Goal: Task Accomplishment & Management: Manage account settings

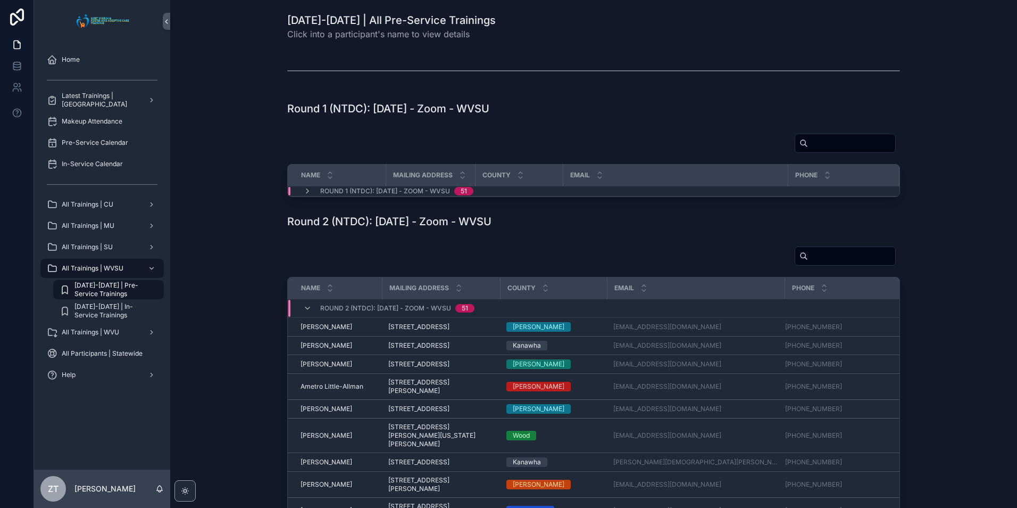
scroll to position [106, 0]
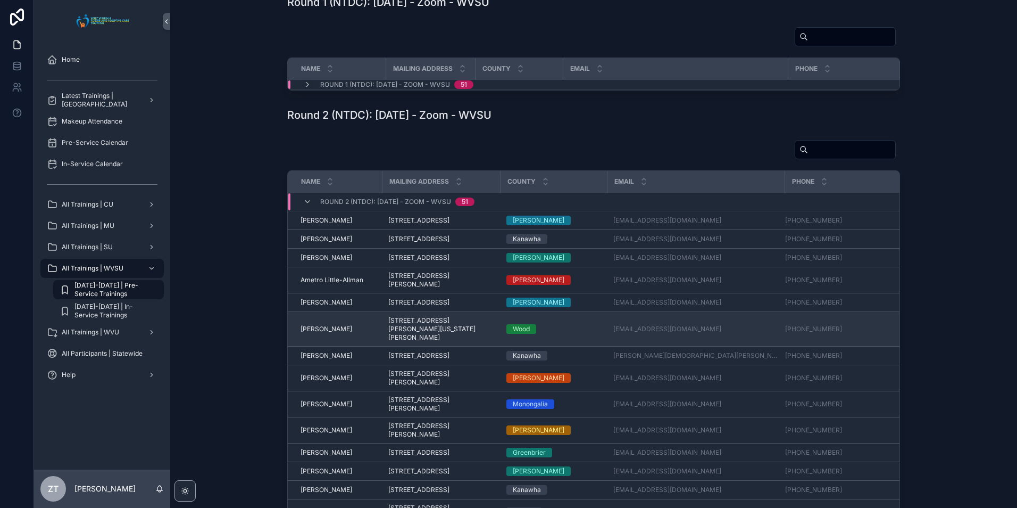
click at [318, 333] on span "[PERSON_NAME]" at bounding box center [327, 329] width 52 height 9
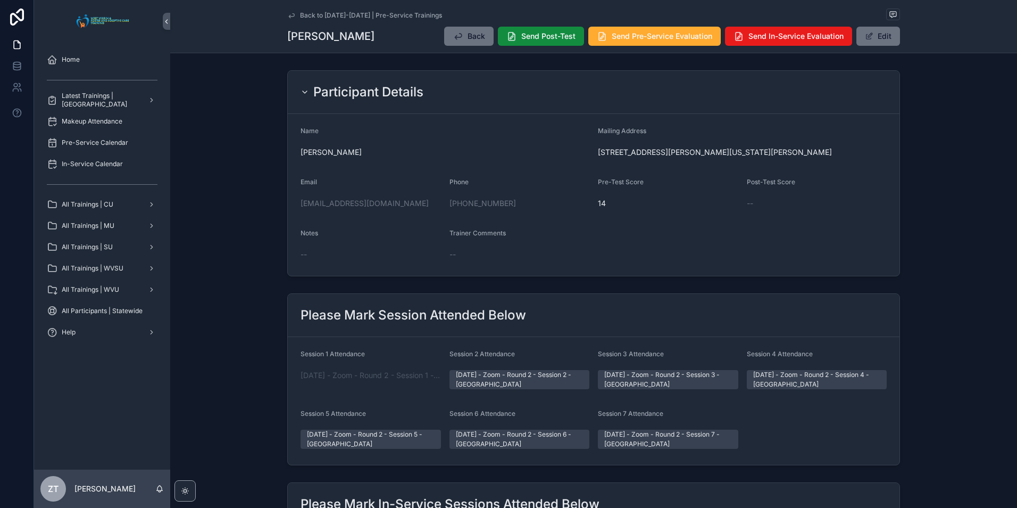
click at [289, 13] on icon "scrollable content" at bounding box center [291, 15] width 9 height 9
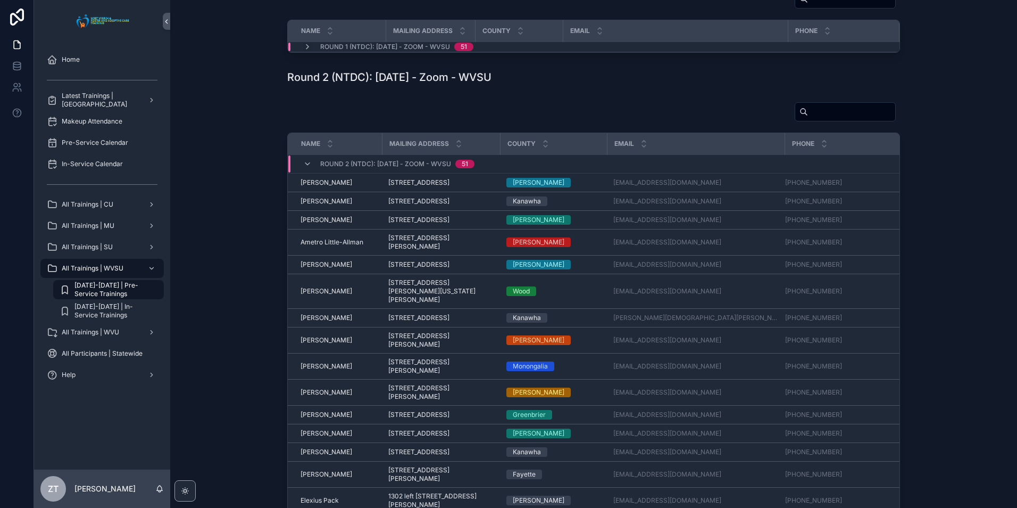
scroll to position [160, 0]
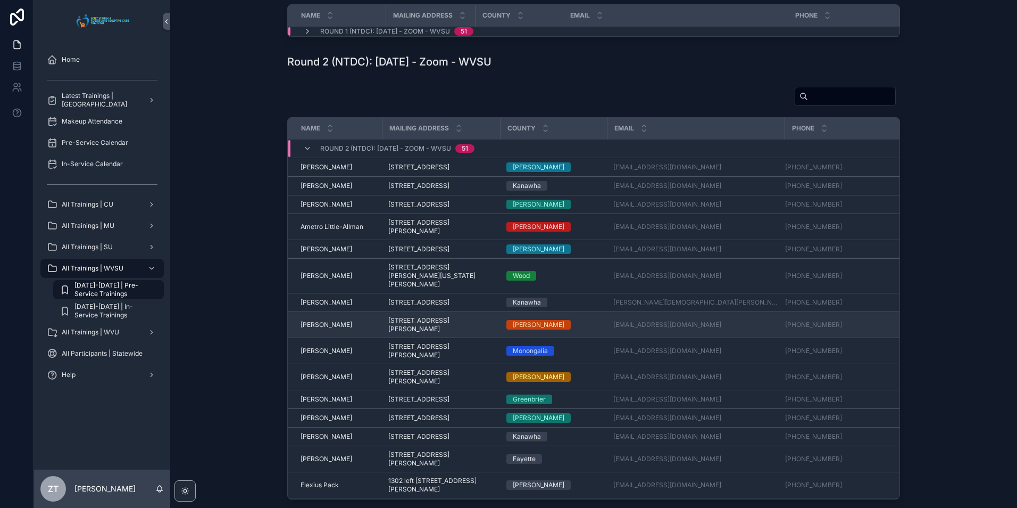
click at [321, 329] on span "[PERSON_NAME]" at bounding box center [327, 324] width 52 height 9
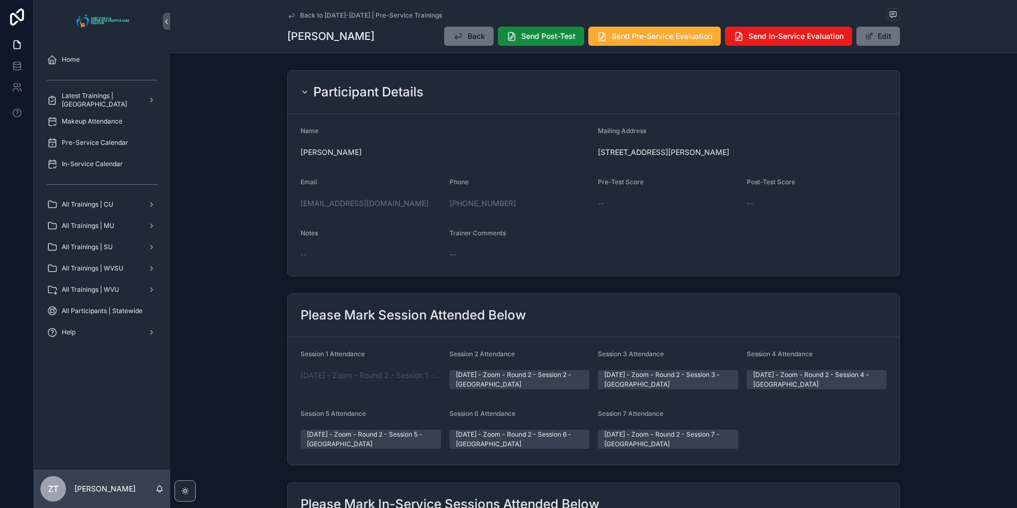
click at [289, 14] on icon "scrollable content" at bounding box center [291, 15] width 9 height 9
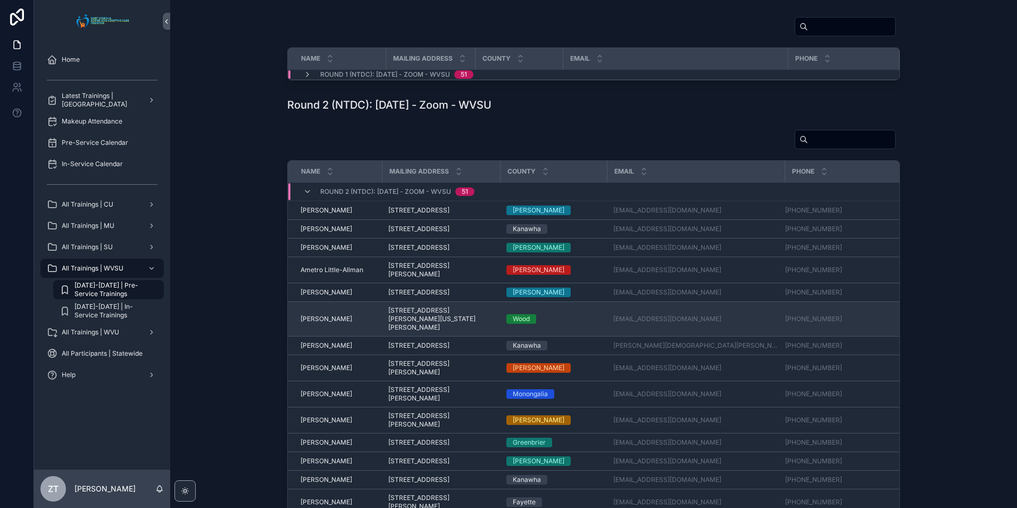
scroll to position [160, 0]
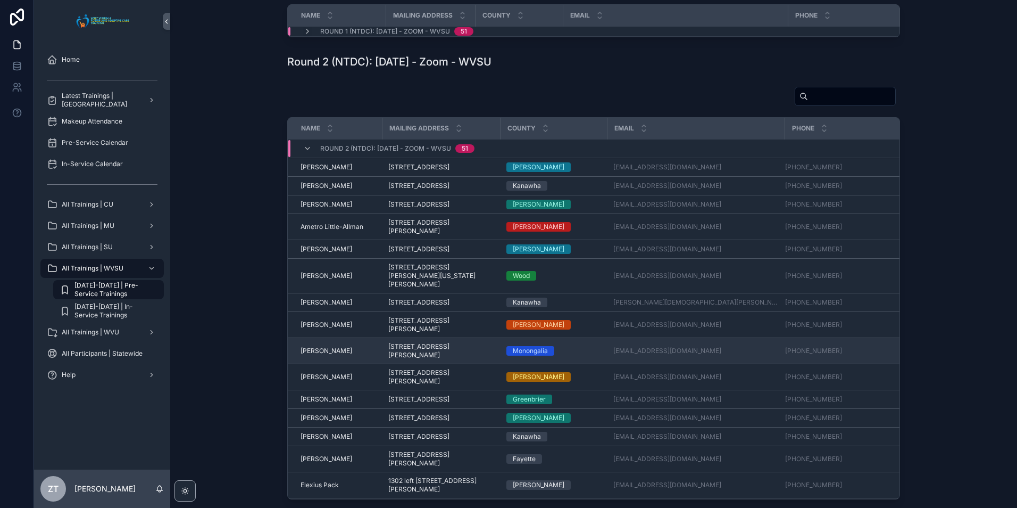
click at [326, 364] on td "Charles Gillespie Charles Gillespie" at bounding box center [335, 351] width 94 height 26
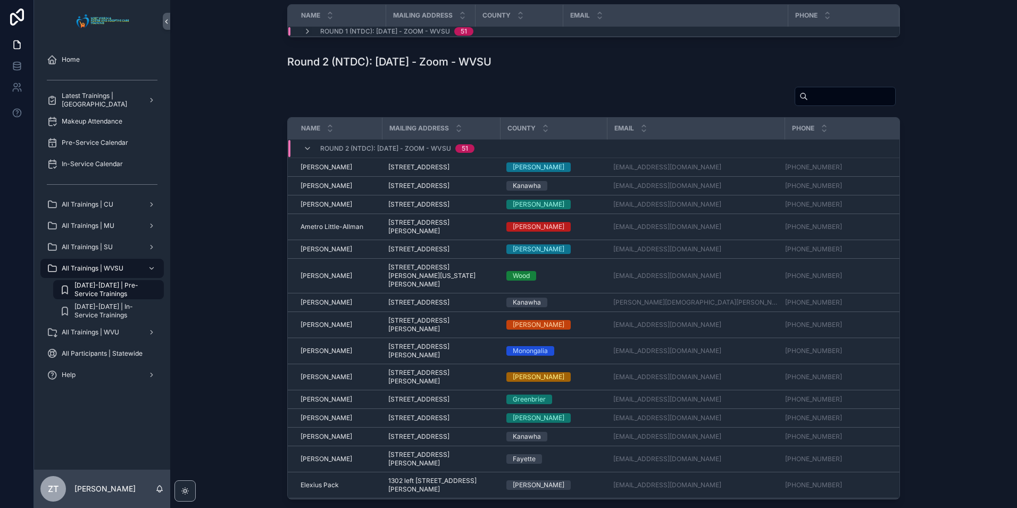
click at [324, 355] on span "[PERSON_NAME]" at bounding box center [327, 350] width 52 height 9
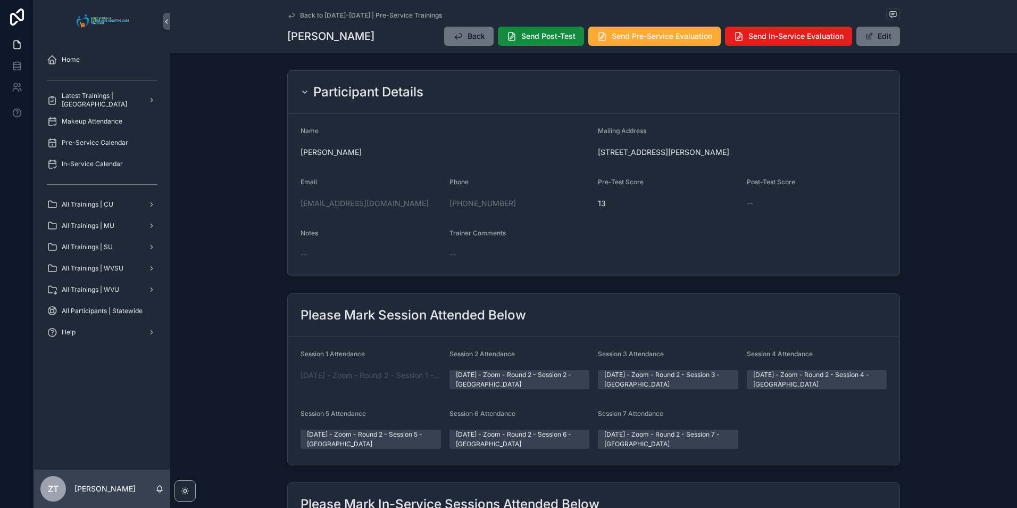
click at [291, 12] on icon "scrollable content" at bounding box center [291, 15] width 9 height 9
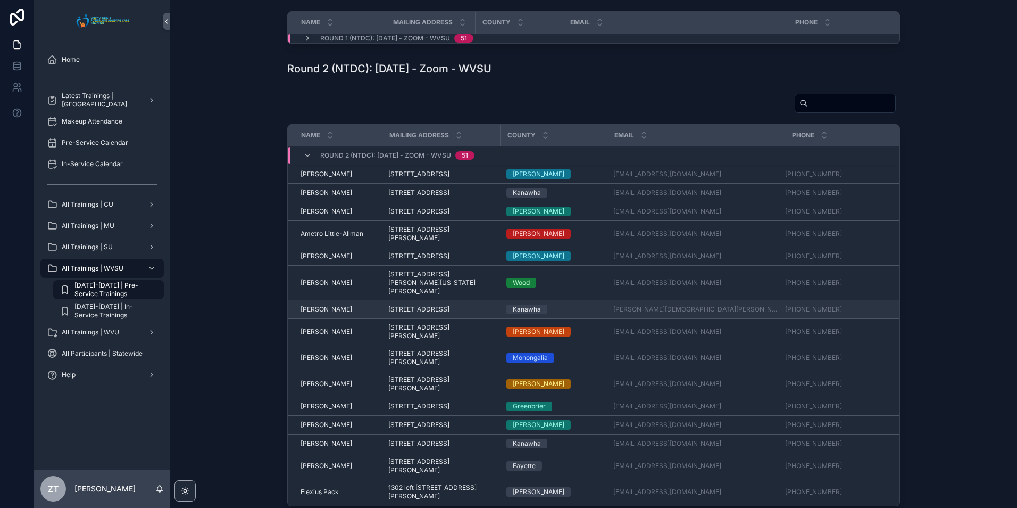
scroll to position [160, 0]
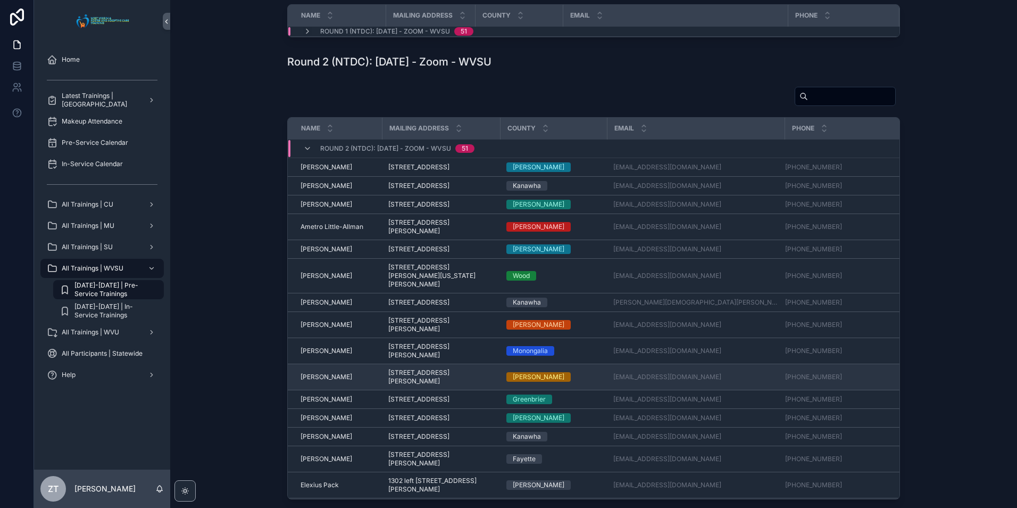
click at [334, 381] on span "[PERSON_NAME]" at bounding box center [327, 376] width 52 height 9
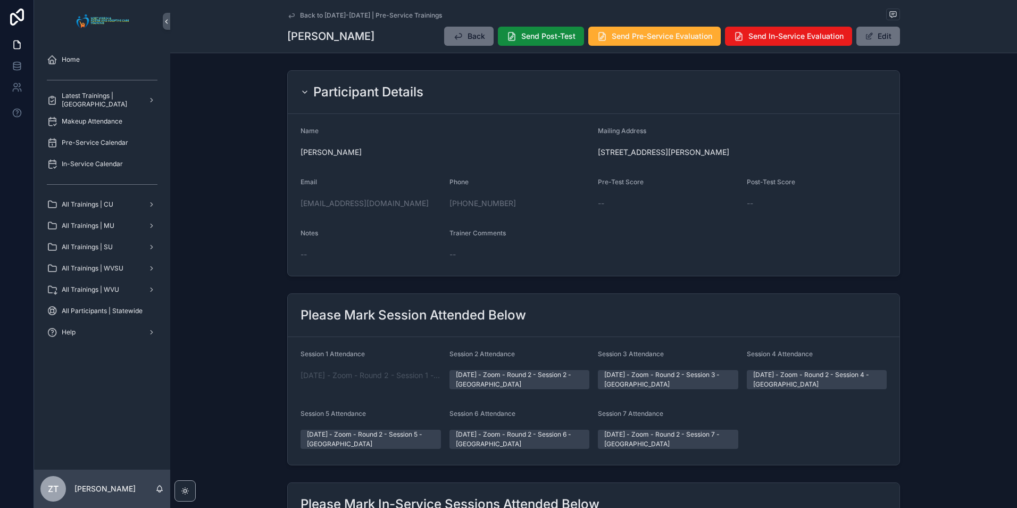
click at [288, 14] on icon "scrollable content" at bounding box center [291, 15] width 9 height 9
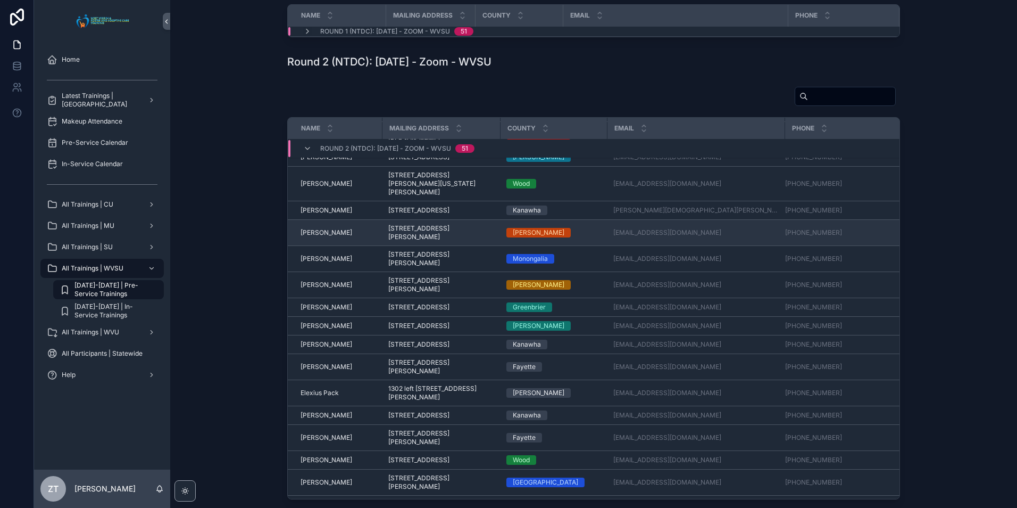
scroll to position [106, 0]
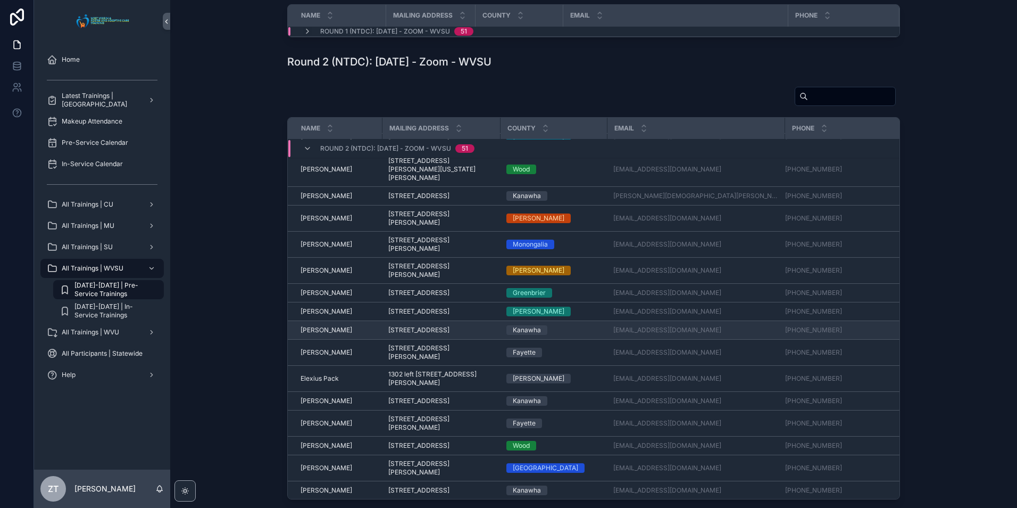
click at [308, 334] on span "[PERSON_NAME]" at bounding box center [327, 330] width 52 height 9
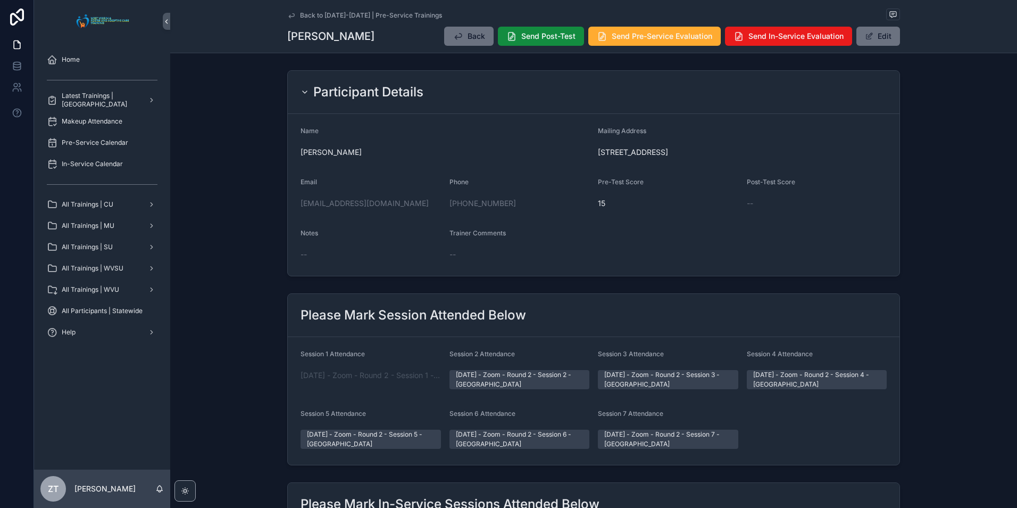
click at [289, 16] on icon "scrollable content" at bounding box center [291, 15] width 5 height 4
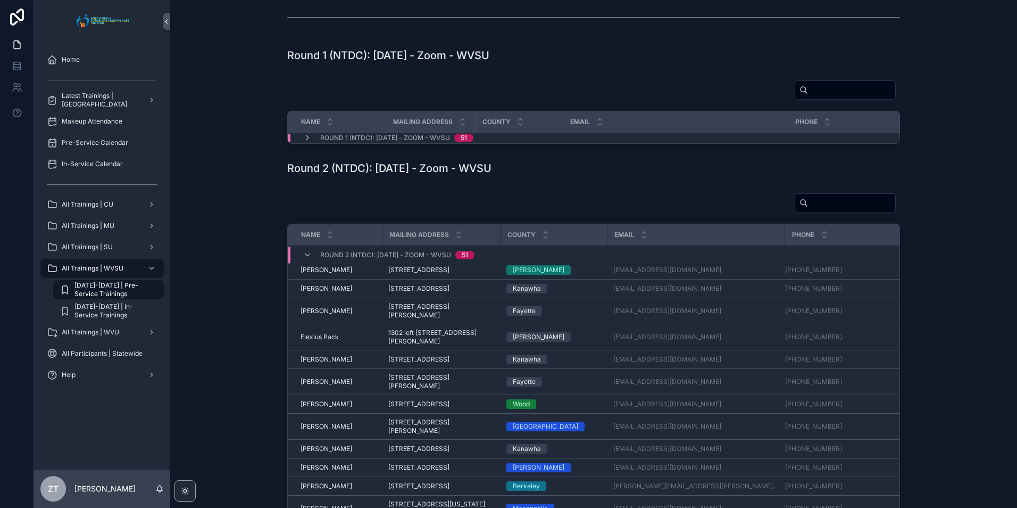
scroll to position [266, 0]
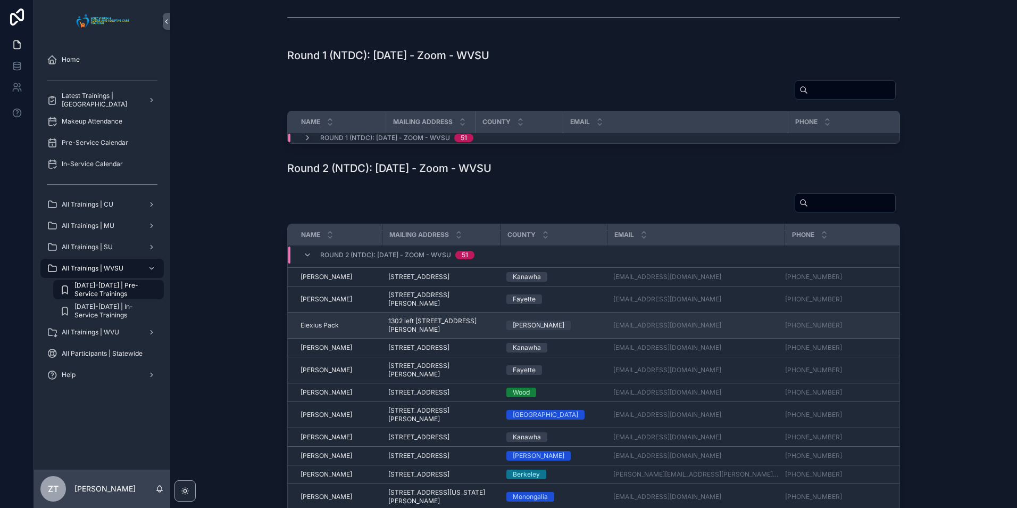
click at [315, 329] on span "Elexius Pack" at bounding box center [320, 325] width 38 height 9
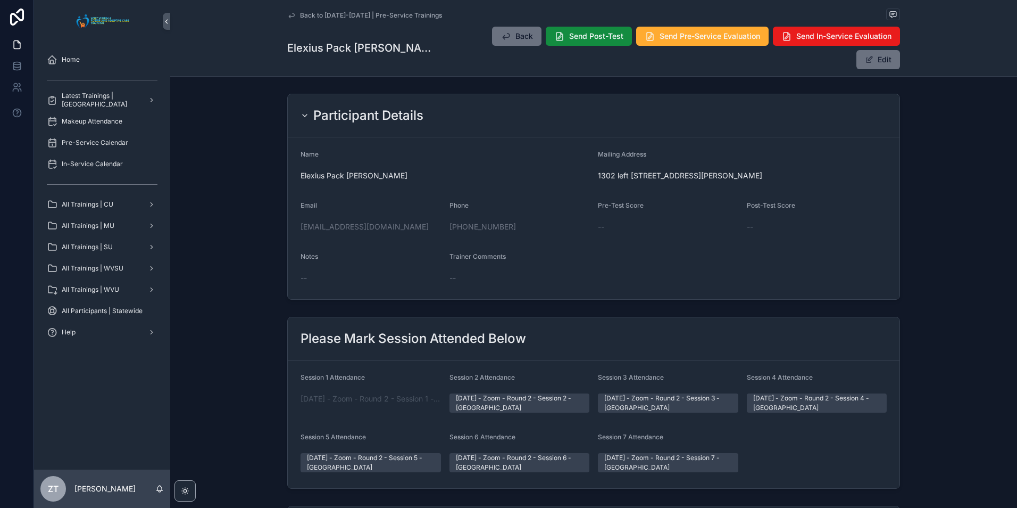
click at [284, 15] on div "Back to 2025-2026 | Pre-Service Trainings Elexius Pack Maynard Back Send Post-T…" at bounding box center [593, 38] width 847 height 77
click at [289, 16] on icon "scrollable content" at bounding box center [291, 15] width 5 height 4
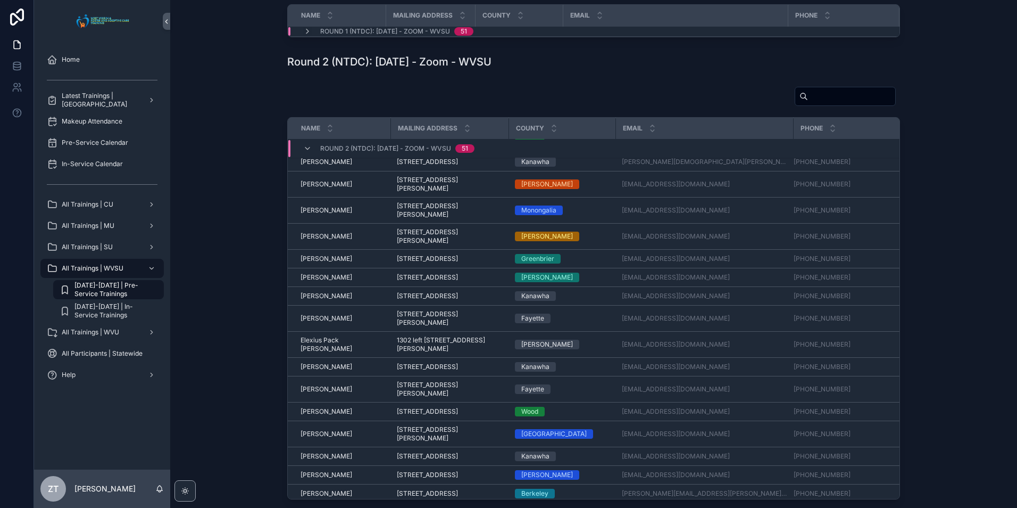
scroll to position [160, 0]
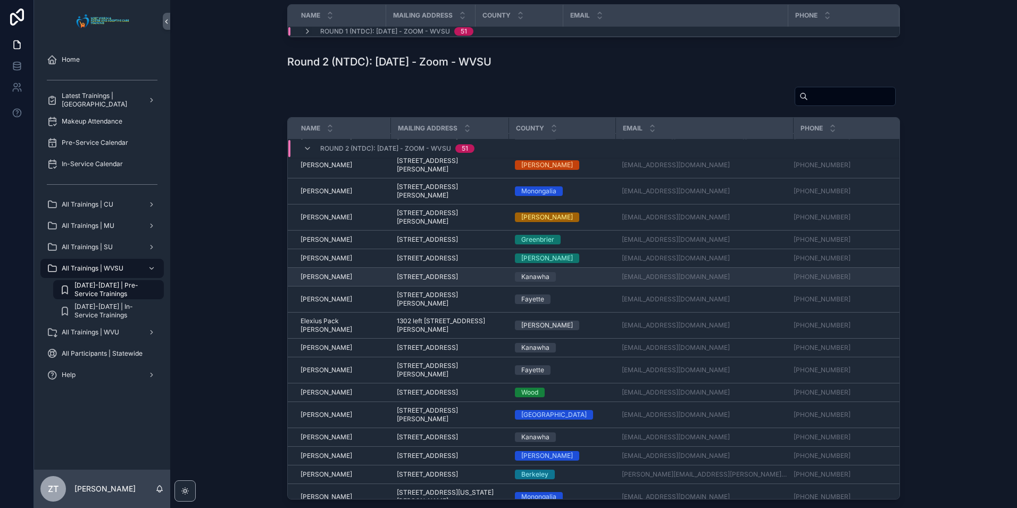
click at [321, 281] on span "[PERSON_NAME]" at bounding box center [327, 276] width 52 height 9
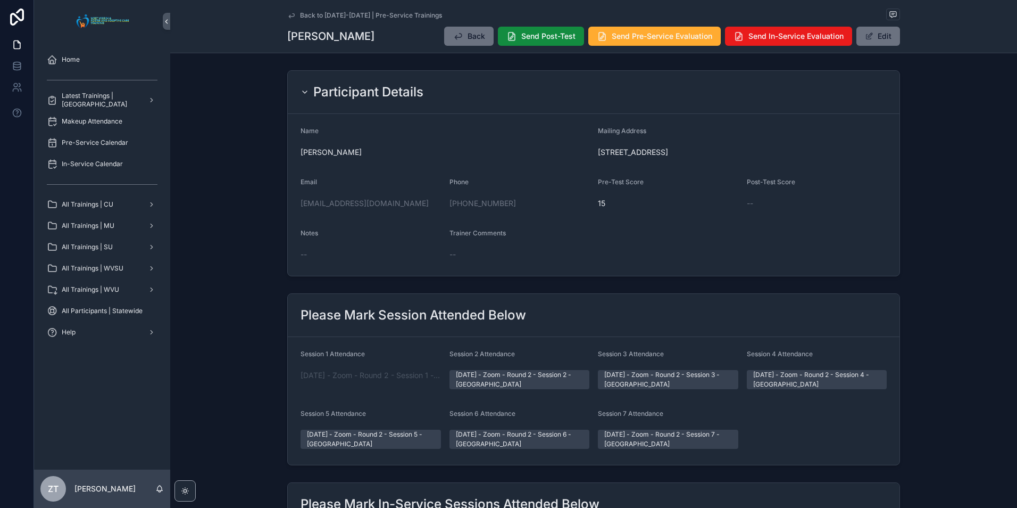
click at [289, 16] on icon "scrollable content" at bounding box center [291, 15] width 5 height 4
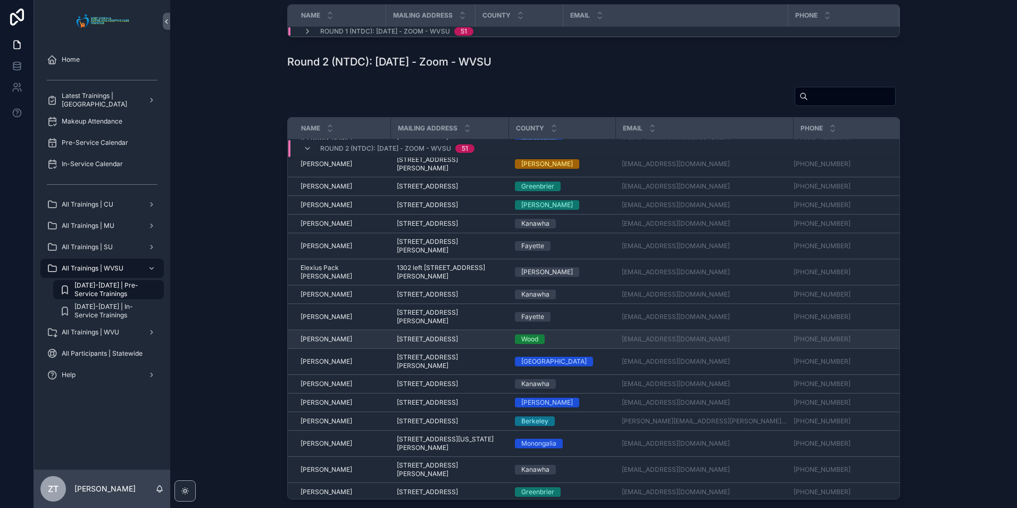
scroll to position [266, 0]
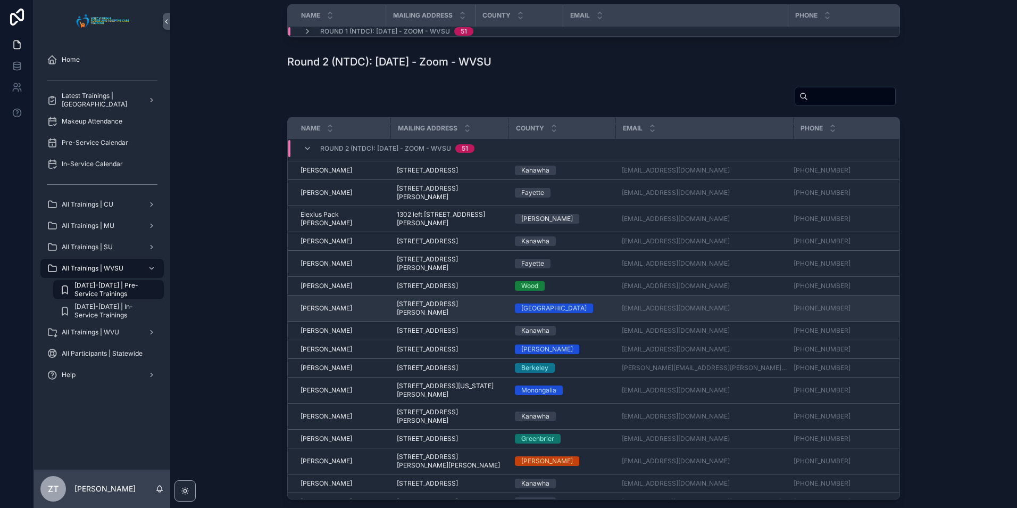
click at [321, 312] on span "[PERSON_NAME]" at bounding box center [327, 308] width 52 height 9
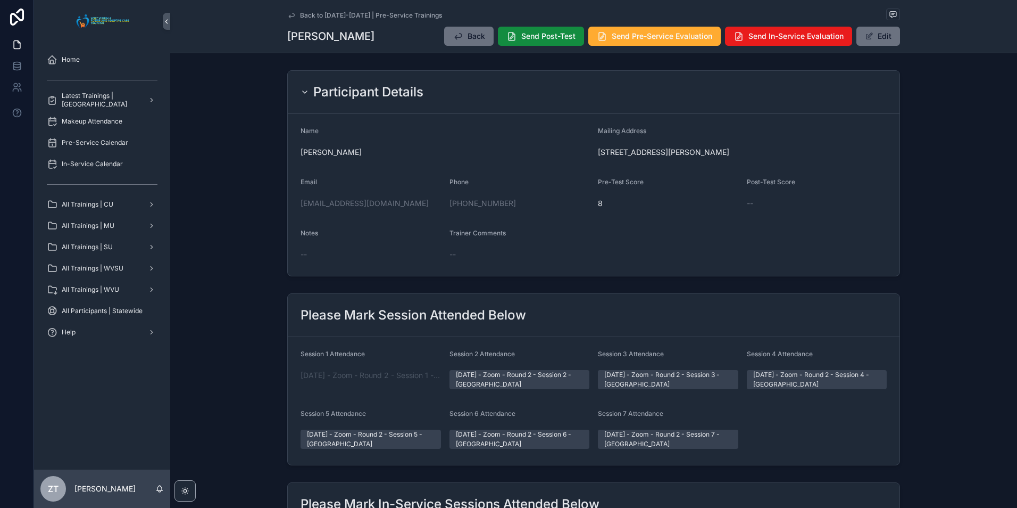
click at [289, 14] on icon "scrollable content" at bounding box center [291, 15] width 9 height 9
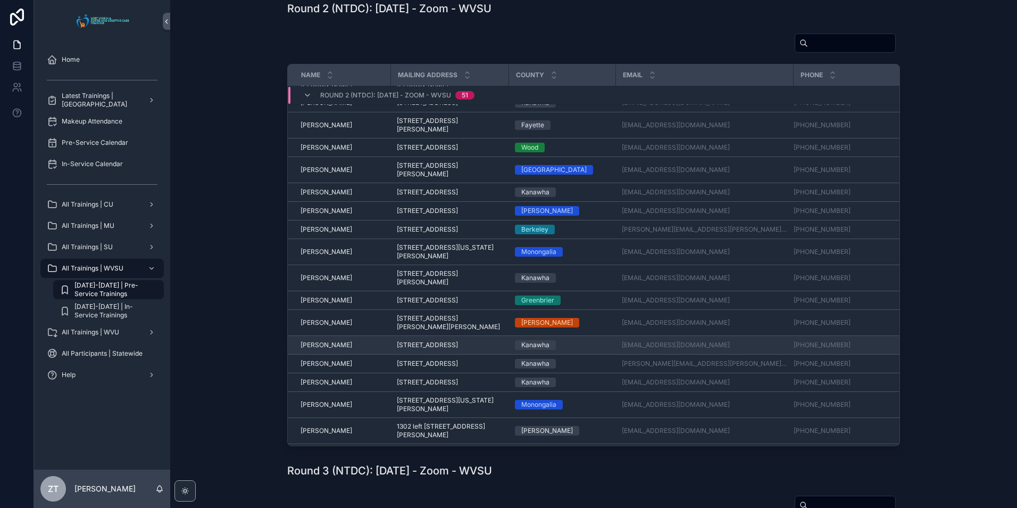
scroll to position [441, 0]
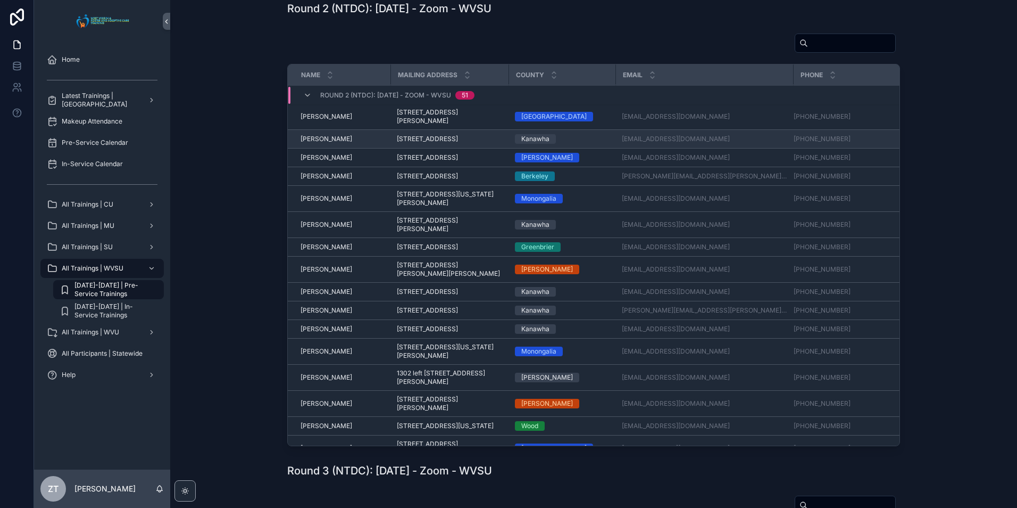
click at [319, 143] on span "[PERSON_NAME]" at bounding box center [327, 139] width 52 height 9
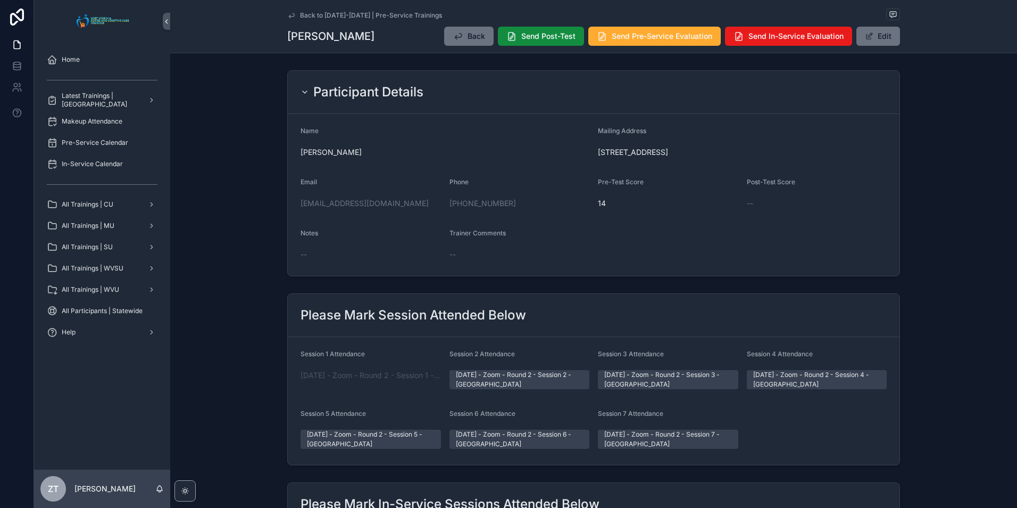
click at [289, 15] on icon "scrollable content" at bounding box center [291, 15] width 5 height 4
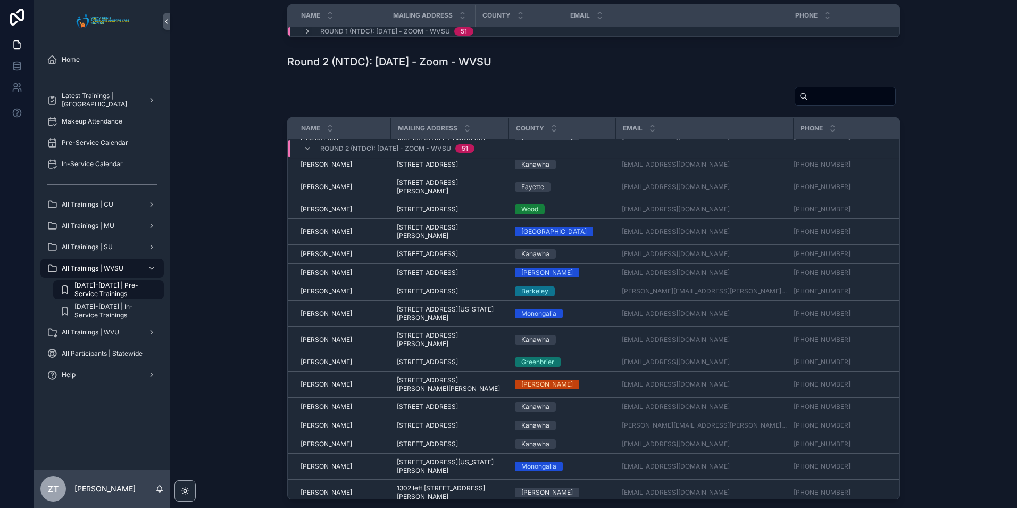
scroll to position [441, 0]
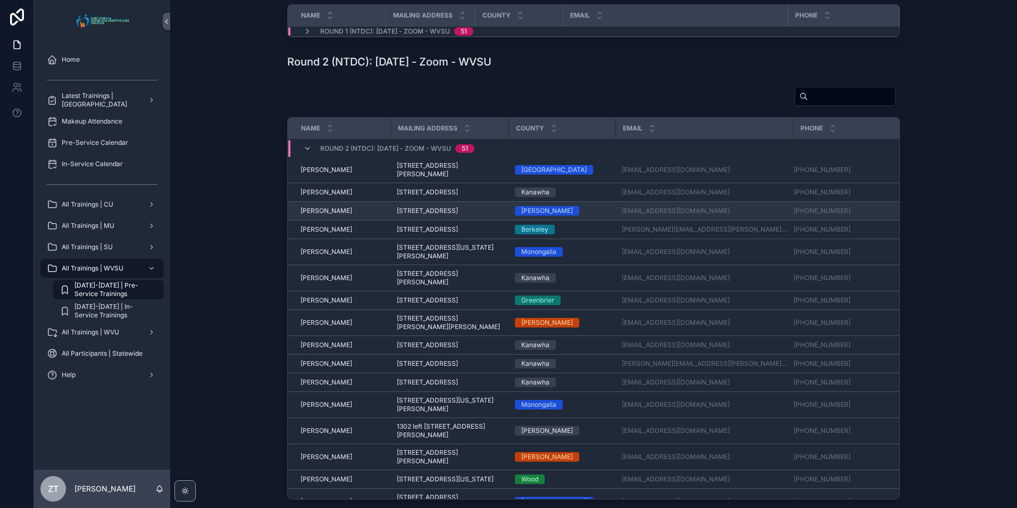
click at [328, 215] on span "[PERSON_NAME]" at bounding box center [327, 210] width 52 height 9
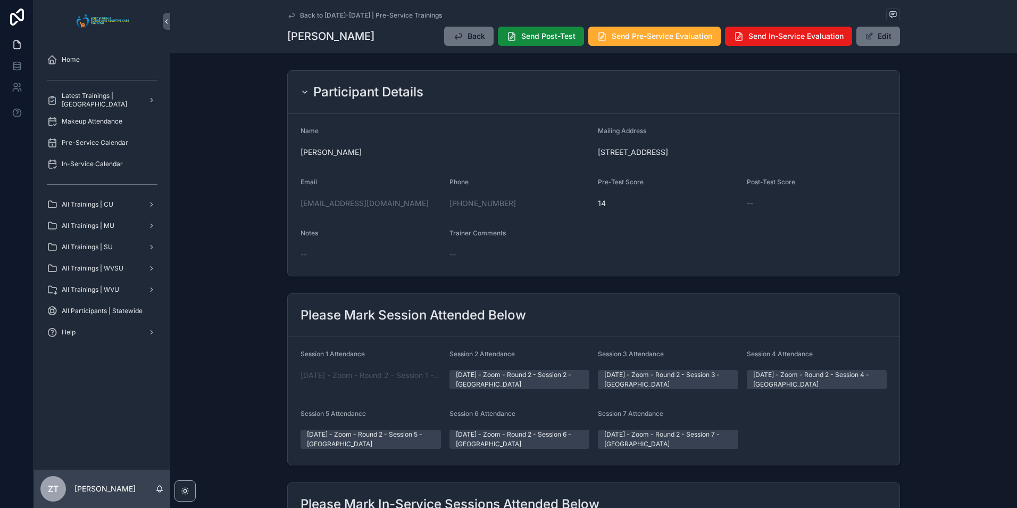
click at [289, 16] on icon "scrollable content" at bounding box center [291, 15] width 5 height 4
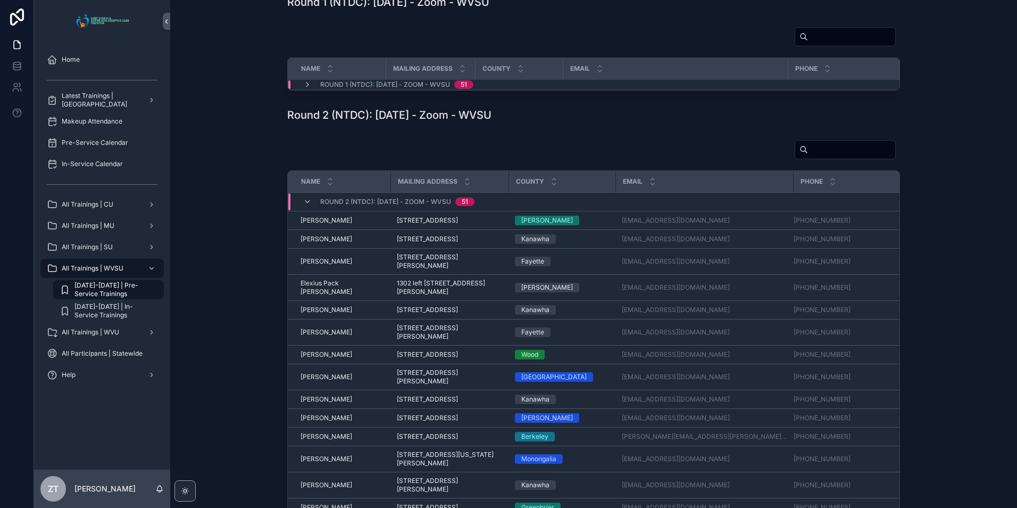
scroll to position [387, 0]
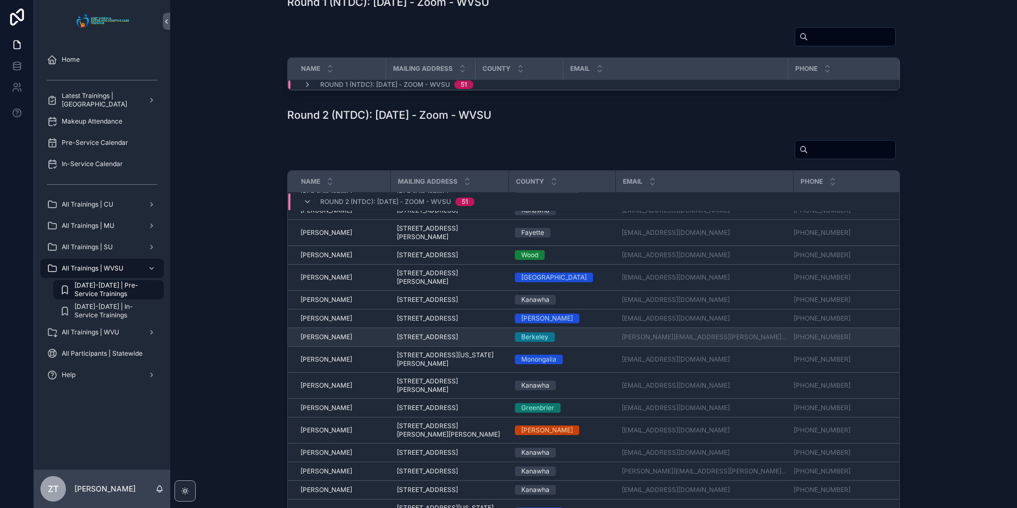
click at [327, 341] on span "[PERSON_NAME]" at bounding box center [327, 337] width 52 height 9
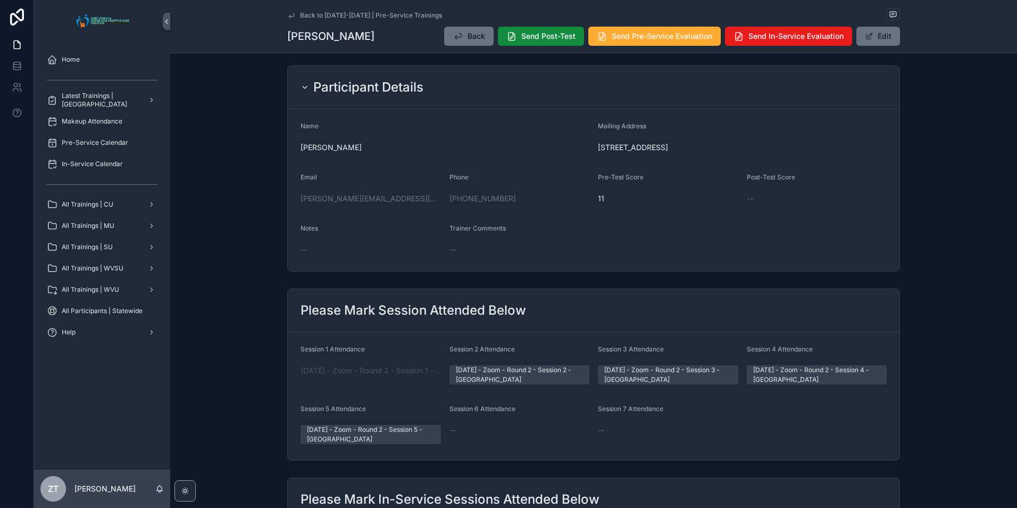
scroll to position [372, 0]
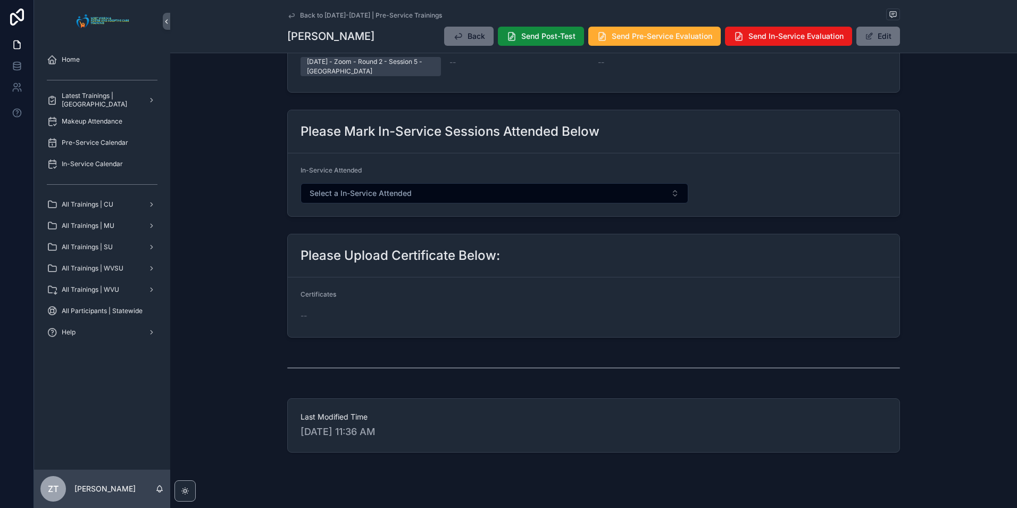
click at [315, 299] on div "Certificates" at bounding box center [371, 296] width 140 height 13
click at [878, 40] on button "Edit" at bounding box center [879, 36] width 44 height 19
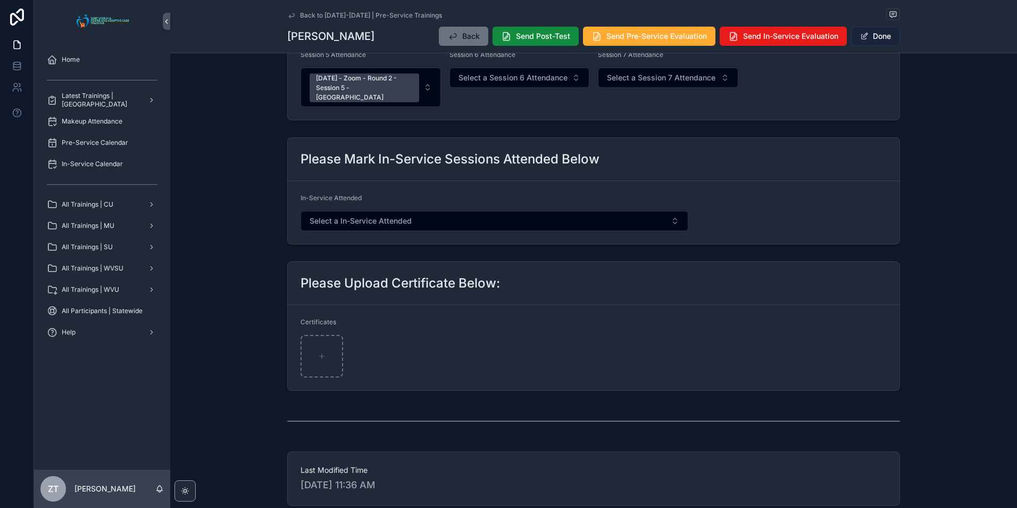
click at [872, 39] on button "Done" at bounding box center [875, 36] width 49 height 19
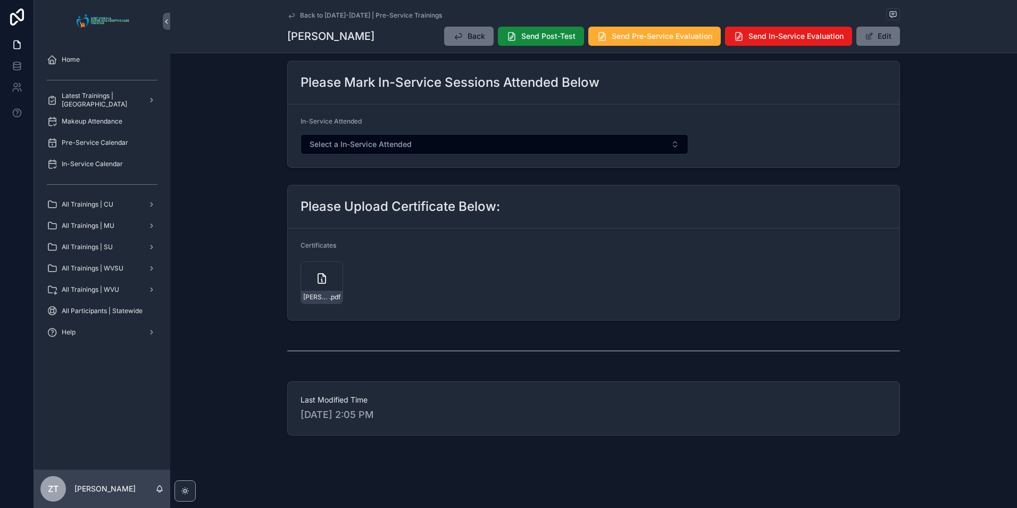
scroll to position [0, 0]
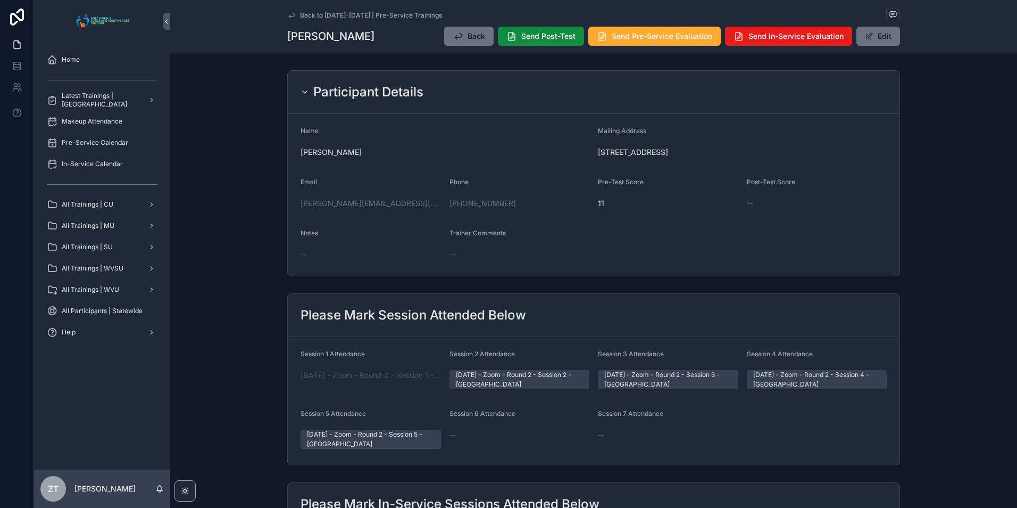
drag, startPoint x: 292, startPoint y: 15, endPoint x: 21, endPoint y: 179, distance: 316.6
click at [292, 15] on icon "scrollable content" at bounding box center [291, 15] width 9 height 9
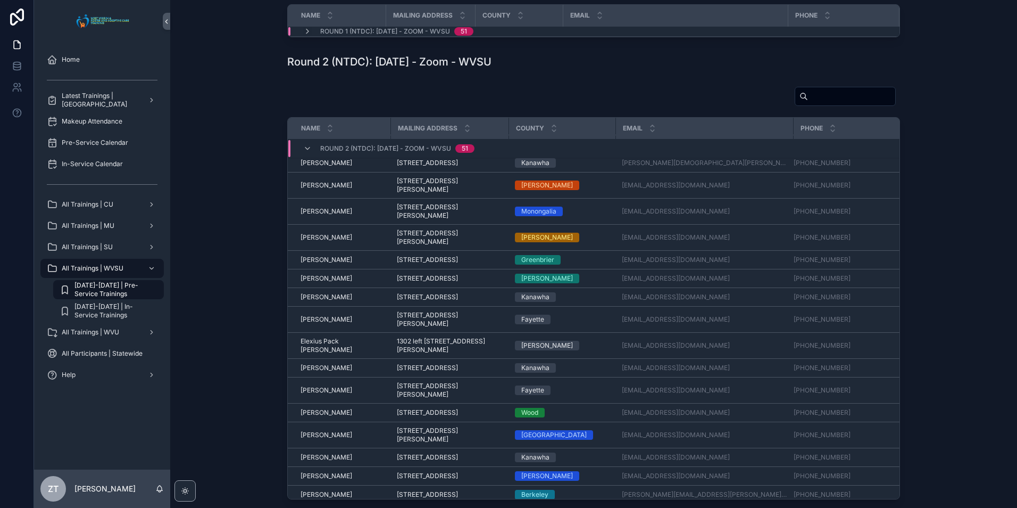
scroll to position [441, 0]
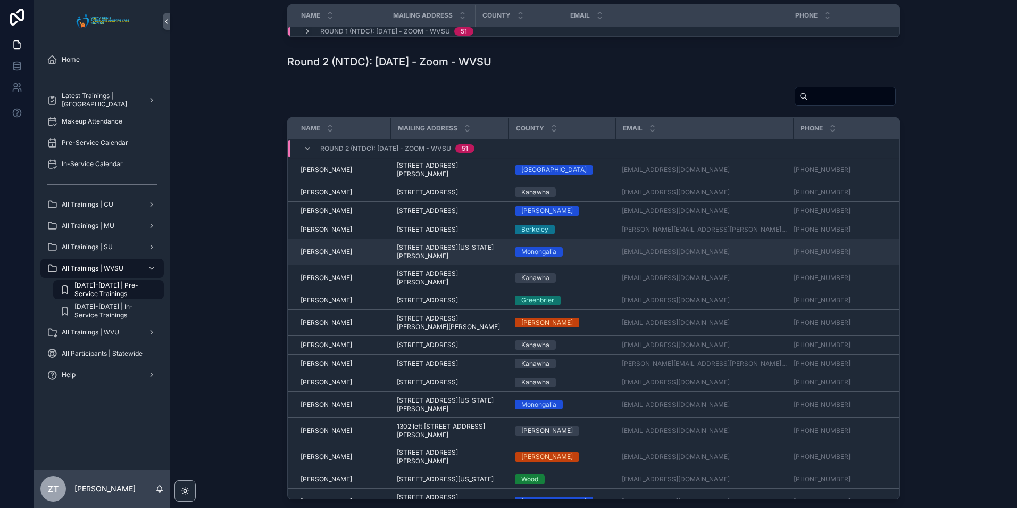
click at [317, 256] on span "[PERSON_NAME]" at bounding box center [327, 251] width 52 height 9
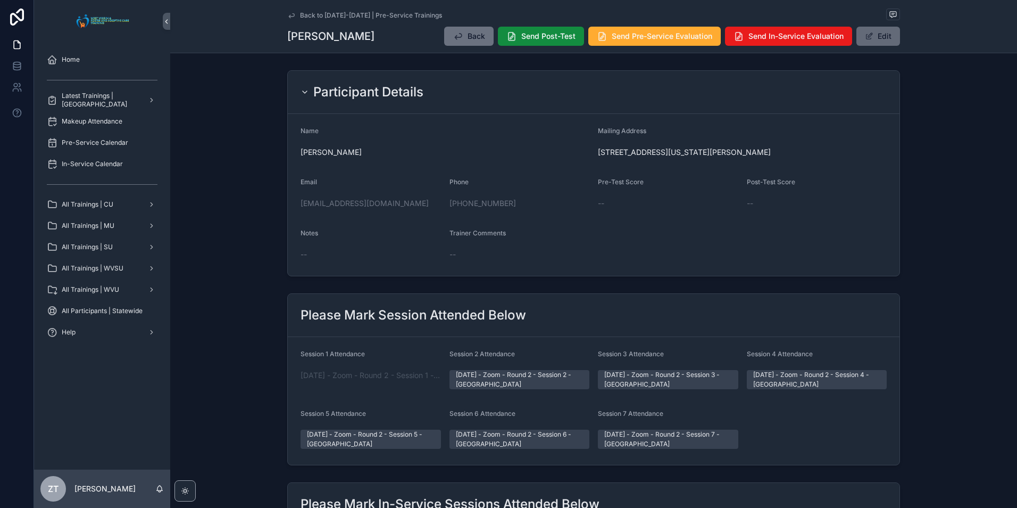
drag, startPoint x: 861, startPoint y: 37, endPoint x: 854, endPoint y: 39, distance: 7.9
click at [861, 36] on button "Edit" at bounding box center [879, 36] width 44 height 19
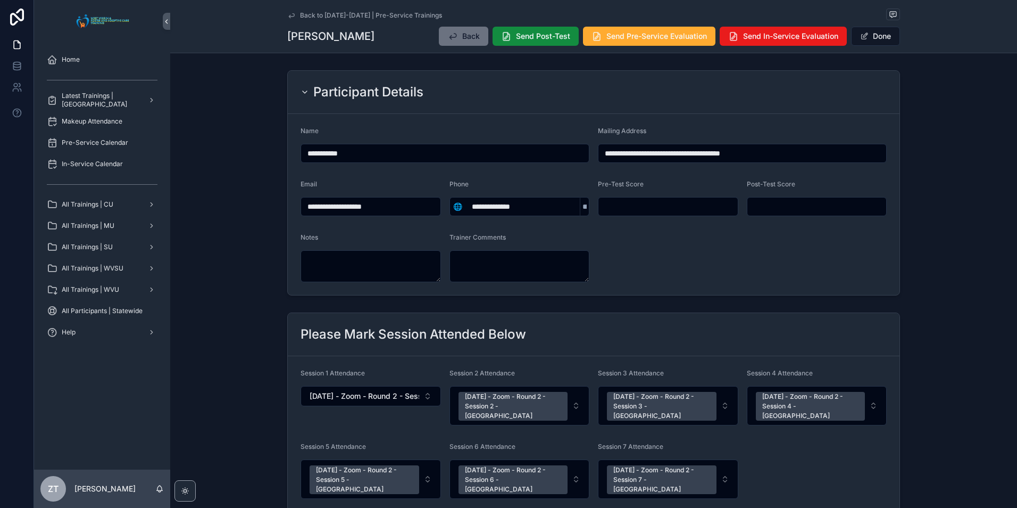
drag, startPoint x: 873, startPoint y: 36, endPoint x: 851, endPoint y: 46, distance: 24.8
click at [873, 35] on button "Done" at bounding box center [875, 36] width 49 height 19
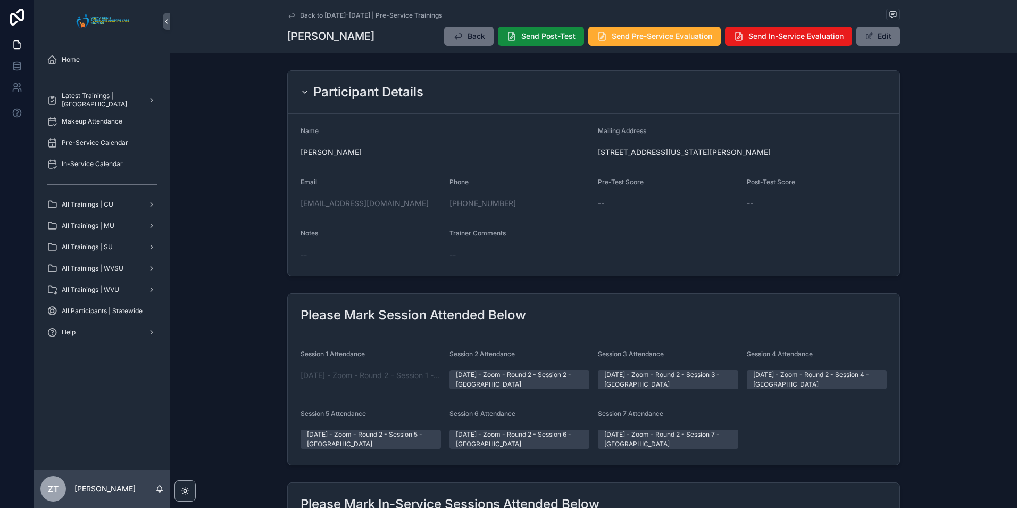
click at [292, 15] on icon "scrollable content" at bounding box center [291, 15] width 9 height 9
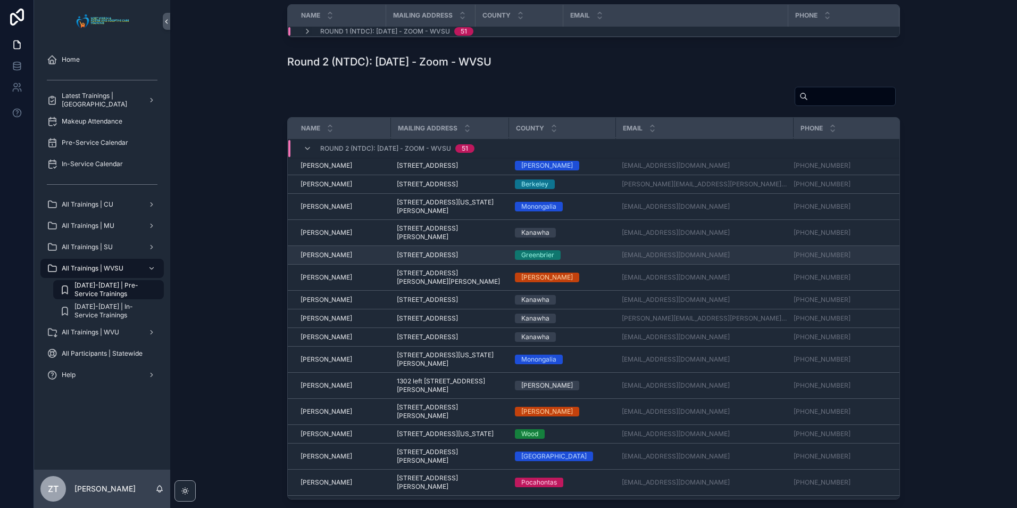
scroll to position [494, 0]
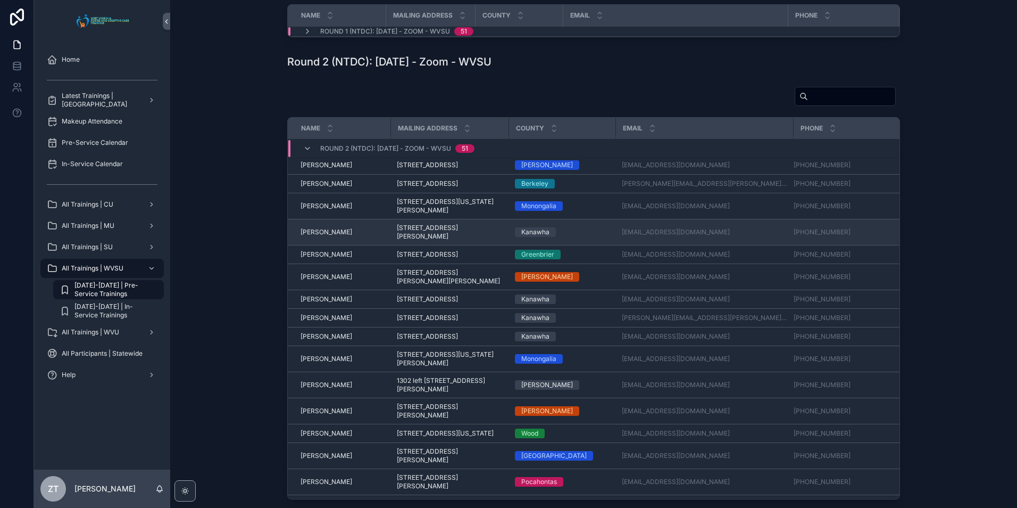
click at [323, 236] on span "[PERSON_NAME]" at bounding box center [327, 232] width 52 height 9
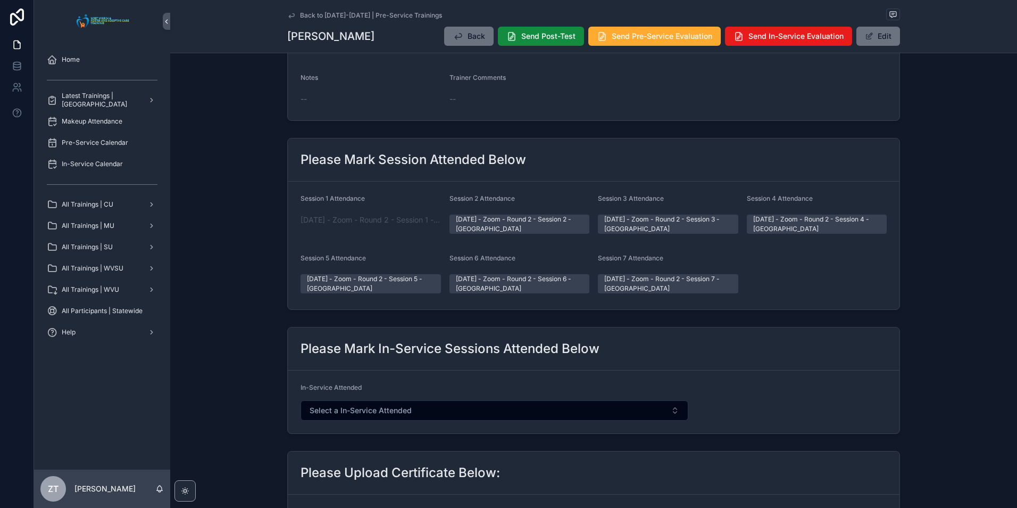
scroll to position [389, 0]
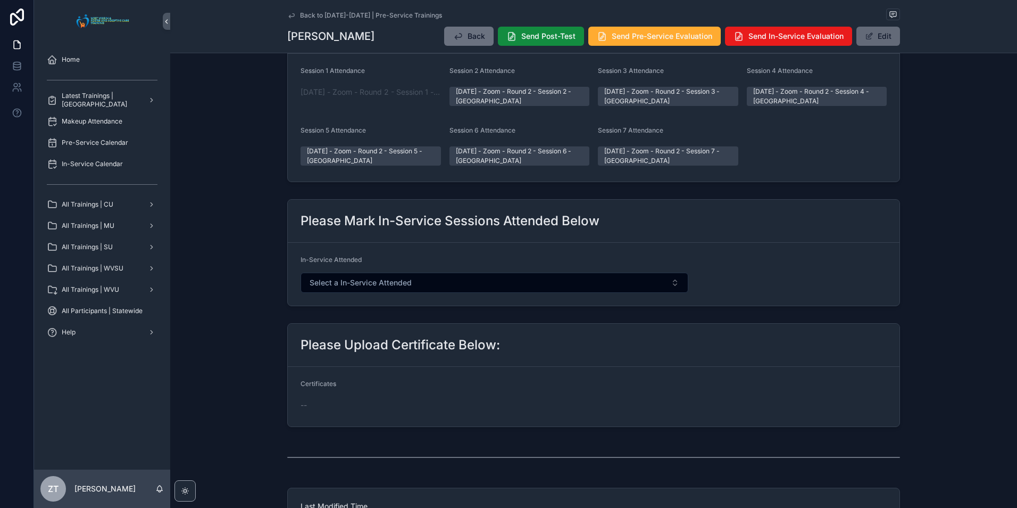
click at [875, 42] on button "Edit" at bounding box center [879, 36] width 44 height 19
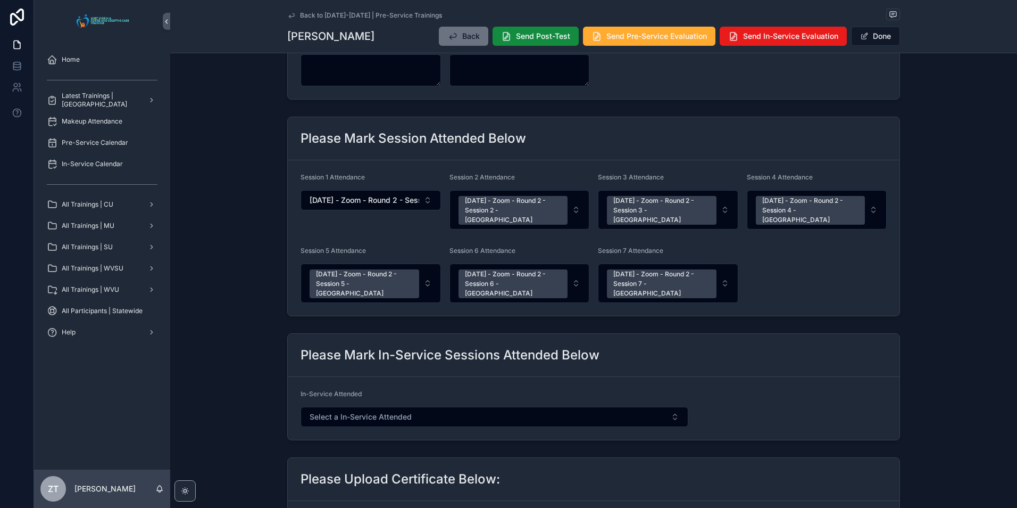
scroll to position [17, 0]
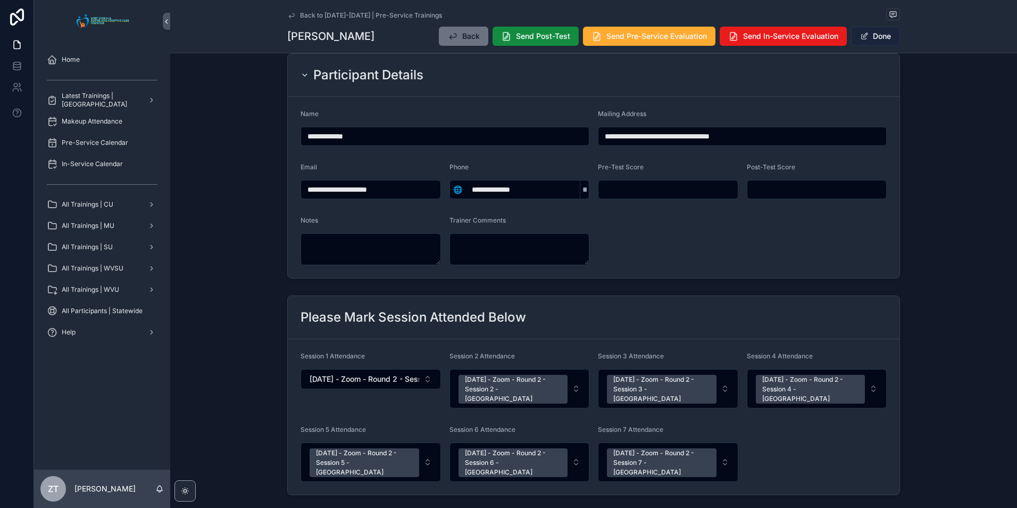
click at [877, 36] on button "Done" at bounding box center [875, 36] width 49 height 19
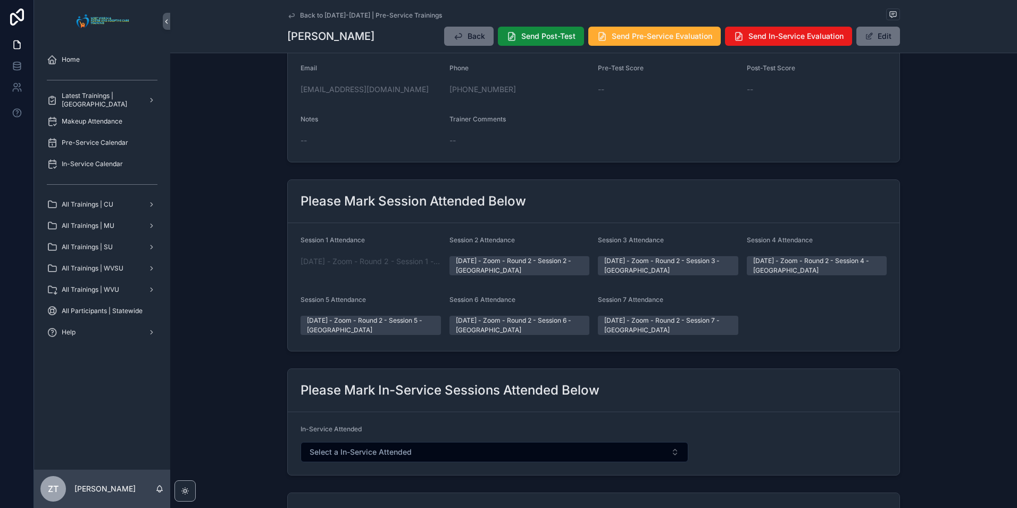
scroll to position [0, 0]
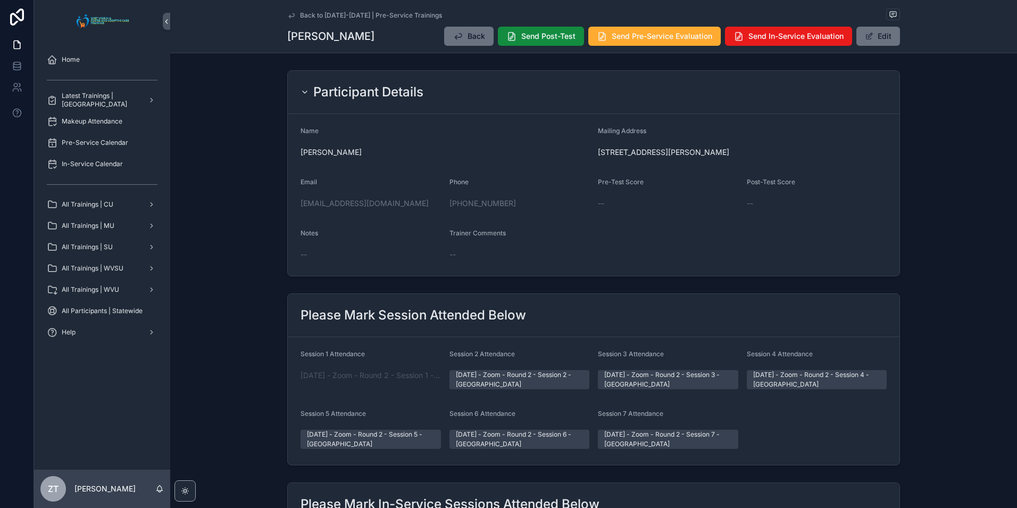
click at [288, 17] on icon "scrollable content" at bounding box center [291, 15] width 9 height 9
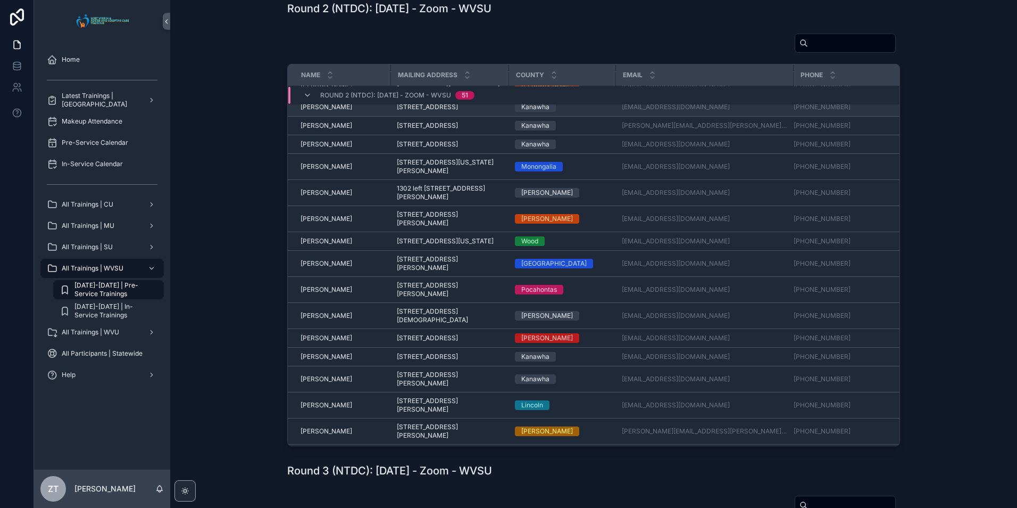
scroll to position [631, 0]
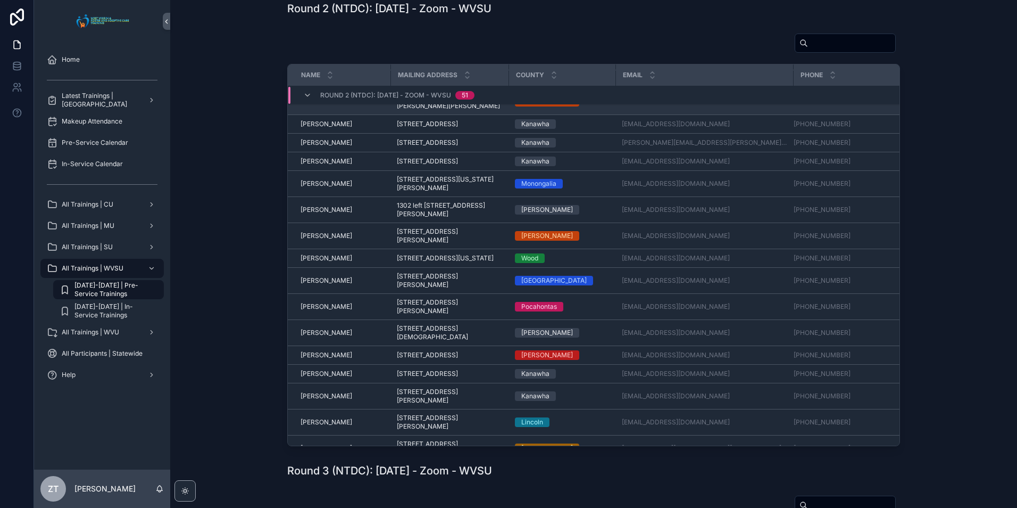
click at [328, 106] on span "Karen Shannon" at bounding box center [327, 101] width 52 height 9
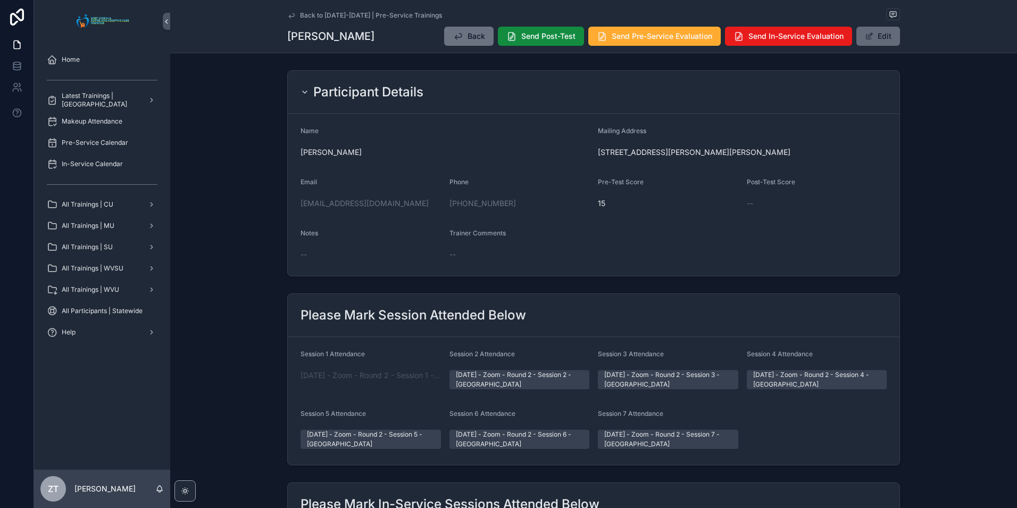
click at [872, 45] on button "Edit" at bounding box center [879, 36] width 44 height 19
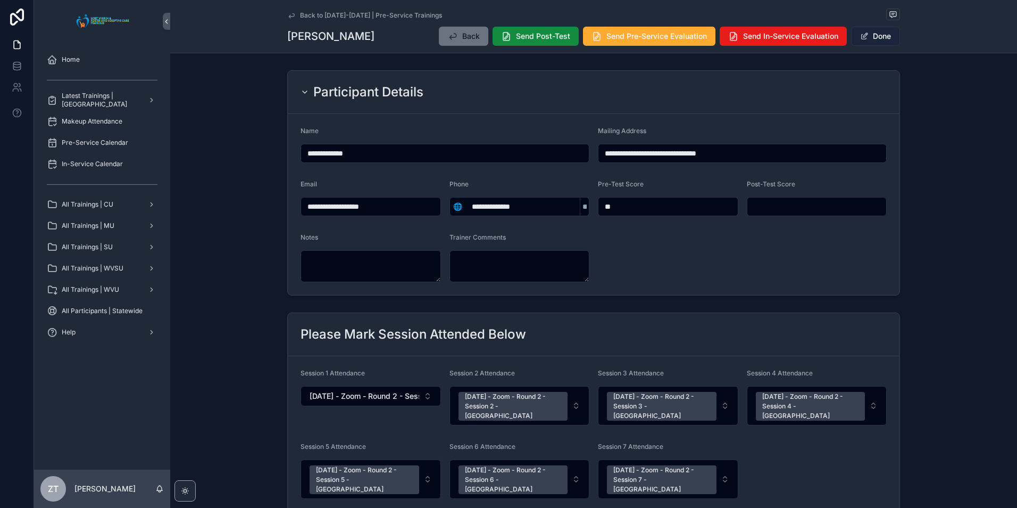
click at [870, 35] on button "Done" at bounding box center [875, 36] width 49 height 19
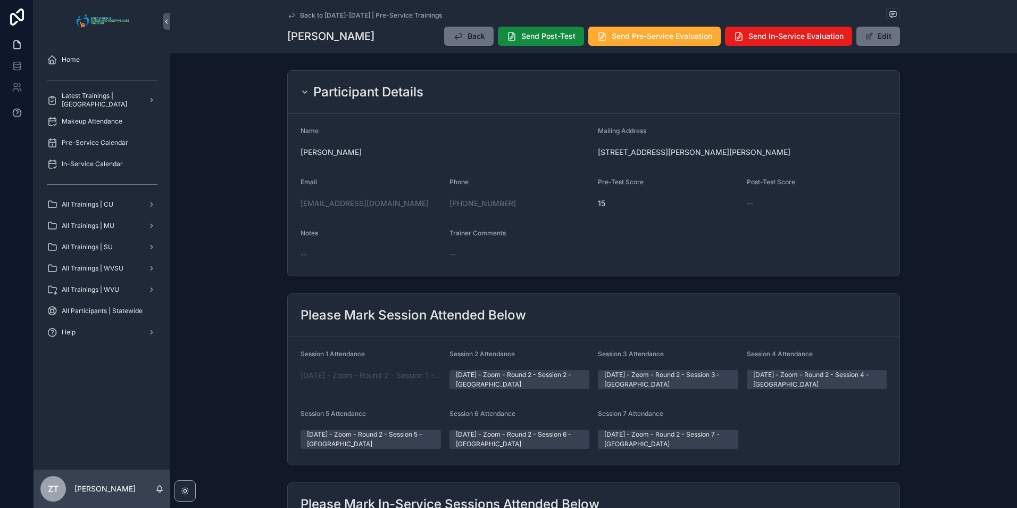
click at [293, 16] on link "Back to [DATE]-[DATE] | Pre-Service Trainings" at bounding box center [364, 15] width 155 height 9
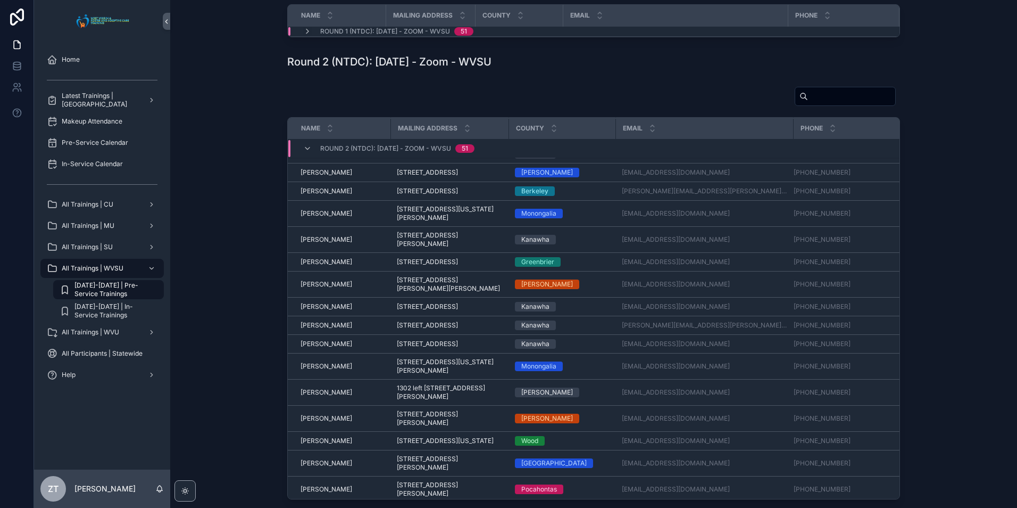
scroll to position [707, 0]
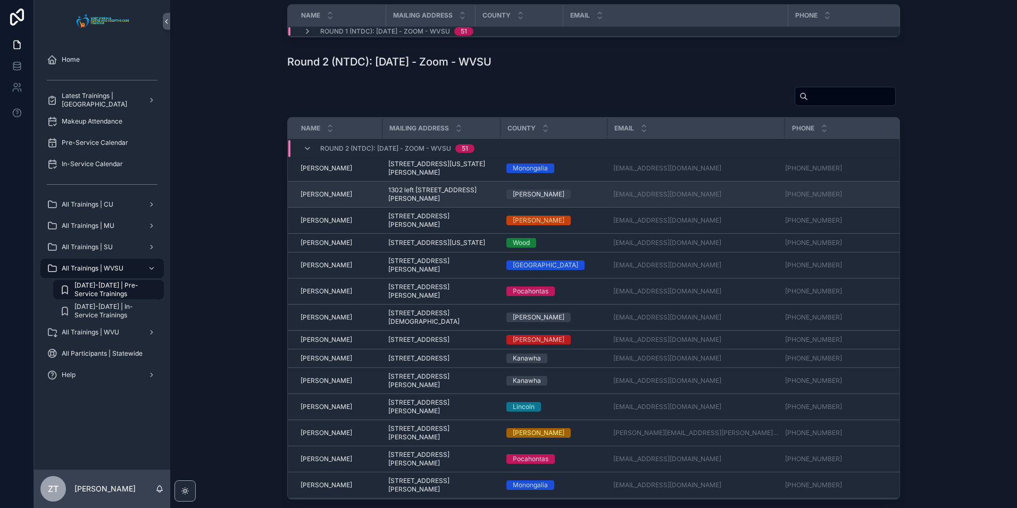
click at [322, 198] on span "Landen Maynard" at bounding box center [327, 194] width 52 height 9
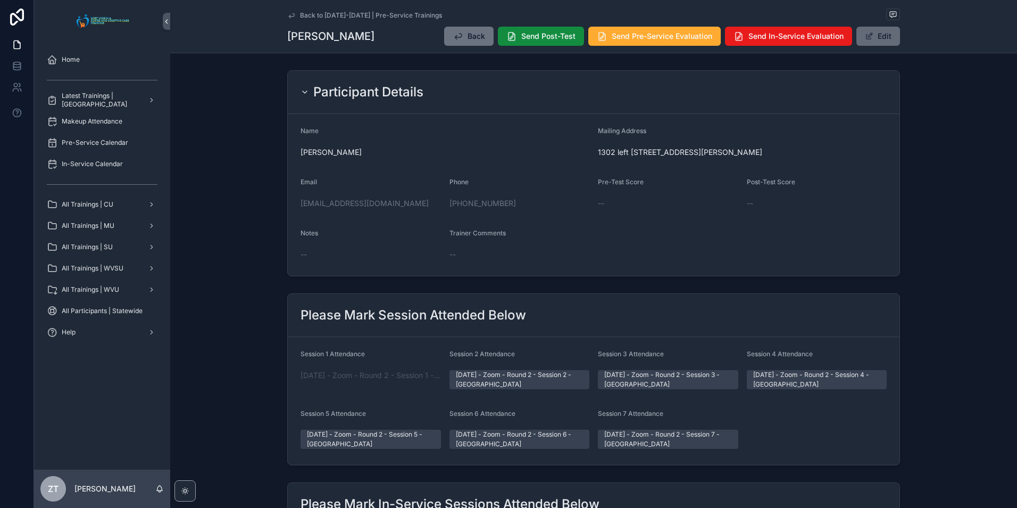
click at [878, 40] on button "Edit" at bounding box center [879, 36] width 44 height 19
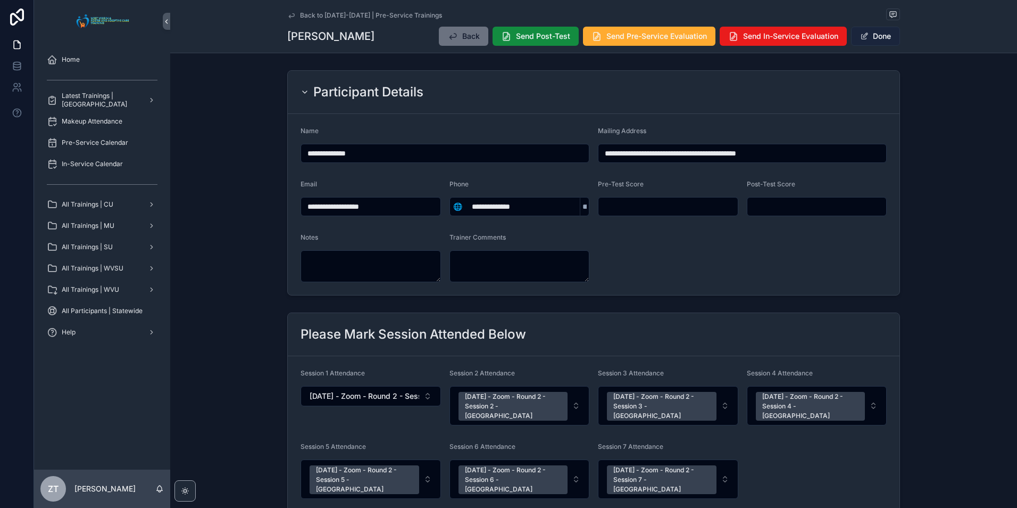
click at [869, 36] on button "Done" at bounding box center [875, 36] width 49 height 19
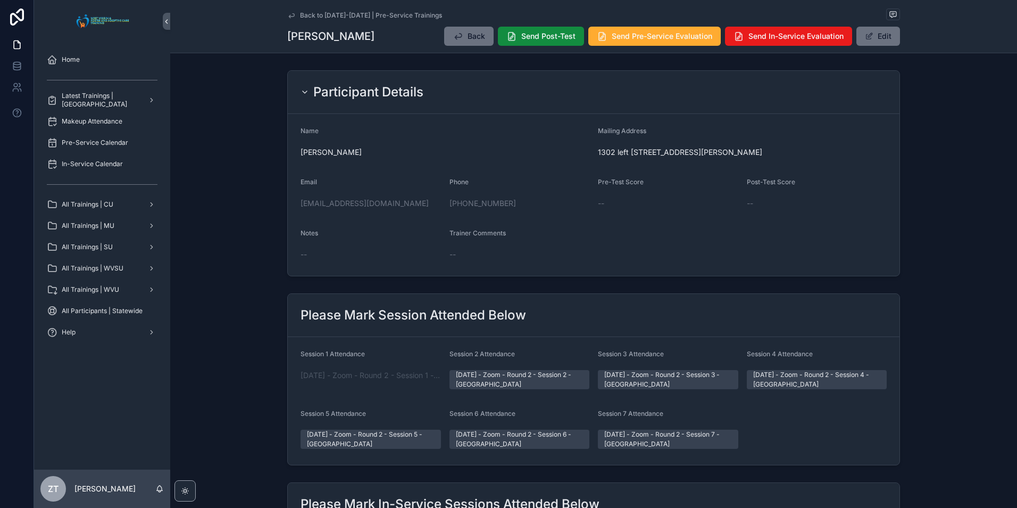
click at [291, 15] on icon "scrollable content" at bounding box center [291, 15] width 9 height 9
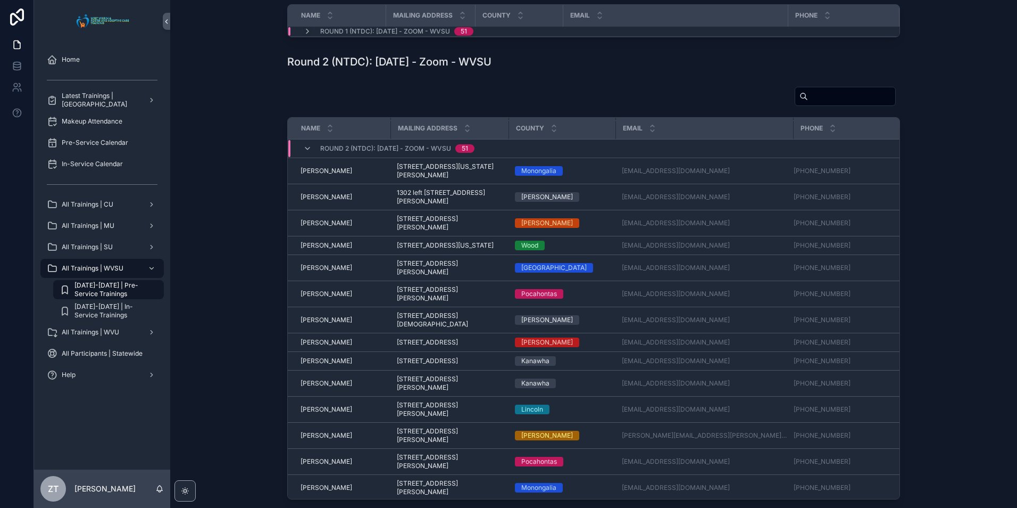
scroll to position [707, 0]
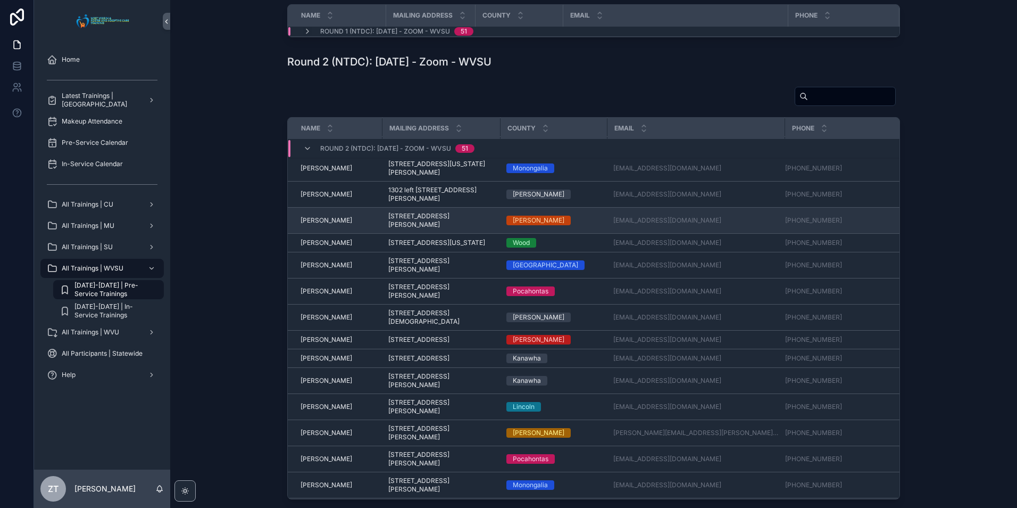
click at [316, 225] on span "Linda Blake" at bounding box center [327, 220] width 52 height 9
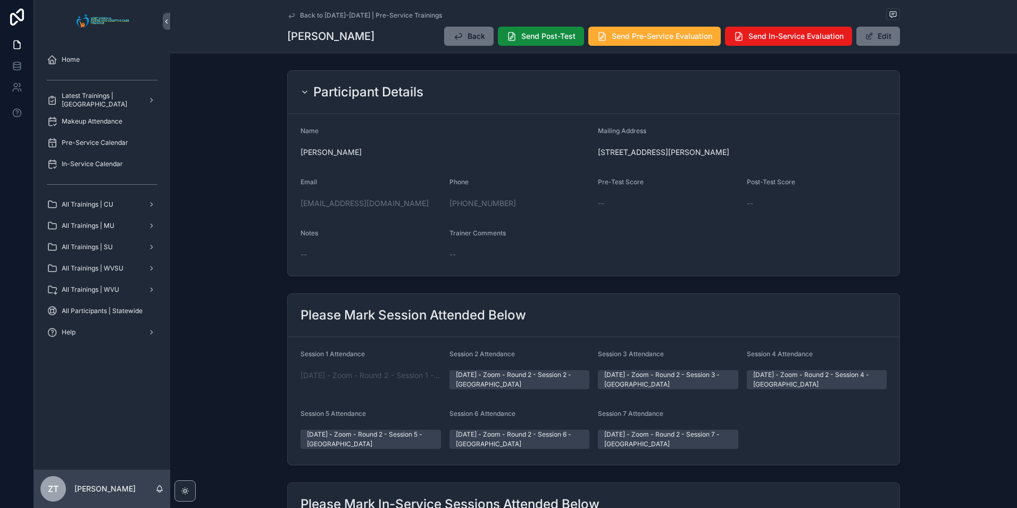
scroll to position [389, 0]
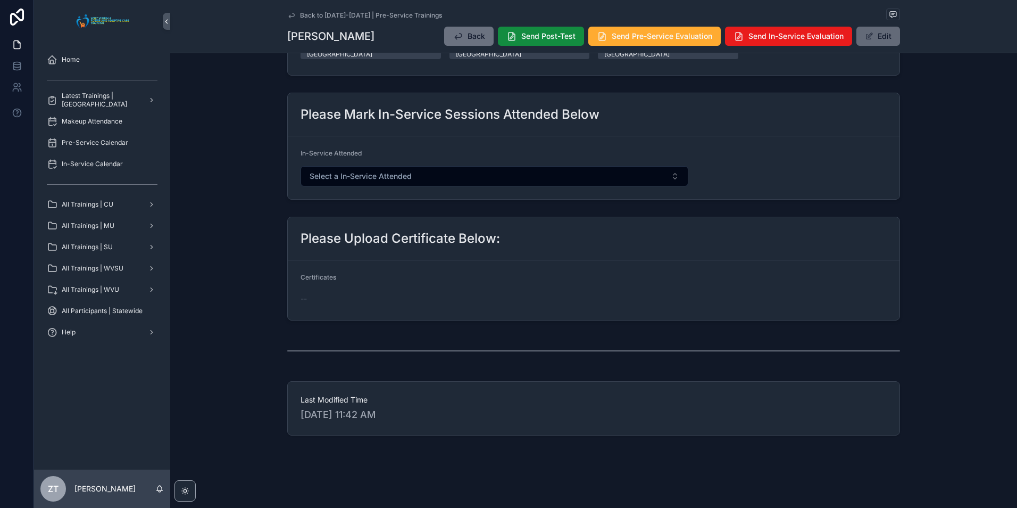
click at [881, 34] on button "Edit" at bounding box center [879, 36] width 44 height 19
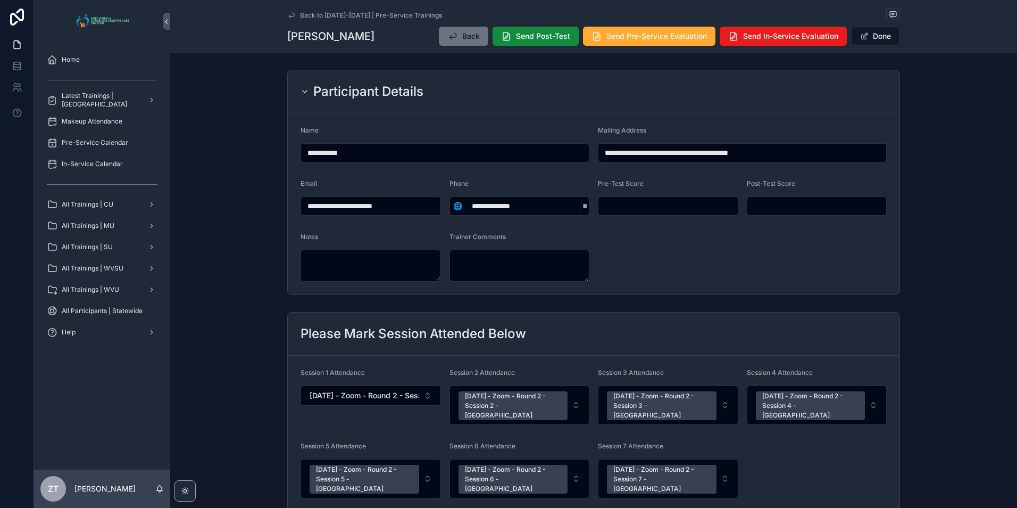
scroll to position [0, 0]
click at [863, 41] on button "Done" at bounding box center [875, 36] width 49 height 19
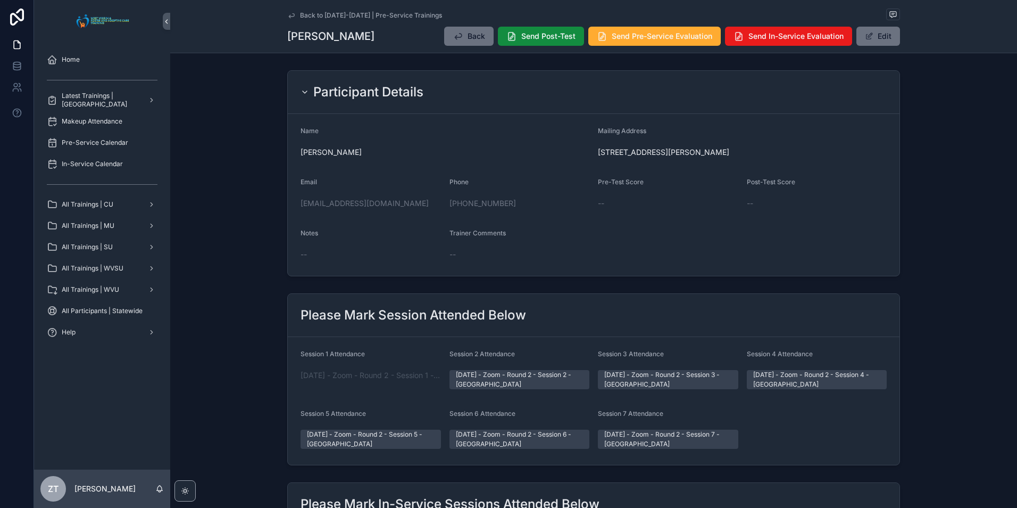
drag, startPoint x: 288, startPoint y: 13, endPoint x: 161, endPoint y: 177, distance: 207.9
click at [288, 13] on icon "scrollable content" at bounding box center [291, 15] width 9 height 9
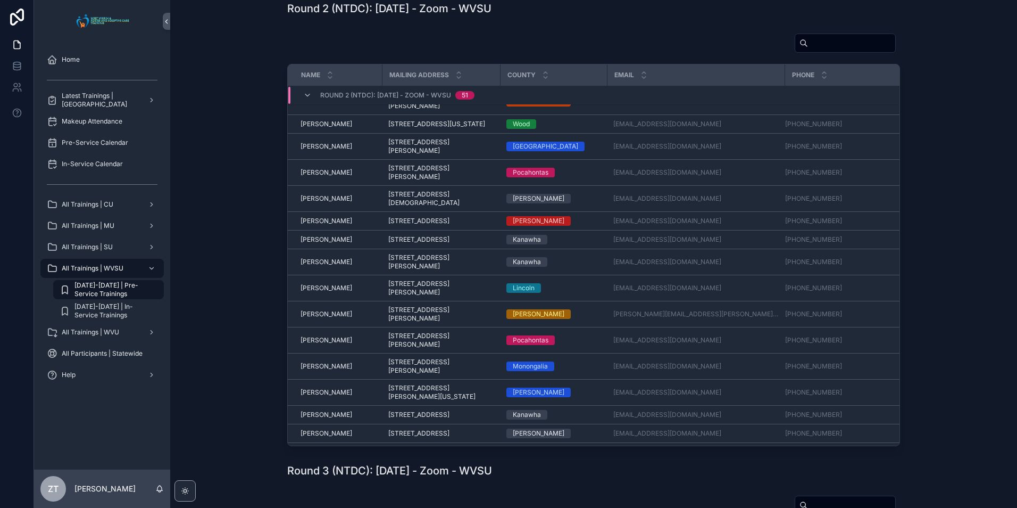
scroll to position [813, 0]
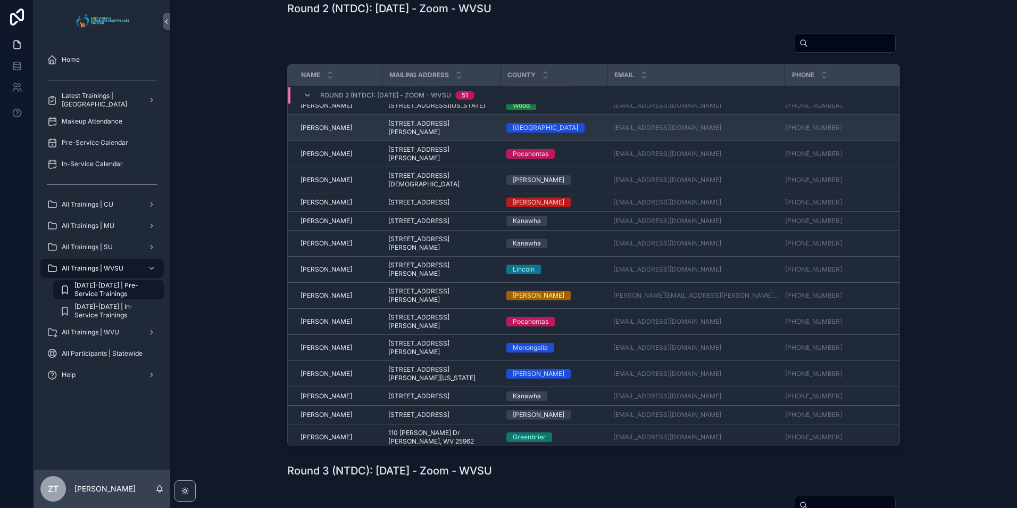
click at [325, 132] on span "Margaret Allen" at bounding box center [327, 127] width 52 height 9
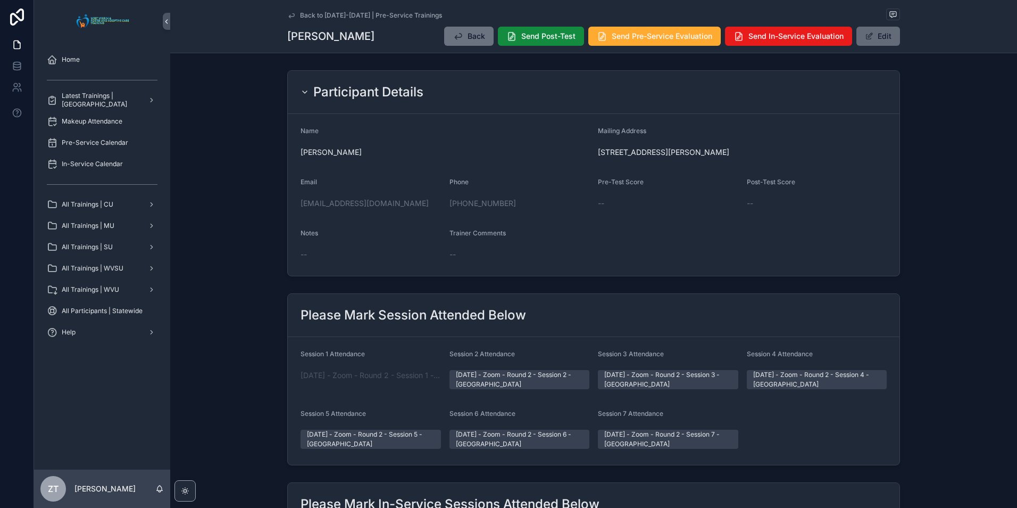
click at [872, 37] on button "Edit" at bounding box center [879, 36] width 44 height 19
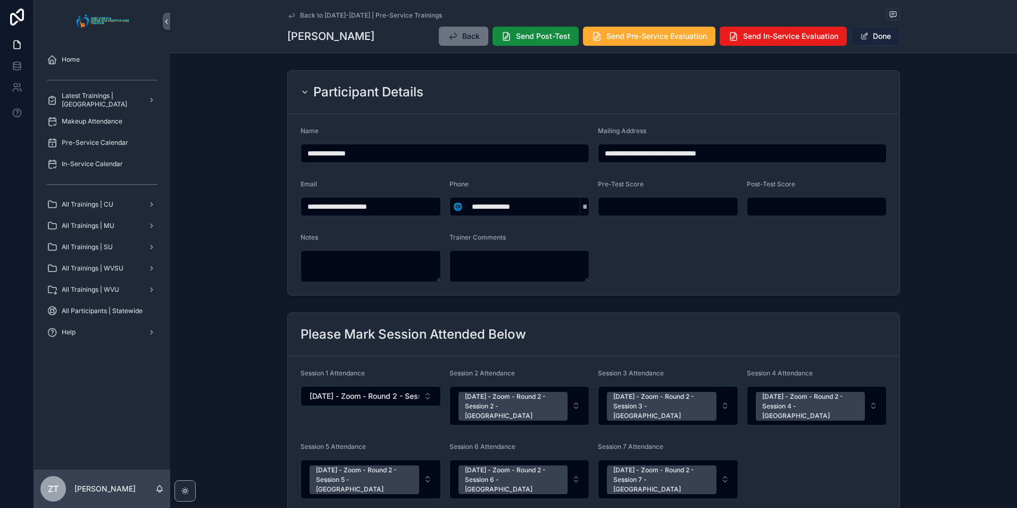
click at [886, 34] on button "Done" at bounding box center [875, 36] width 49 height 19
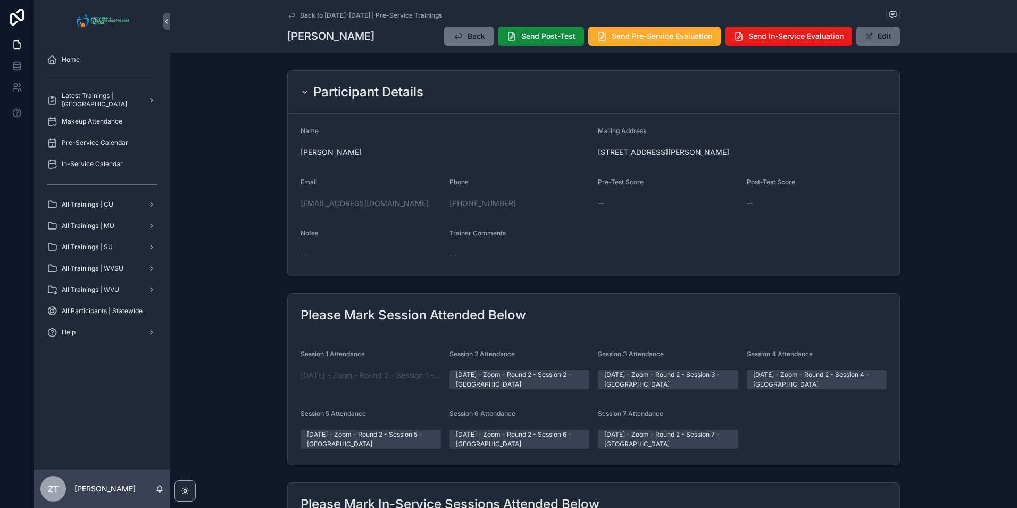
click at [871, 40] on button "Edit" at bounding box center [879, 36] width 44 height 19
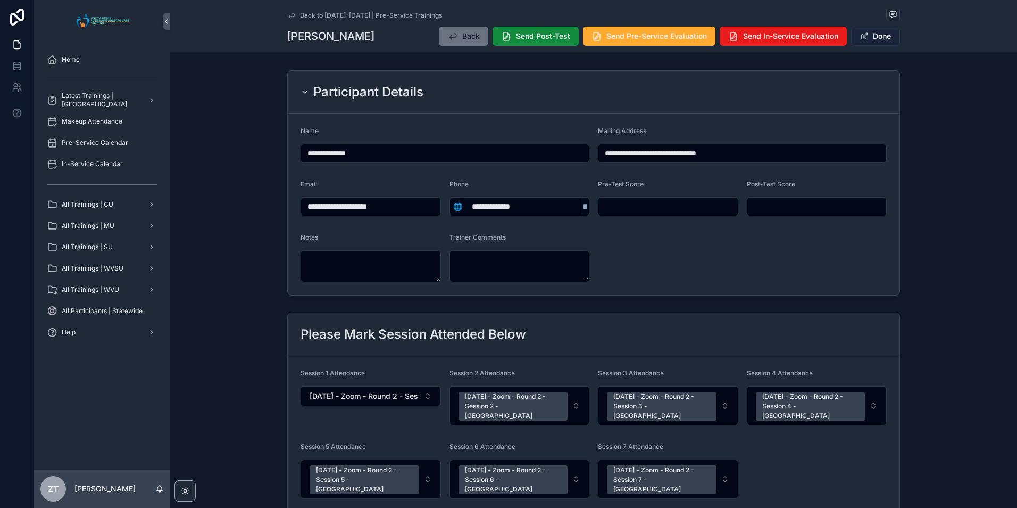
click at [871, 40] on button "Done" at bounding box center [875, 36] width 49 height 19
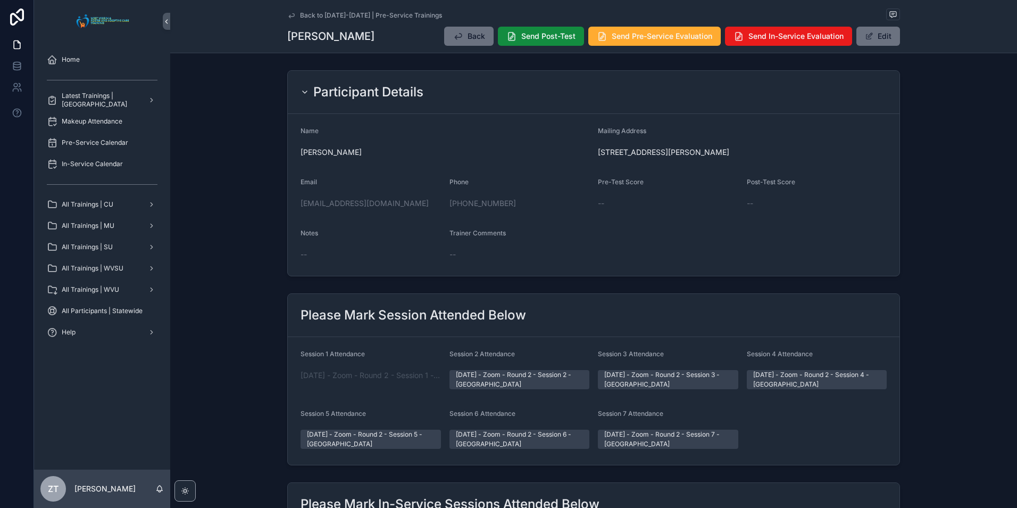
click at [289, 15] on icon "scrollable content" at bounding box center [291, 15] width 9 height 9
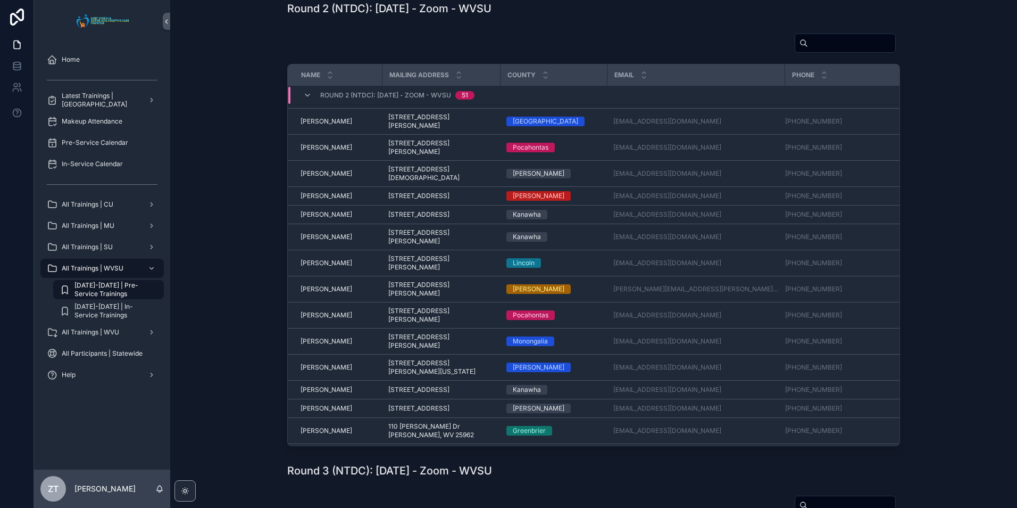
scroll to position [813, 0]
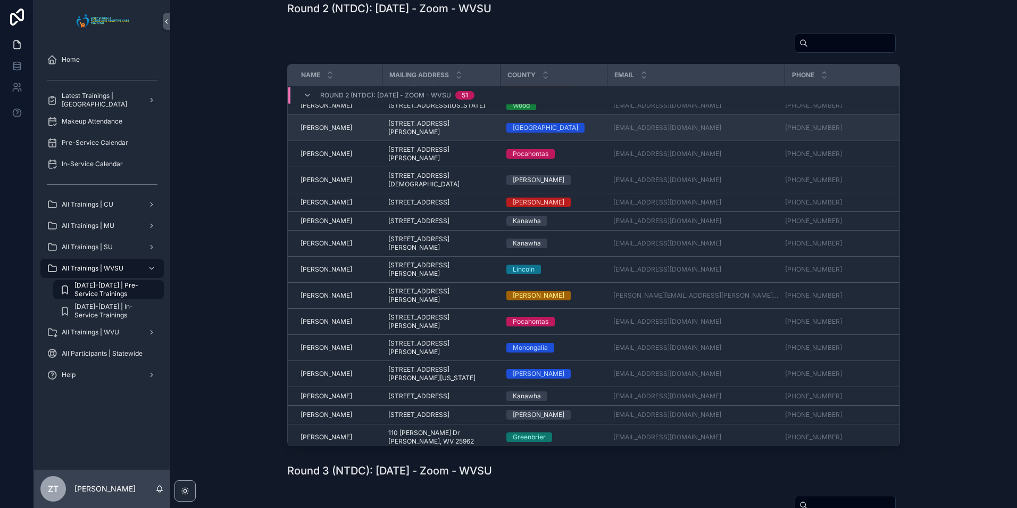
click at [325, 132] on span "Margaret Allen" at bounding box center [327, 127] width 52 height 9
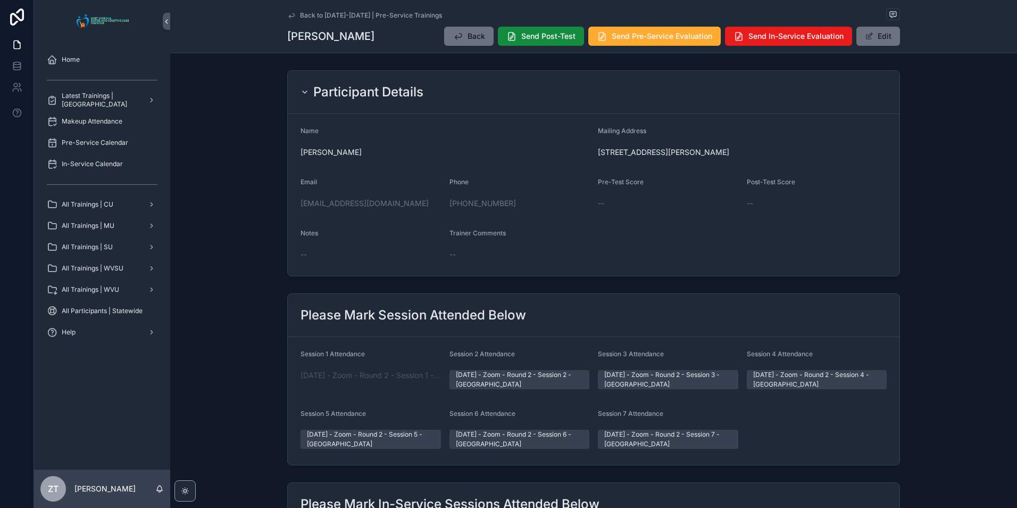
click at [292, 12] on icon "scrollable content" at bounding box center [291, 15] width 9 height 9
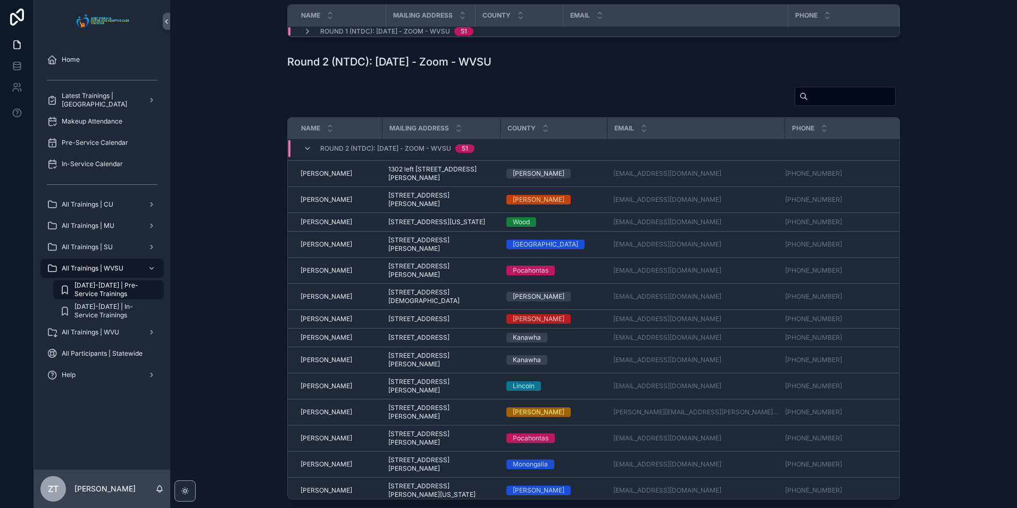
scroll to position [760, 0]
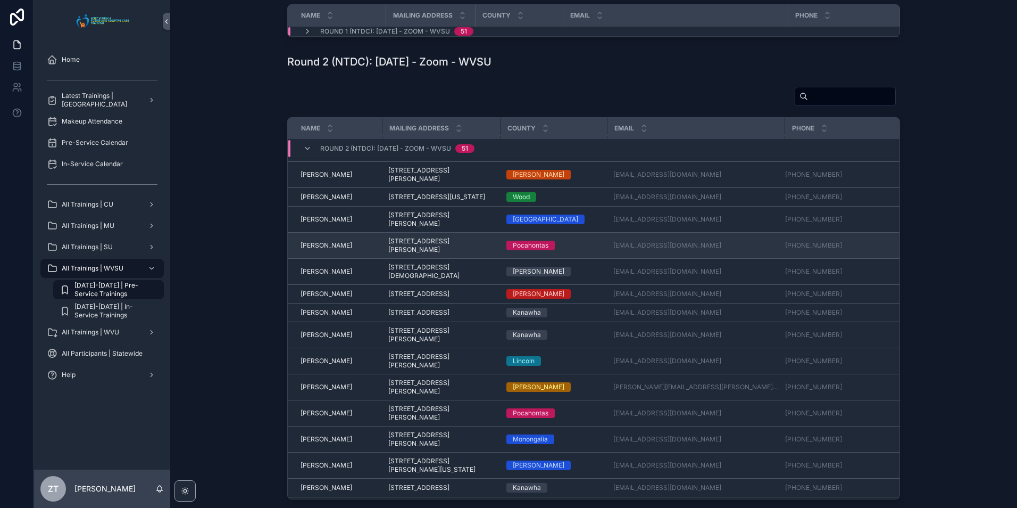
click at [319, 250] on span "Marsha Anderson" at bounding box center [327, 245] width 52 height 9
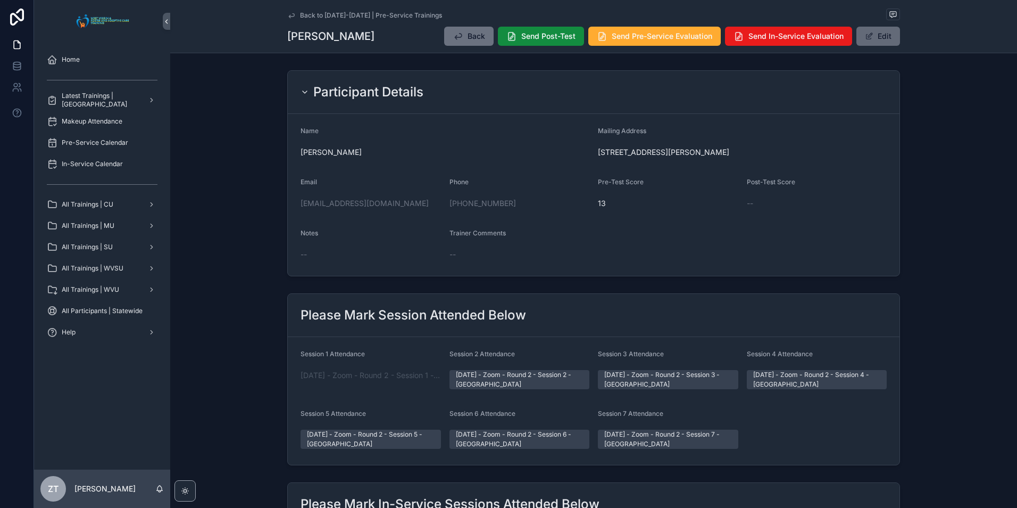
click at [882, 37] on button "Edit" at bounding box center [879, 36] width 44 height 19
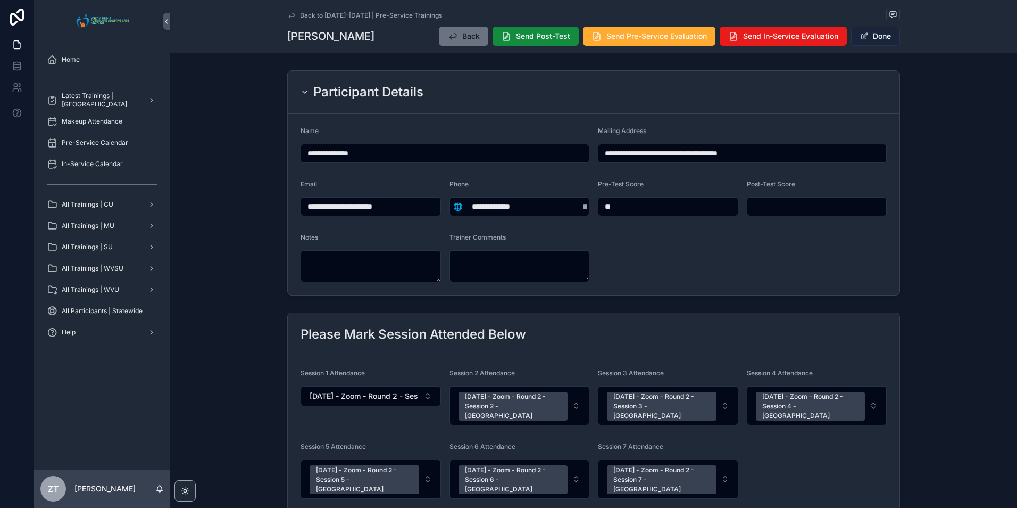
click at [871, 36] on button "Done" at bounding box center [875, 36] width 49 height 19
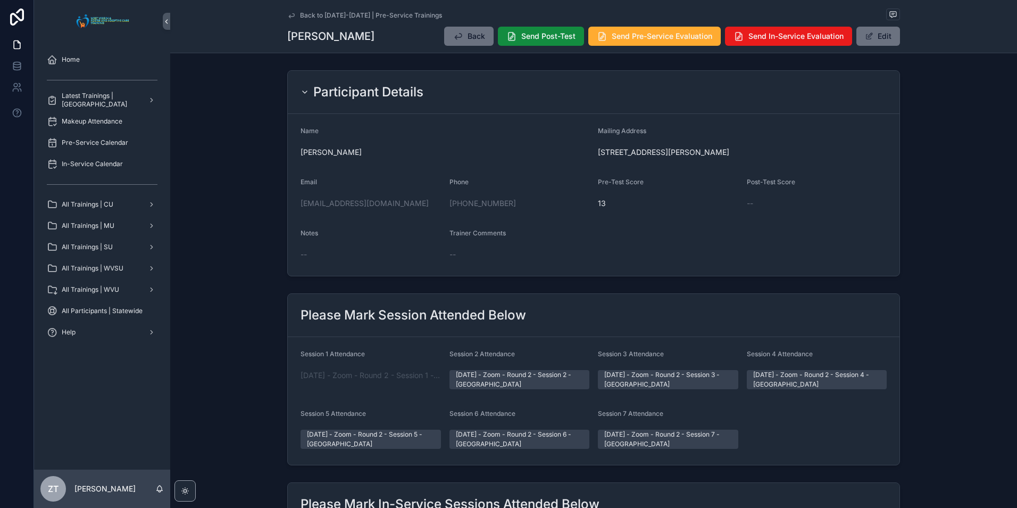
click at [284, 14] on div "Back to 2025-2026 | Pre-Service Trainings Marsha Anderson Back Send Post-Test S…" at bounding box center [593, 26] width 847 height 53
click at [287, 14] on icon "scrollable content" at bounding box center [291, 15] width 9 height 9
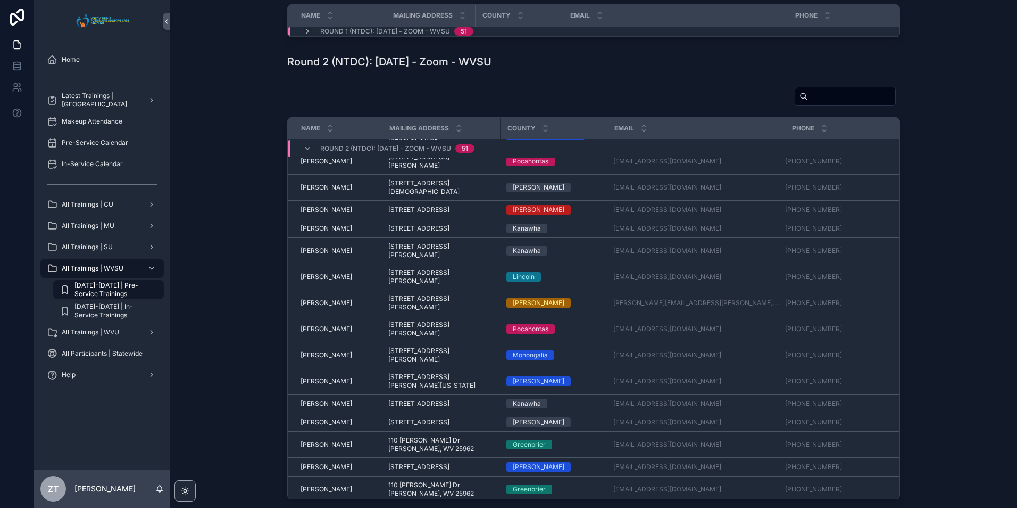
scroll to position [919, 0]
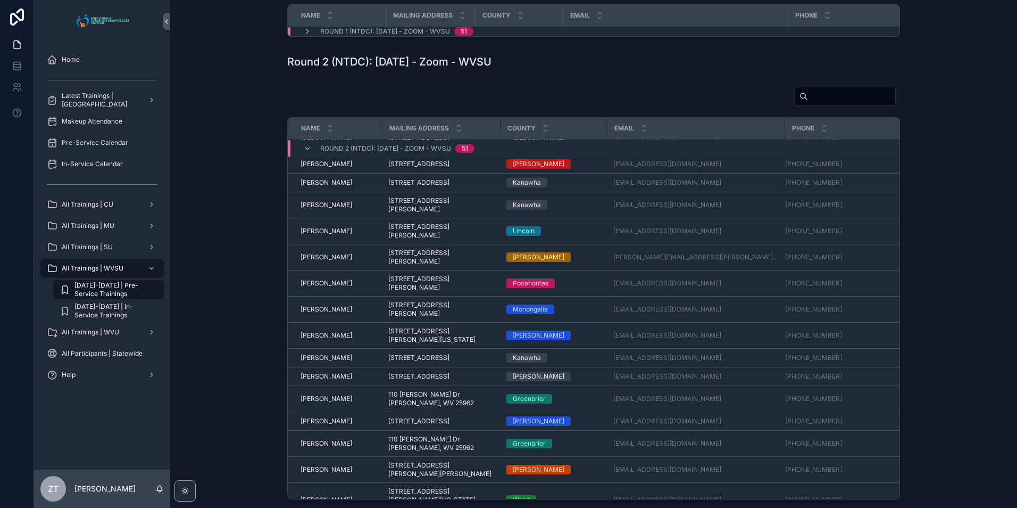
click at [328, 146] on span "Martina Parsley" at bounding box center [327, 141] width 52 height 9
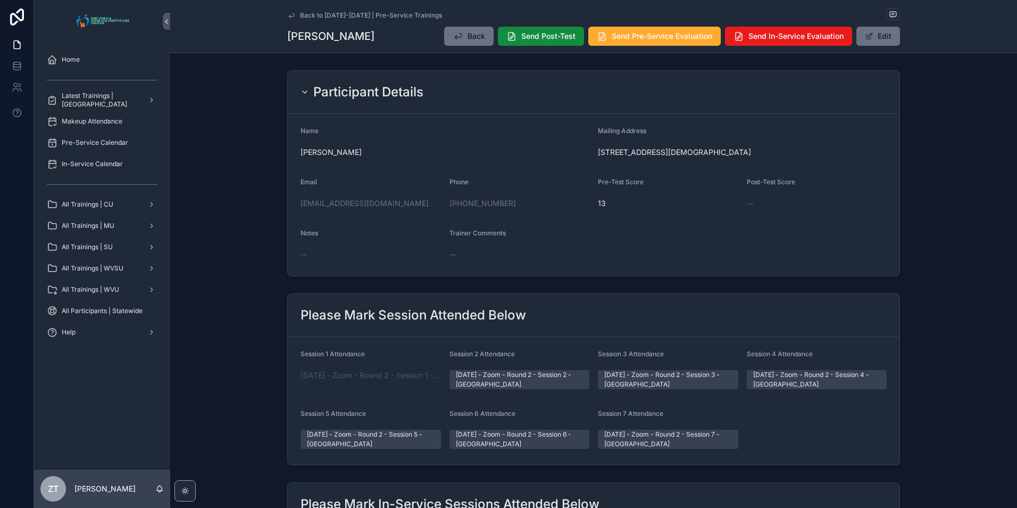
click at [290, 13] on icon "scrollable content" at bounding box center [291, 15] width 9 height 9
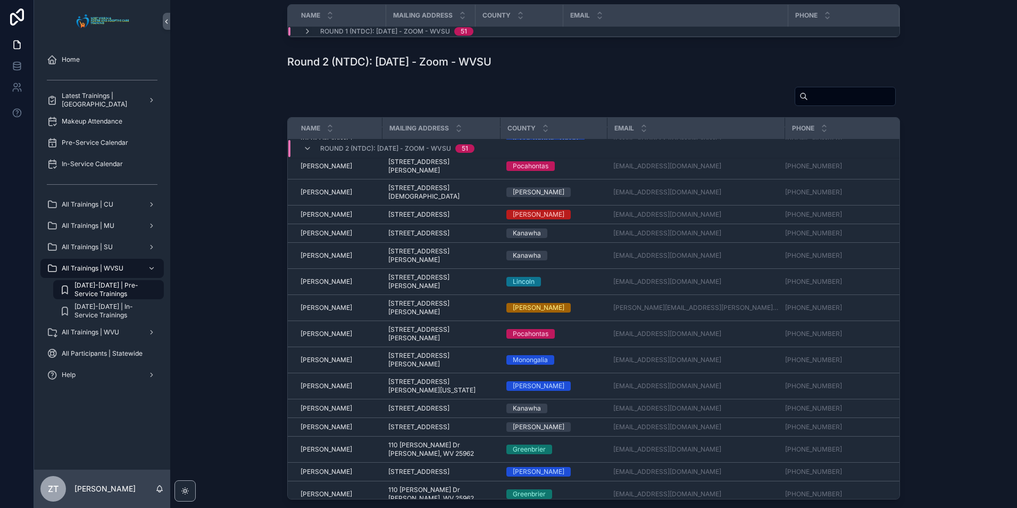
scroll to position [866, 0]
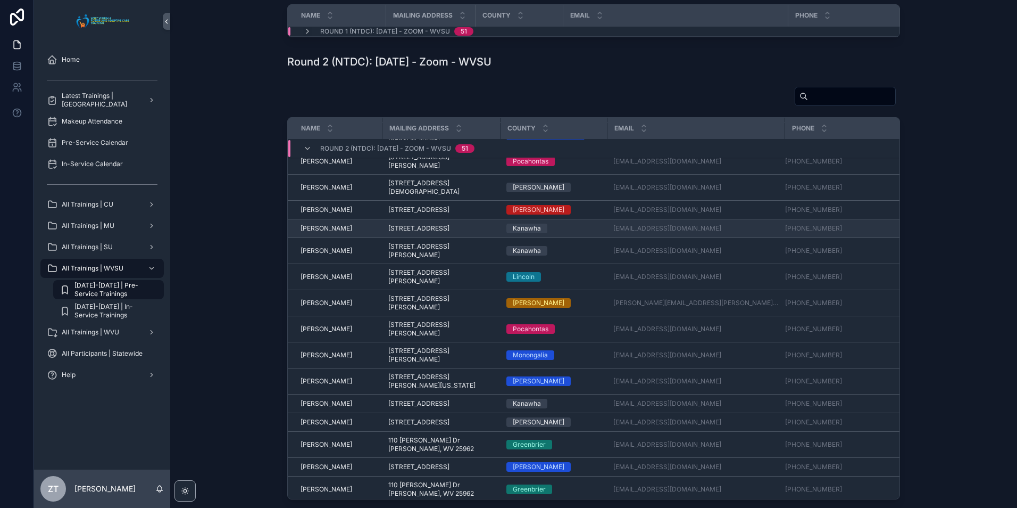
click at [322, 233] on span "Mason Straw" at bounding box center [327, 228] width 52 height 9
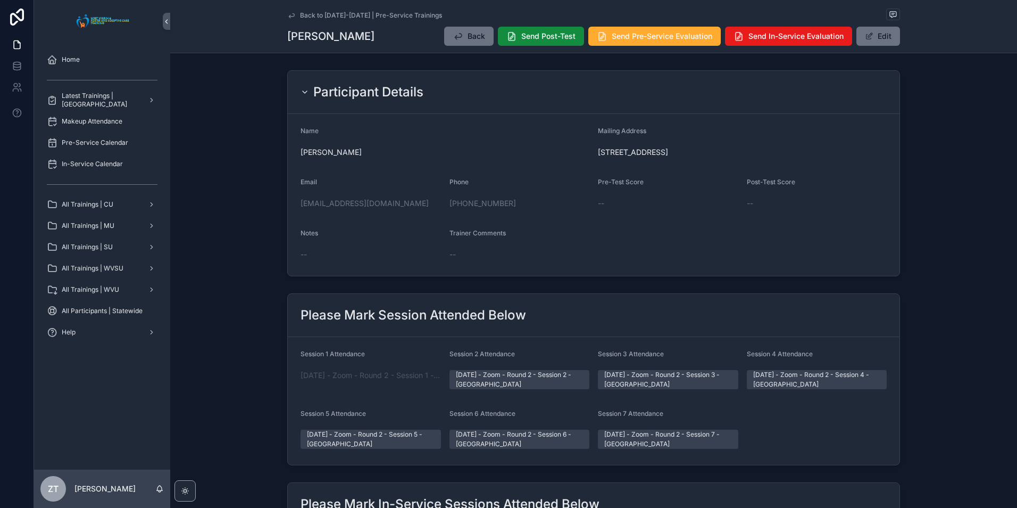
click at [289, 15] on icon "scrollable content" at bounding box center [291, 15] width 9 height 9
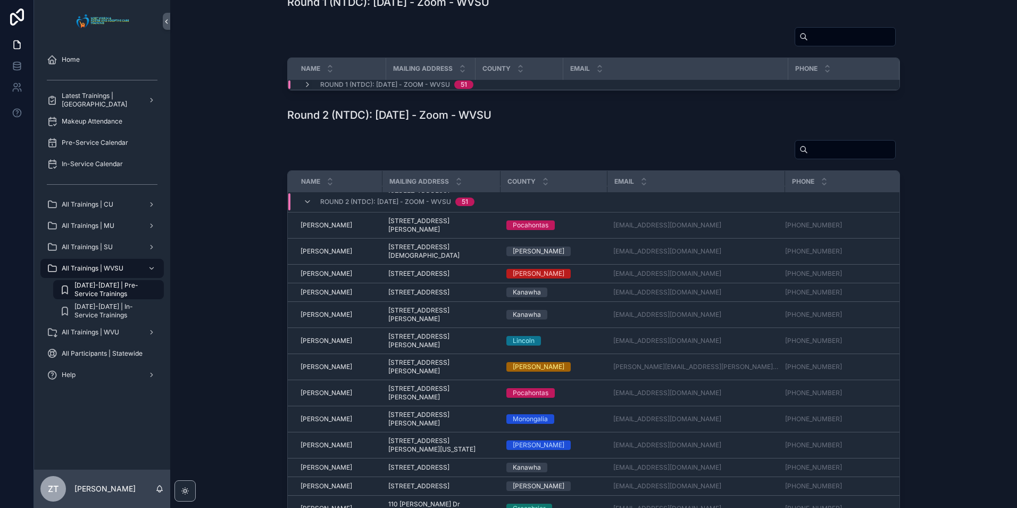
scroll to position [866, 0]
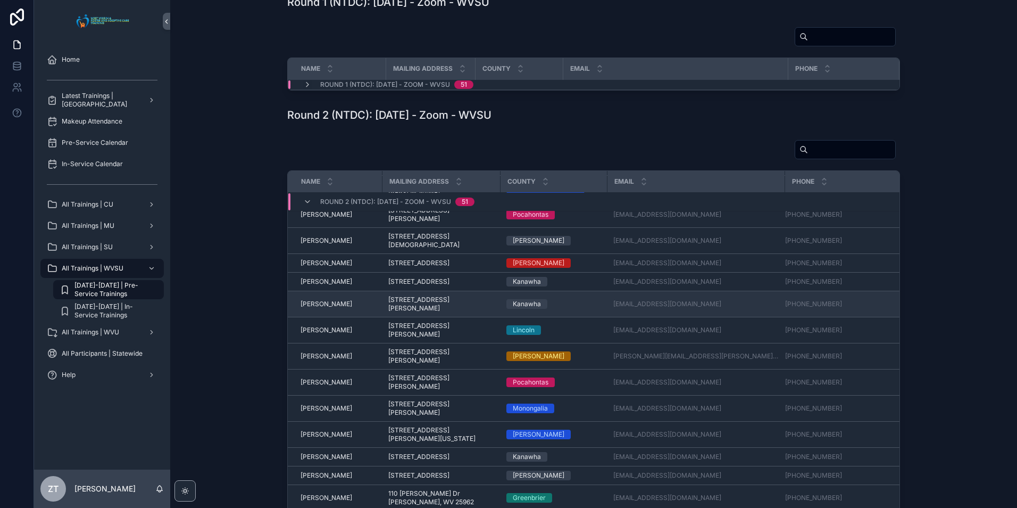
click at [330, 308] on span "Michael Fleming" at bounding box center [327, 304] width 52 height 9
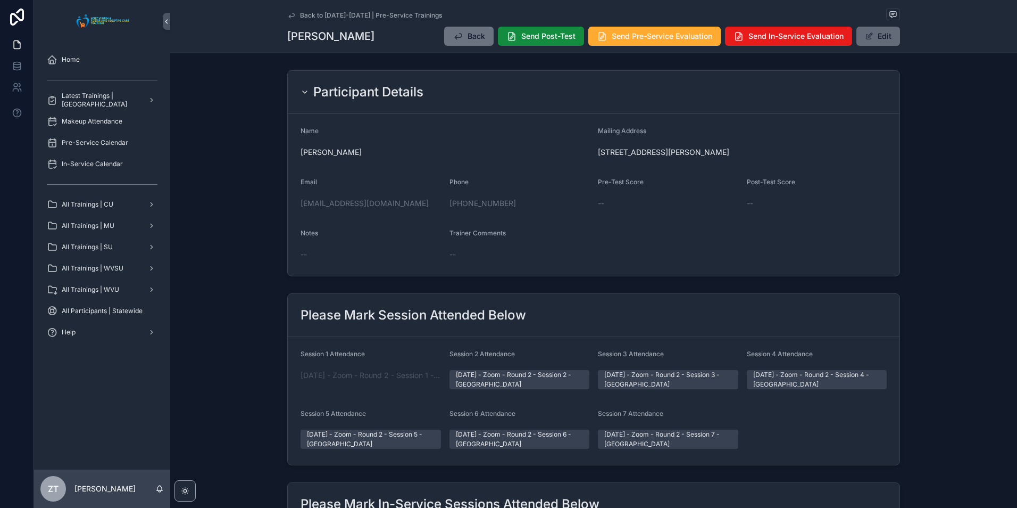
click at [872, 37] on button "Edit" at bounding box center [879, 36] width 44 height 19
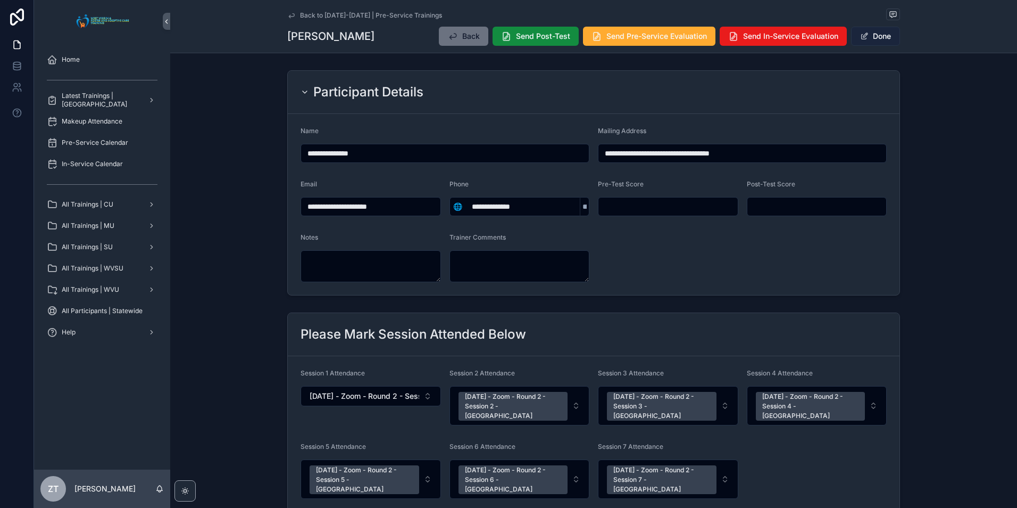
click at [866, 38] on button "Done" at bounding box center [875, 36] width 49 height 19
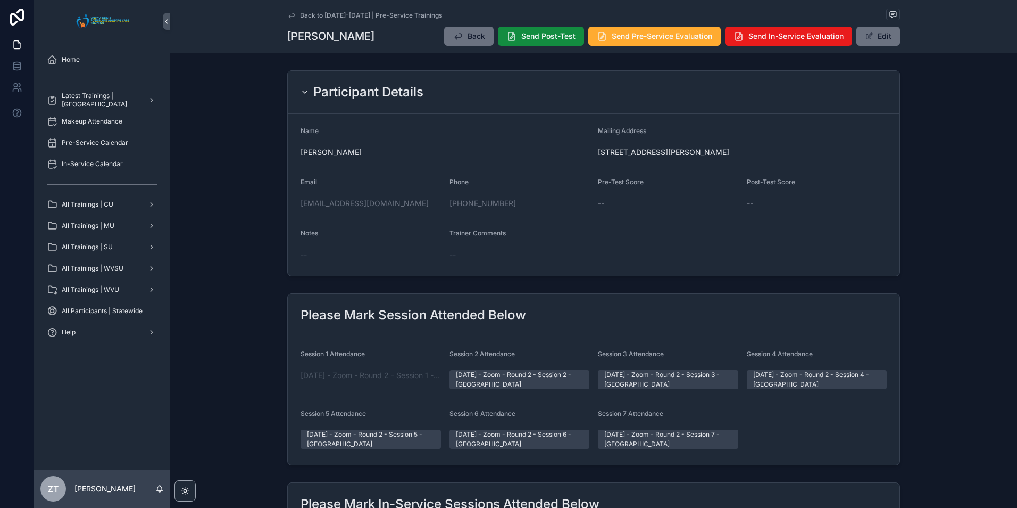
click at [291, 18] on icon "scrollable content" at bounding box center [291, 15] width 9 height 9
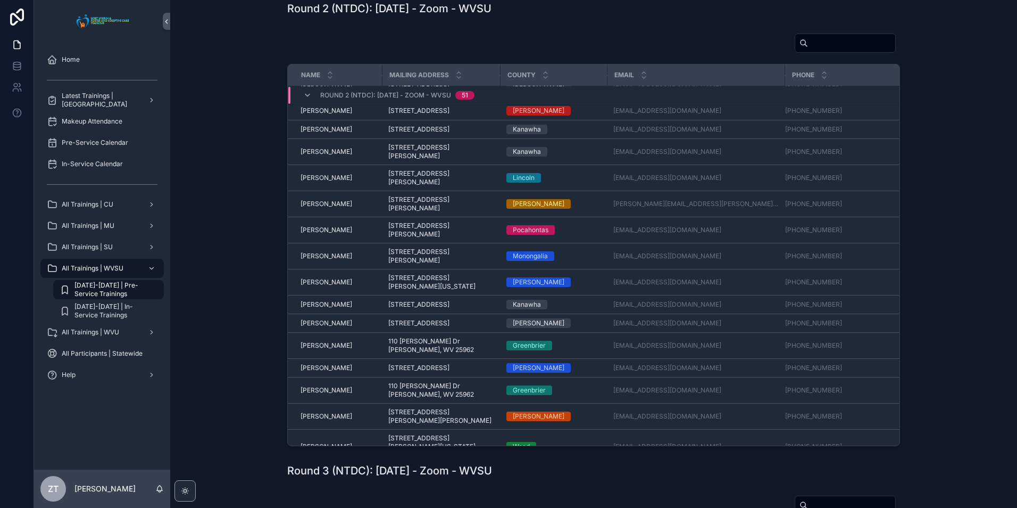
scroll to position [964, 0]
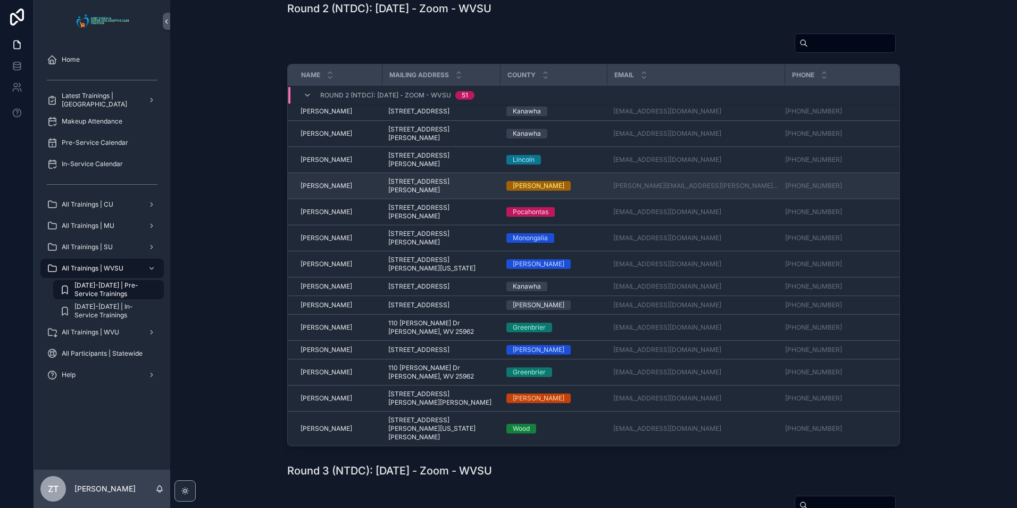
click at [333, 190] on span "Rebecca Mitchell" at bounding box center [327, 185] width 52 height 9
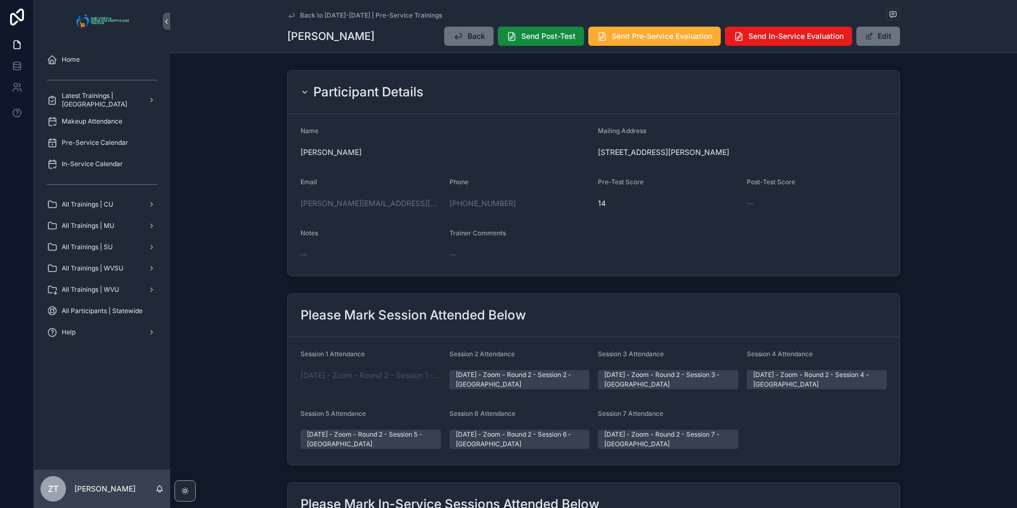
click at [288, 14] on icon "scrollable content" at bounding box center [291, 15] width 9 height 9
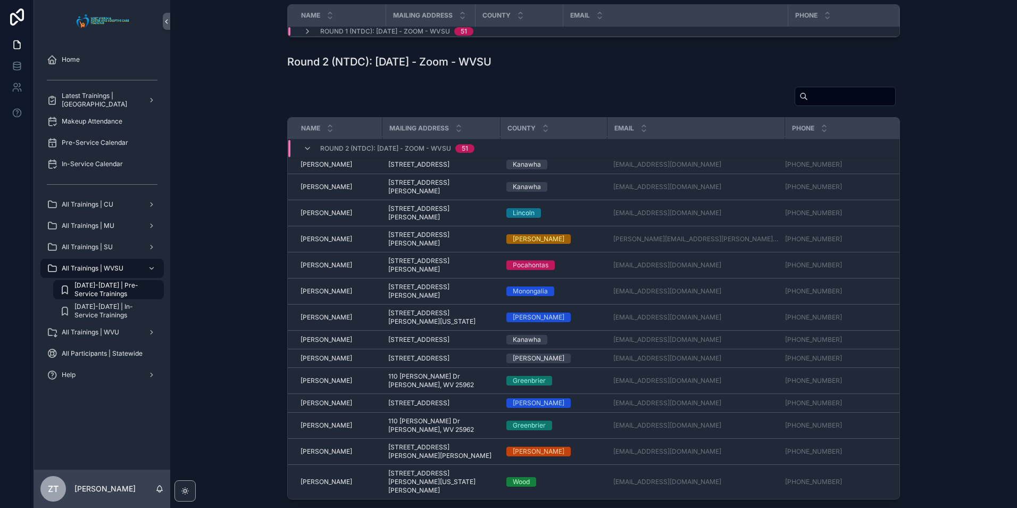
scroll to position [964, 0]
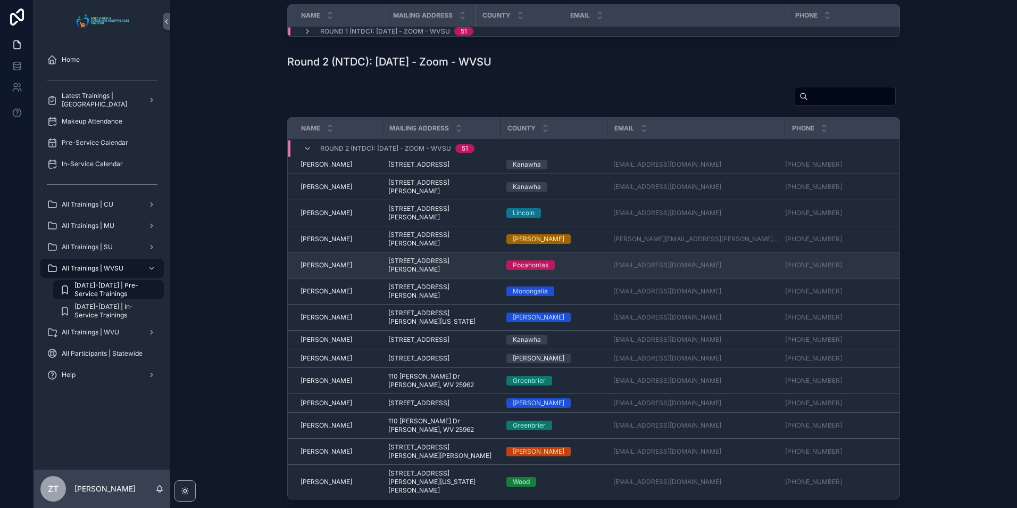
click at [328, 269] on span "Robert Anderson" at bounding box center [327, 265] width 52 height 9
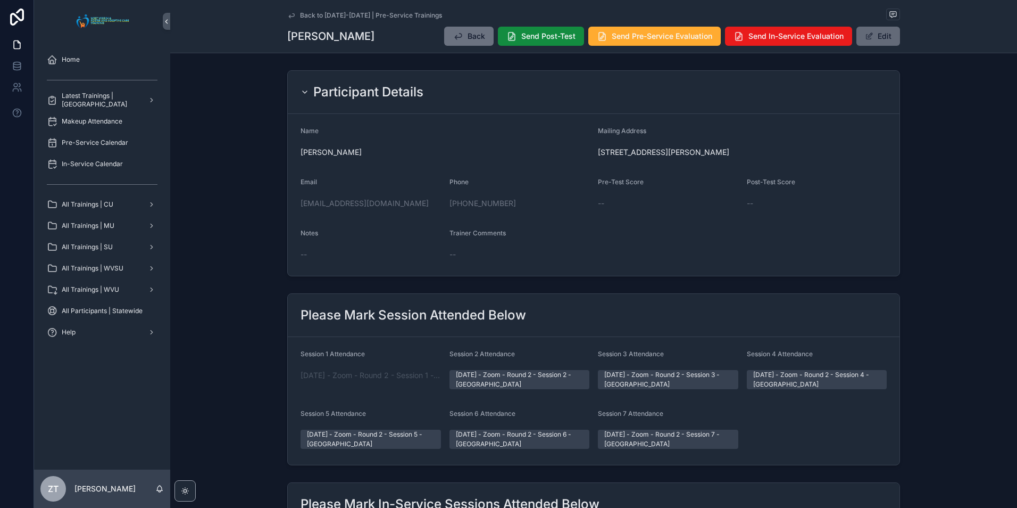
click at [868, 35] on span "scrollable content" at bounding box center [869, 36] width 9 height 9
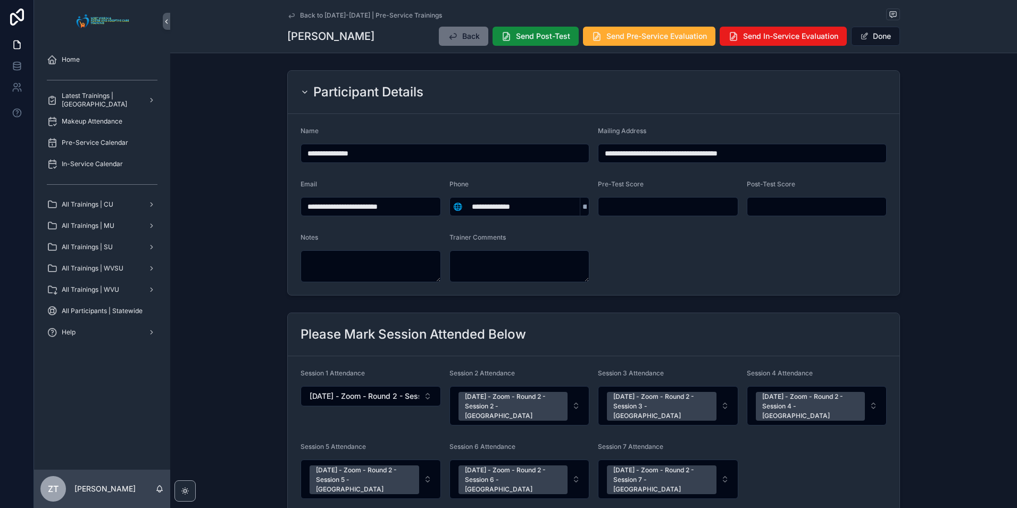
click at [619, 279] on form "**********" at bounding box center [594, 204] width 612 height 181
click at [860, 40] on button "Done" at bounding box center [875, 36] width 49 height 19
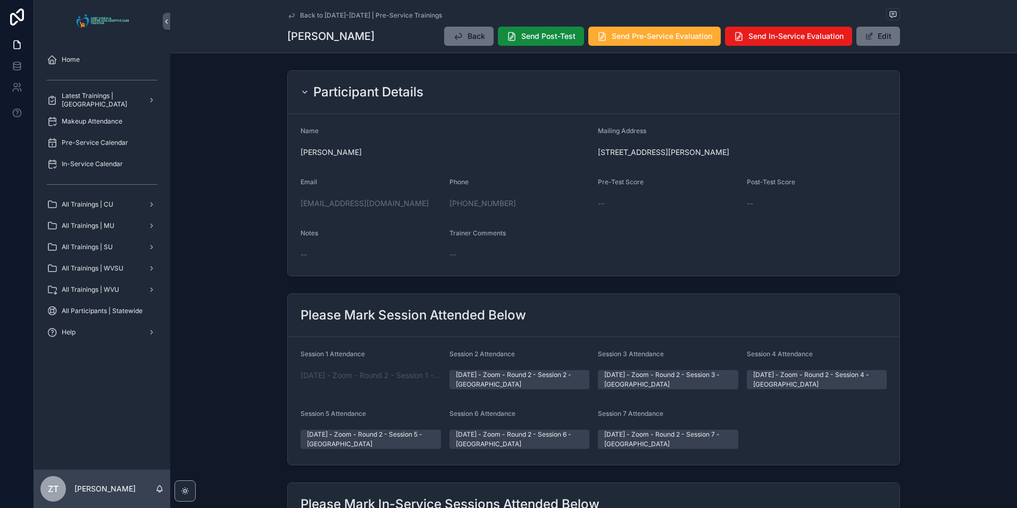
click at [288, 15] on icon "scrollable content" at bounding box center [291, 15] width 9 height 9
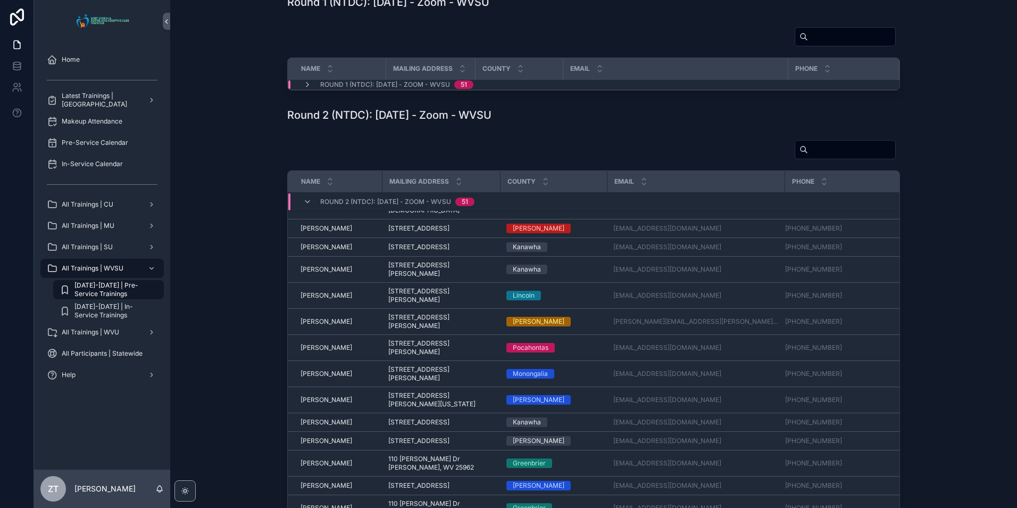
scroll to position [919, 0]
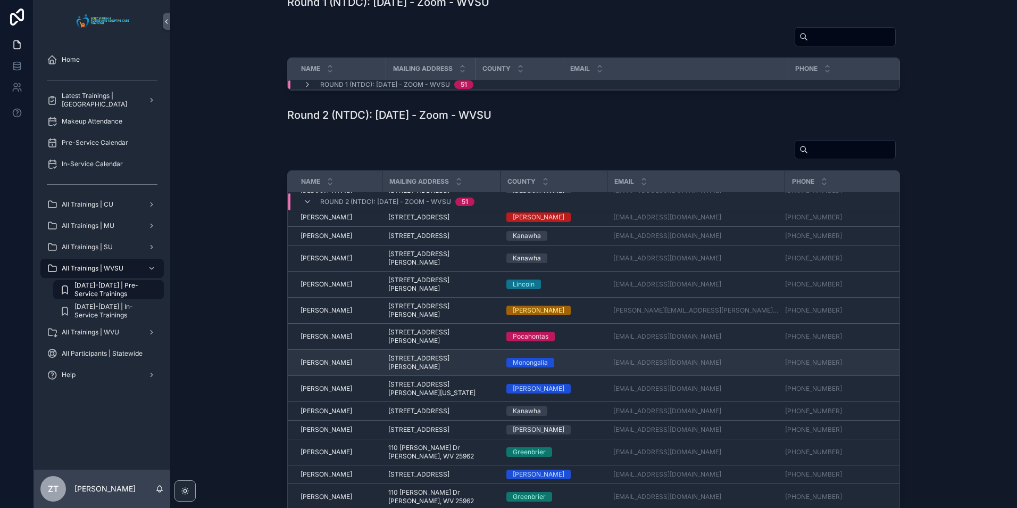
click at [332, 367] on span "Samantha Downey" at bounding box center [327, 362] width 52 height 9
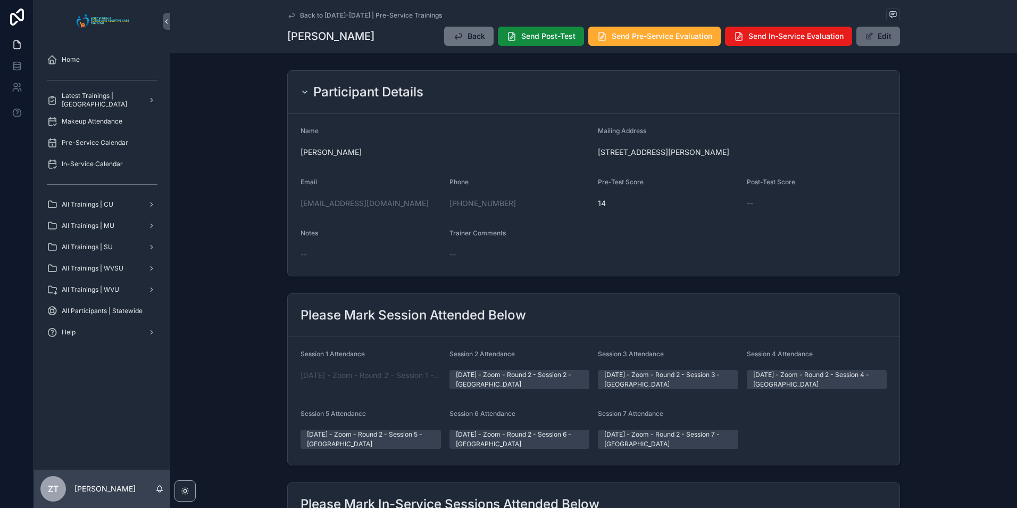
click at [873, 43] on button "Edit" at bounding box center [879, 36] width 44 height 19
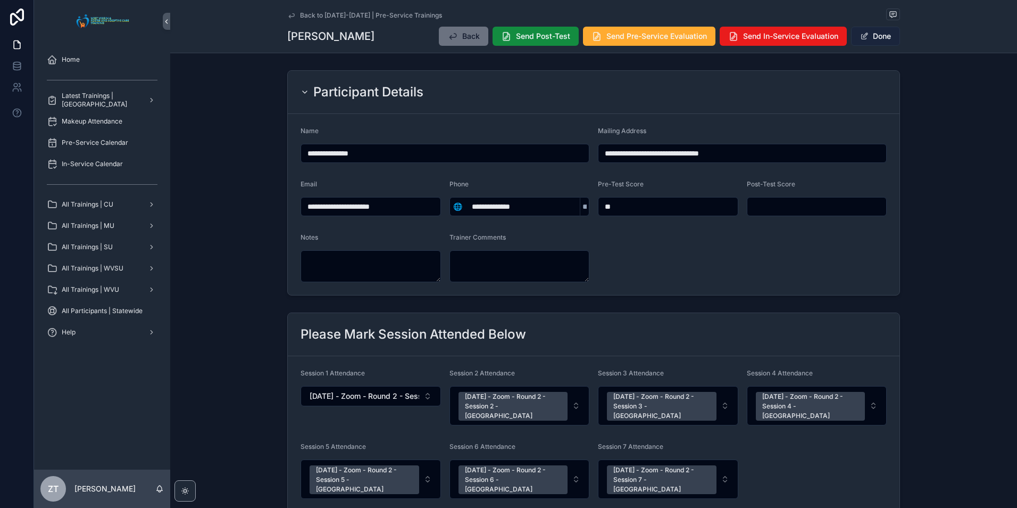
click at [865, 37] on span "scrollable content" at bounding box center [864, 36] width 9 height 9
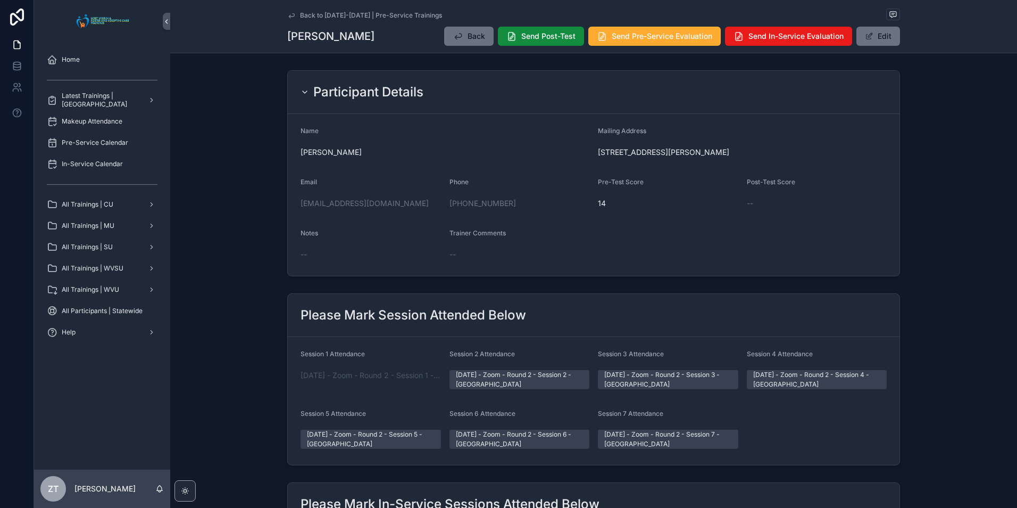
click at [289, 18] on icon "scrollable content" at bounding box center [291, 15] width 9 height 9
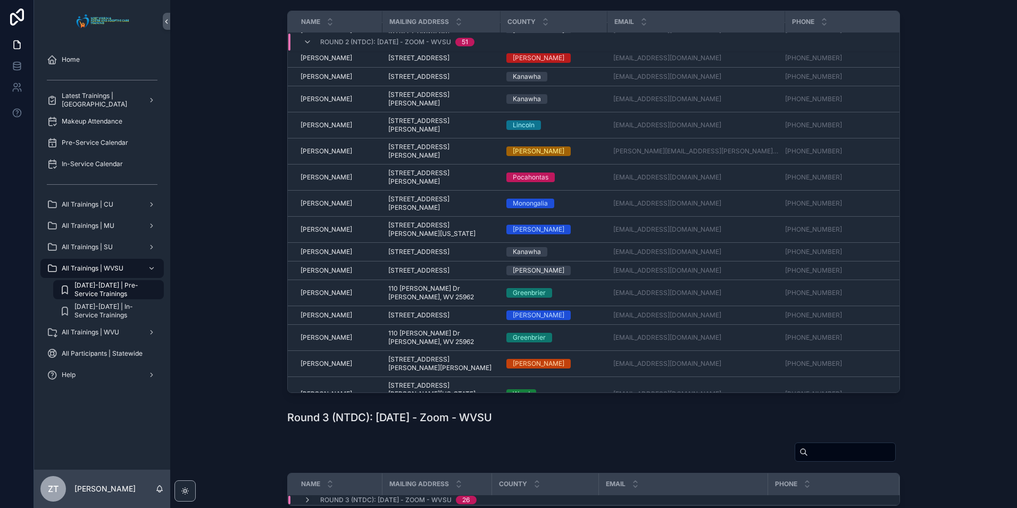
scroll to position [919, 0]
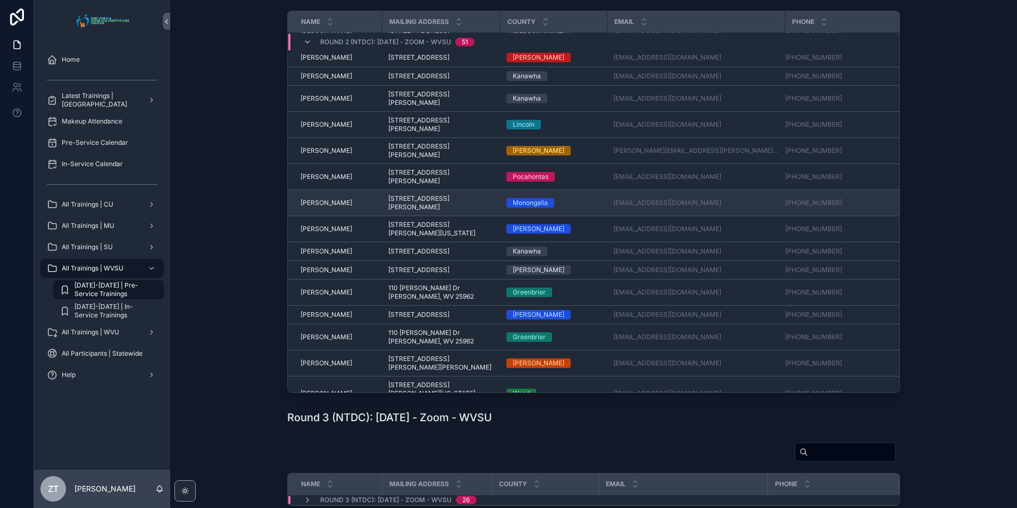
click at [335, 207] on span "Samantha Downey" at bounding box center [327, 202] width 52 height 9
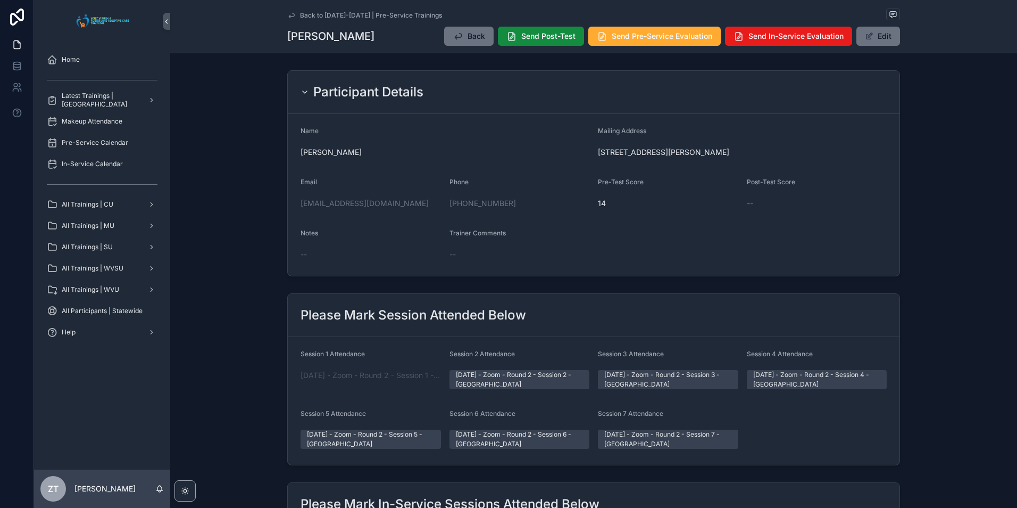
click at [288, 15] on icon "scrollable content" at bounding box center [291, 15] width 9 height 9
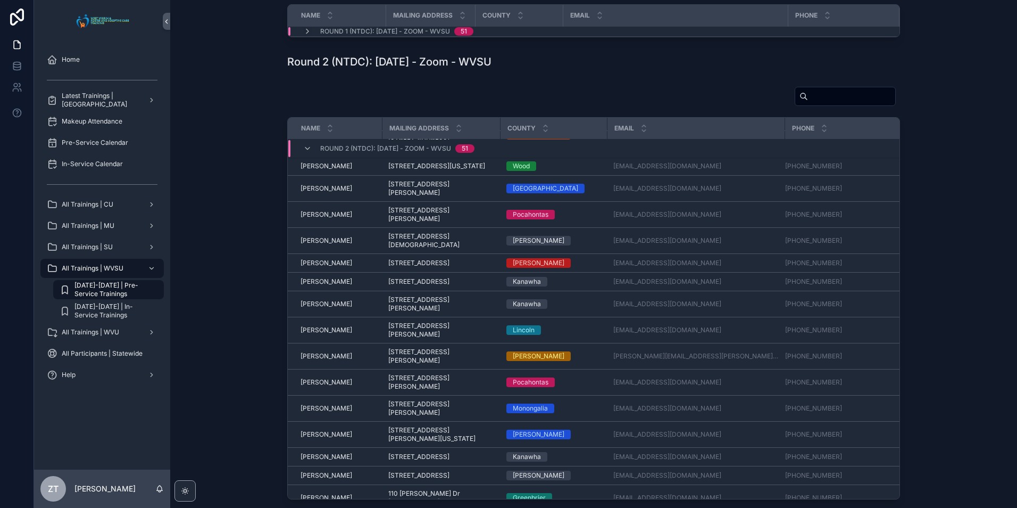
scroll to position [964, 0]
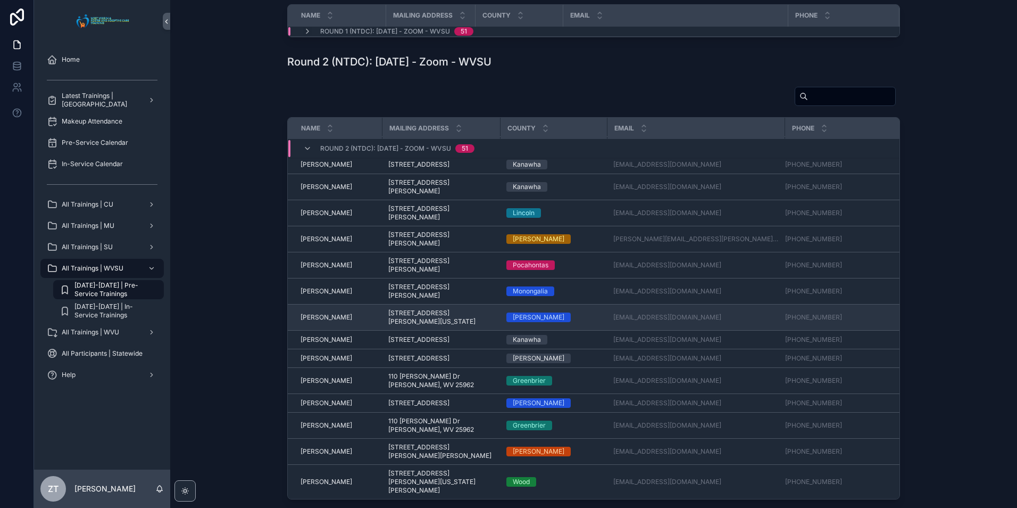
click at [326, 321] on span "Sara Swiger" at bounding box center [327, 317] width 52 height 9
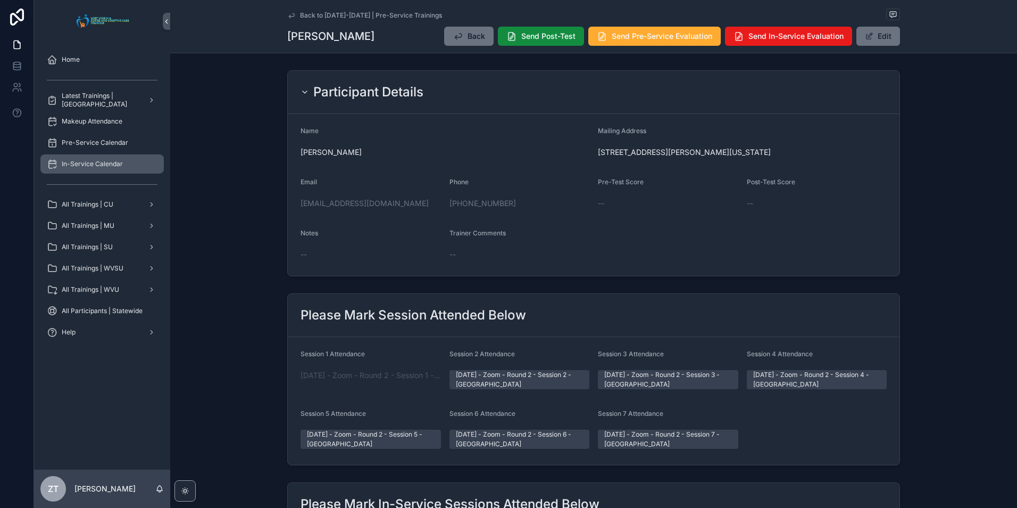
drag, startPoint x: 290, startPoint y: 13, endPoint x: 141, endPoint y: 159, distance: 208.4
click at [290, 13] on icon "scrollable content" at bounding box center [291, 15] width 5 height 4
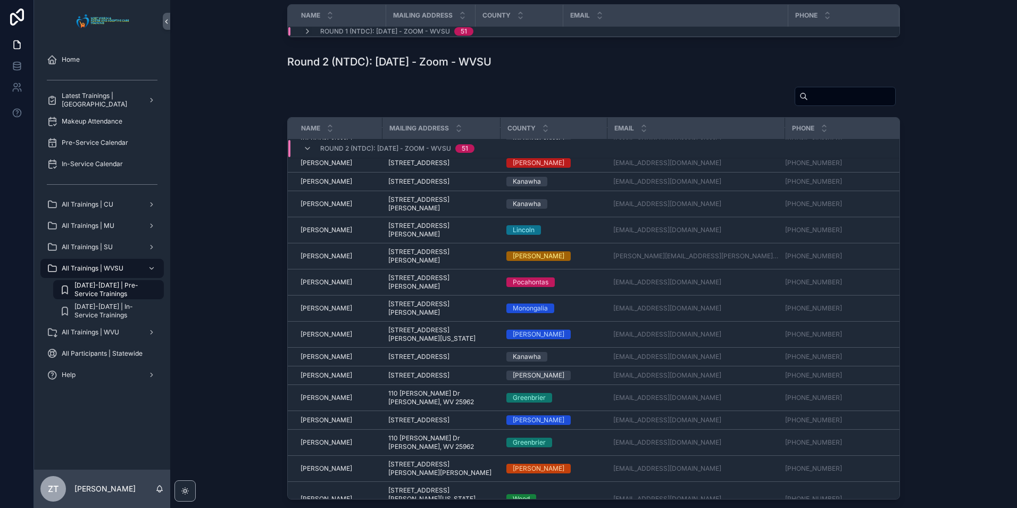
scroll to position [964, 0]
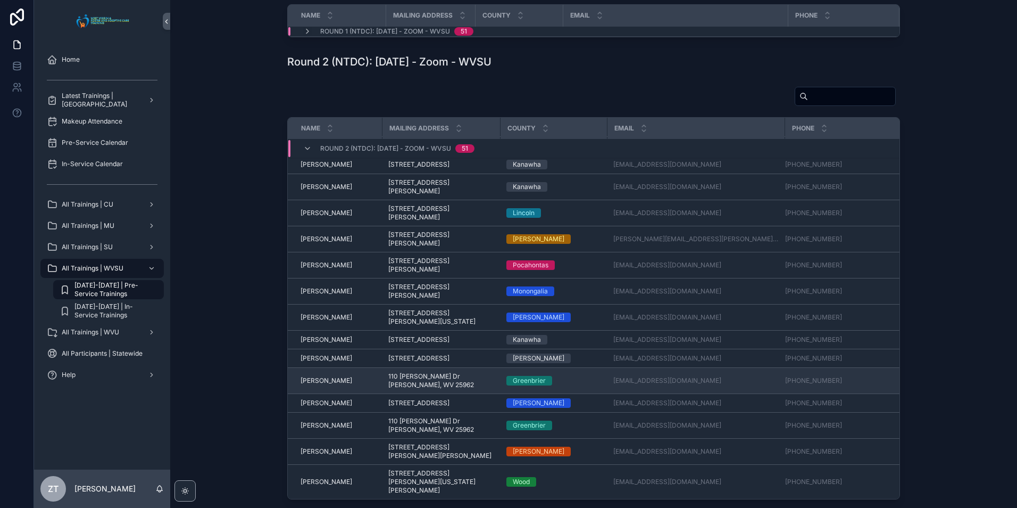
click at [324, 385] on span "Tamara Simmons" at bounding box center [327, 380] width 52 height 9
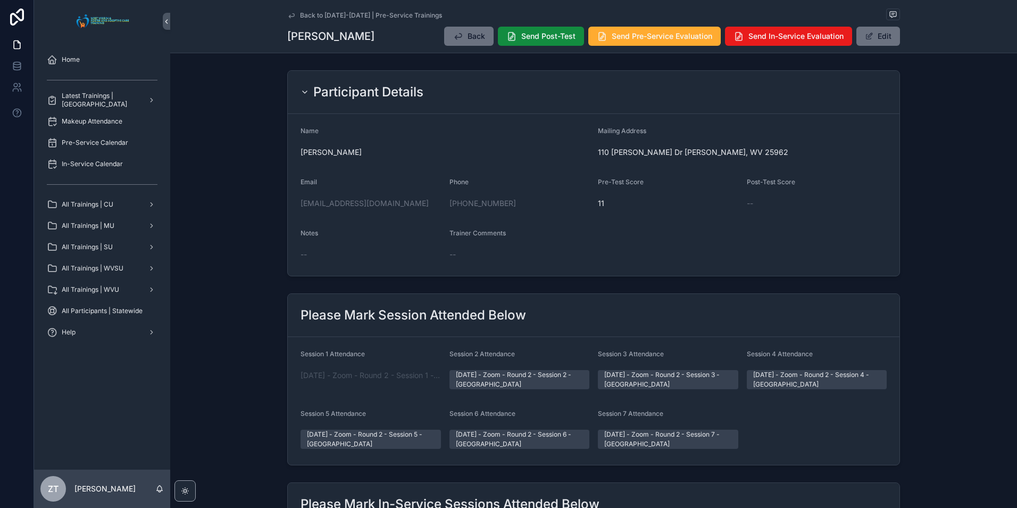
click at [289, 15] on icon "scrollable content" at bounding box center [291, 15] width 9 height 9
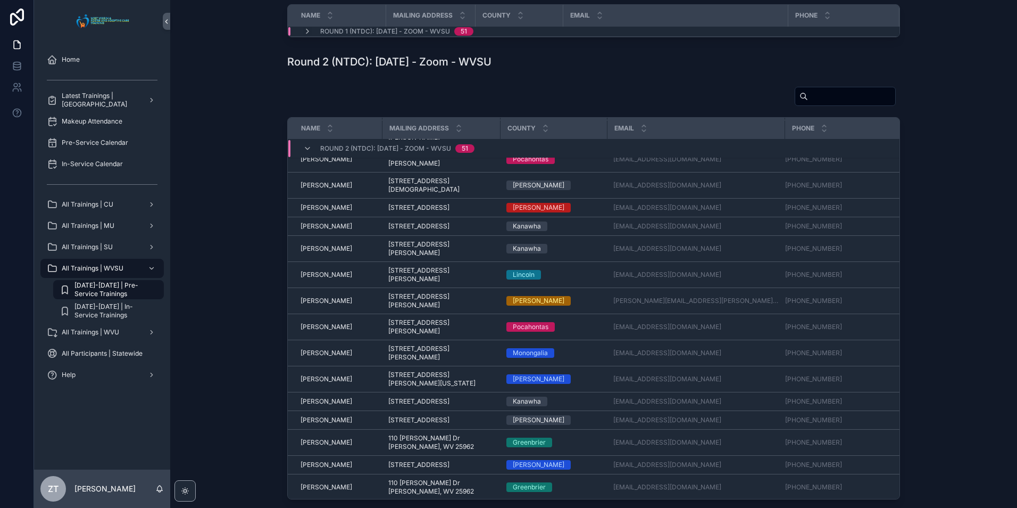
scroll to position [964, 0]
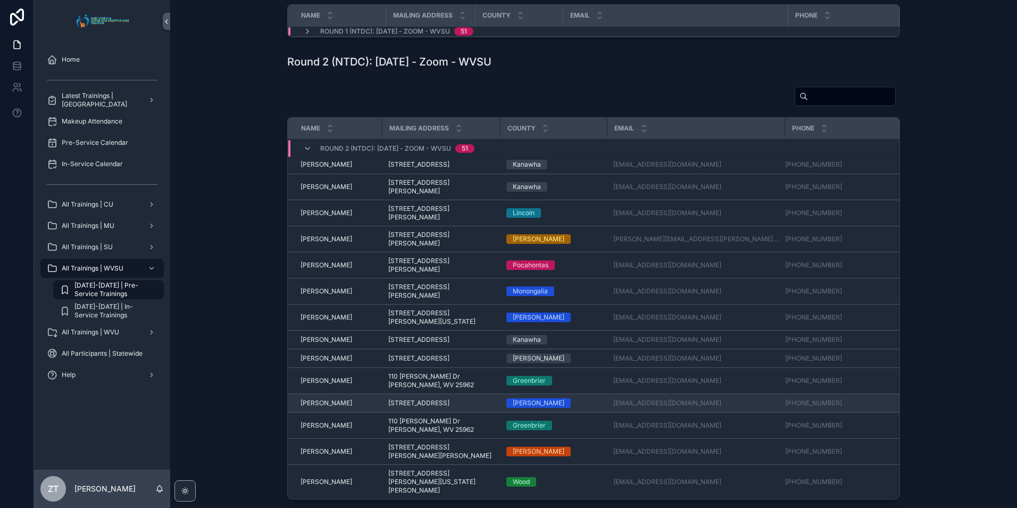
click at [317, 407] on span "Tara Rexroad" at bounding box center [327, 403] width 52 height 9
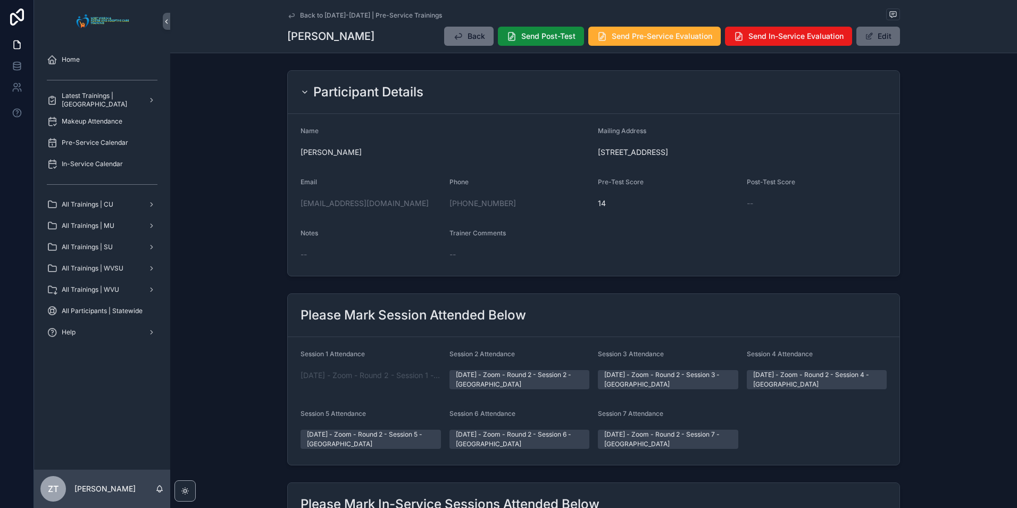
click at [886, 32] on button "Edit" at bounding box center [879, 36] width 44 height 19
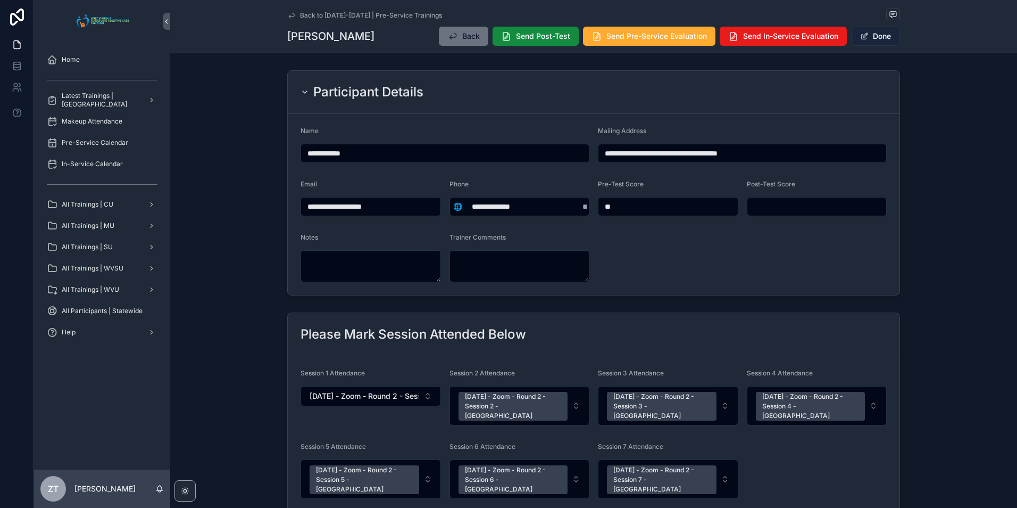
click at [868, 33] on button "Done" at bounding box center [875, 36] width 49 height 19
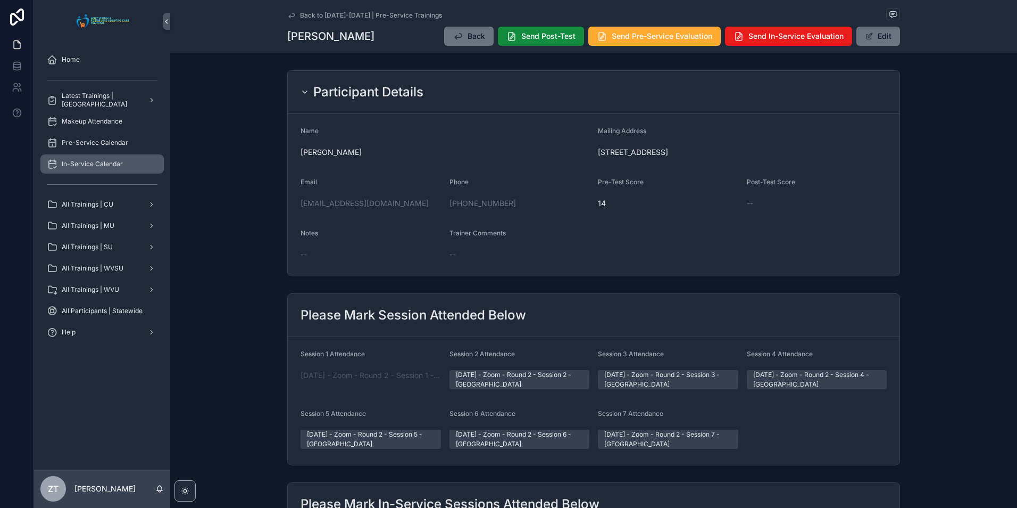
drag, startPoint x: 288, startPoint y: 15, endPoint x: 114, endPoint y: 160, distance: 226.7
click at [288, 15] on icon "scrollable content" at bounding box center [291, 15] width 9 height 9
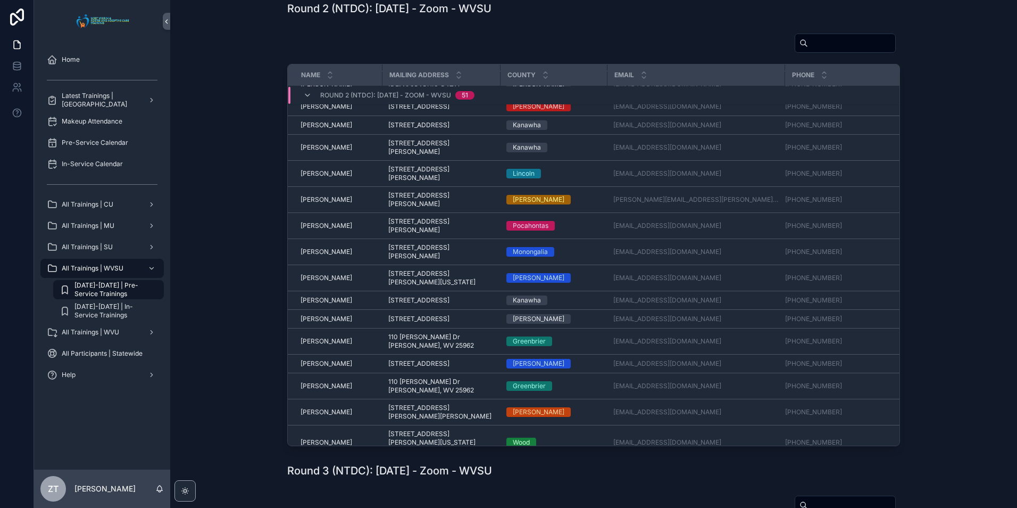
scroll to position [964, 0]
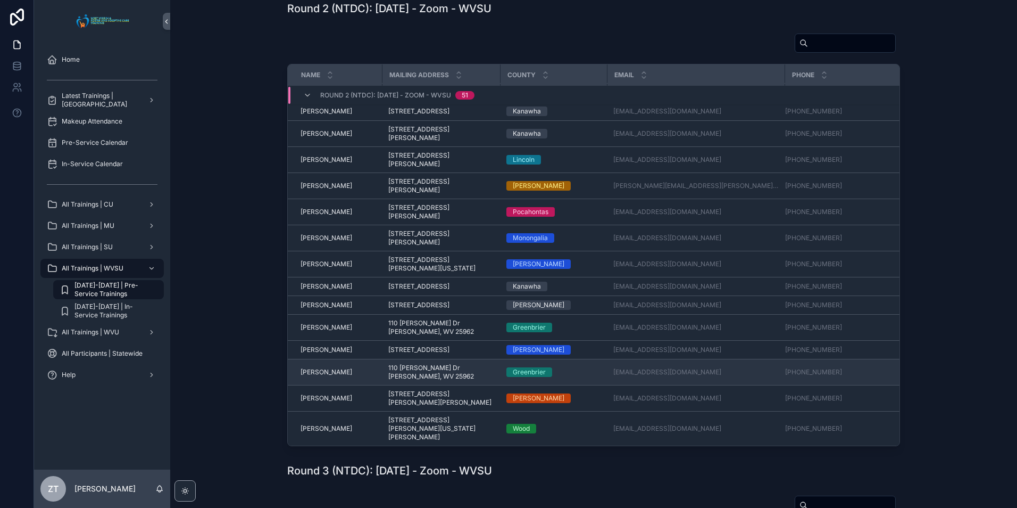
click at [325, 376] on span "Terry Simmons" at bounding box center [327, 372] width 52 height 9
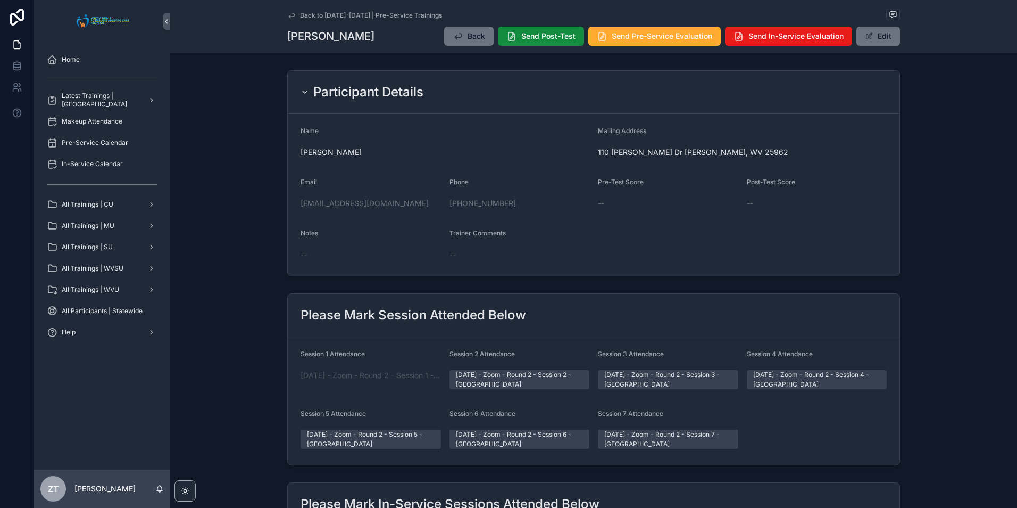
click at [313, 234] on span "Notes" at bounding box center [310, 233] width 18 height 8
drag, startPoint x: 313, startPoint y: 234, endPoint x: 329, endPoint y: 242, distance: 18.1
click at [329, 242] on div "Notes --" at bounding box center [371, 246] width 140 height 34
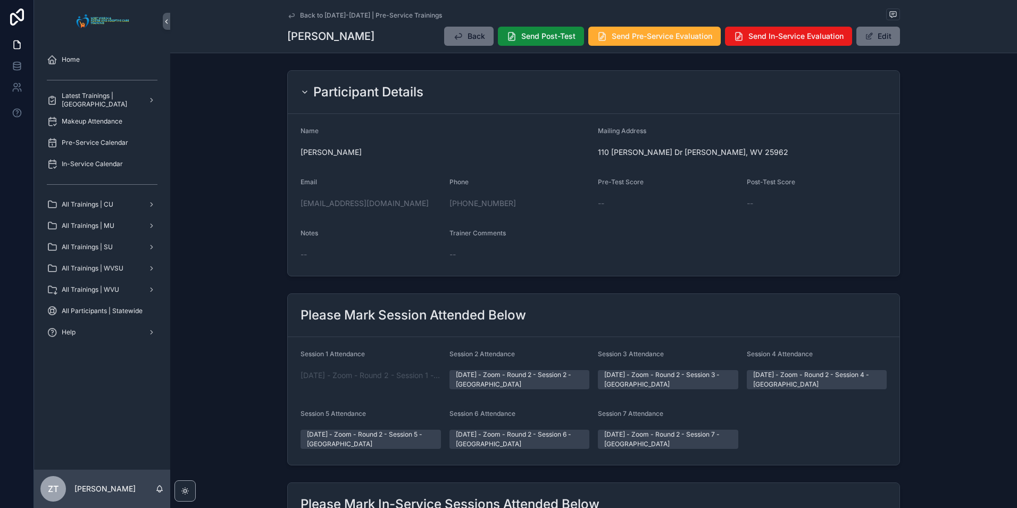
click at [314, 233] on span "Notes" at bounding box center [310, 233] width 18 height 8
drag, startPoint x: 314, startPoint y: 233, endPoint x: 325, endPoint y: 254, distance: 23.8
click at [325, 254] on div "--" at bounding box center [371, 254] width 140 height 11
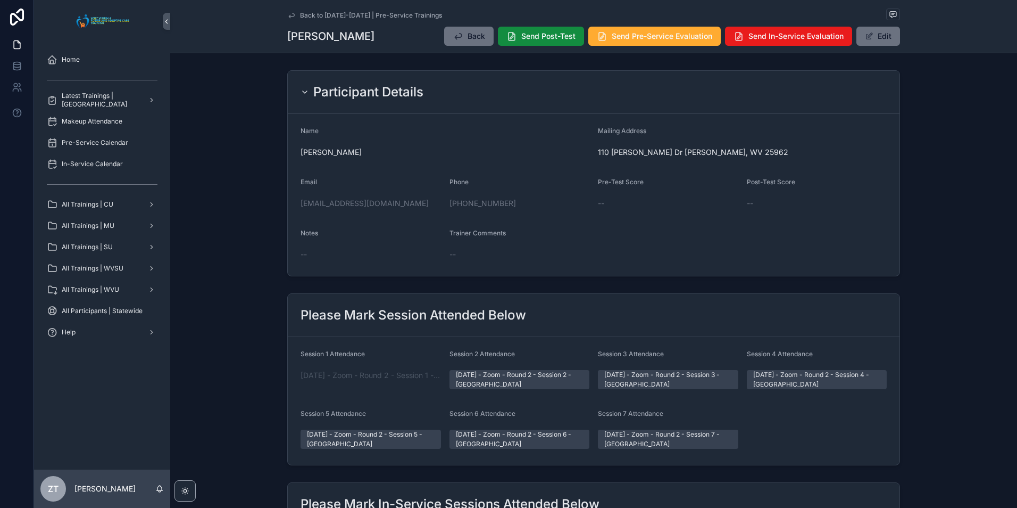
click at [291, 16] on icon "scrollable content" at bounding box center [291, 15] width 5 height 4
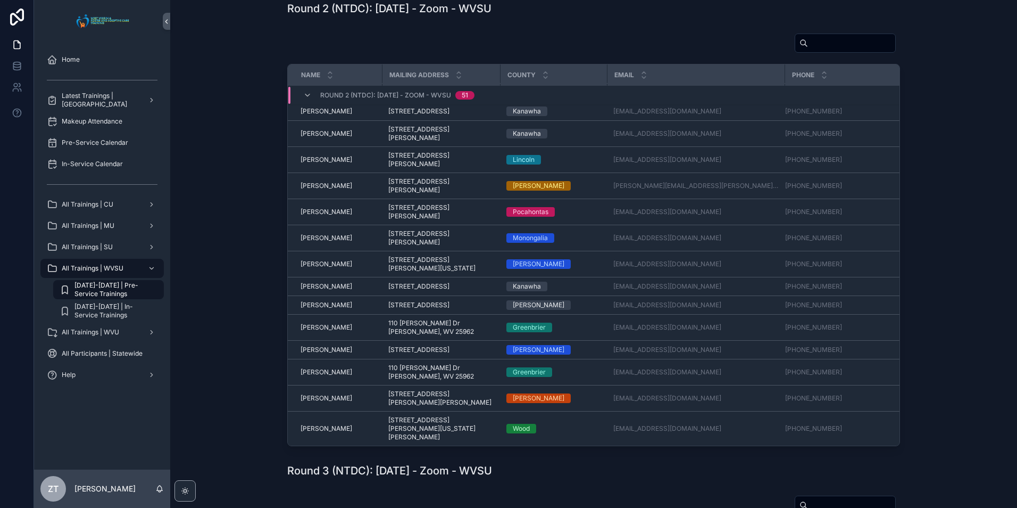
scroll to position [964, 0]
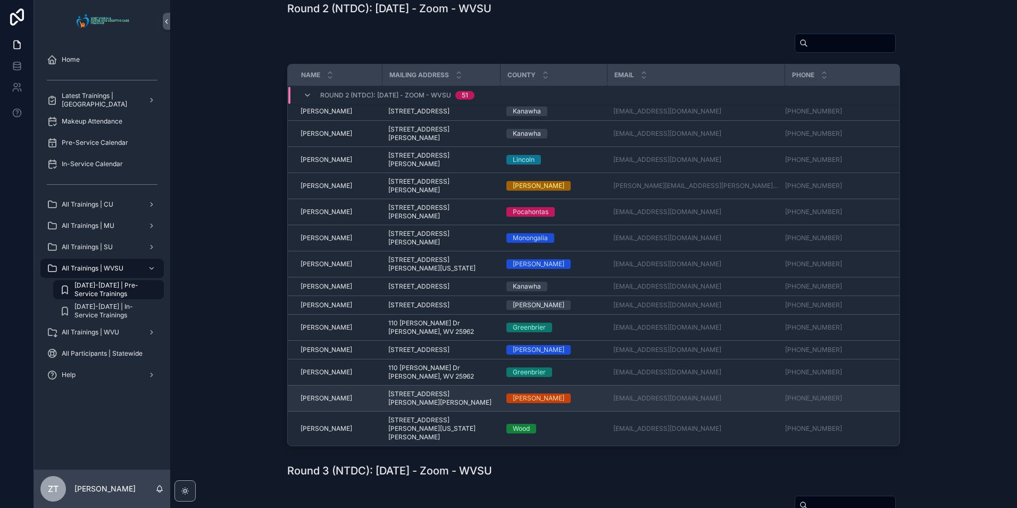
click at [333, 402] on span "Travis Shannon" at bounding box center [327, 398] width 52 height 9
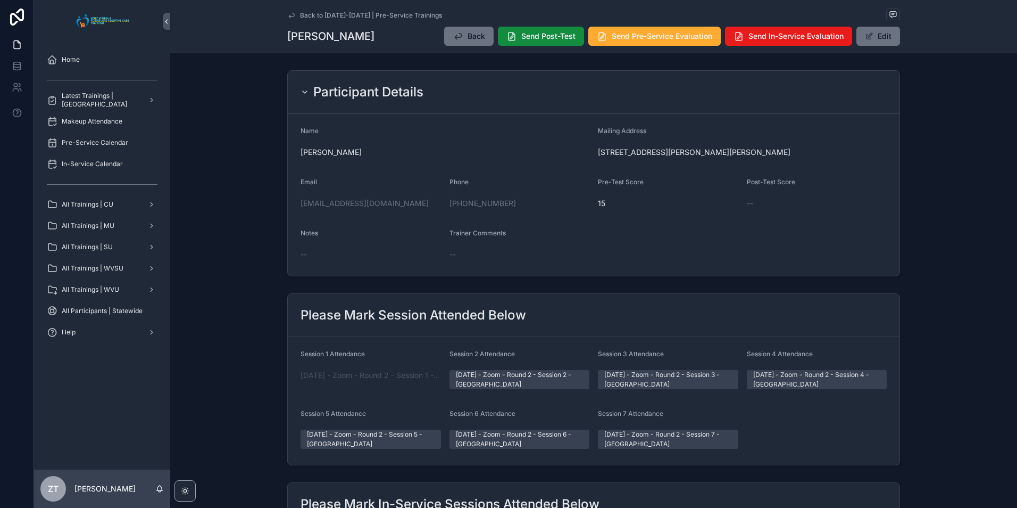
click at [289, 14] on icon "scrollable content" at bounding box center [291, 15] width 9 height 9
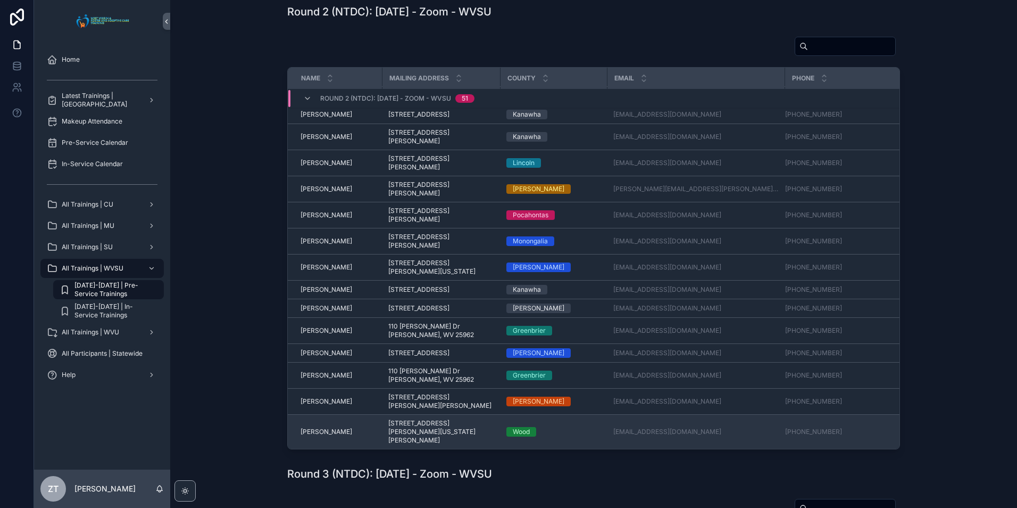
scroll to position [213, 0]
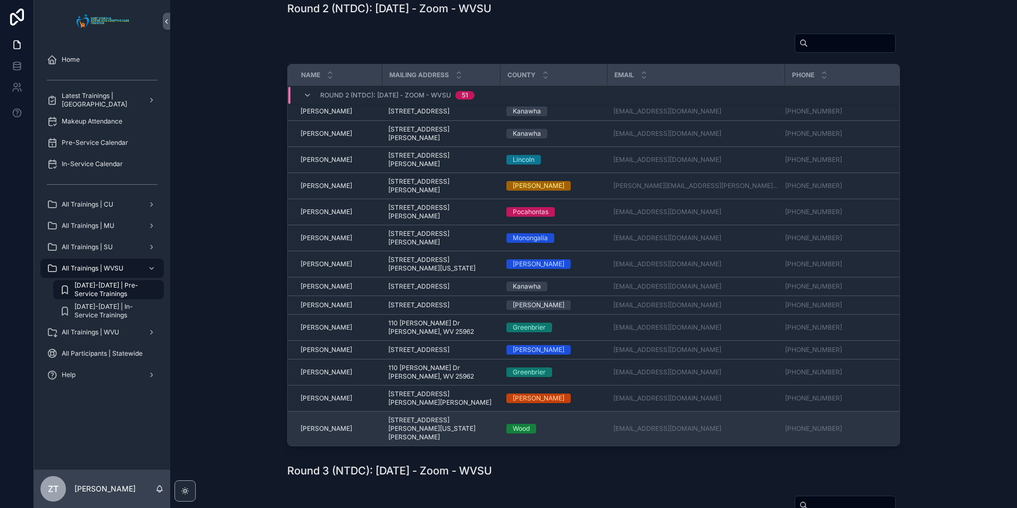
click at [312, 426] on span "Tyler Jones" at bounding box center [327, 428] width 52 height 9
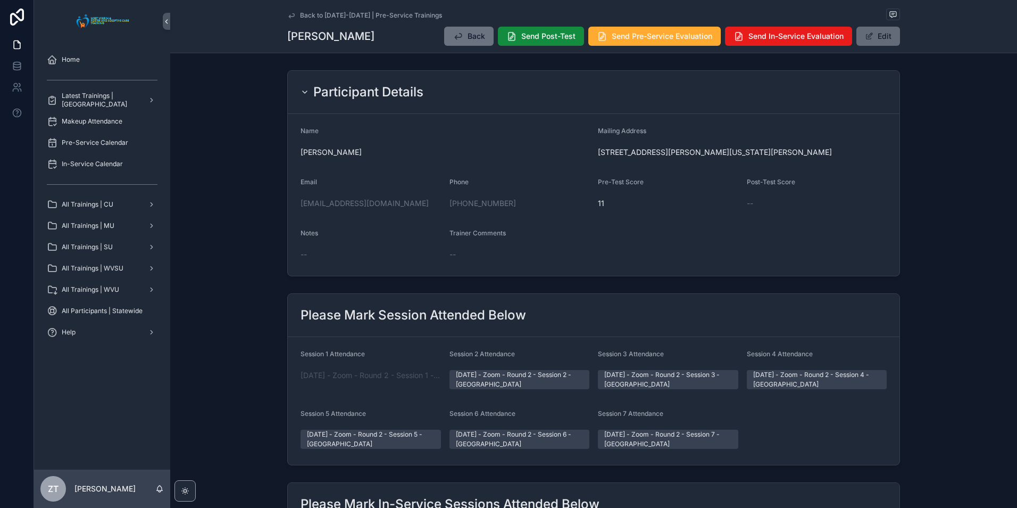
click at [872, 35] on button "Edit" at bounding box center [879, 36] width 44 height 19
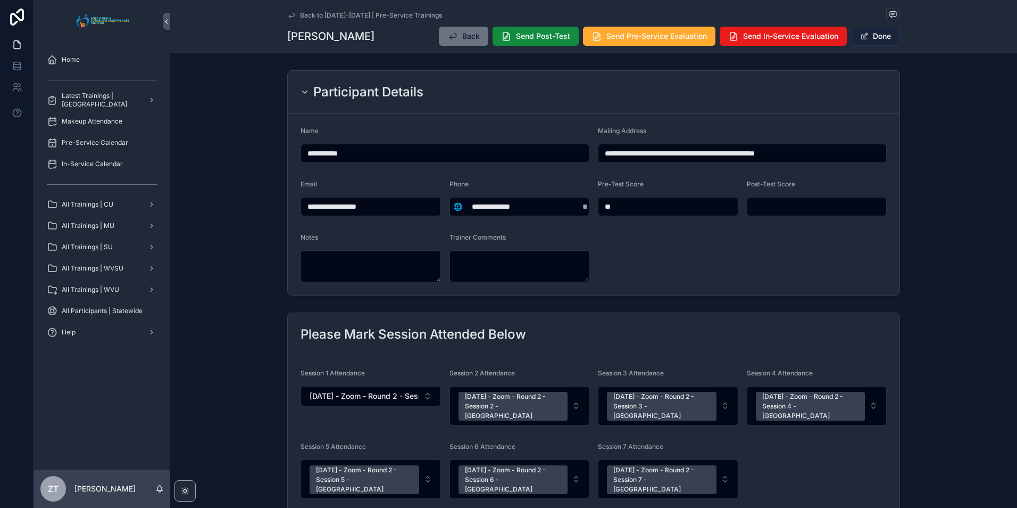
click at [866, 42] on button "Done" at bounding box center [875, 36] width 49 height 19
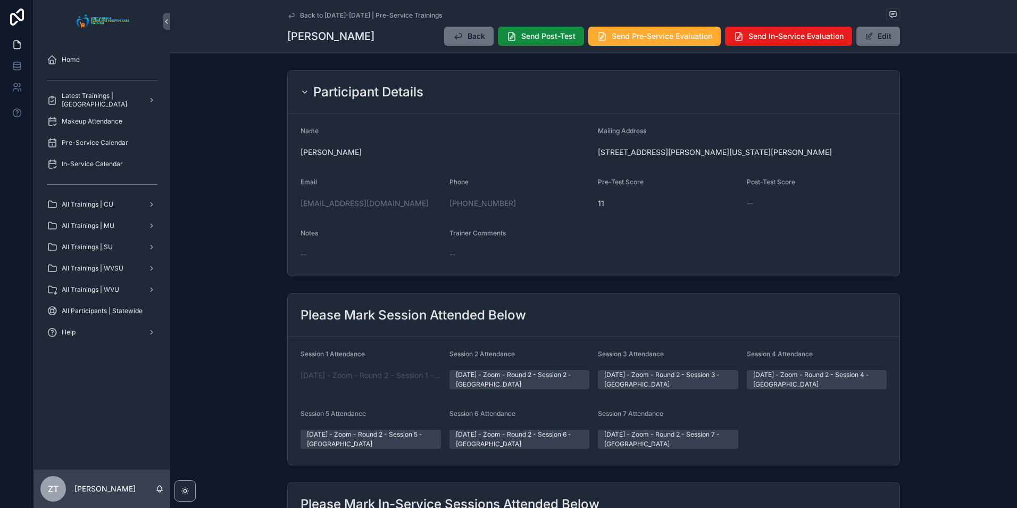
drag, startPoint x: 294, startPoint y: 13, endPoint x: 30, endPoint y: 134, distance: 290.9
click at [294, 13] on link "Back to [DATE]-[DATE] | Pre-Service Trainings" at bounding box center [364, 15] width 155 height 9
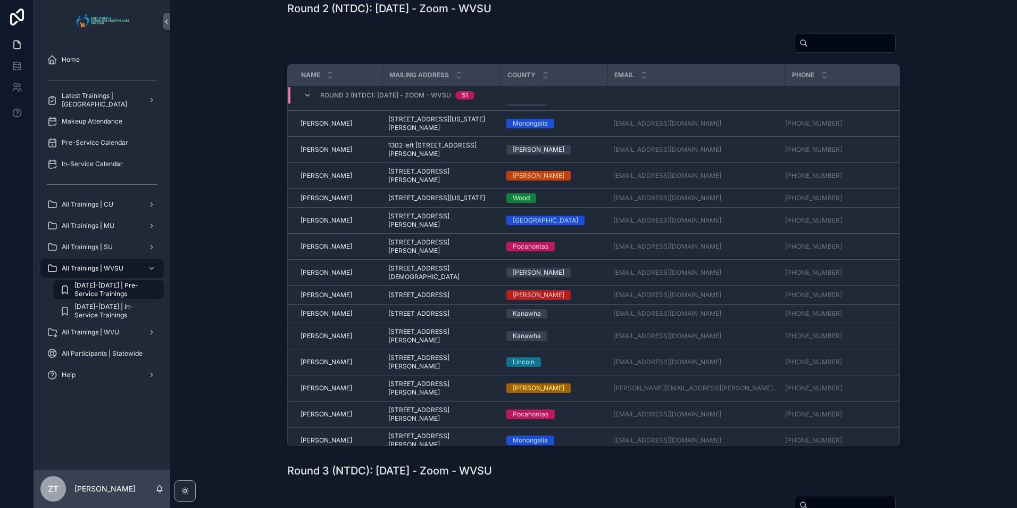
scroll to position [645, 0]
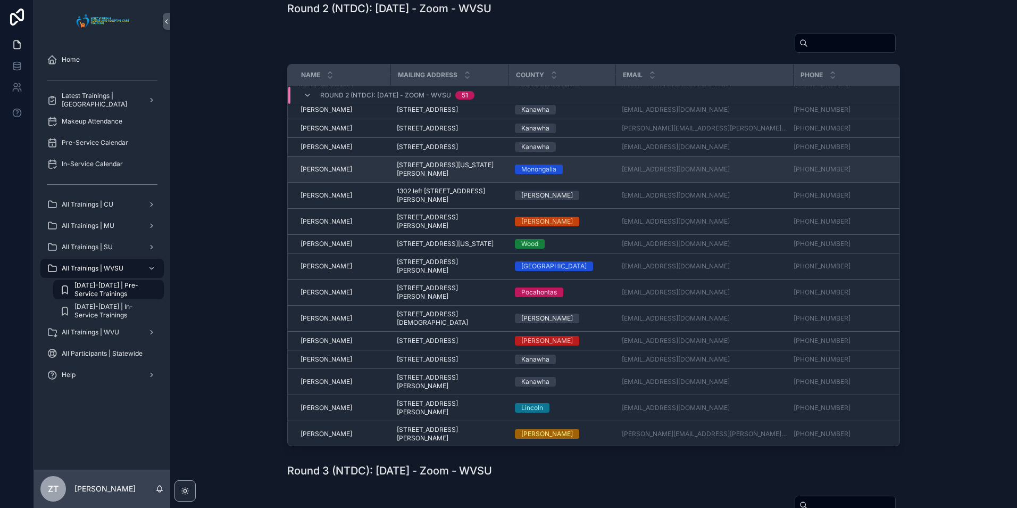
click at [329, 173] on span "Krystall Amerman" at bounding box center [327, 169] width 52 height 9
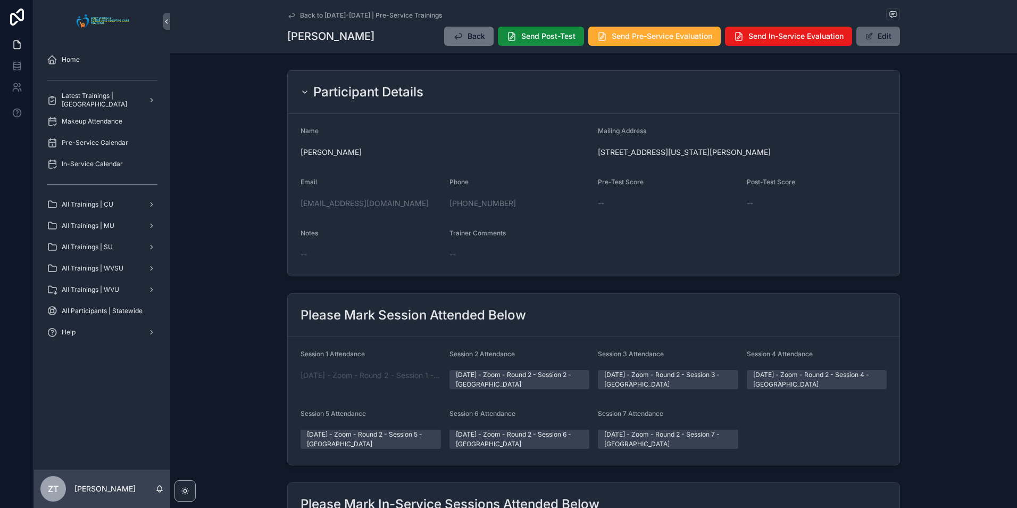
click at [871, 35] on span "scrollable content" at bounding box center [869, 36] width 9 height 9
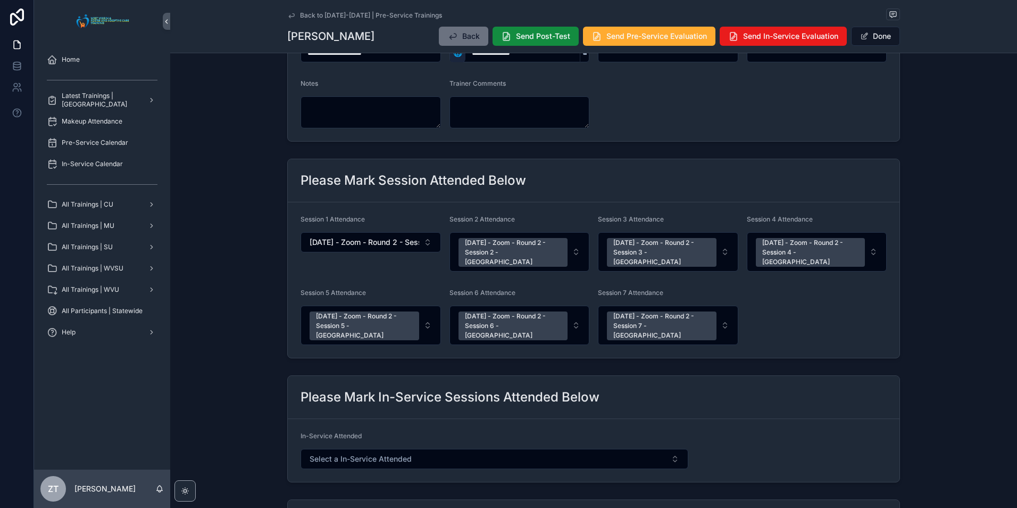
scroll to position [443, 0]
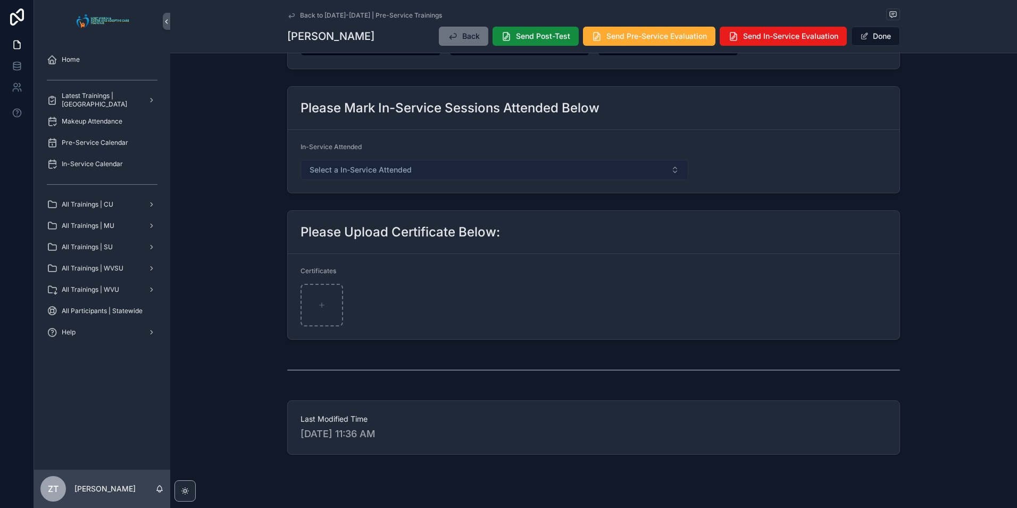
click at [494, 160] on button "Select a In-Service Attended" at bounding box center [495, 170] width 388 height 20
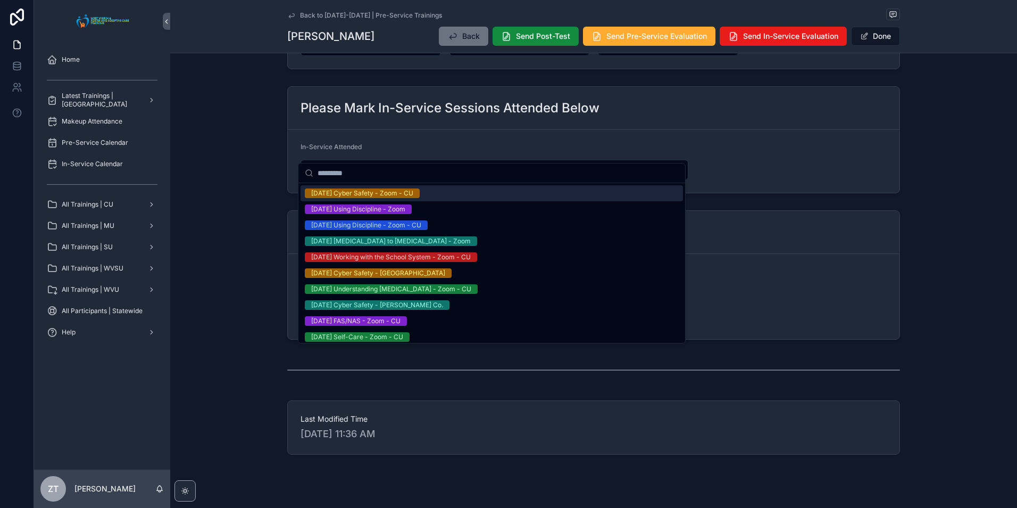
click at [503, 143] on div "In-Service Attended" at bounding box center [495, 149] width 388 height 13
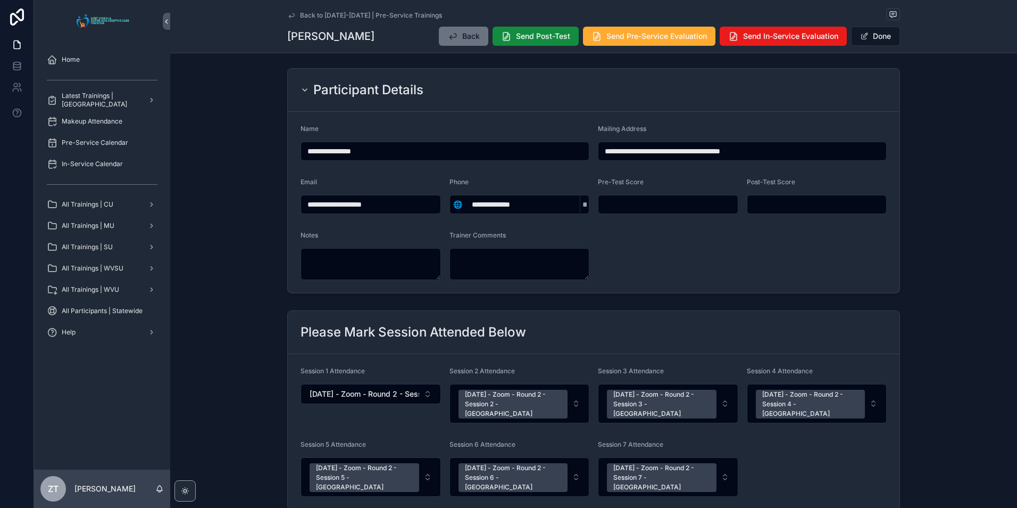
scroll to position [0, 0]
click at [862, 36] on span "scrollable content" at bounding box center [864, 36] width 9 height 9
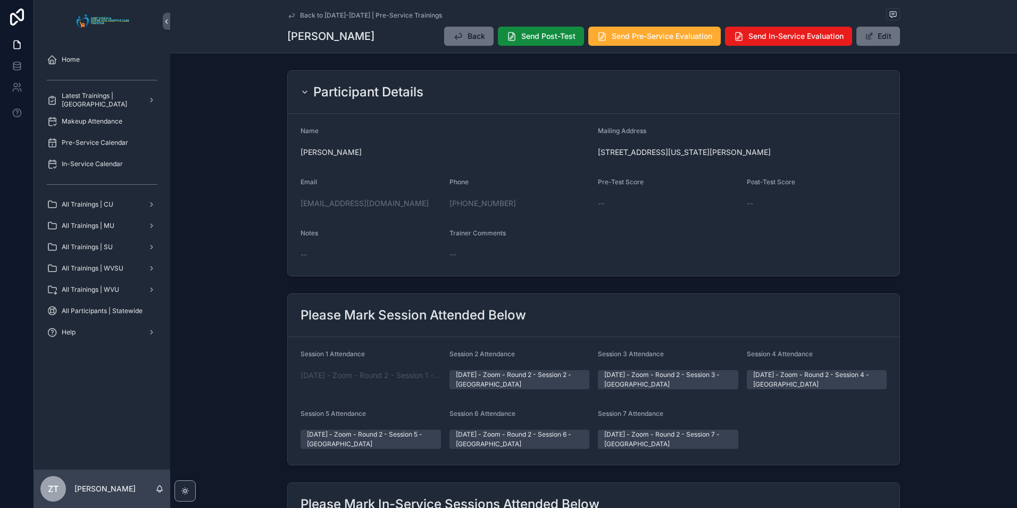
click at [288, 14] on icon "scrollable content" at bounding box center [291, 15] width 9 height 9
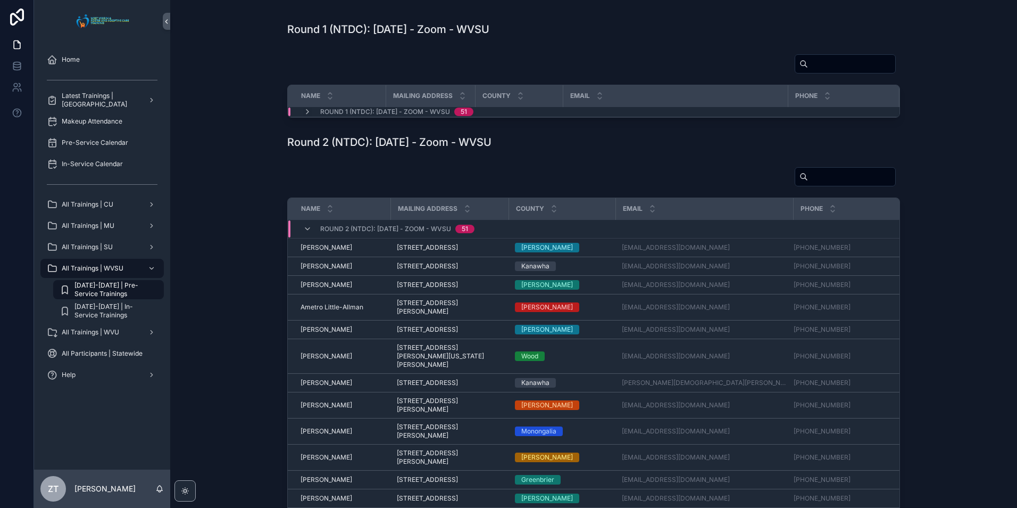
scroll to position [106, 0]
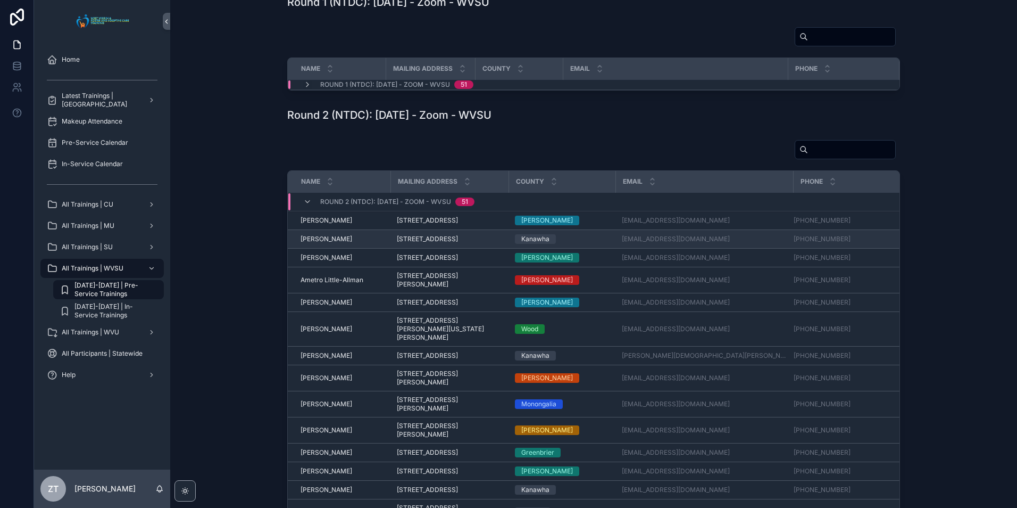
click at [316, 243] on span "[PERSON_NAME]" at bounding box center [327, 239] width 52 height 9
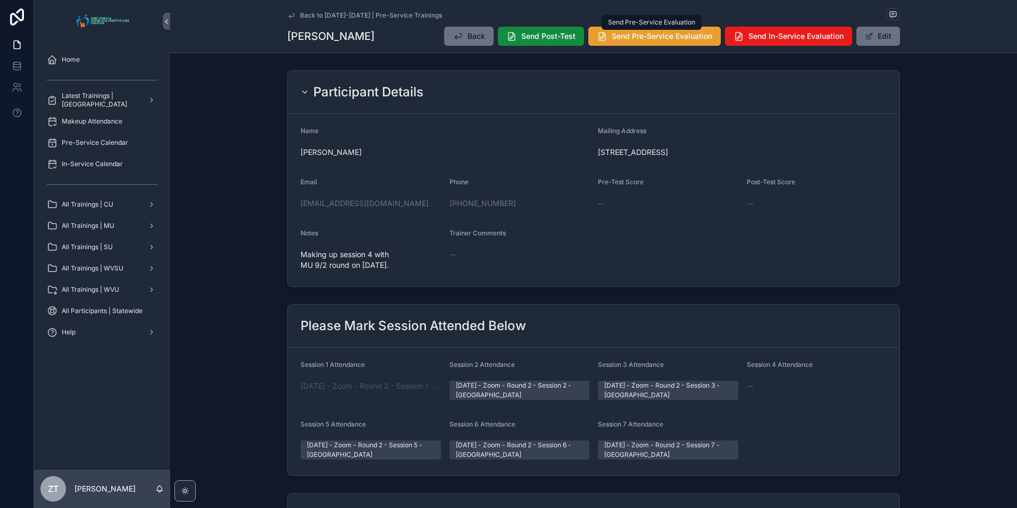
click at [620, 39] on span "Send Pre-Service Evaluation" at bounding box center [662, 36] width 101 height 11
click at [288, 19] on icon "scrollable content" at bounding box center [291, 15] width 9 height 9
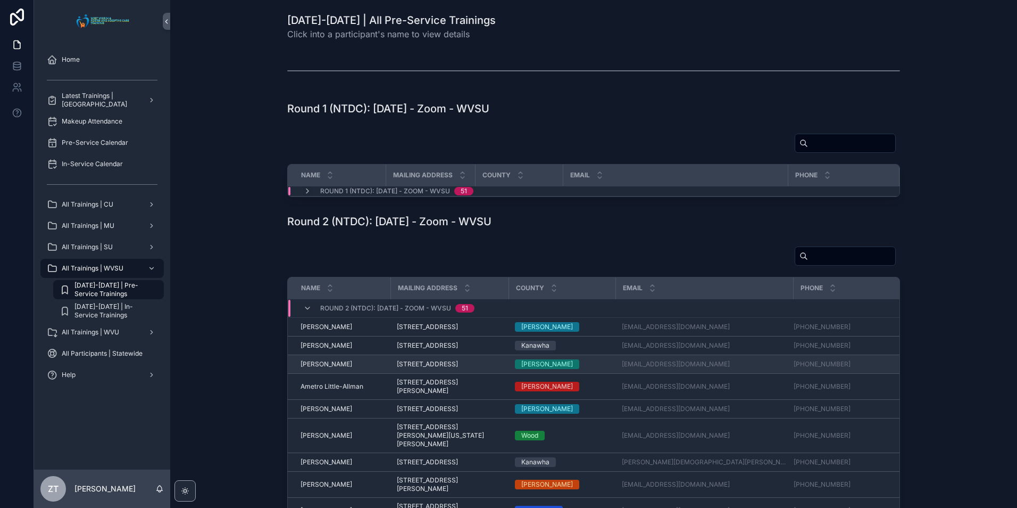
click at [319, 374] on td "Amanda Kesecker Amanda Kesecker" at bounding box center [339, 364] width 103 height 19
click at [313, 368] on span "[PERSON_NAME]" at bounding box center [327, 364] width 52 height 9
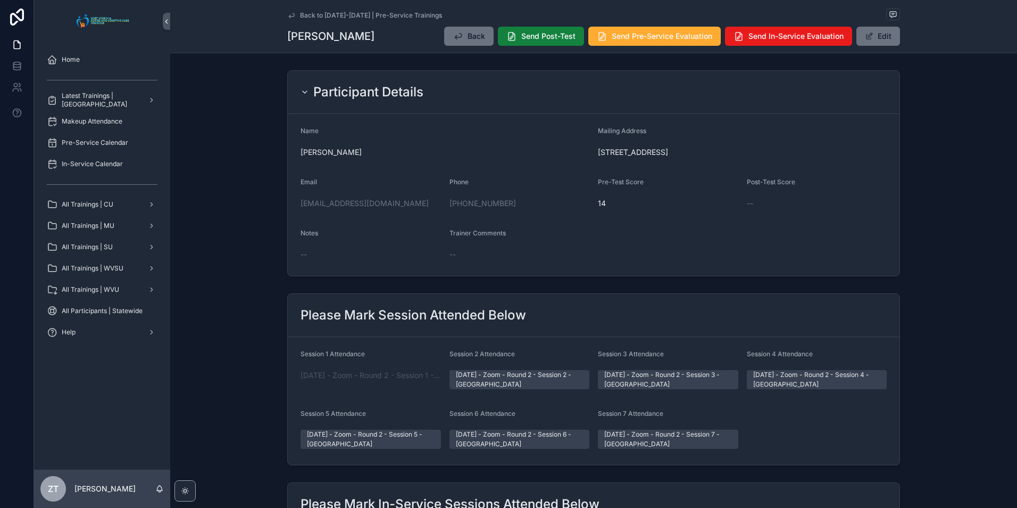
click at [535, 37] on span "Send Post-Test" at bounding box center [548, 36] width 54 height 11
click at [641, 39] on span "Send Pre-Service Evaluation" at bounding box center [662, 36] width 101 height 11
click at [289, 16] on icon "scrollable content" at bounding box center [291, 15] width 5 height 4
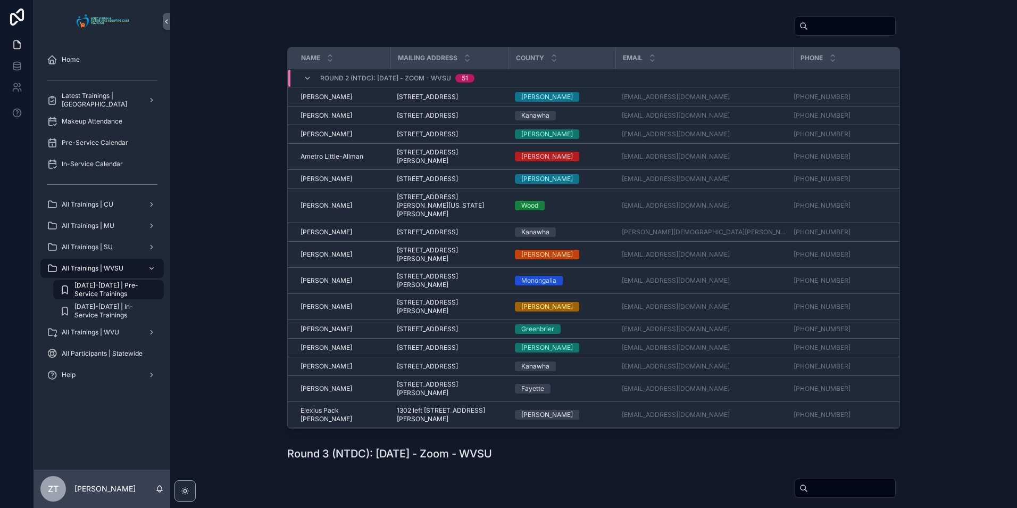
scroll to position [213, 0]
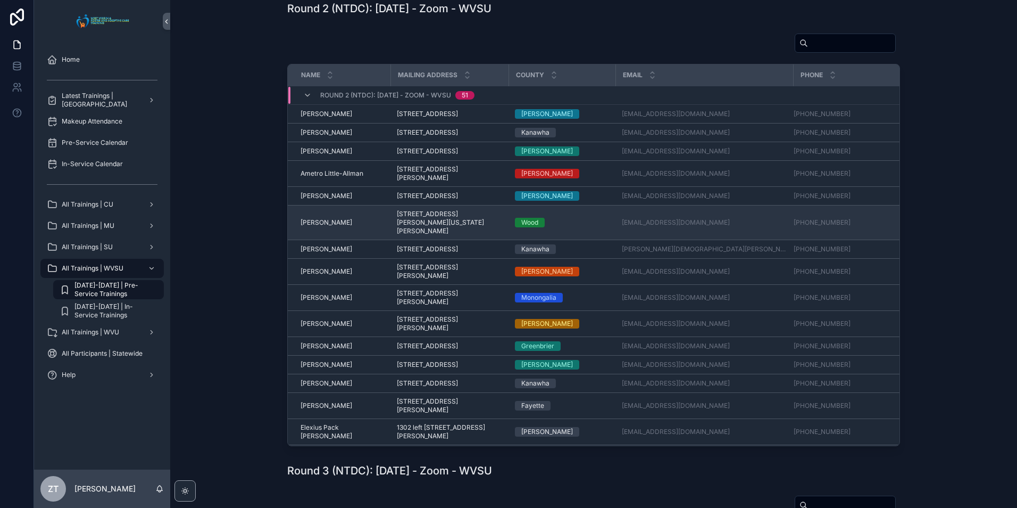
click at [330, 227] on span "[PERSON_NAME]" at bounding box center [327, 222] width 52 height 9
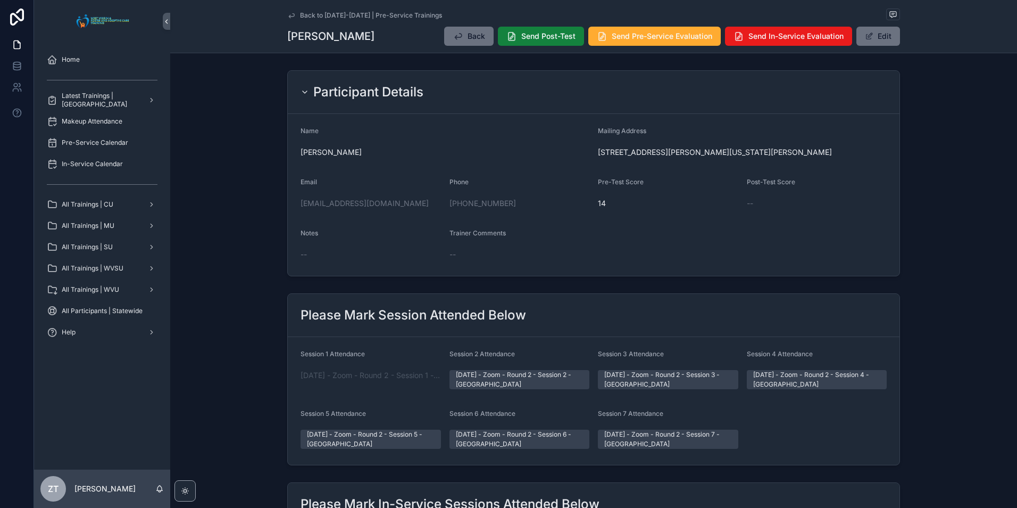
click at [534, 42] on button "Send Post-Test" at bounding box center [541, 36] width 86 height 19
click at [642, 36] on span "Send Pre-Service Evaluation" at bounding box center [662, 36] width 101 height 11
click at [289, 14] on icon "scrollable content" at bounding box center [291, 15] width 9 height 9
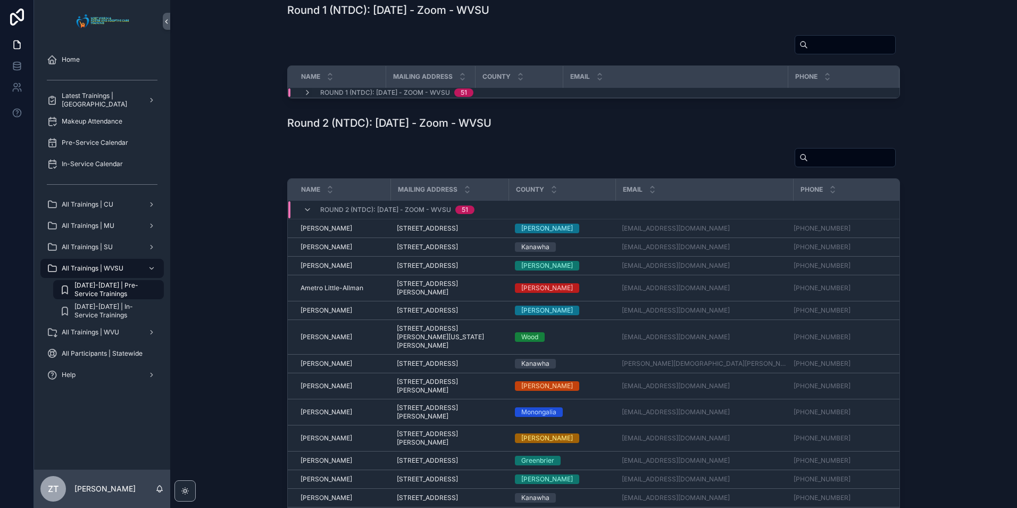
scroll to position [106, 0]
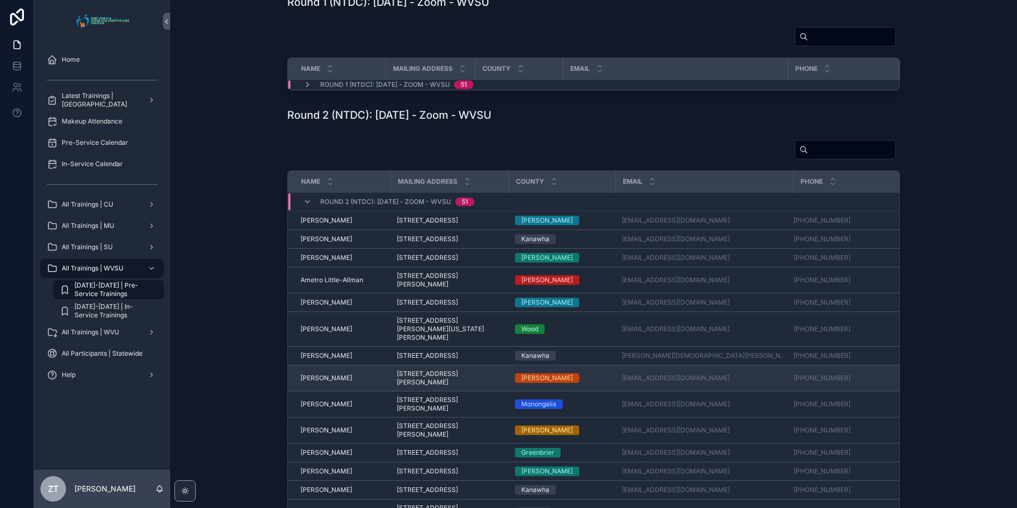
click at [317, 382] on span "[PERSON_NAME]" at bounding box center [327, 378] width 52 height 9
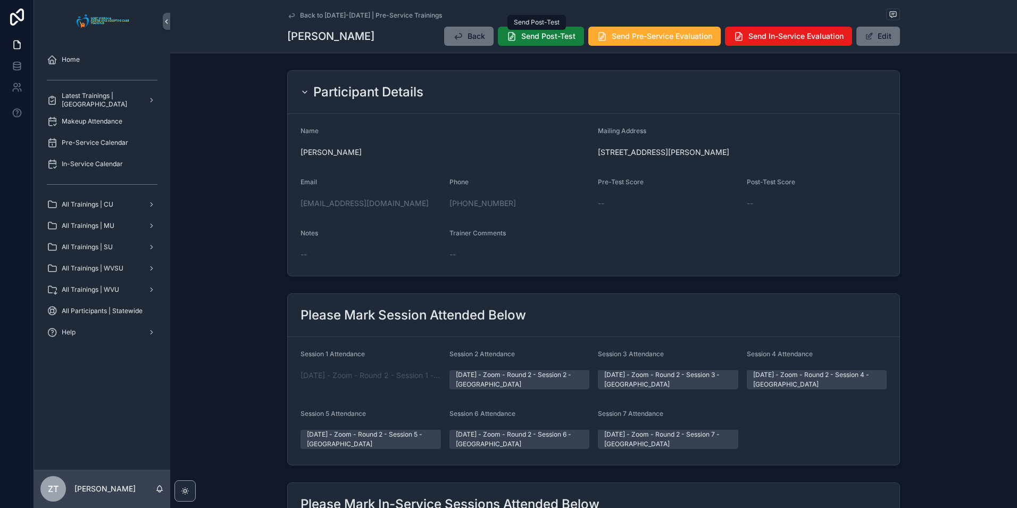
click at [549, 30] on button "Send Post-Test" at bounding box center [541, 36] width 86 height 19
click at [636, 38] on span "Send Pre-Service Evaluation" at bounding box center [662, 36] width 101 height 11
click at [287, 15] on icon "scrollable content" at bounding box center [291, 15] width 9 height 9
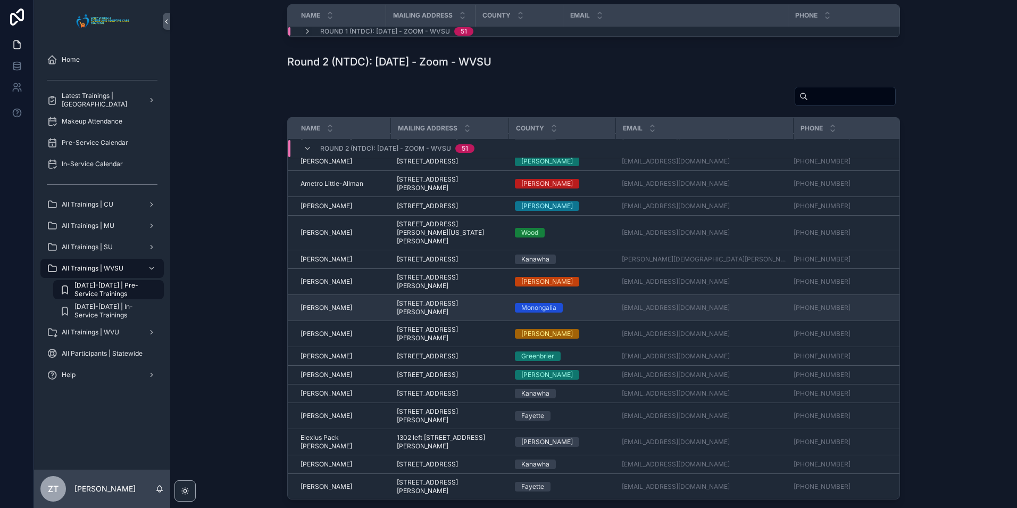
scroll to position [53, 0]
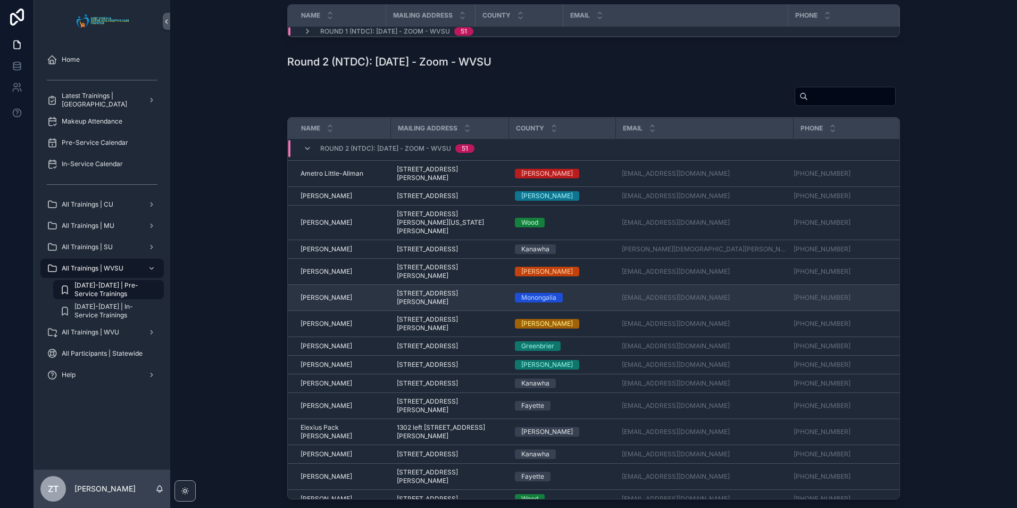
click at [329, 302] on span "[PERSON_NAME]" at bounding box center [327, 297] width 52 height 9
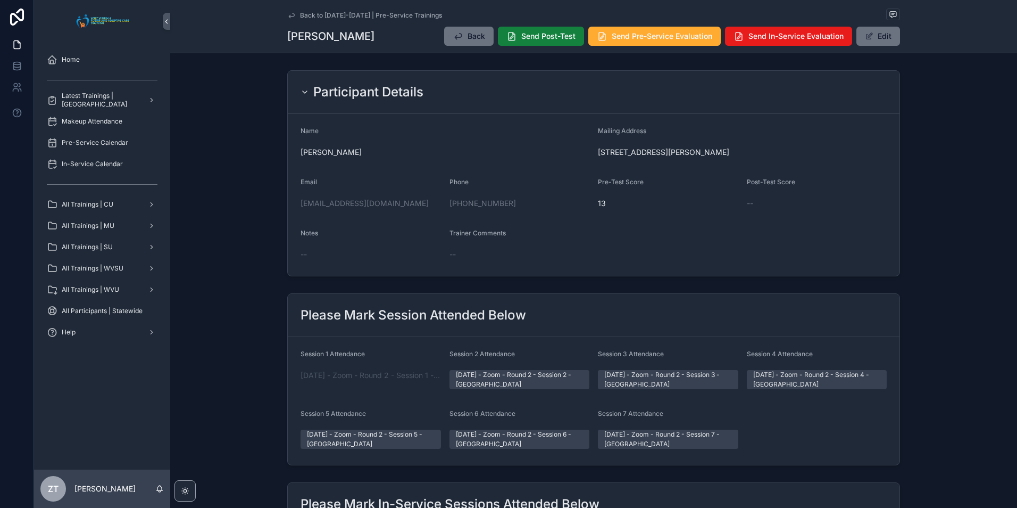
click at [529, 41] on span "Send Post-Test" at bounding box center [548, 36] width 54 height 11
click at [621, 40] on span "Send Pre-Service Evaluation" at bounding box center [662, 36] width 101 height 11
click at [292, 16] on icon "scrollable content" at bounding box center [291, 15] width 9 height 9
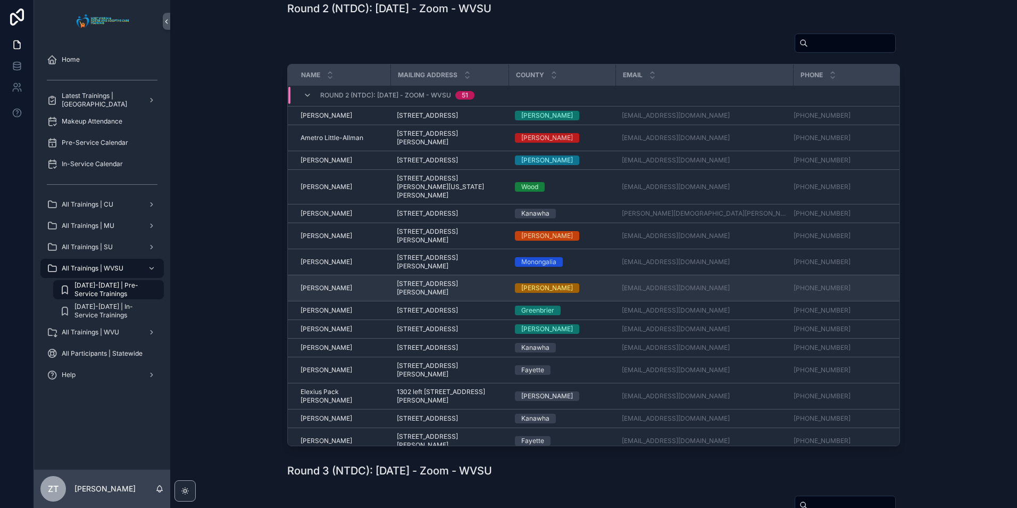
scroll to position [53, 0]
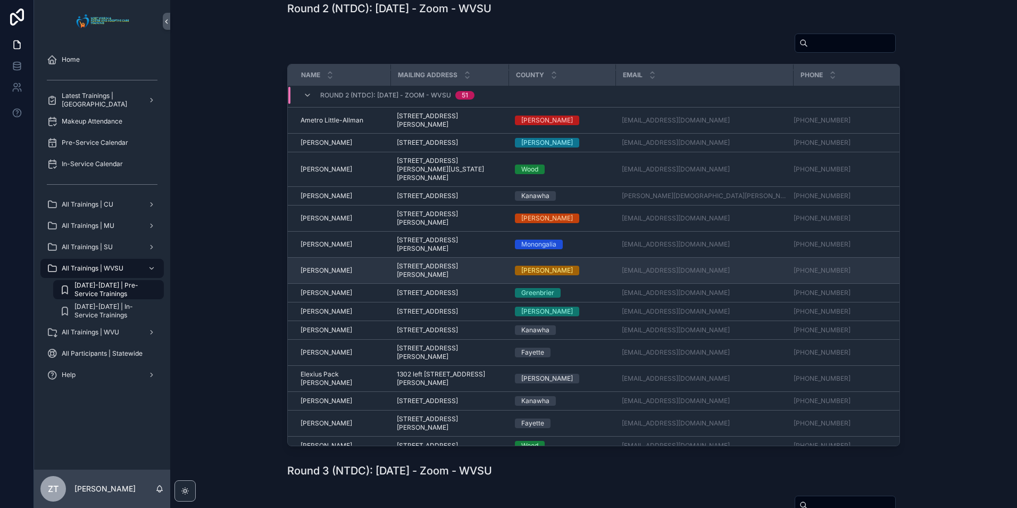
click at [337, 275] on span "[PERSON_NAME]" at bounding box center [327, 270] width 52 height 9
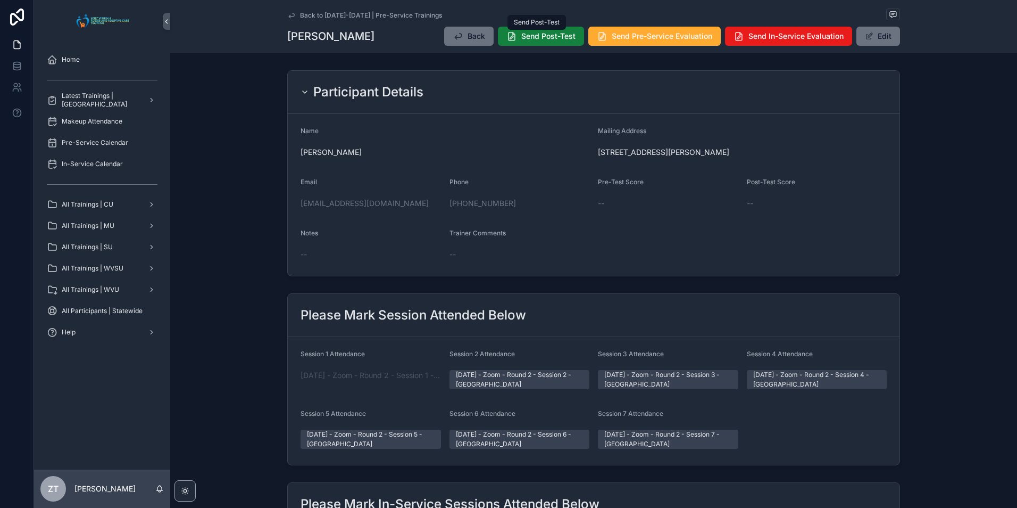
click at [540, 39] on span "Send Post-Test" at bounding box center [548, 36] width 54 height 11
click at [636, 33] on span "Send Pre-Service Evaluation" at bounding box center [662, 36] width 101 height 11
click at [290, 16] on icon "scrollable content" at bounding box center [291, 15] width 5 height 4
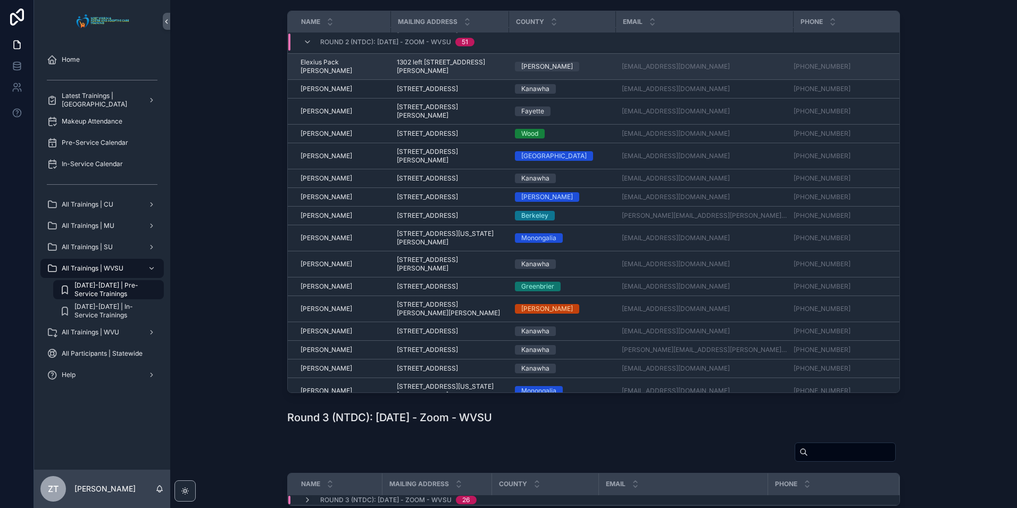
scroll to position [213, 0]
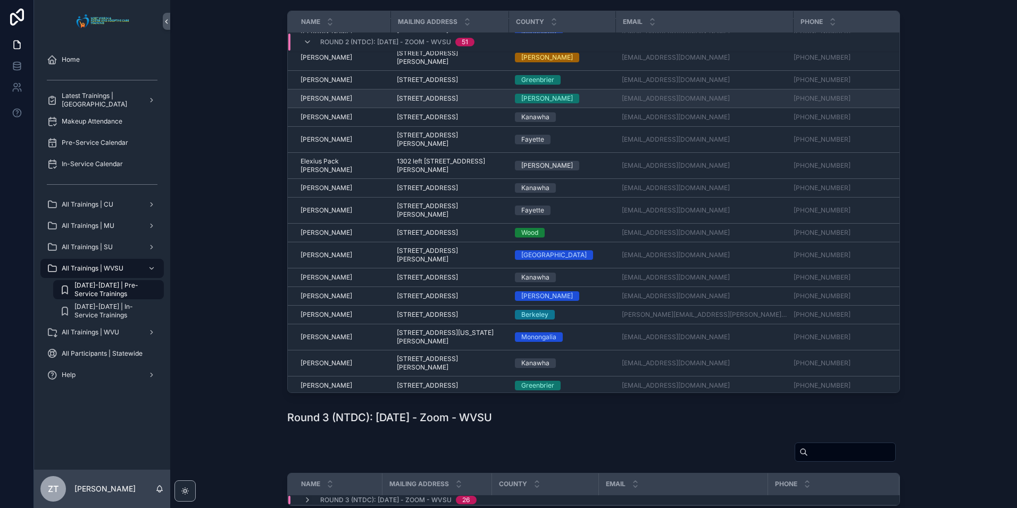
click at [324, 103] on span "[PERSON_NAME]" at bounding box center [327, 98] width 52 height 9
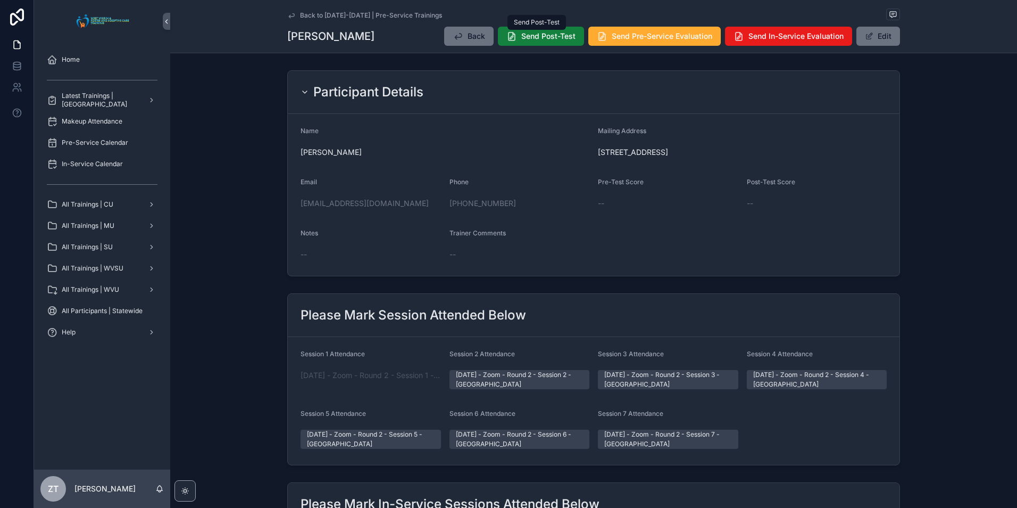
click at [529, 39] on span "Send Post-Test" at bounding box center [548, 36] width 54 height 11
click at [627, 40] on span "Send Pre-Service Evaluation" at bounding box center [662, 36] width 101 height 11
click at [289, 15] on icon "scrollable content" at bounding box center [291, 15] width 9 height 9
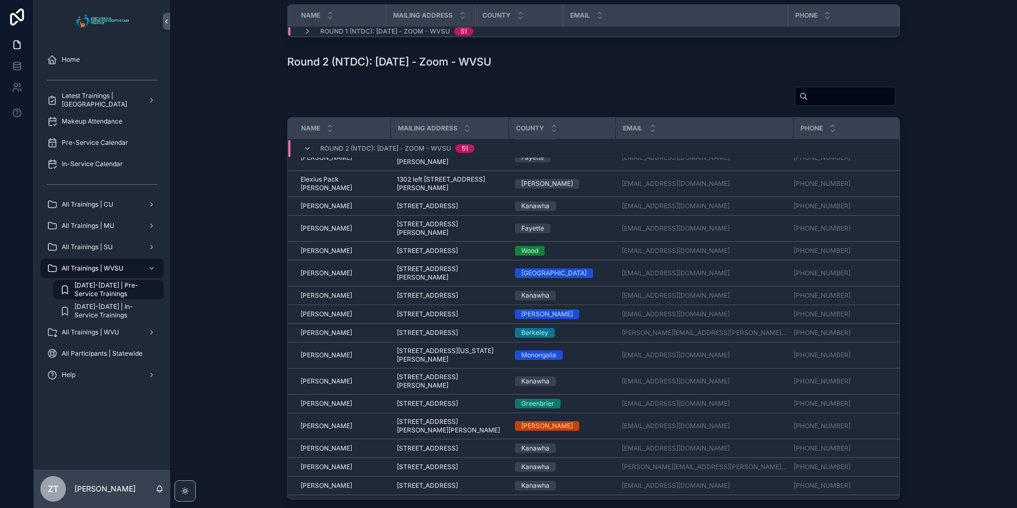
scroll to position [213, 0]
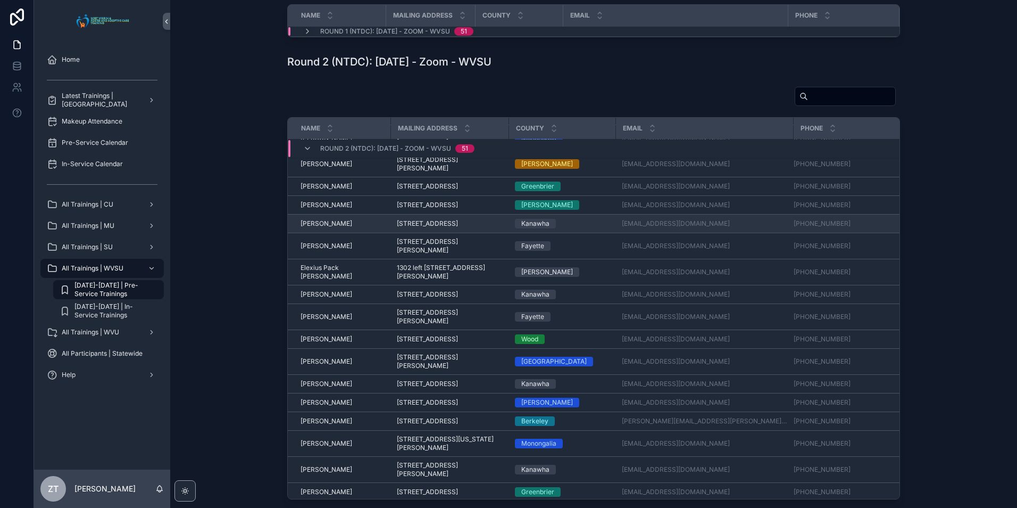
click at [333, 228] on span "[PERSON_NAME]" at bounding box center [327, 223] width 52 height 9
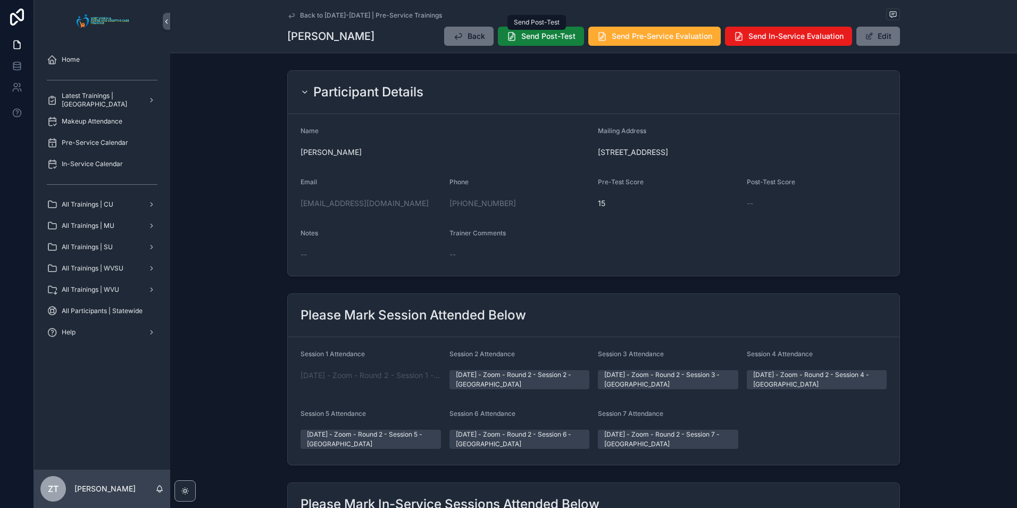
click at [526, 40] on span "Send Post-Test" at bounding box center [548, 36] width 54 height 11
click at [636, 36] on span "Send Pre-Service Evaluation" at bounding box center [662, 36] width 101 height 11
click at [288, 17] on icon "scrollable content" at bounding box center [291, 15] width 9 height 9
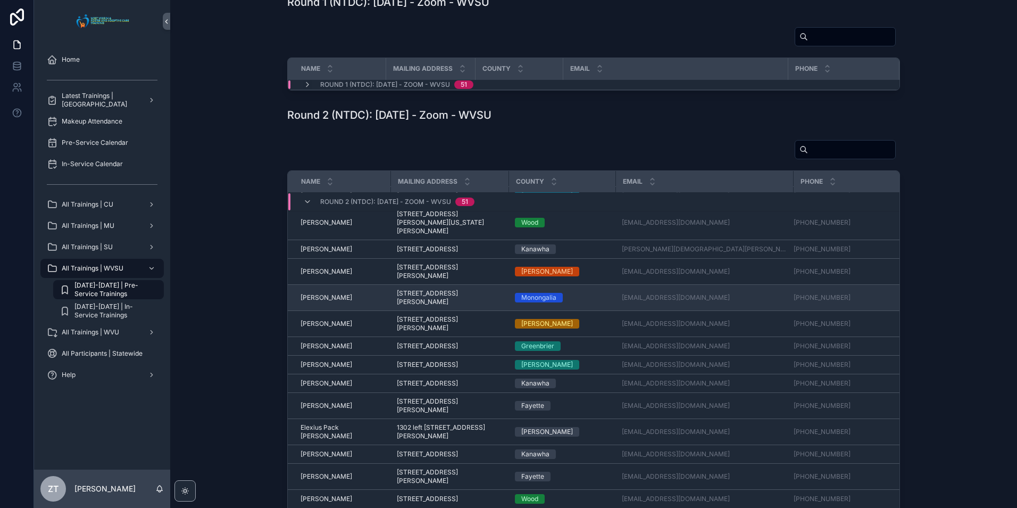
scroll to position [160, 0]
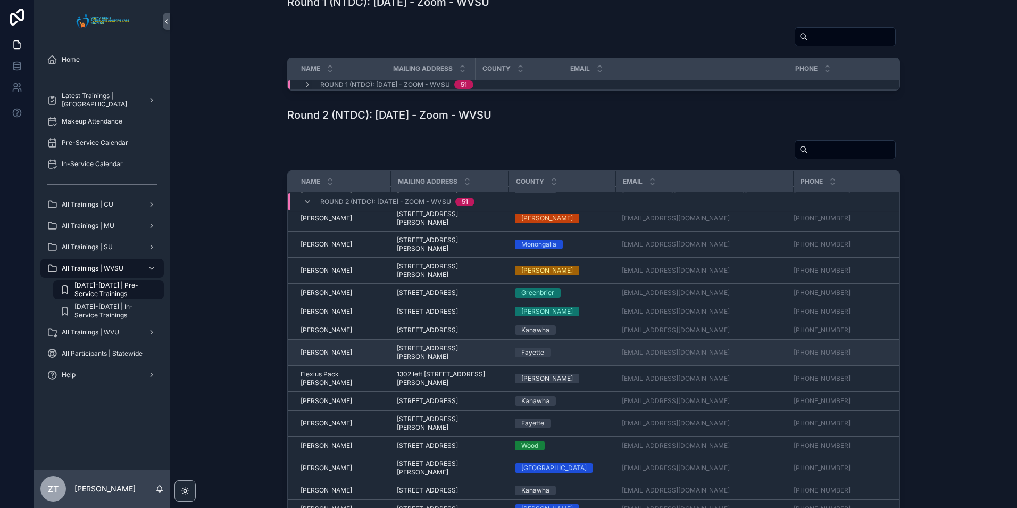
click at [316, 356] on span "[PERSON_NAME]" at bounding box center [327, 352] width 52 height 9
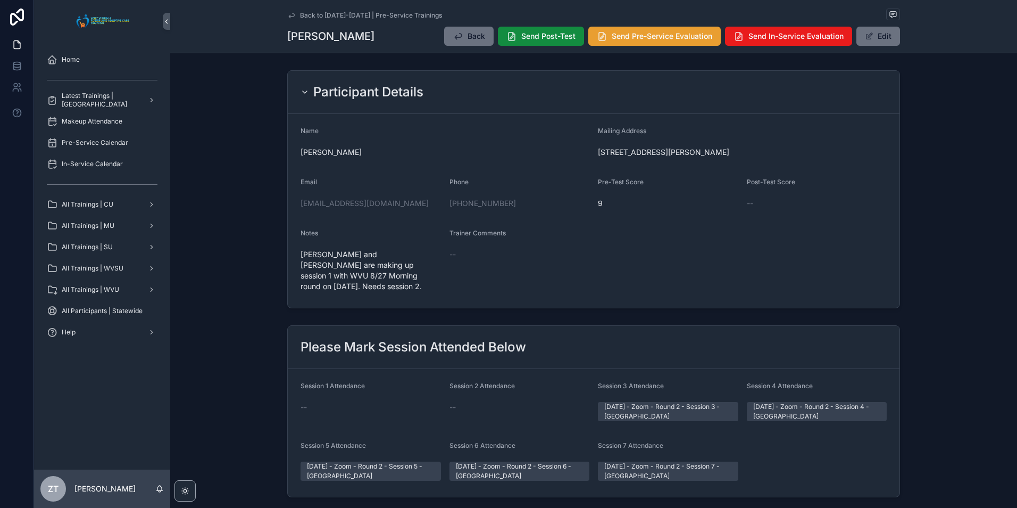
click at [628, 45] on button "Send Pre-Service Evaluation" at bounding box center [654, 36] width 132 height 19
drag, startPoint x: 291, startPoint y: 14, endPoint x: 50, endPoint y: 204, distance: 306.5
click at [291, 14] on icon "scrollable content" at bounding box center [291, 15] width 9 height 9
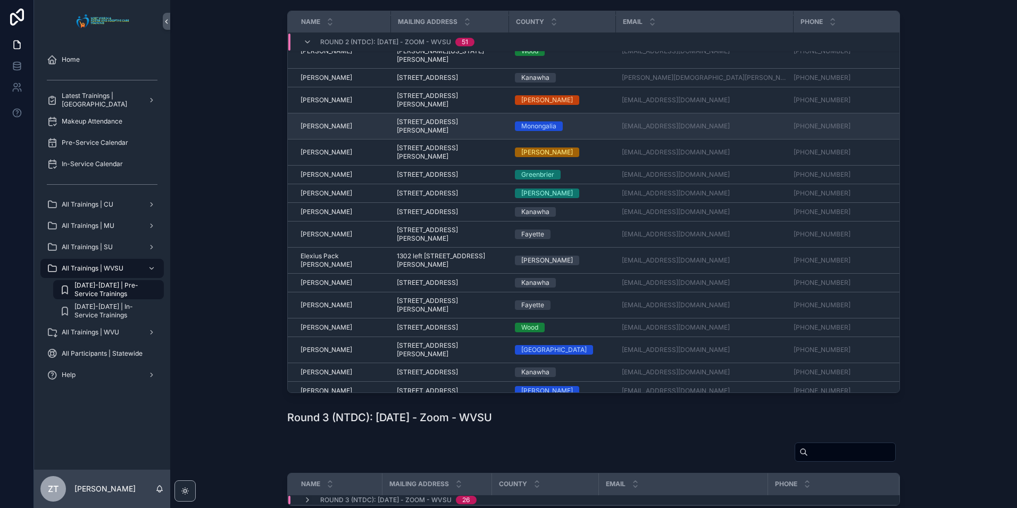
scroll to position [213, 0]
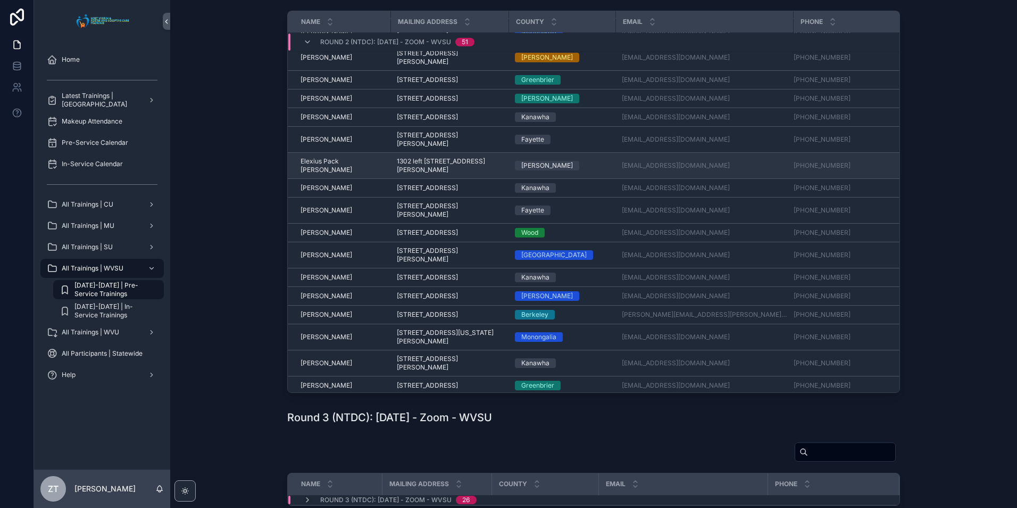
click at [317, 174] on span "Elexius Pack Maynard" at bounding box center [343, 165] width 84 height 17
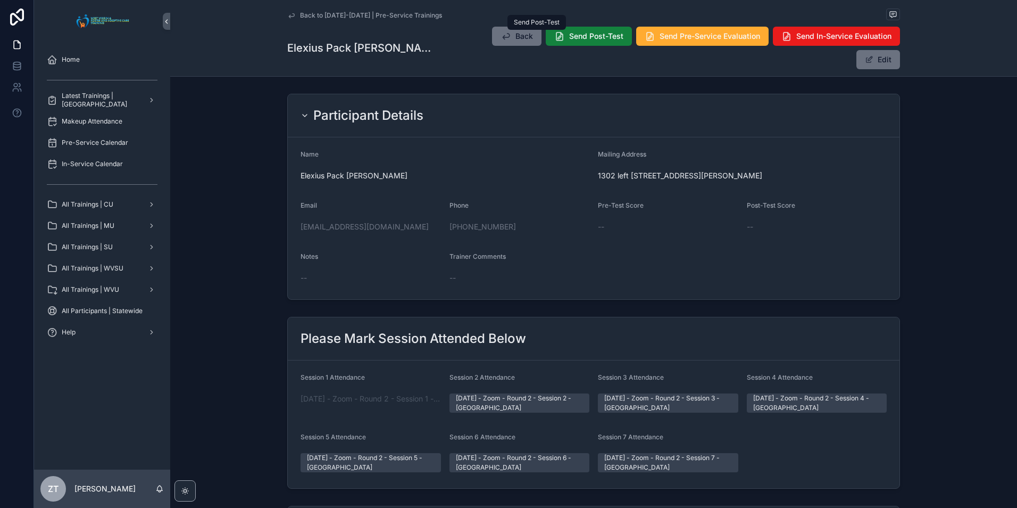
click at [546, 43] on button "Send Post-Test" at bounding box center [589, 36] width 86 height 19
click at [660, 37] on span "Send Pre-Service Evaluation" at bounding box center [710, 36] width 101 height 11
click at [293, 11] on icon "scrollable content" at bounding box center [291, 15] width 9 height 9
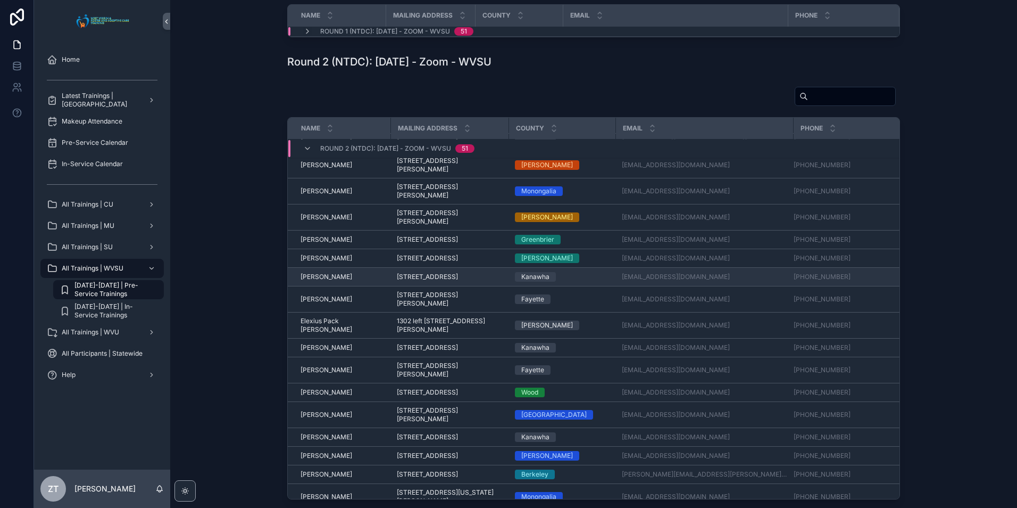
scroll to position [213, 0]
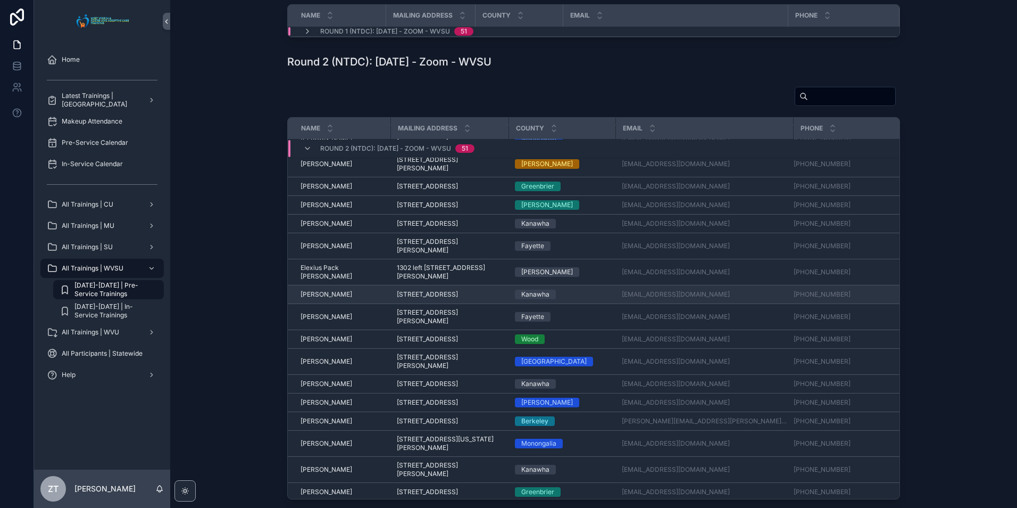
click at [317, 298] on span "[PERSON_NAME]" at bounding box center [327, 294] width 52 height 9
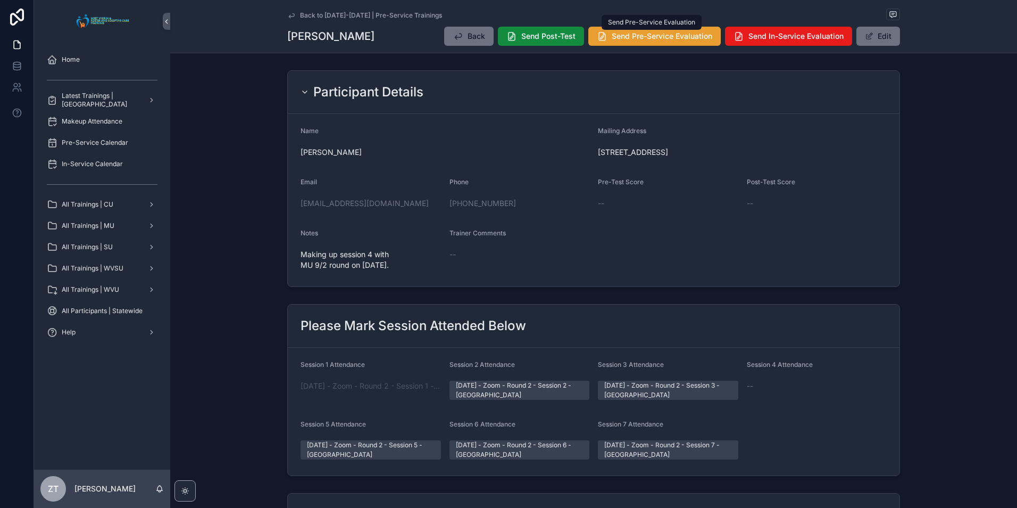
click at [643, 33] on span "Send Pre-Service Evaluation" at bounding box center [662, 36] width 101 height 11
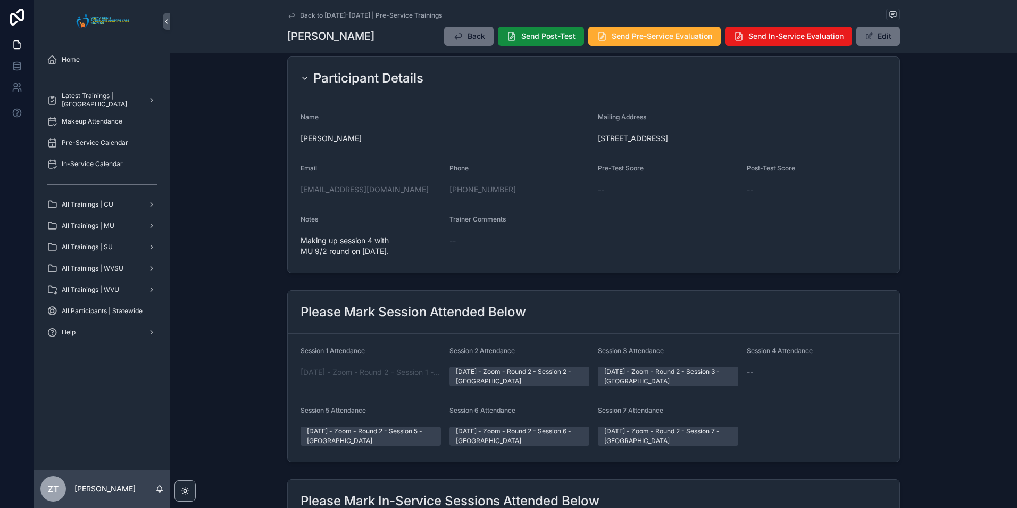
click at [294, 16] on link "Back to [DATE]-[DATE] | Pre-Service Trainings" at bounding box center [364, 15] width 155 height 9
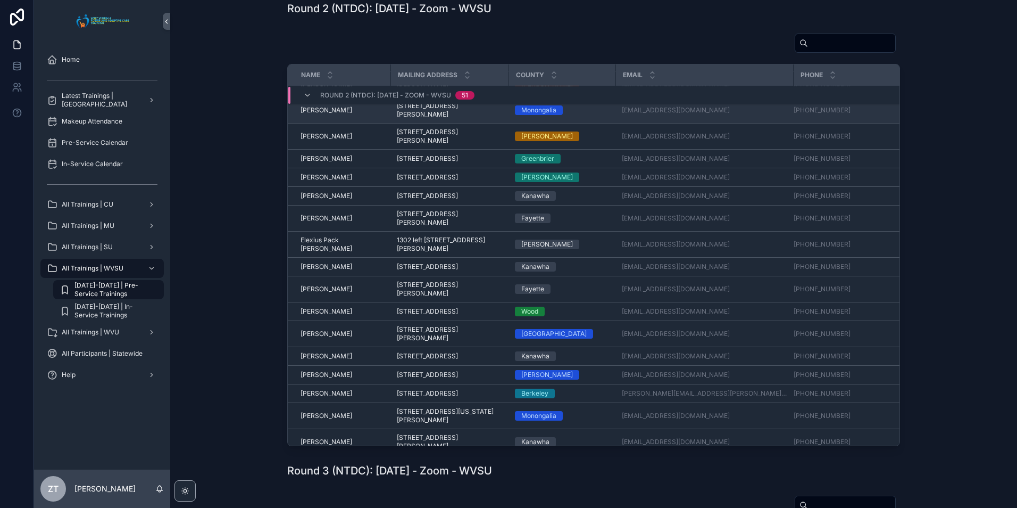
scroll to position [213, 0]
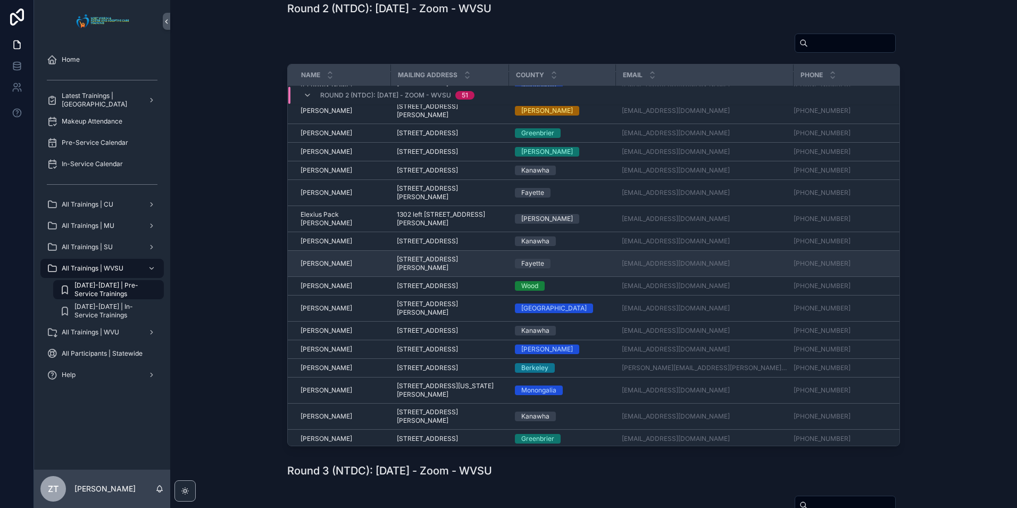
click at [316, 268] on span "[PERSON_NAME]" at bounding box center [327, 263] width 52 height 9
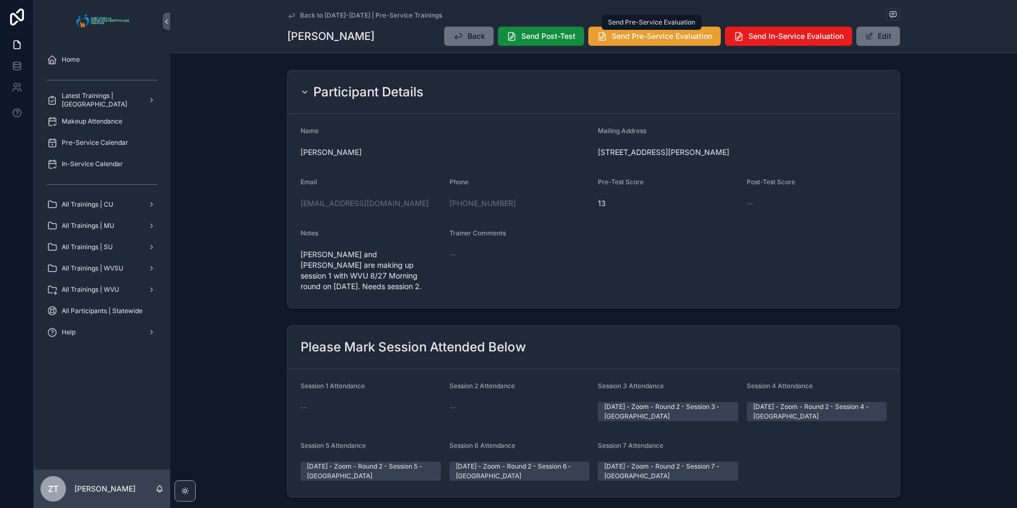
click at [640, 39] on span "Send Pre-Service Evaluation" at bounding box center [662, 36] width 101 height 11
click at [288, 17] on icon "scrollable content" at bounding box center [291, 15] width 9 height 9
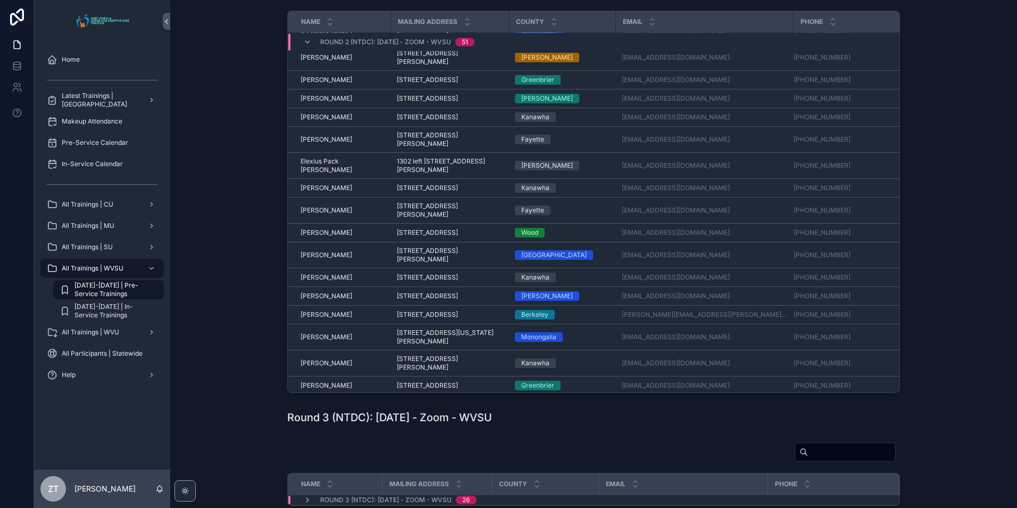
scroll to position [266, 0]
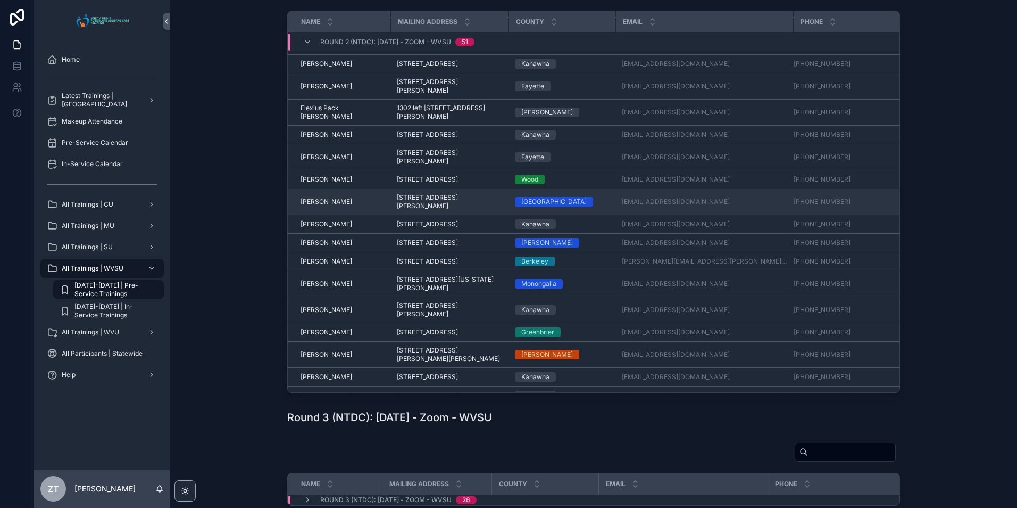
click at [319, 206] on span "[PERSON_NAME]" at bounding box center [327, 201] width 52 height 9
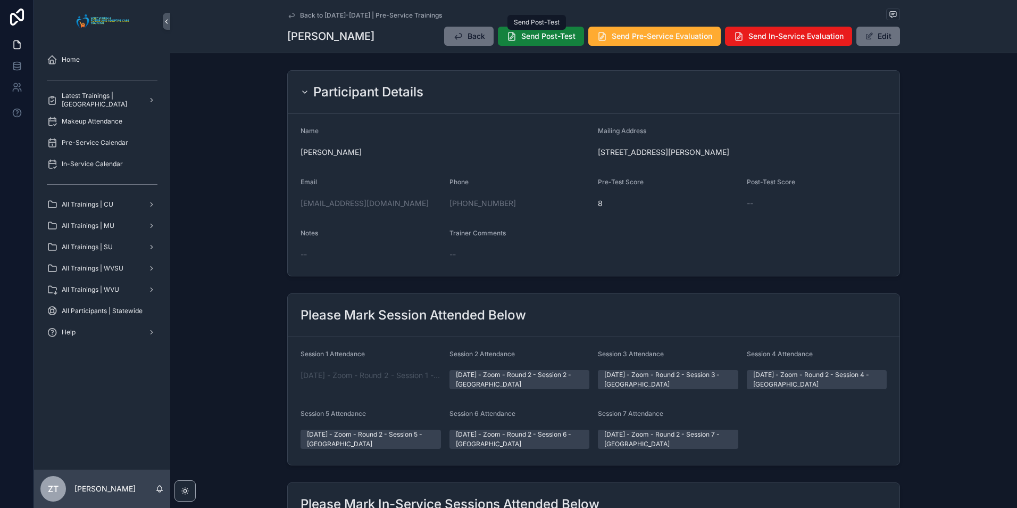
click at [524, 39] on span "Send Post-Test" at bounding box center [548, 36] width 54 height 11
click at [631, 34] on span "Send Pre-Service Evaluation" at bounding box center [662, 36] width 101 height 11
click at [292, 15] on icon "scrollable content" at bounding box center [291, 15] width 5 height 4
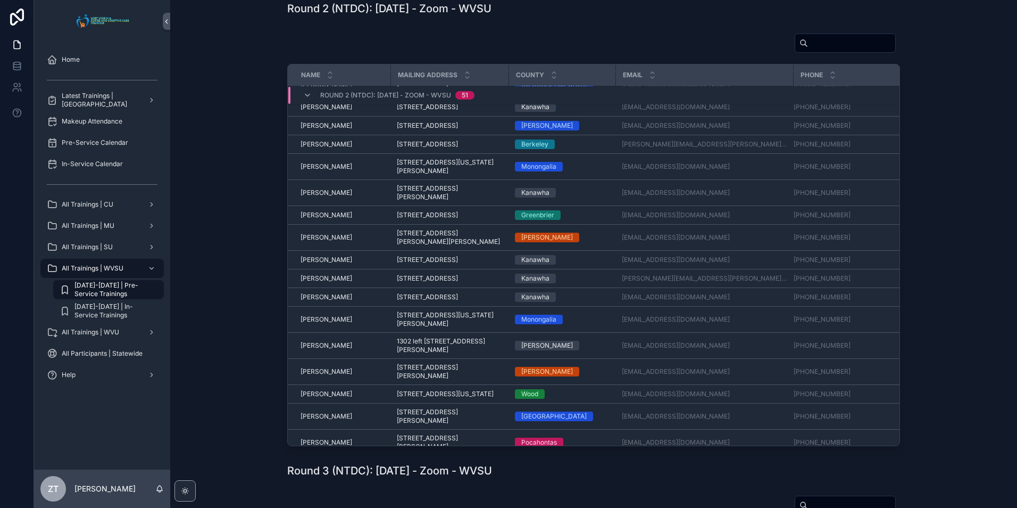
scroll to position [494, 0]
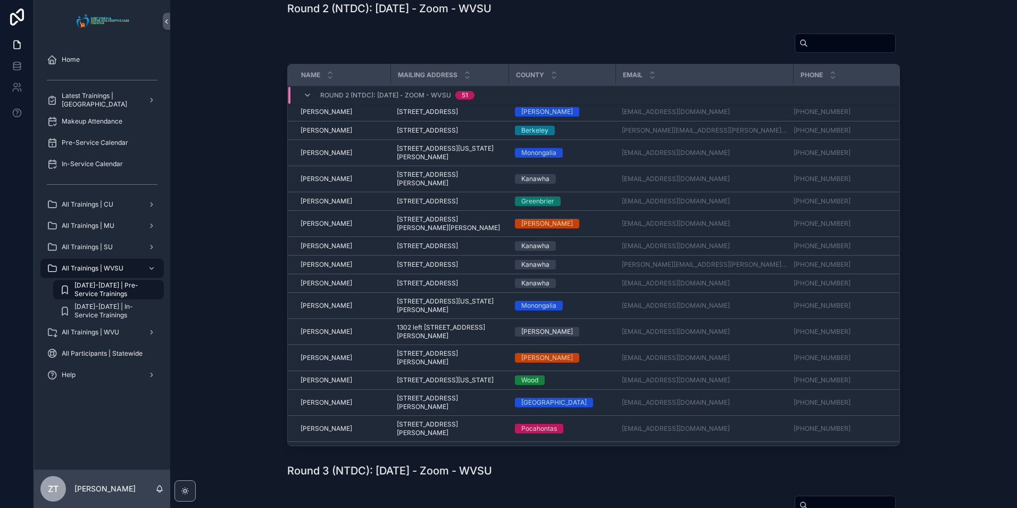
click at [329, 97] on span "[PERSON_NAME]" at bounding box center [327, 93] width 52 height 9
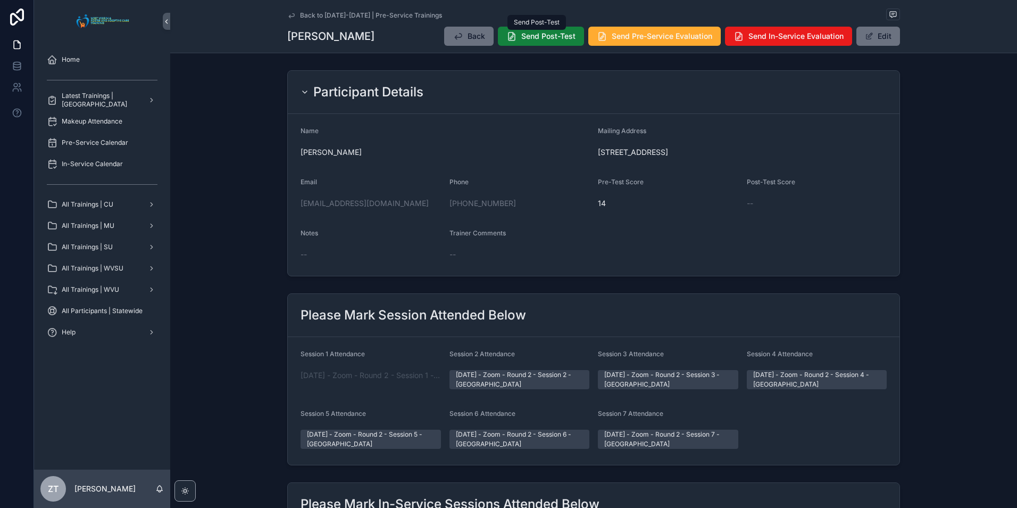
click at [531, 39] on span "Send Post-Test" at bounding box center [548, 36] width 54 height 11
click at [637, 36] on span "Send Pre-Service Evaluation" at bounding box center [662, 36] width 101 height 11
click at [292, 16] on icon "scrollable content" at bounding box center [291, 15] width 9 height 9
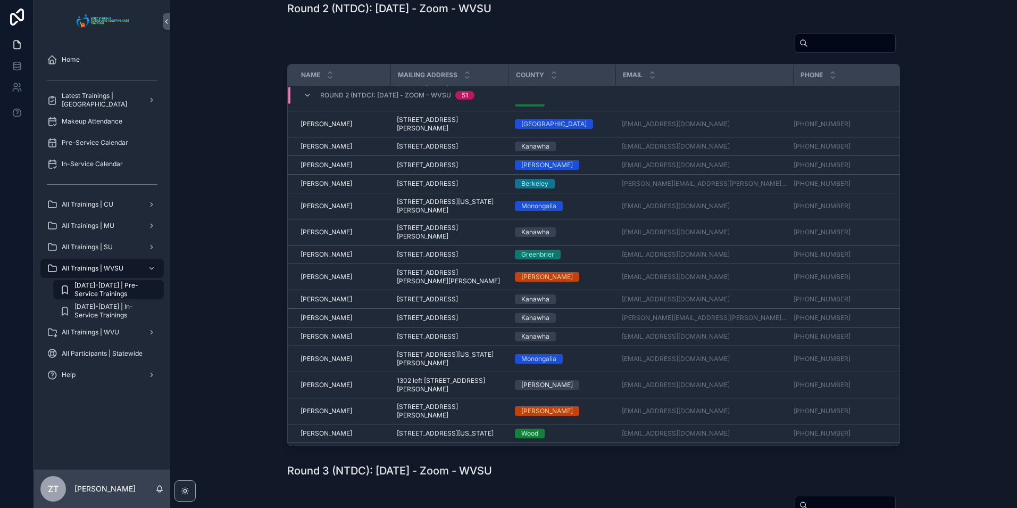
scroll to position [494, 0]
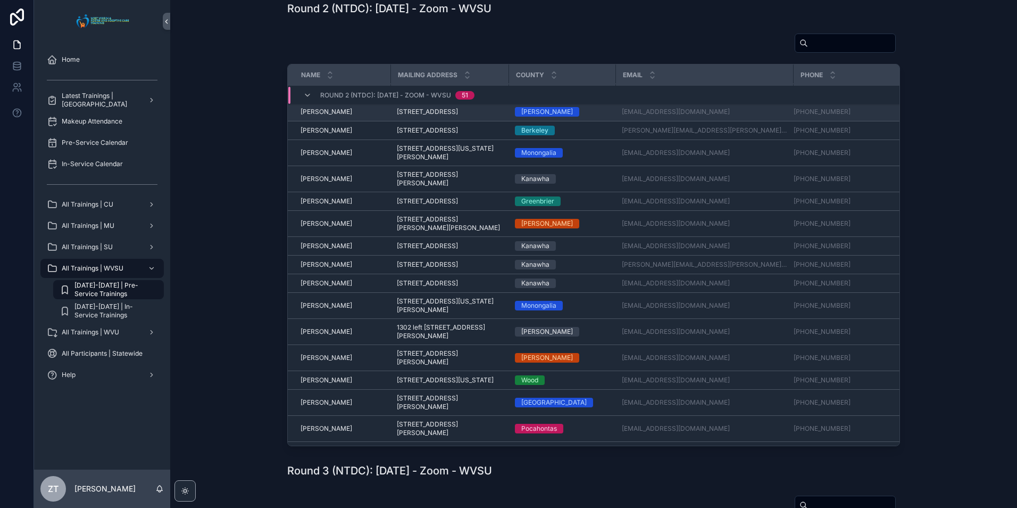
click at [336, 116] on span "[PERSON_NAME]" at bounding box center [327, 111] width 52 height 9
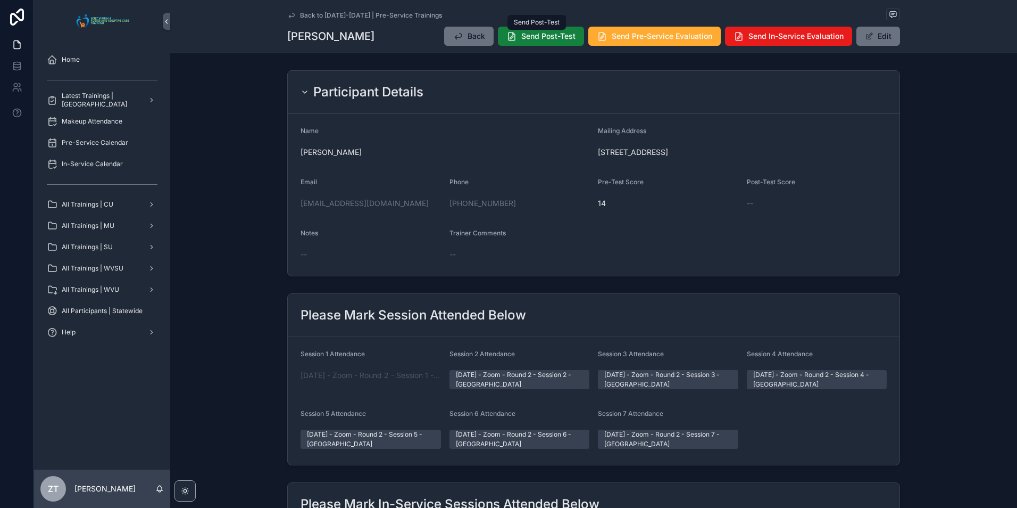
click at [521, 40] on span "Send Post-Test" at bounding box center [548, 36] width 54 height 11
click at [616, 38] on span "Send Pre-Service Evaluation" at bounding box center [662, 36] width 101 height 11
click at [291, 13] on icon "scrollable content" at bounding box center [291, 15] width 9 height 9
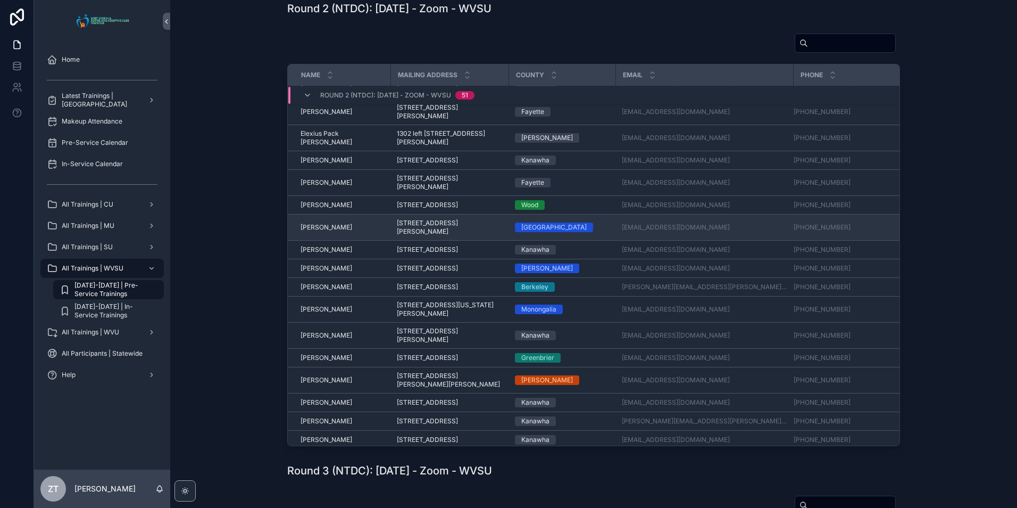
scroll to position [334, 0]
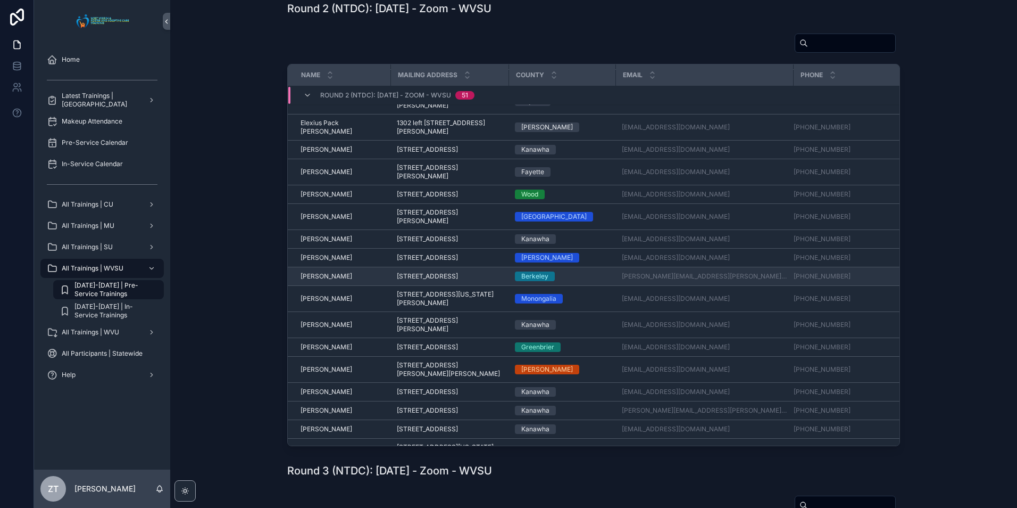
click at [320, 280] on span "[PERSON_NAME]" at bounding box center [327, 276] width 52 height 9
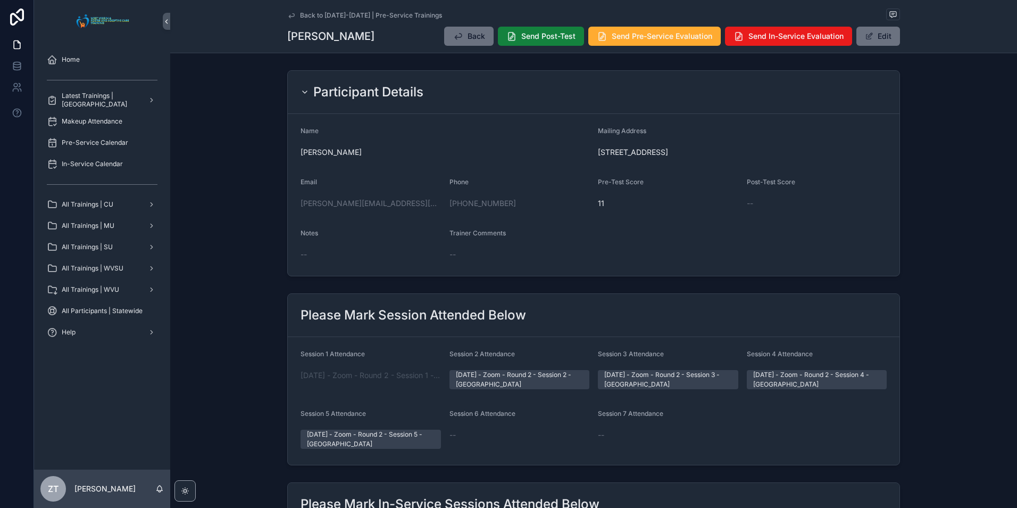
click at [525, 42] on button "Send Post-Test" at bounding box center [541, 36] width 86 height 19
click at [612, 40] on span "Send Pre-Service Evaluation" at bounding box center [662, 36] width 101 height 11
click at [289, 16] on icon "scrollable content" at bounding box center [291, 15] width 5 height 4
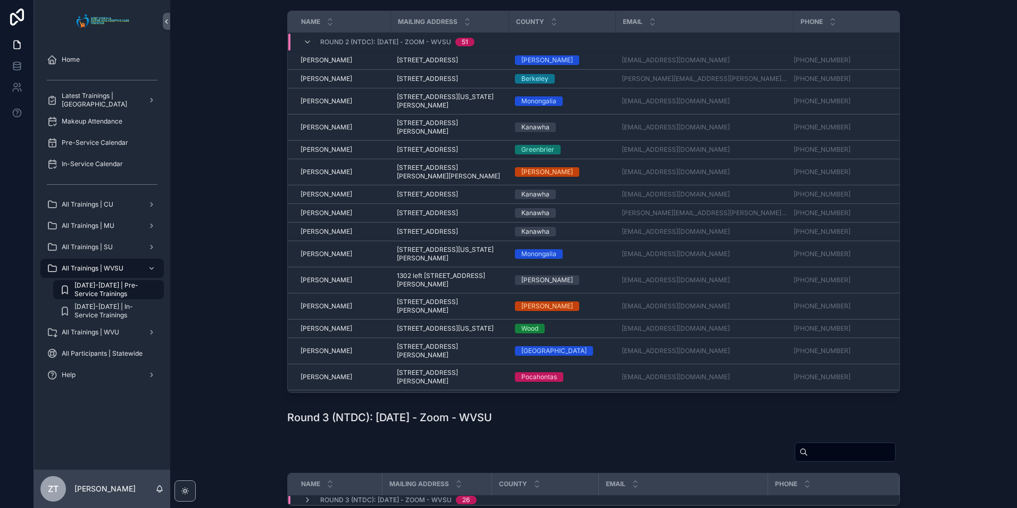
scroll to position [494, 0]
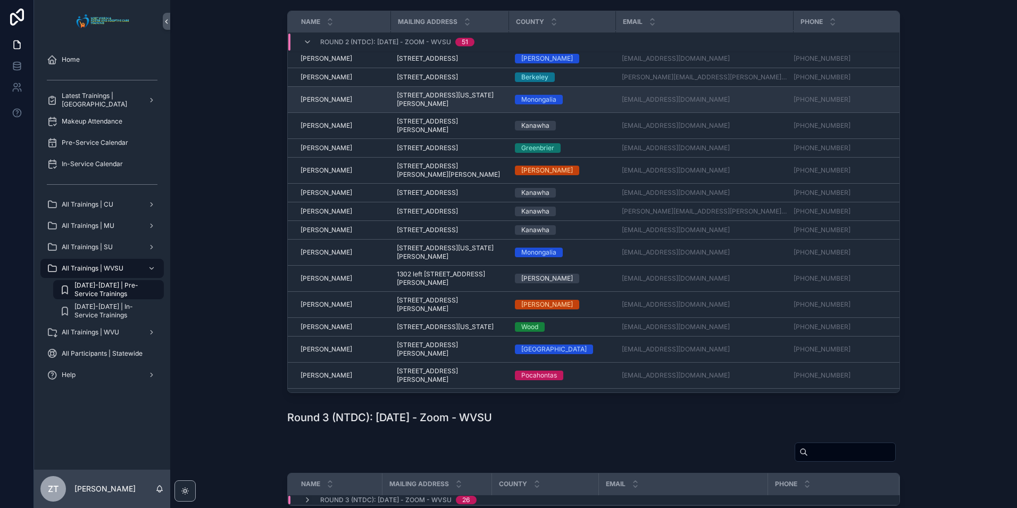
click at [316, 104] on span "[PERSON_NAME]" at bounding box center [327, 99] width 52 height 9
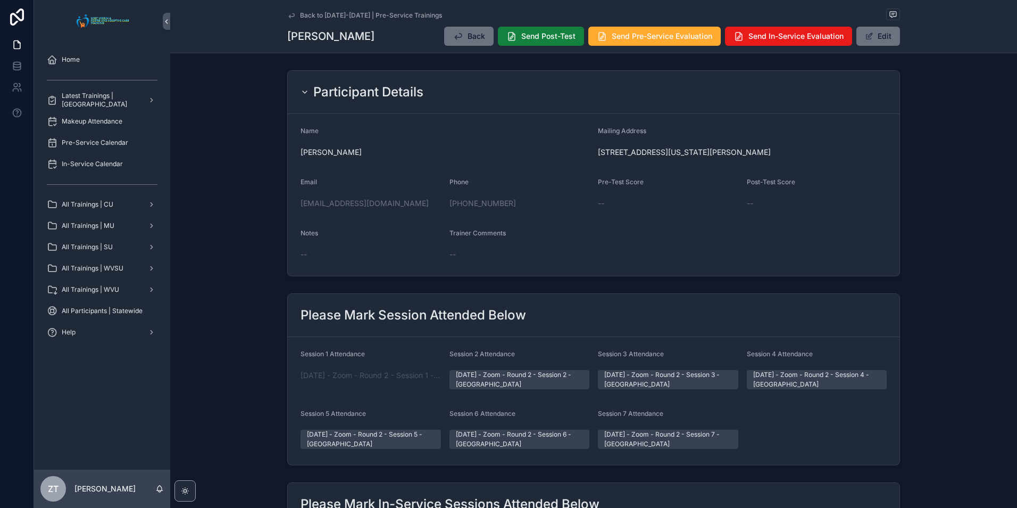
click at [525, 41] on span "Send Post-Test" at bounding box center [548, 36] width 54 height 11
click at [637, 43] on button "Send Pre-Service Evaluation" at bounding box center [654, 36] width 132 height 19
click at [289, 14] on icon "scrollable content" at bounding box center [291, 15] width 9 height 9
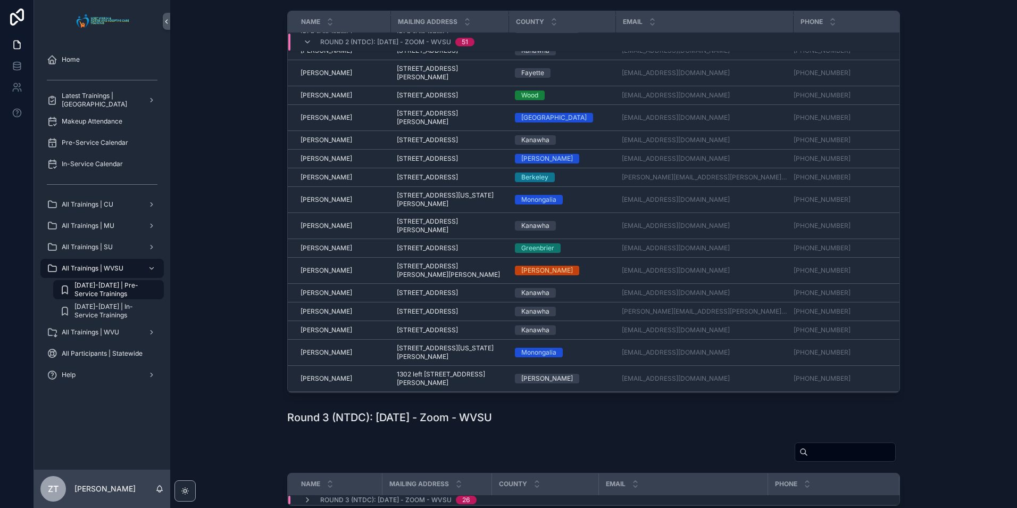
scroll to position [441, 0]
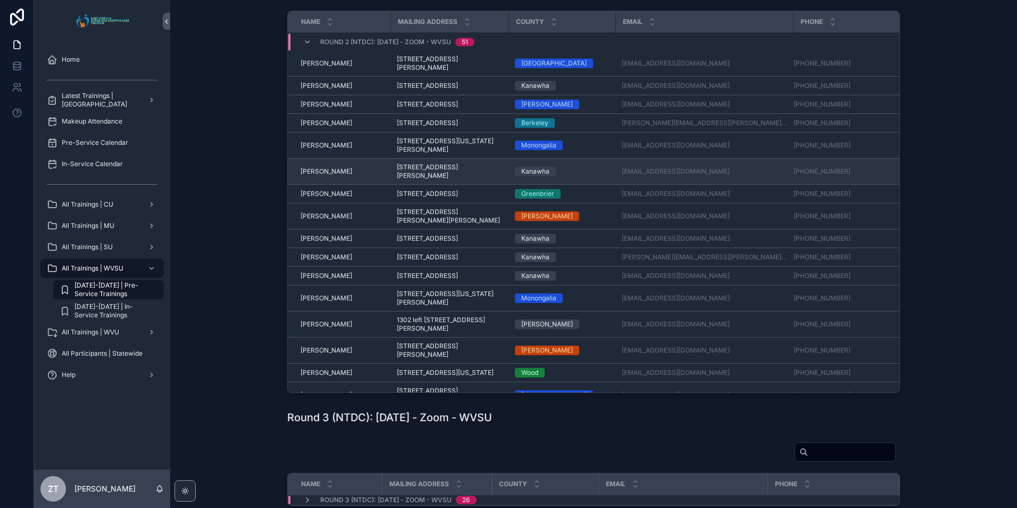
click at [325, 176] on span "[PERSON_NAME]" at bounding box center [327, 171] width 52 height 9
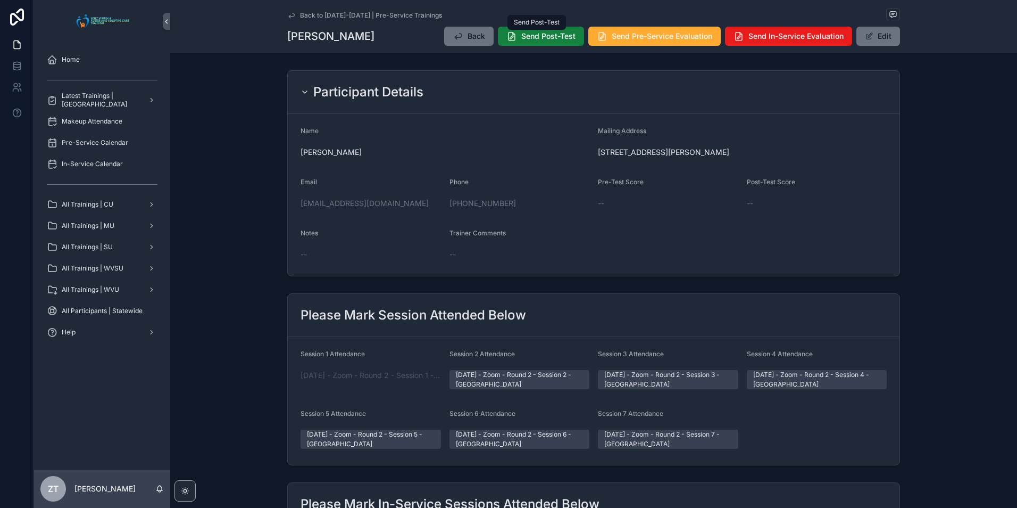
click at [529, 43] on button "Send Post-Test" at bounding box center [541, 36] width 86 height 19
click at [618, 39] on span "Send Pre-Service Evaluation" at bounding box center [662, 36] width 101 height 11
click at [291, 15] on icon "scrollable content" at bounding box center [291, 15] width 9 height 9
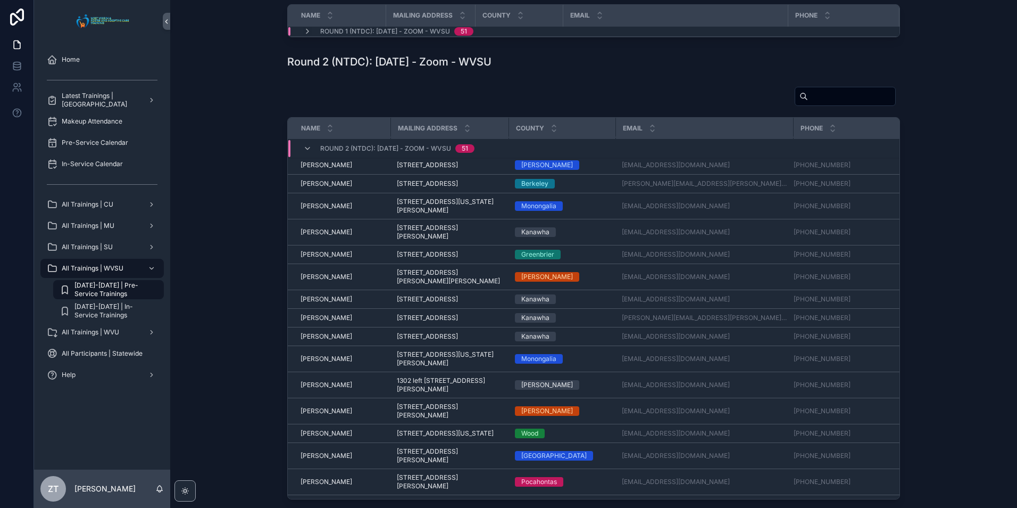
scroll to position [547, 0]
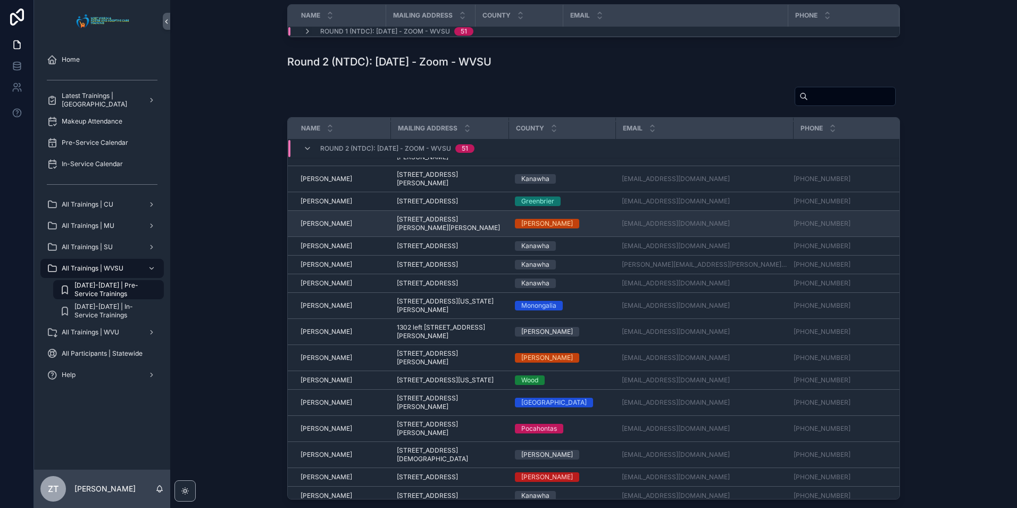
click at [315, 228] on span "Karen Shannon" at bounding box center [327, 223] width 52 height 9
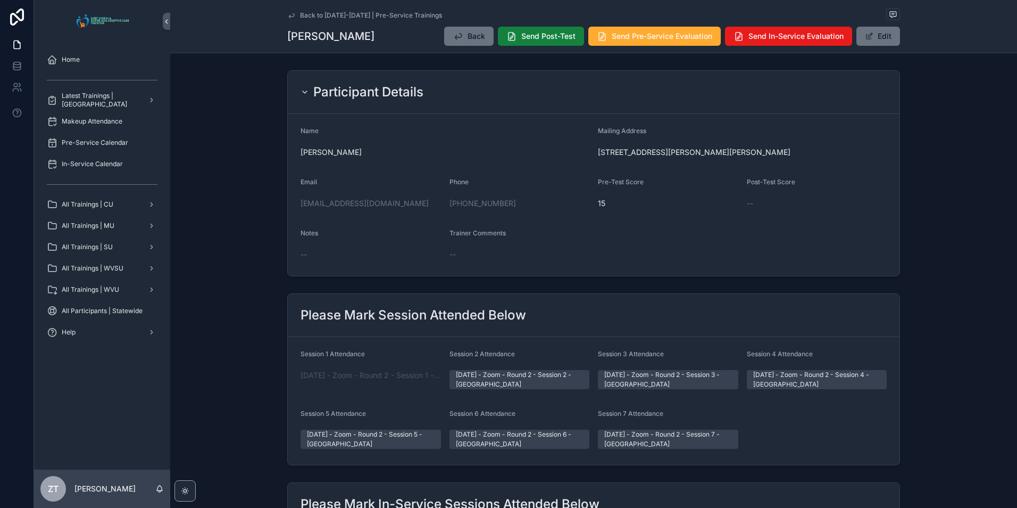
click at [541, 38] on span "Send Post-Test" at bounding box center [548, 36] width 54 height 11
click at [631, 35] on span "Send Pre-Service Evaluation" at bounding box center [662, 36] width 101 height 11
click at [287, 12] on icon "scrollable content" at bounding box center [291, 15] width 9 height 9
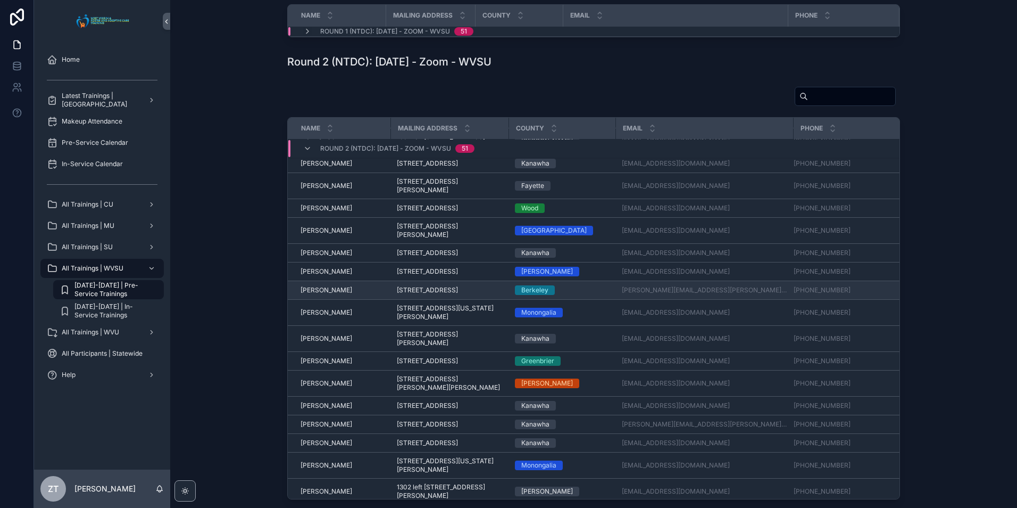
scroll to position [547, 0]
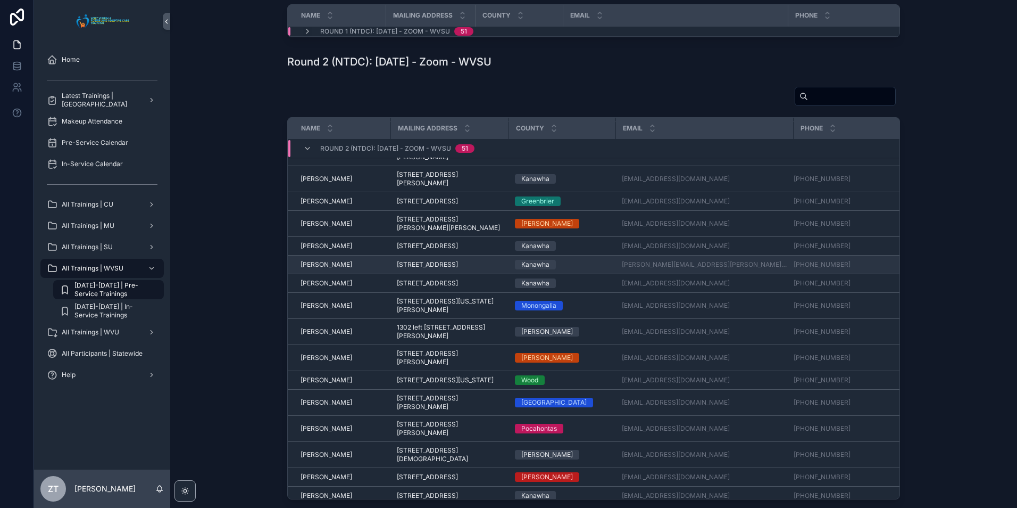
click at [334, 269] on span "Kendra Triplett" at bounding box center [327, 264] width 52 height 9
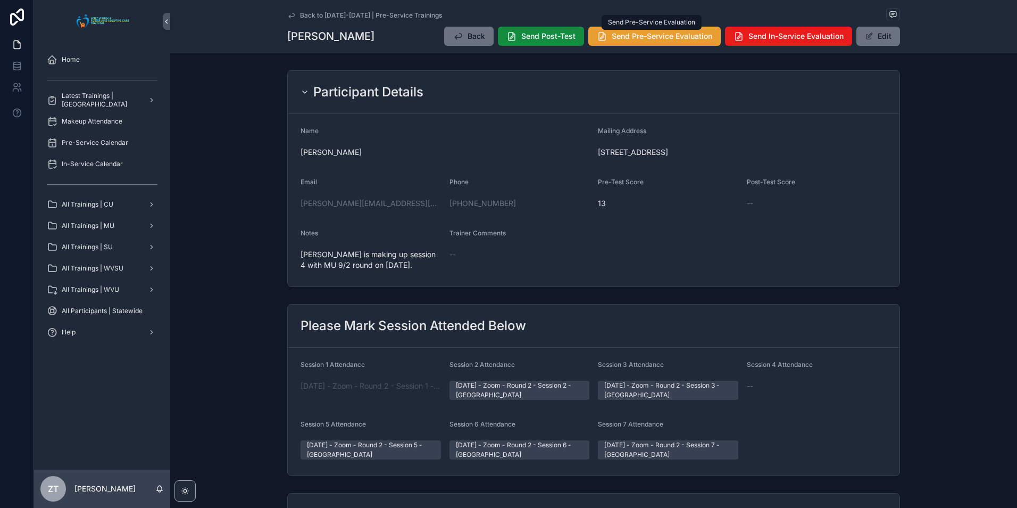
click at [621, 39] on span "Send Pre-Service Evaluation" at bounding box center [662, 36] width 101 height 11
click at [287, 18] on icon "scrollable content" at bounding box center [291, 15] width 9 height 9
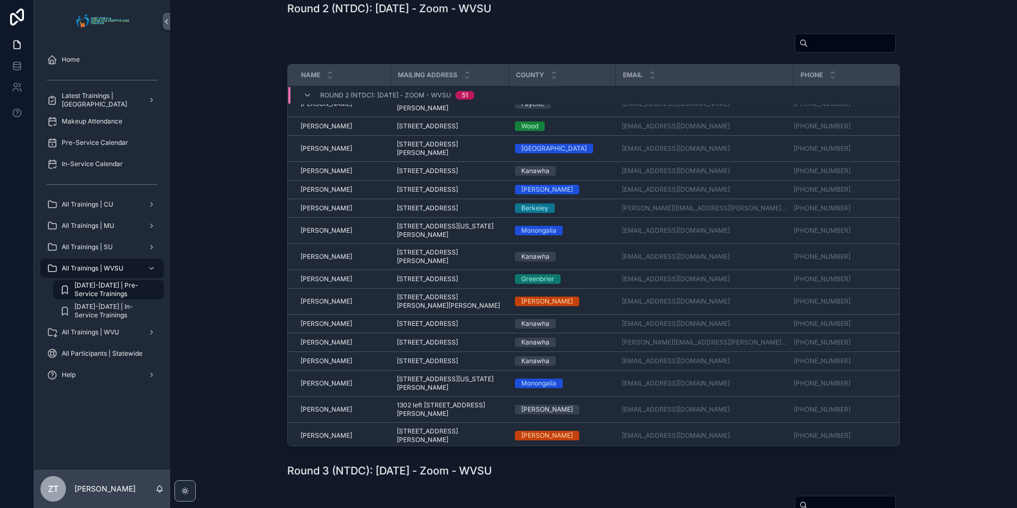
scroll to position [441, 0]
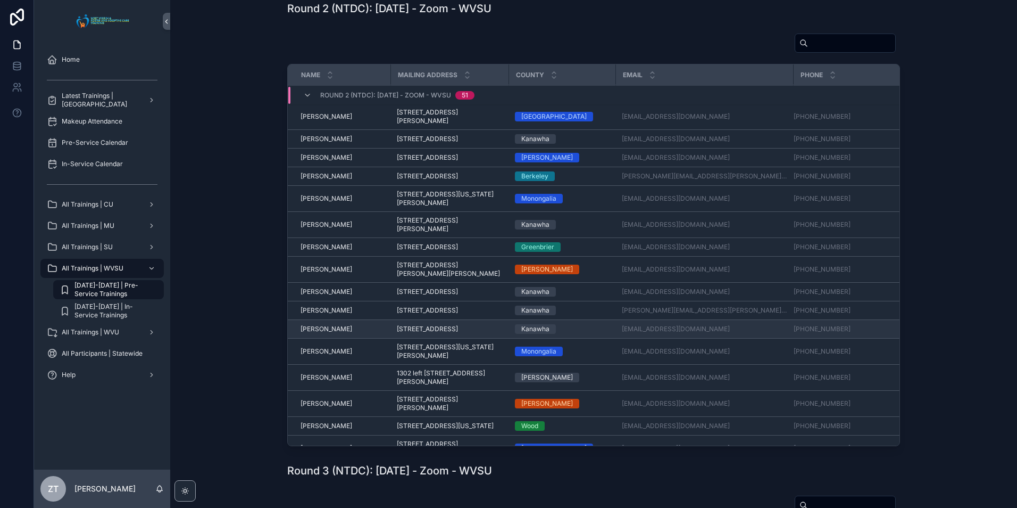
click at [328, 333] on span "Kimberly Saunders" at bounding box center [327, 329] width 52 height 9
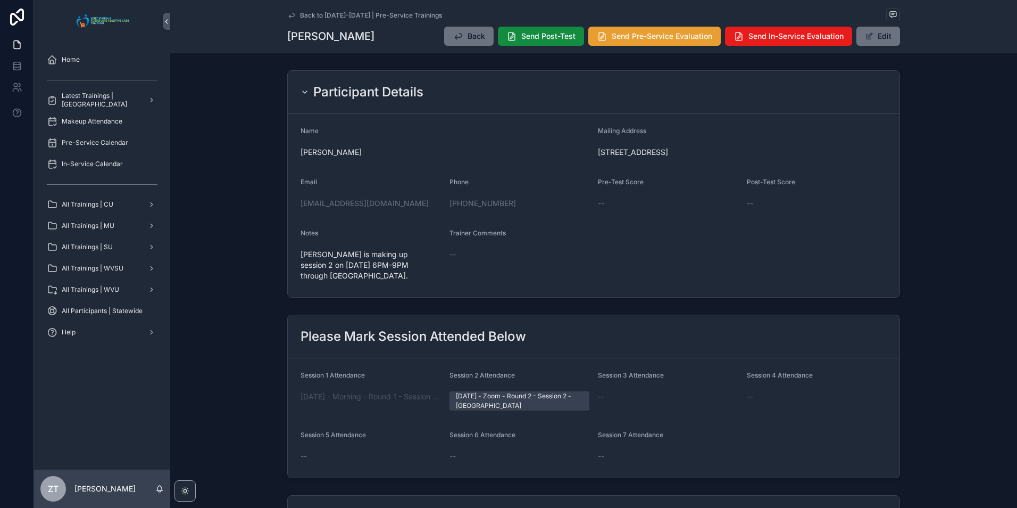
click at [625, 30] on div "Home Latest Trainings | Concord University Makeup Attendance Pre-Service Calend…" at bounding box center [525, 254] width 983 height 508
click at [632, 32] on span "Send Pre-Service Evaluation" at bounding box center [662, 36] width 101 height 11
click at [291, 11] on icon "scrollable content" at bounding box center [291, 15] width 9 height 9
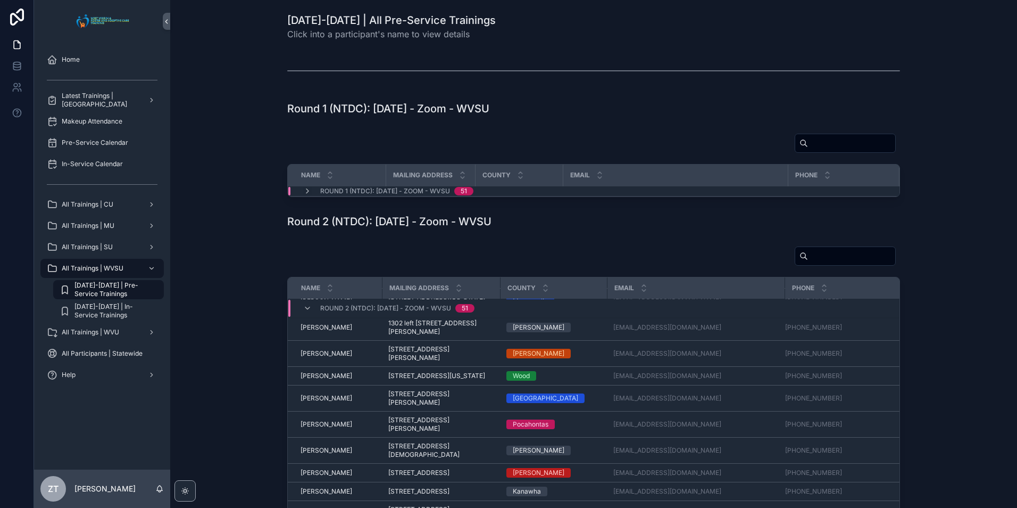
scroll to position [760, 0]
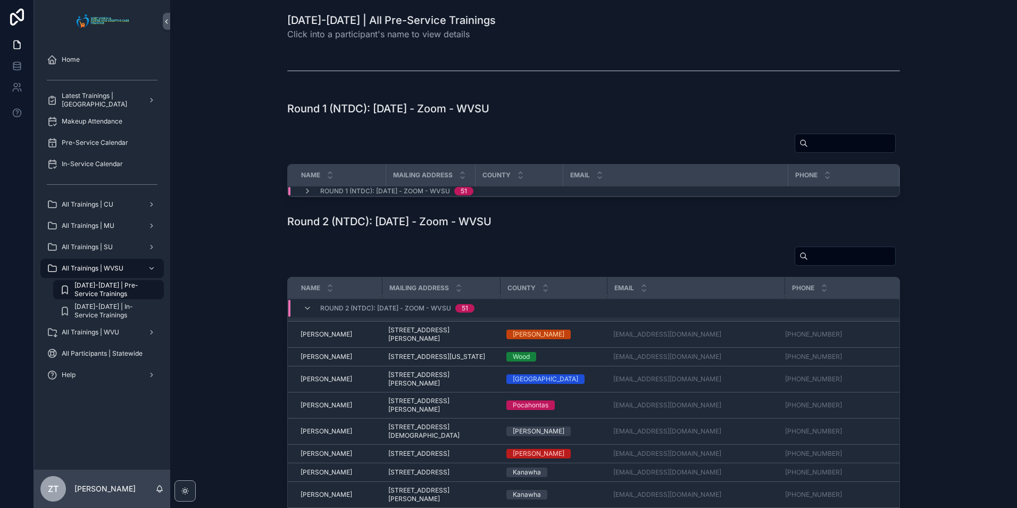
click at [318, 312] on span "Landen Maynard" at bounding box center [327, 308] width 52 height 9
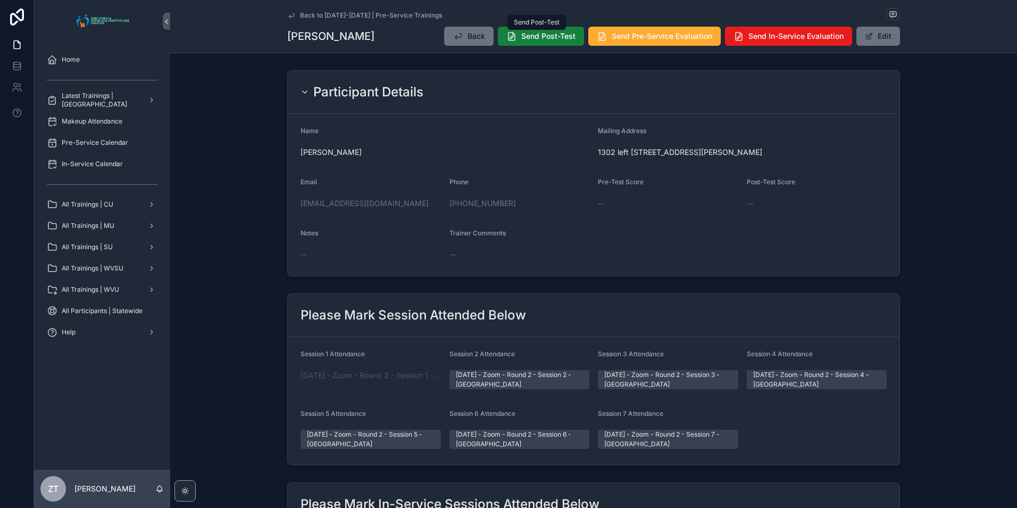
click at [513, 33] on icon "scrollable content" at bounding box center [512, 36] width 11 height 11
click at [625, 32] on div "Home Latest Trainings | Concord University Makeup Attendance Pre-Service Calend…" at bounding box center [525, 254] width 983 height 508
click at [631, 37] on span "Send Pre-Service Evaluation" at bounding box center [662, 36] width 101 height 11
click at [292, 15] on icon "scrollable content" at bounding box center [291, 15] width 9 height 9
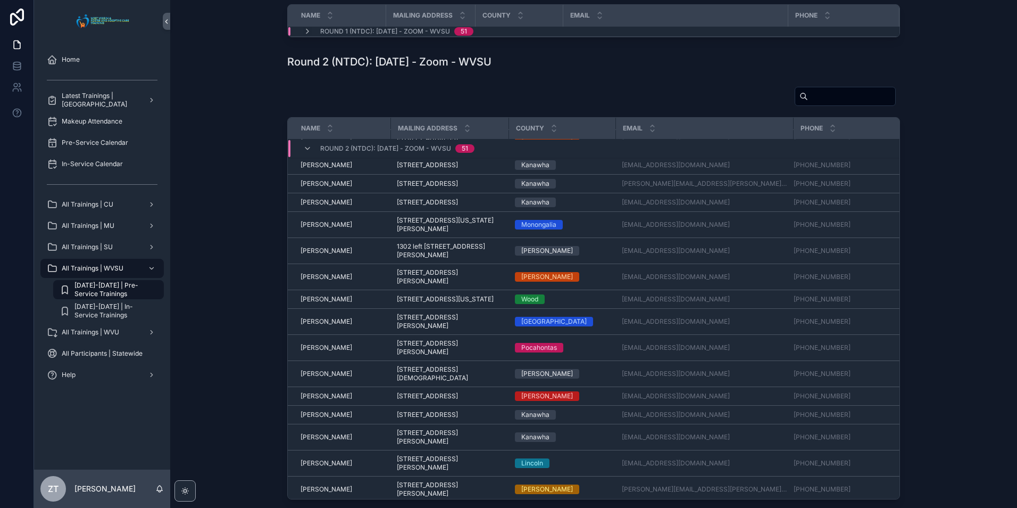
scroll to position [653, 0]
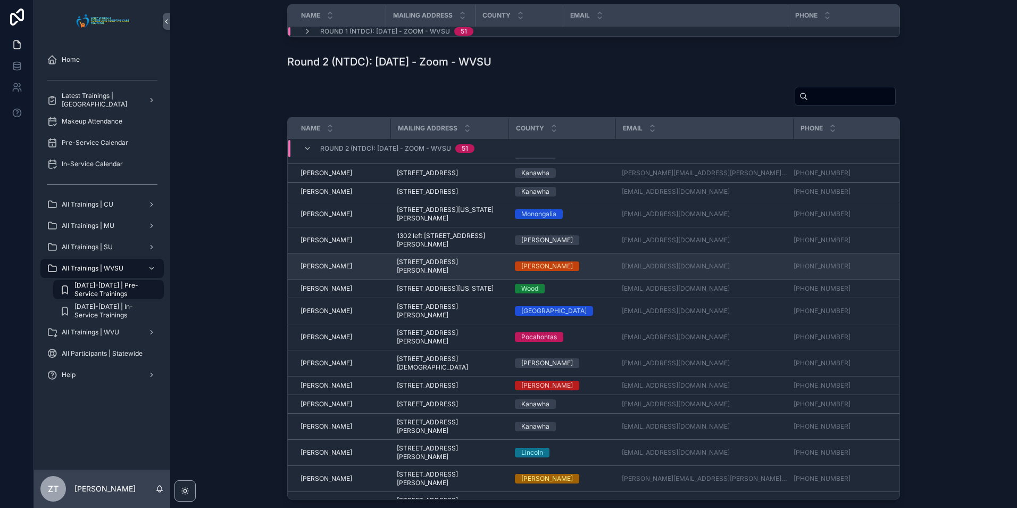
click at [321, 270] on span "Linda Blake" at bounding box center [327, 266] width 52 height 9
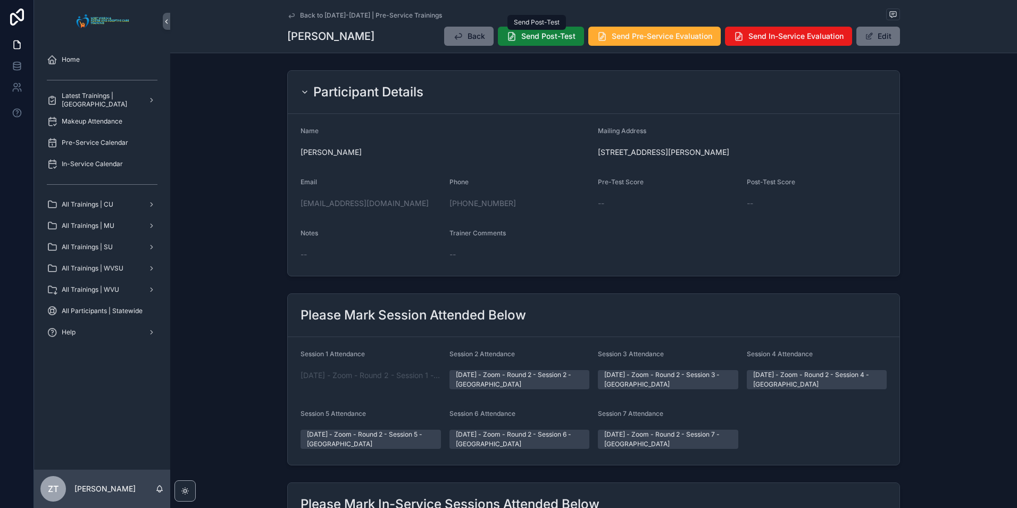
click at [530, 42] on button "Send Post-Test" at bounding box center [541, 36] width 86 height 19
click at [632, 36] on span "Send Pre-Service Evaluation" at bounding box center [662, 36] width 101 height 11
click at [288, 19] on icon "scrollable content" at bounding box center [291, 15] width 9 height 9
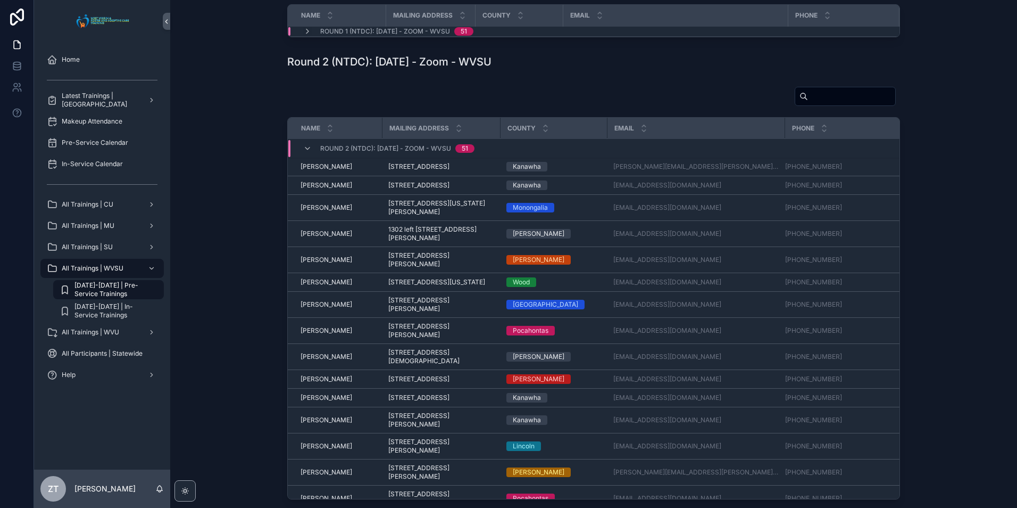
scroll to position [707, 0]
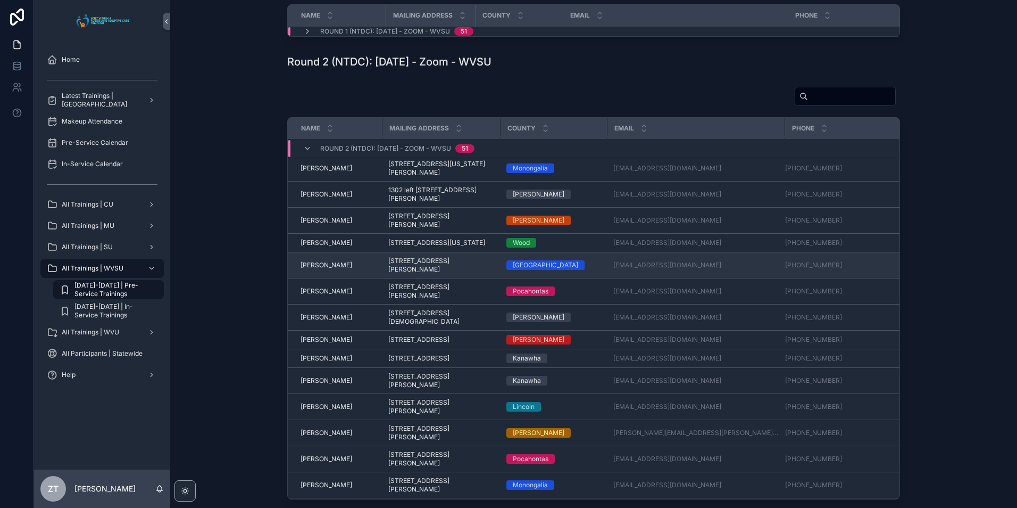
click at [315, 269] on span "Margaret Allen" at bounding box center [327, 265] width 52 height 9
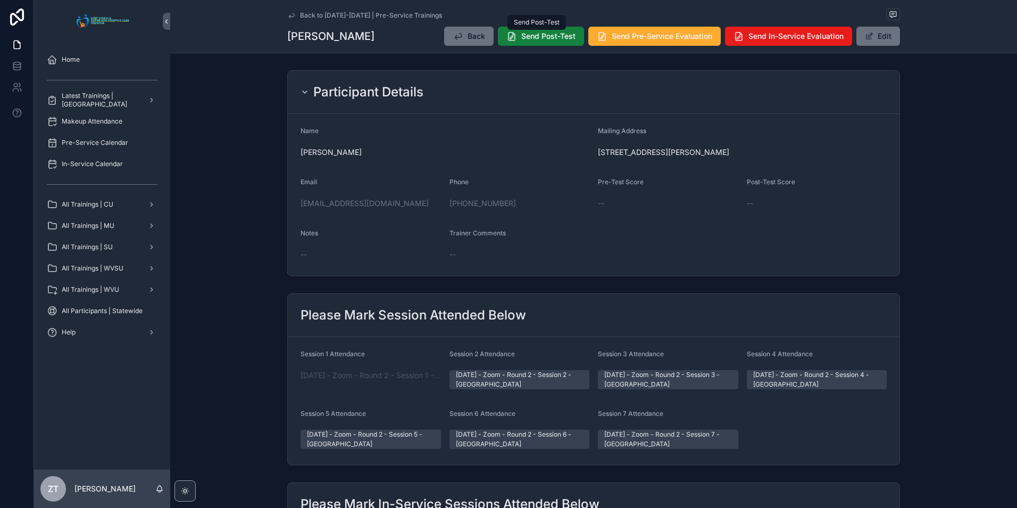
click at [541, 39] on span "Send Post-Test" at bounding box center [548, 36] width 54 height 11
click at [603, 38] on icon "scrollable content" at bounding box center [602, 36] width 11 height 11
click at [289, 15] on icon "scrollable content" at bounding box center [291, 15] width 9 height 9
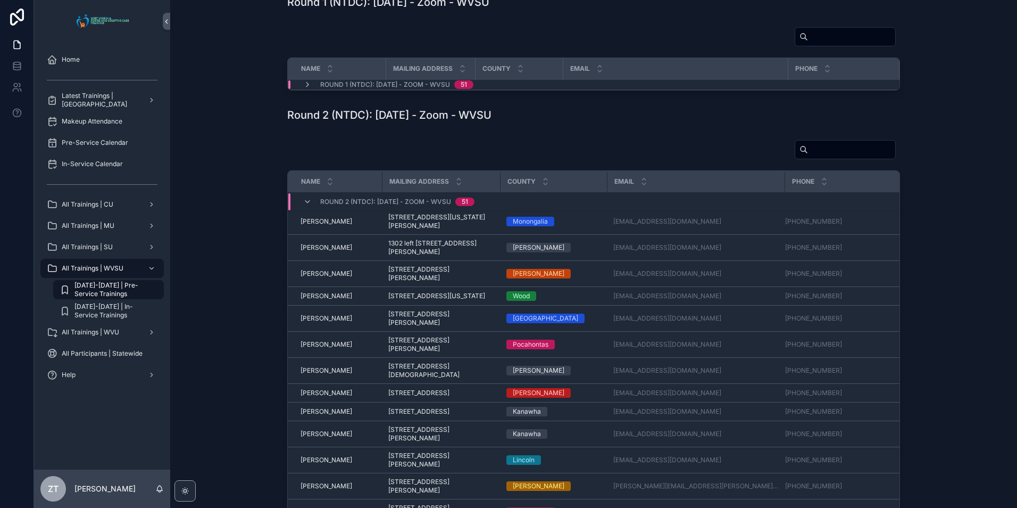
scroll to position [813, 0]
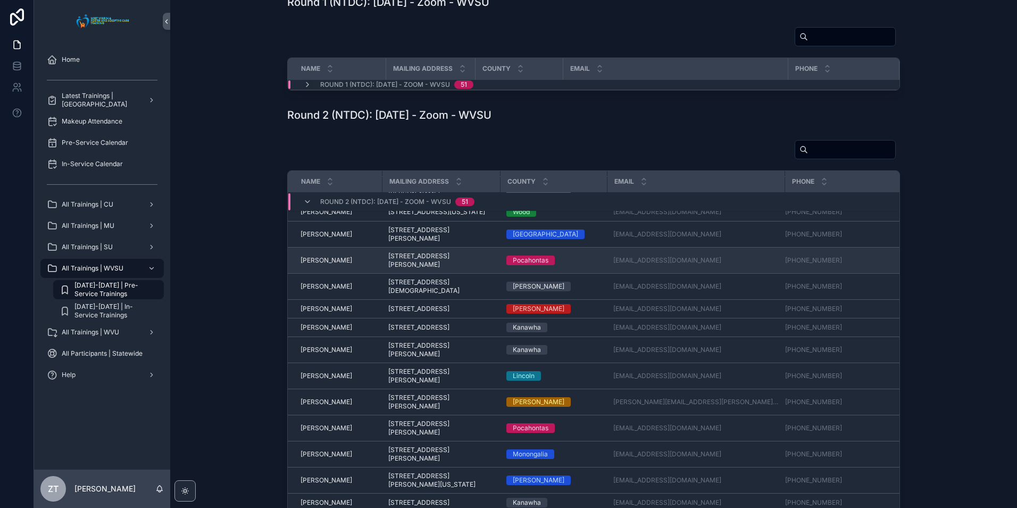
click at [340, 264] on span "Marsha Anderson" at bounding box center [327, 260] width 52 height 9
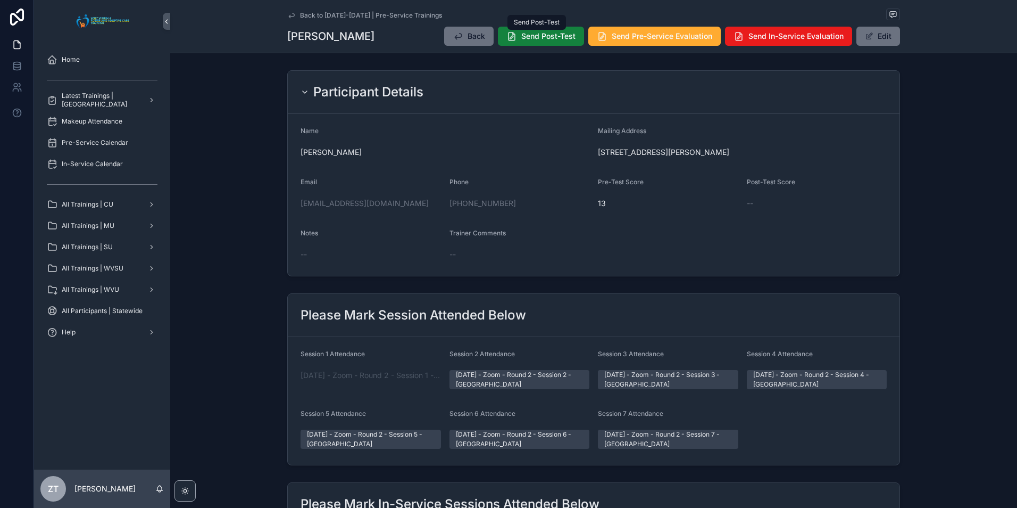
click at [521, 44] on button "Send Post-Test" at bounding box center [541, 36] width 86 height 19
click at [640, 43] on button "Send Pre-Service Evaluation" at bounding box center [654, 36] width 132 height 19
click at [288, 13] on icon "scrollable content" at bounding box center [291, 15] width 9 height 9
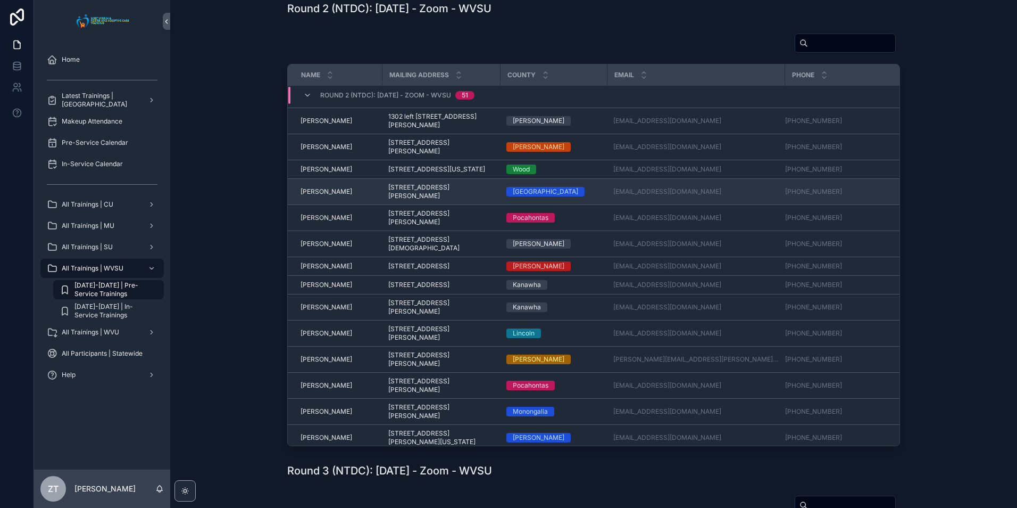
scroll to position [760, 0]
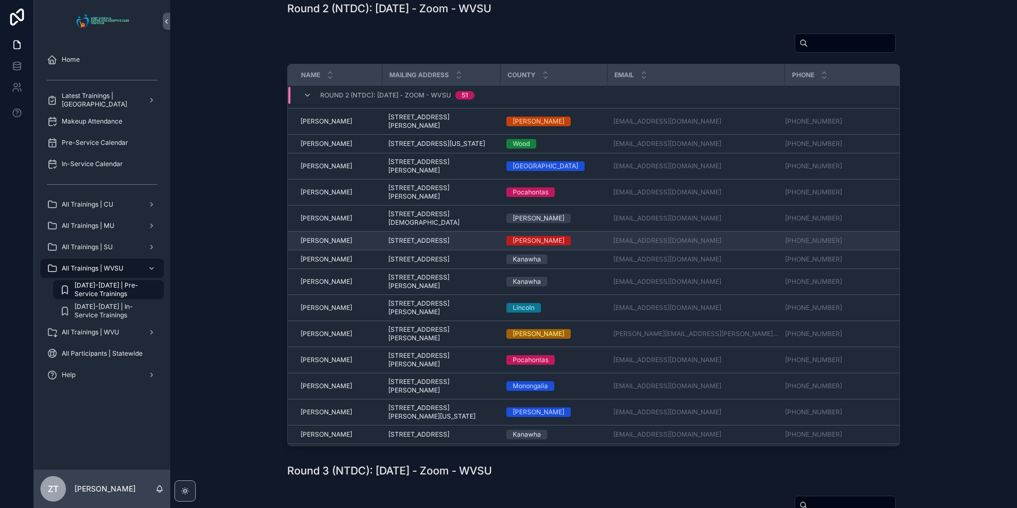
click at [324, 245] on span "Mary Green" at bounding box center [327, 240] width 52 height 9
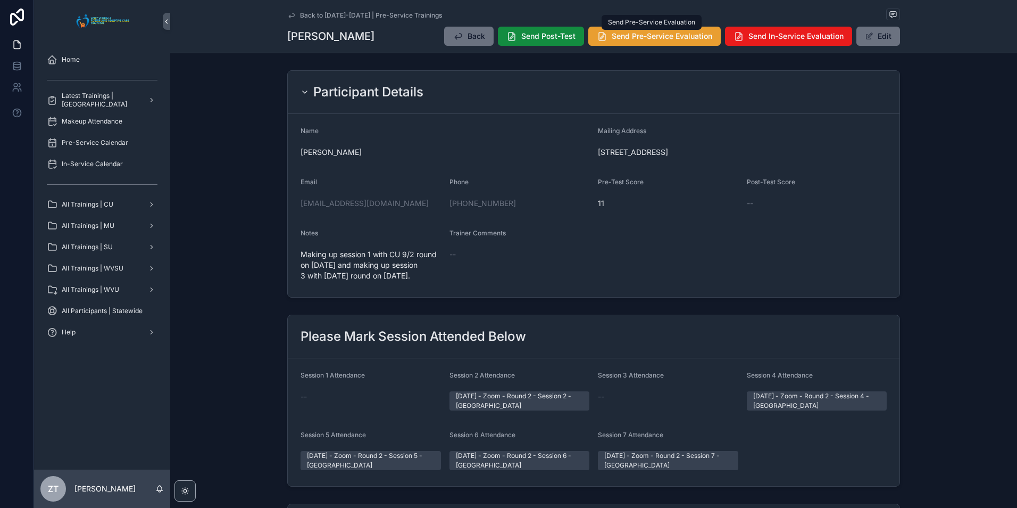
click at [636, 32] on span "Send Pre-Service Evaluation" at bounding box center [662, 36] width 101 height 11
drag, startPoint x: 289, startPoint y: 14, endPoint x: 24, endPoint y: 213, distance: 331.4
click at [289, 14] on icon "scrollable content" at bounding box center [291, 15] width 9 height 9
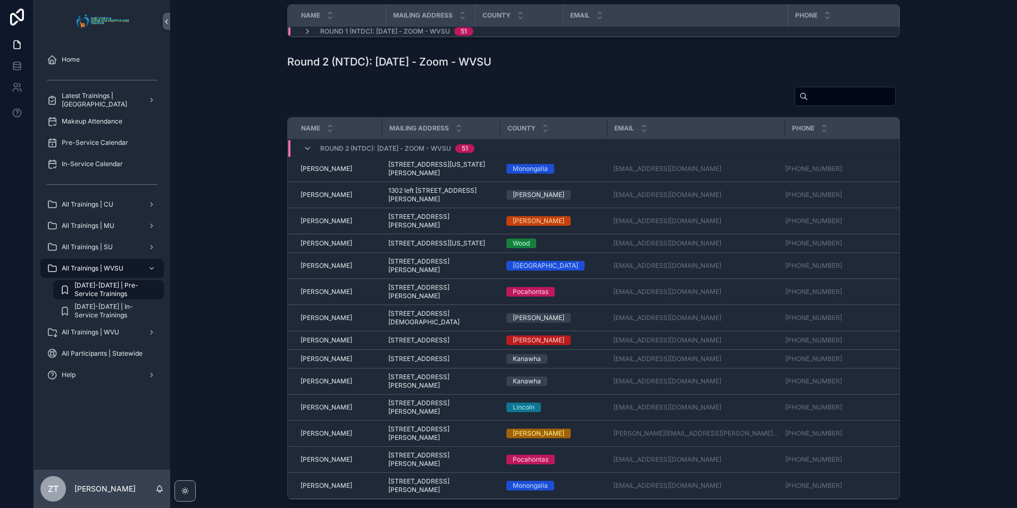
scroll to position [707, 0]
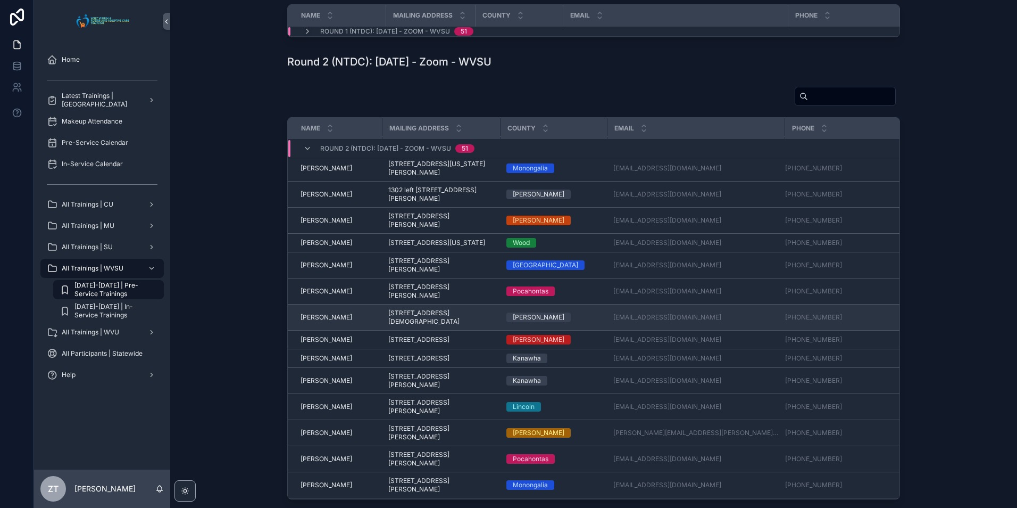
click at [328, 321] on span "Martina Parsley" at bounding box center [327, 317] width 52 height 9
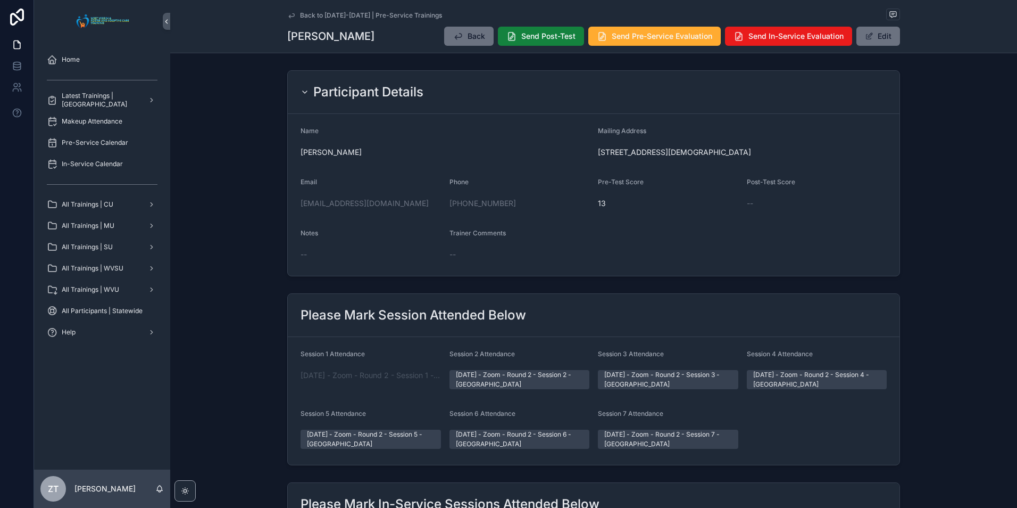
click at [533, 40] on span "Send Post-Test" at bounding box center [548, 36] width 54 height 11
click at [631, 40] on span "Send Pre-Service Evaluation" at bounding box center [662, 36] width 101 height 11
click at [289, 16] on icon "scrollable content" at bounding box center [291, 15] width 5 height 4
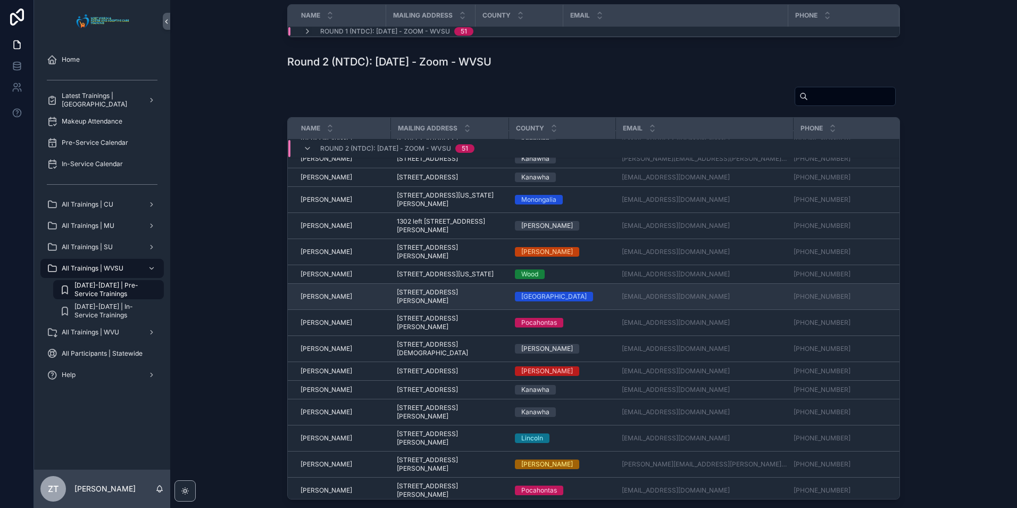
scroll to position [707, 0]
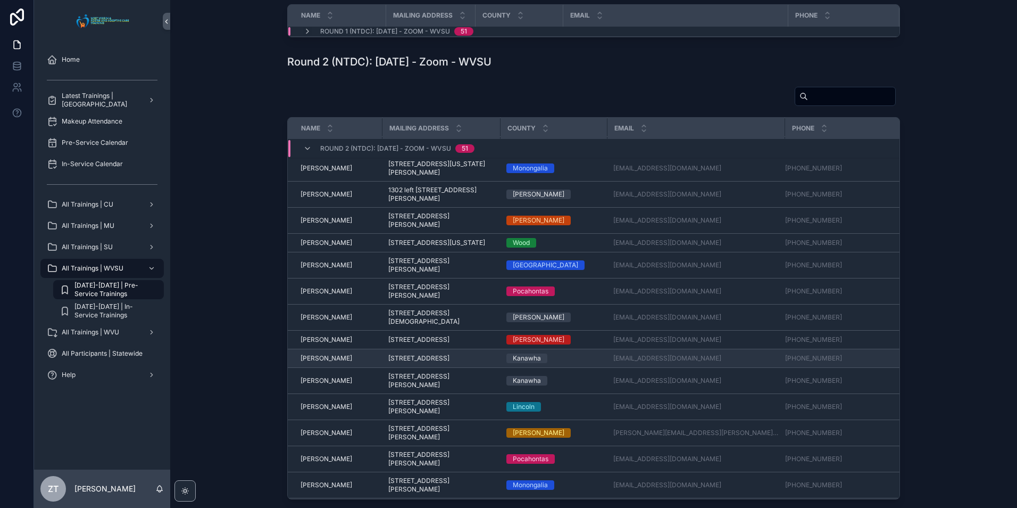
click at [321, 362] on span "Mason Straw" at bounding box center [327, 358] width 52 height 9
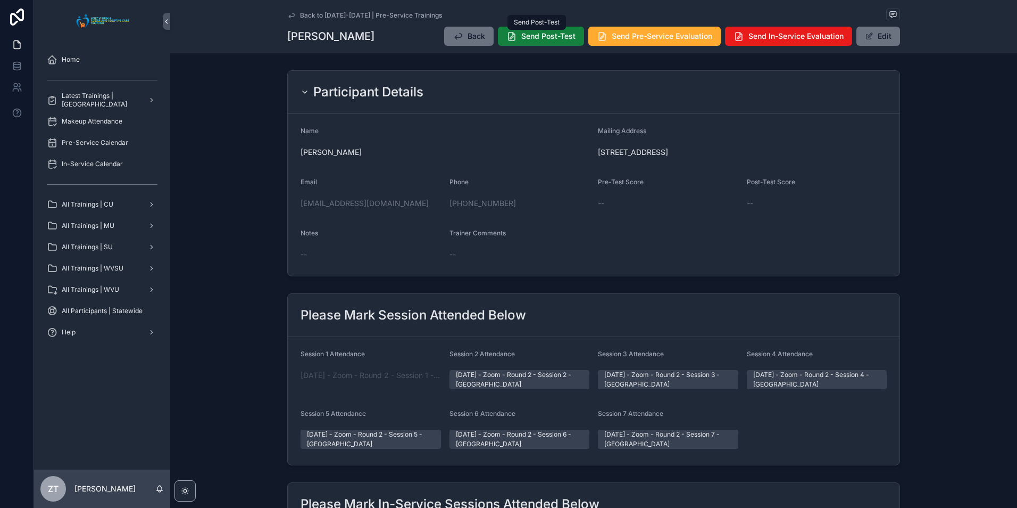
click at [525, 38] on span "Send Post-Test" at bounding box center [548, 36] width 54 height 11
click at [597, 39] on icon "scrollable content" at bounding box center [602, 36] width 11 height 11
click at [288, 14] on icon "scrollable content" at bounding box center [291, 15] width 9 height 9
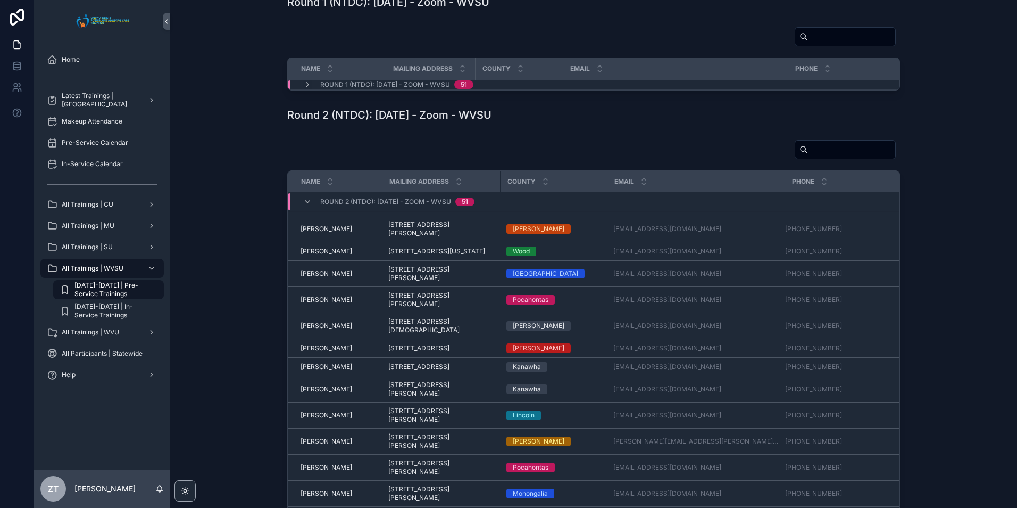
scroll to position [760, 0]
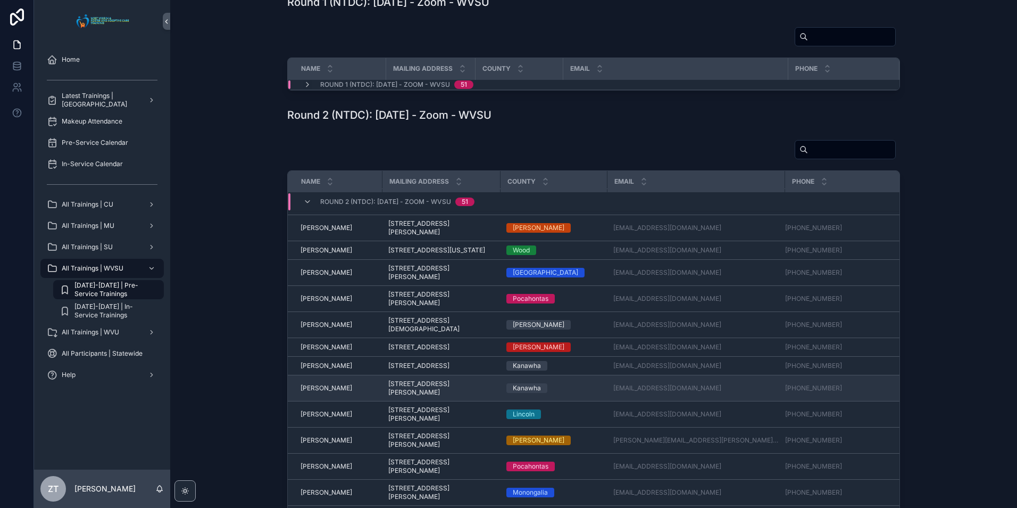
click at [325, 392] on span "Michael Fleming" at bounding box center [327, 388] width 52 height 9
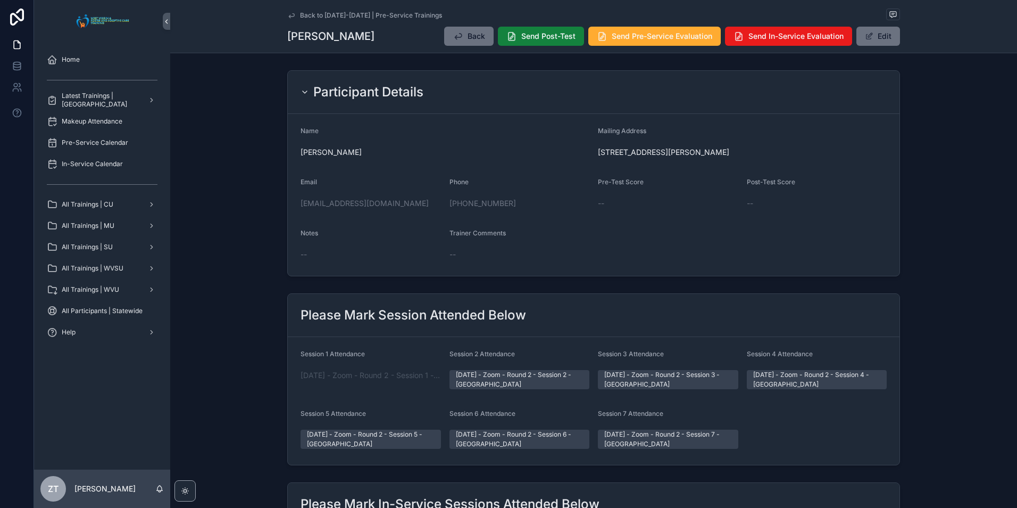
click at [521, 39] on span "Send Post-Test" at bounding box center [548, 36] width 54 height 11
click at [636, 37] on span "Send Pre-Service Evaluation" at bounding box center [662, 36] width 101 height 11
click at [289, 18] on icon "scrollable content" at bounding box center [291, 15] width 5 height 4
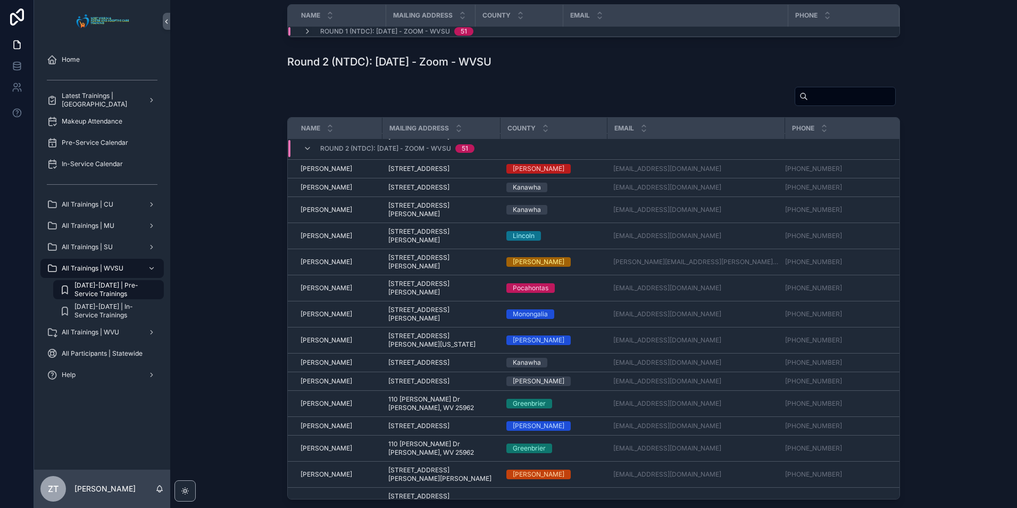
scroll to position [919, 0]
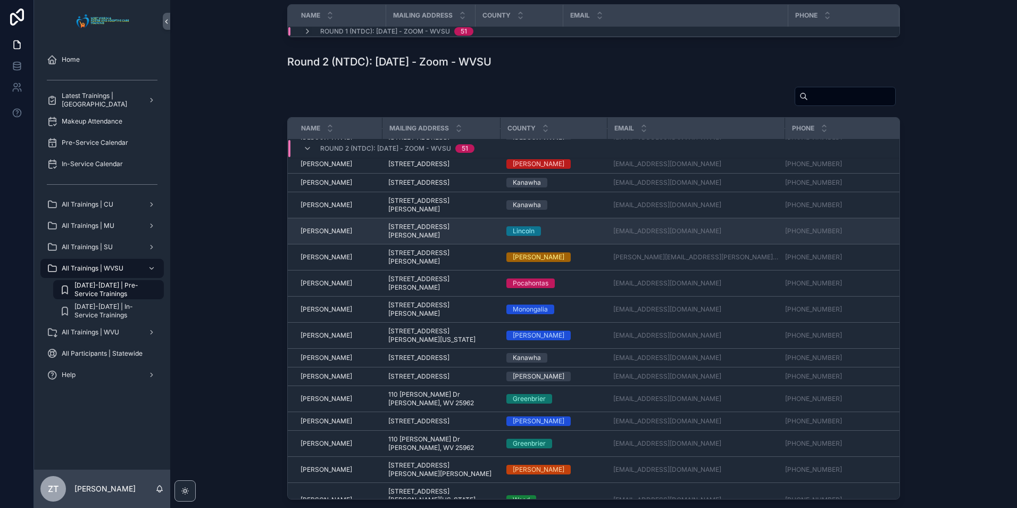
click at [328, 235] on span "Michele Eplin" at bounding box center [327, 231] width 52 height 9
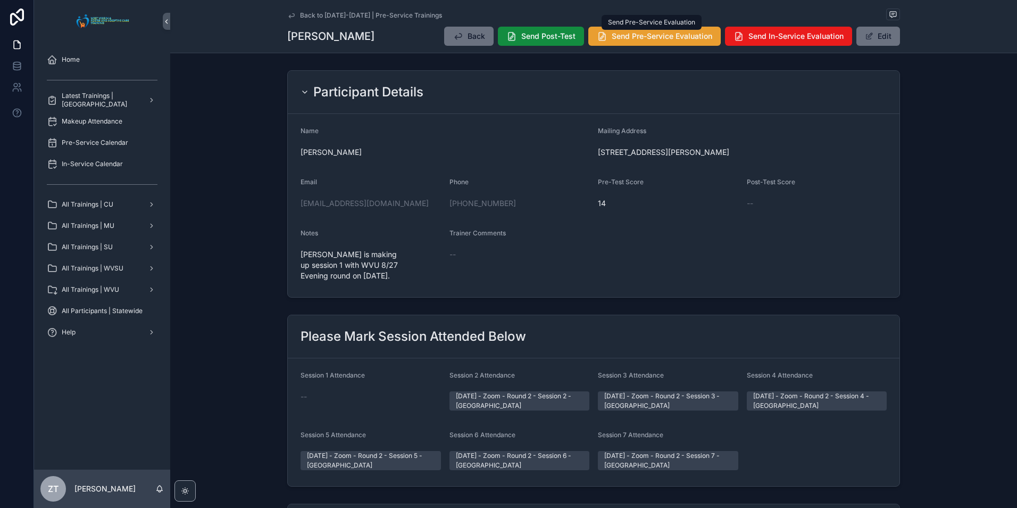
click at [631, 38] on span "Send Pre-Service Evaluation" at bounding box center [662, 36] width 101 height 11
click at [289, 16] on icon "scrollable content" at bounding box center [291, 15] width 5 height 4
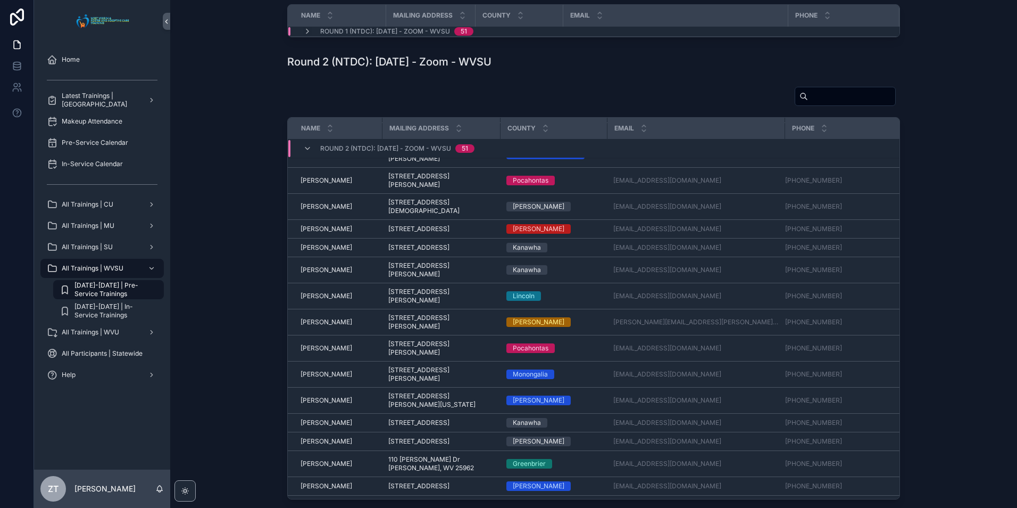
scroll to position [866, 0]
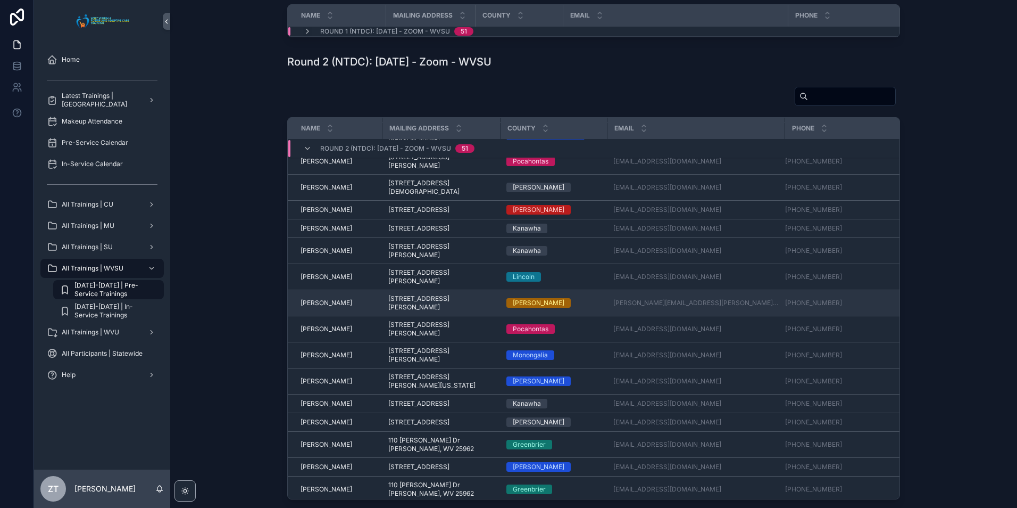
click at [327, 307] on span "Rebecca Mitchell" at bounding box center [327, 302] width 52 height 9
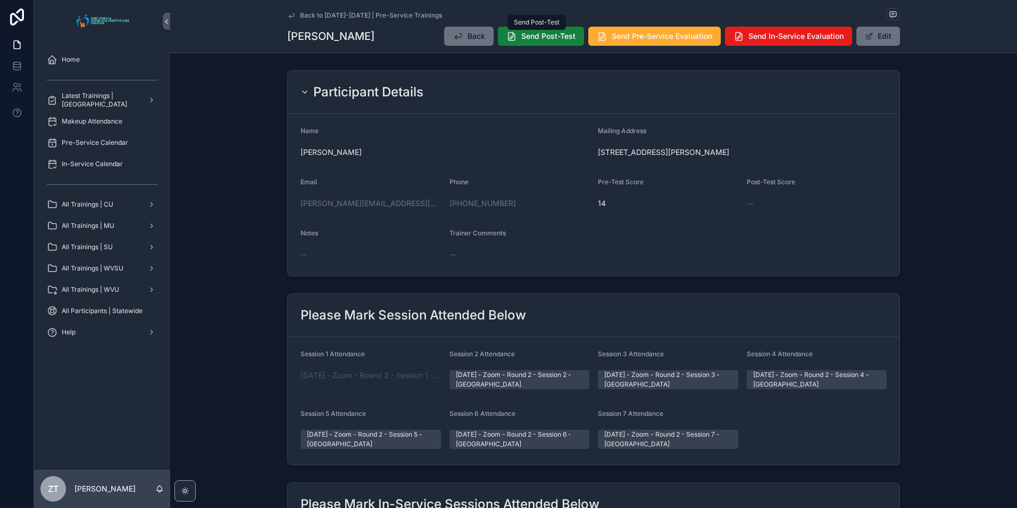
click at [538, 39] on span "Send Post-Test" at bounding box center [548, 36] width 54 height 11
click at [641, 40] on span "Send Pre-Service Evaluation" at bounding box center [662, 36] width 101 height 11
click at [291, 16] on icon "scrollable content" at bounding box center [291, 15] width 5 height 4
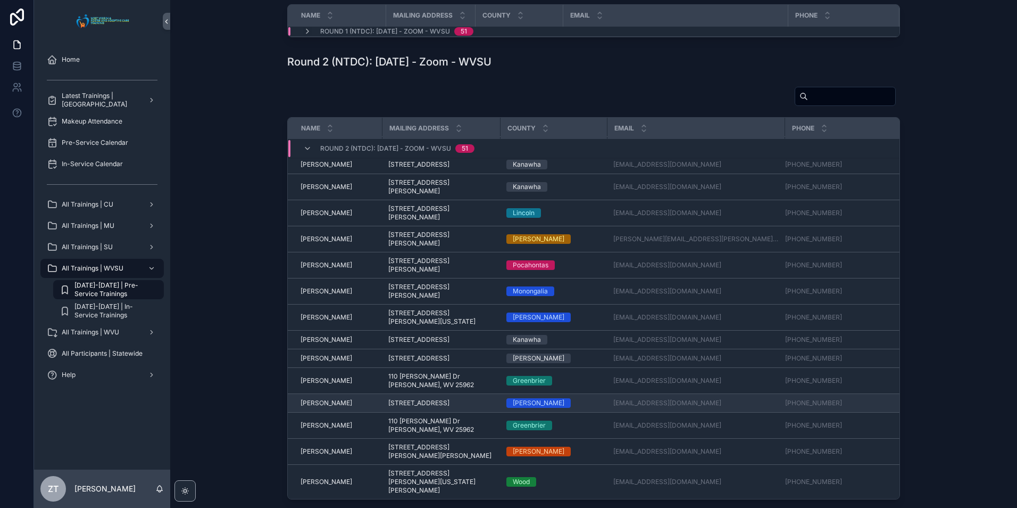
scroll to position [964, 0]
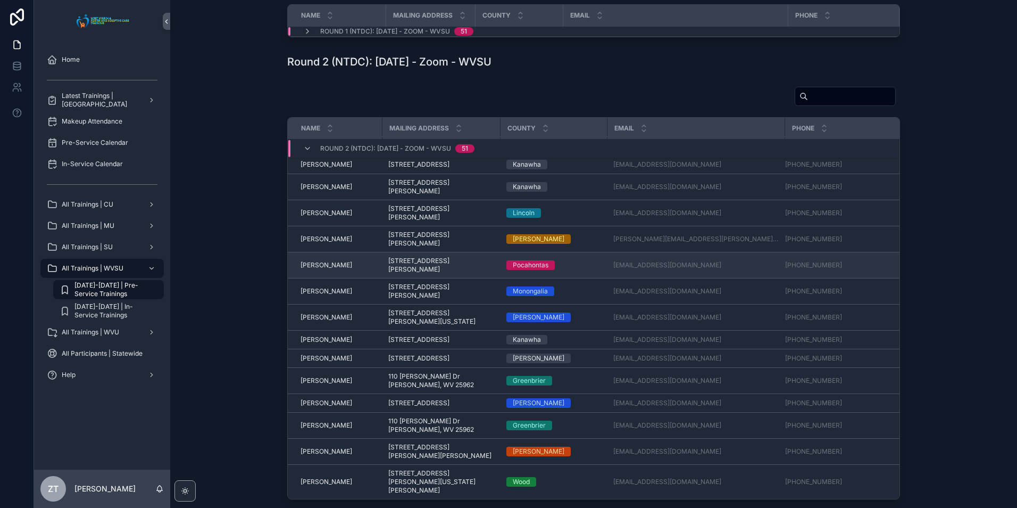
click at [328, 266] on span "Robert Anderson" at bounding box center [327, 265] width 52 height 9
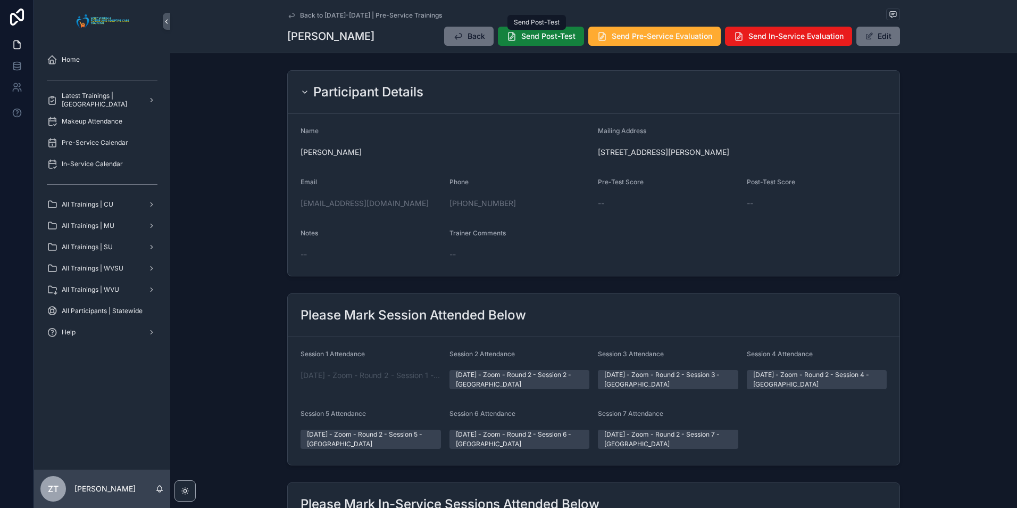
click at [510, 37] on icon "scrollable content" at bounding box center [512, 36] width 11 height 11
click at [612, 34] on span "Send Pre-Service Evaluation" at bounding box center [662, 36] width 101 height 11
drag, startPoint x: 291, startPoint y: 14, endPoint x: 71, endPoint y: 147, distance: 257.3
click at [291, 14] on icon "scrollable content" at bounding box center [291, 15] width 5 height 4
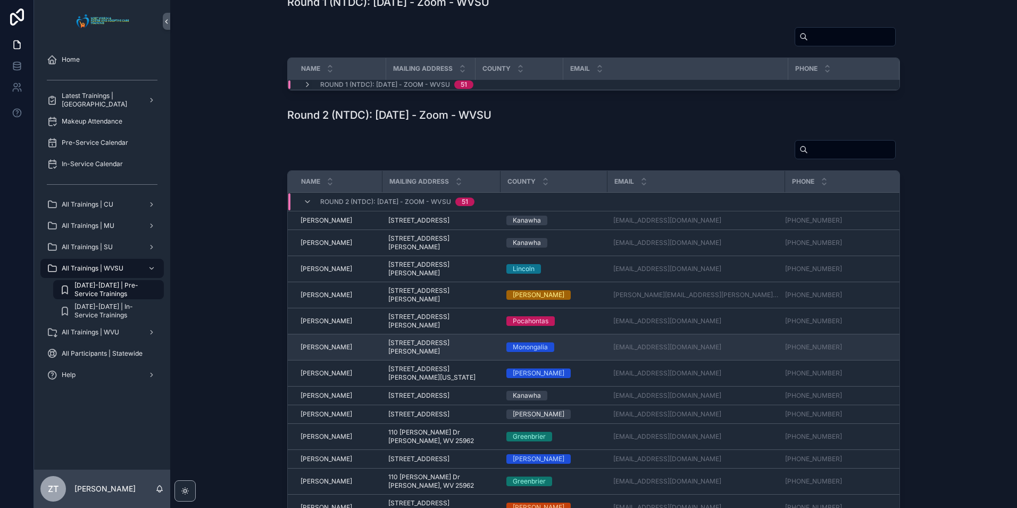
scroll to position [964, 0]
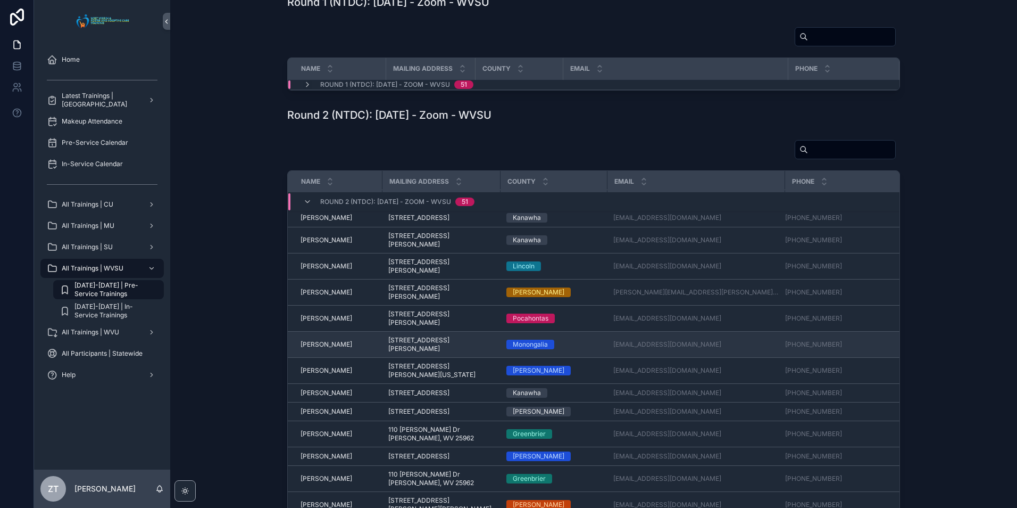
click at [313, 344] on span "Samantha Downey" at bounding box center [327, 344] width 52 height 9
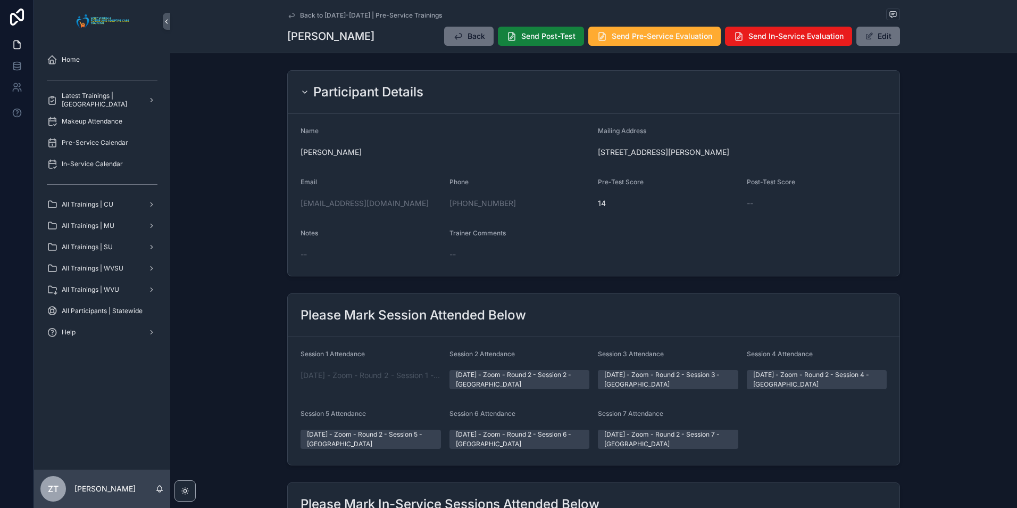
click at [521, 39] on span "Send Post-Test" at bounding box center [548, 36] width 54 height 11
click at [671, 40] on span "Send Pre-Service Evaluation" at bounding box center [662, 36] width 101 height 11
click at [289, 14] on icon "scrollable content" at bounding box center [291, 15] width 9 height 9
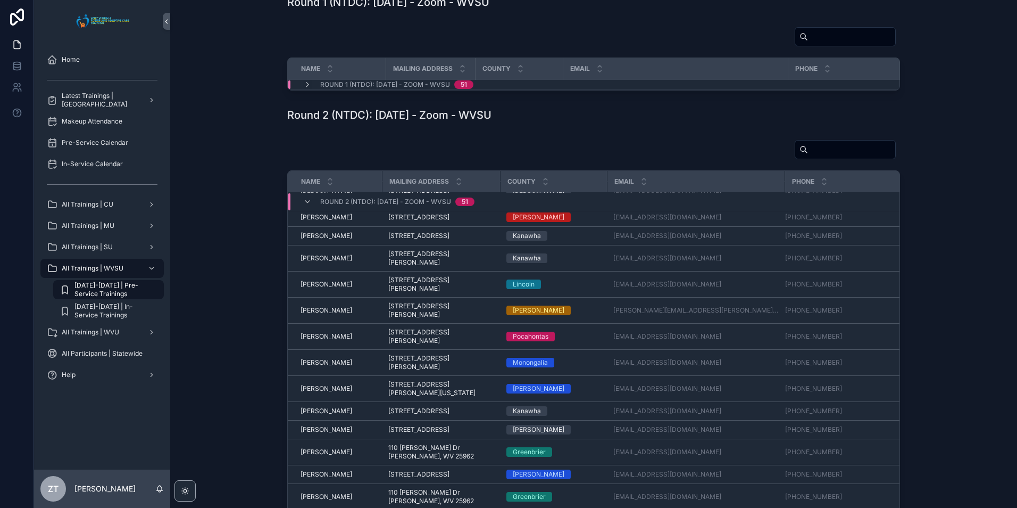
scroll to position [964, 0]
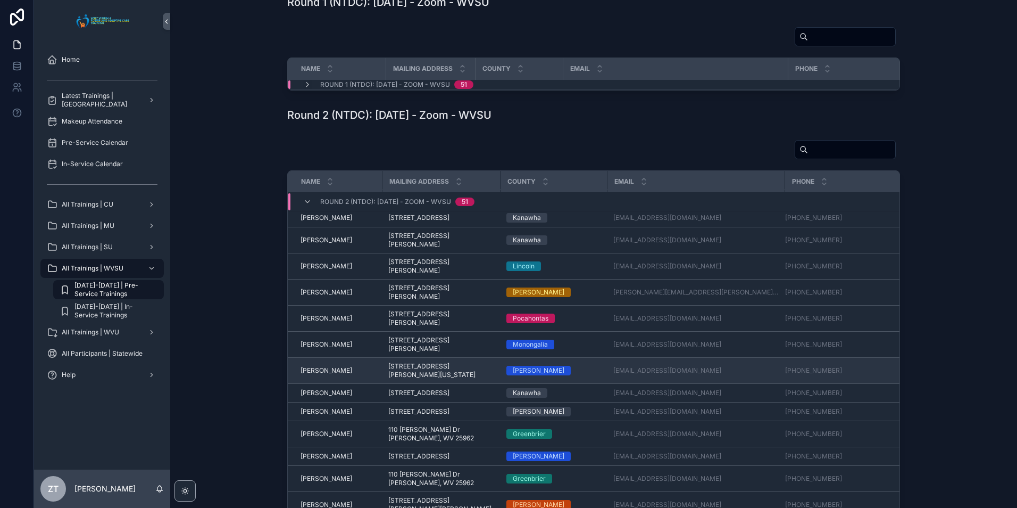
click at [322, 375] on span "Sara Swiger" at bounding box center [327, 370] width 52 height 9
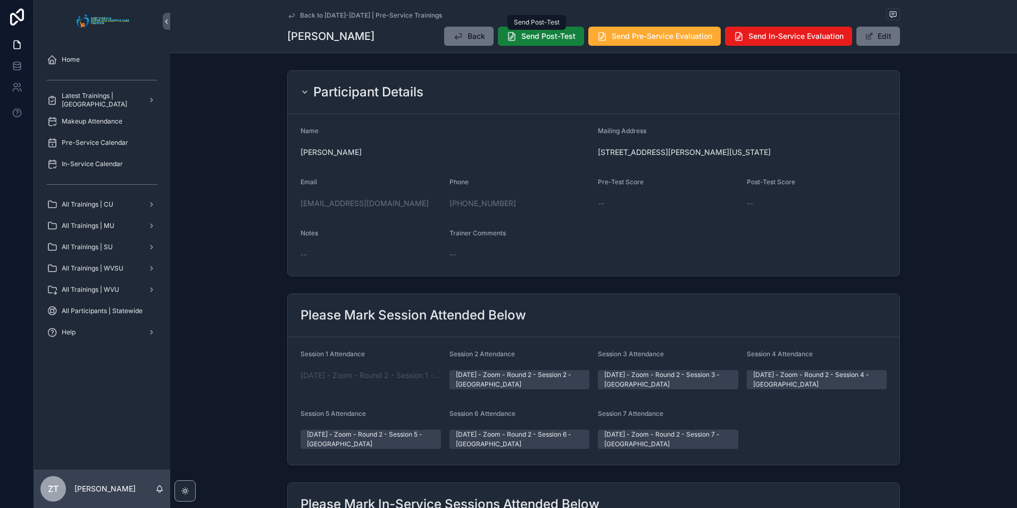
click at [533, 39] on span "Send Post-Test" at bounding box center [548, 36] width 54 height 11
click at [638, 42] on button "Send Pre-Service Evaluation" at bounding box center [654, 36] width 132 height 19
click at [294, 16] on link "Back to [DATE]-[DATE] | Pre-Service Trainings" at bounding box center [364, 15] width 155 height 9
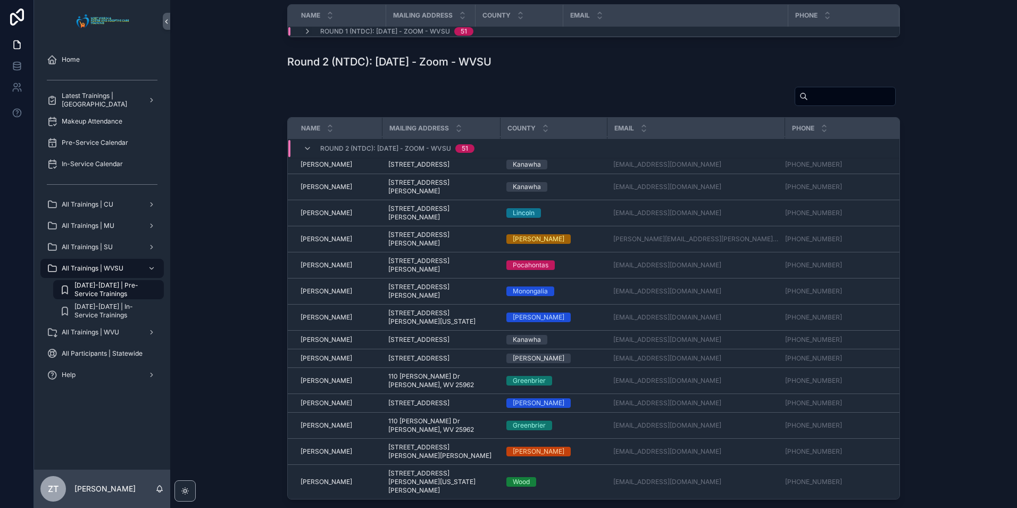
scroll to position [964, 0]
click at [322, 362] on span "Sue Kirkendoll" at bounding box center [327, 358] width 52 height 9
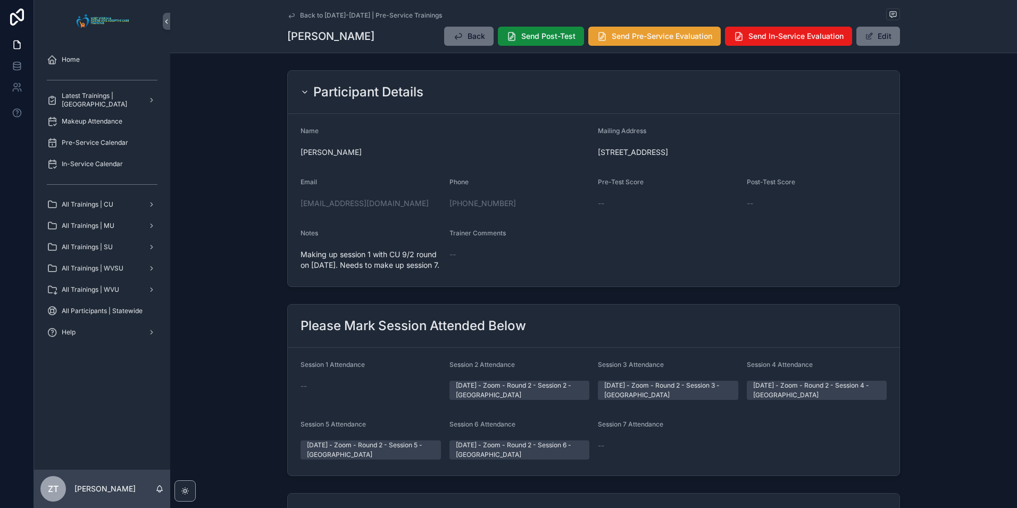
click at [641, 34] on span "Send Pre-Service Evaluation" at bounding box center [662, 36] width 101 height 11
click at [289, 15] on icon "scrollable content" at bounding box center [291, 15] width 5 height 4
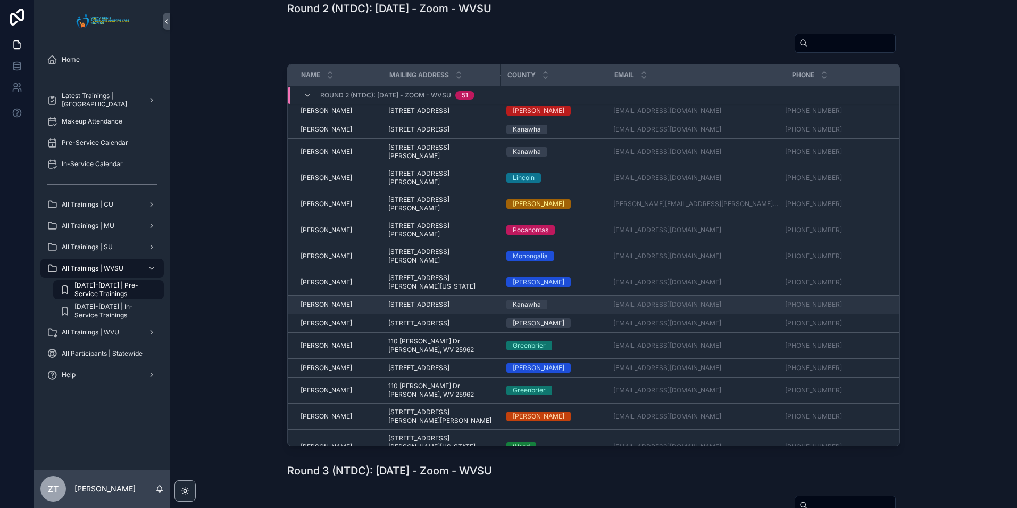
scroll to position [964, 0]
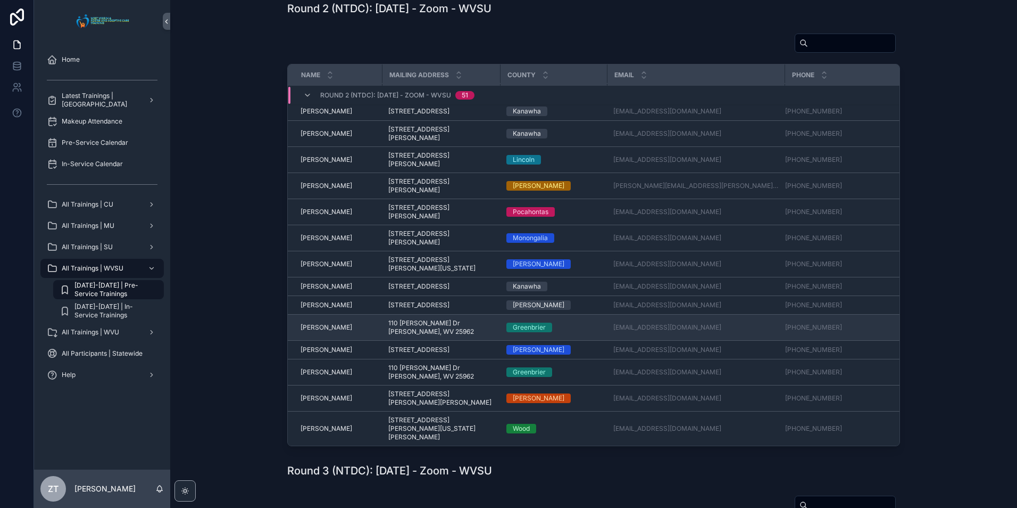
click at [316, 331] on span "Tamara Simmons" at bounding box center [327, 327] width 52 height 9
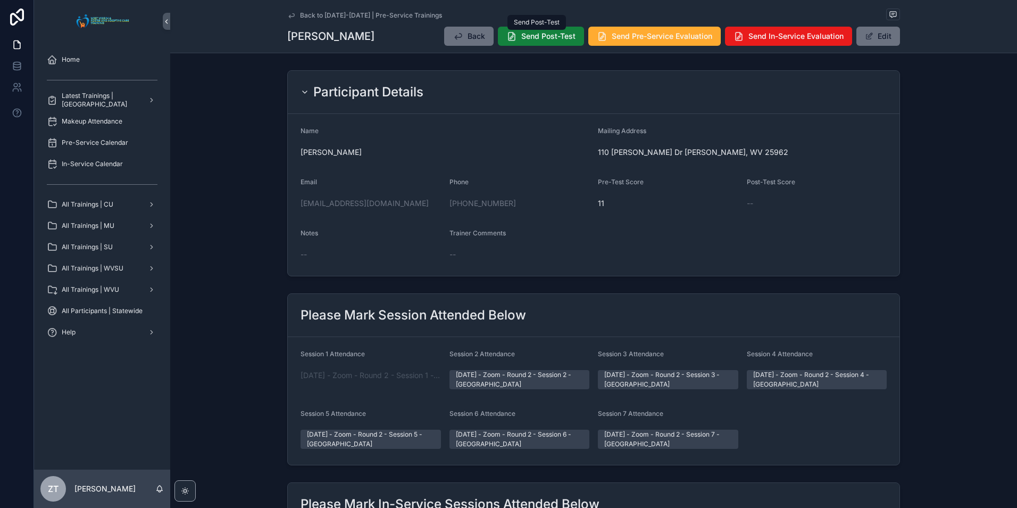
click at [535, 40] on span "Send Post-Test" at bounding box center [548, 36] width 54 height 11
click at [625, 40] on span "Send Pre-Service Evaluation" at bounding box center [662, 36] width 101 height 11
click at [291, 15] on icon "scrollable content" at bounding box center [291, 15] width 9 height 9
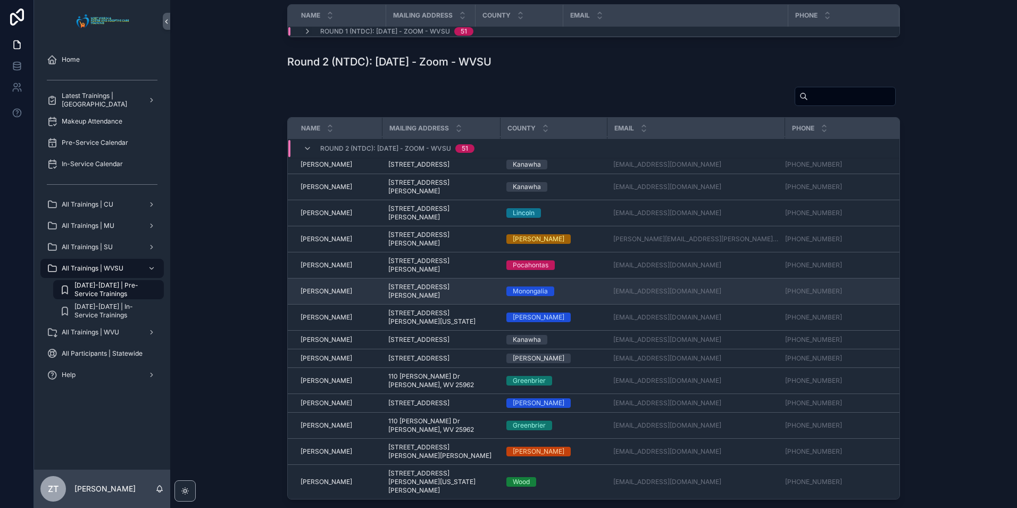
scroll to position [964, 0]
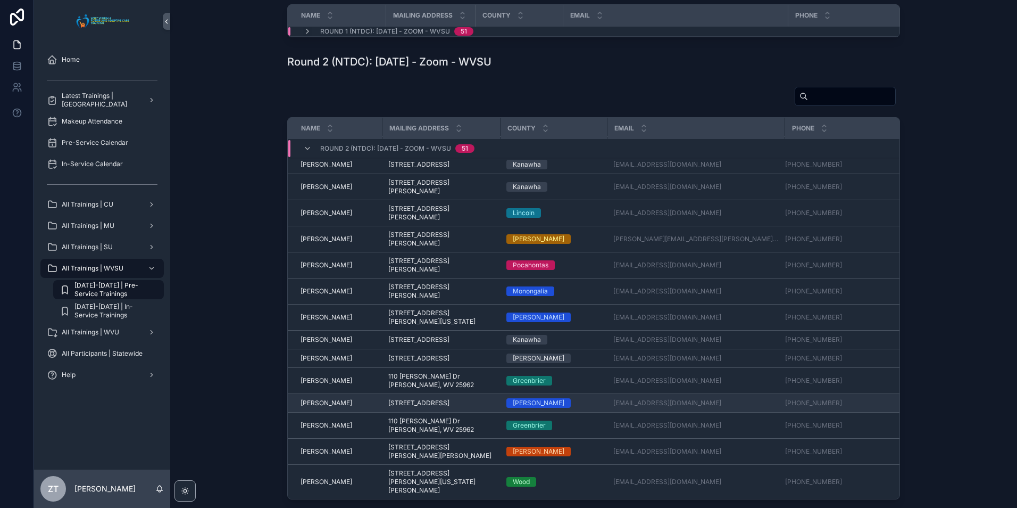
click at [320, 407] on span "Tara Rexroad" at bounding box center [327, 403] width 52 height 9
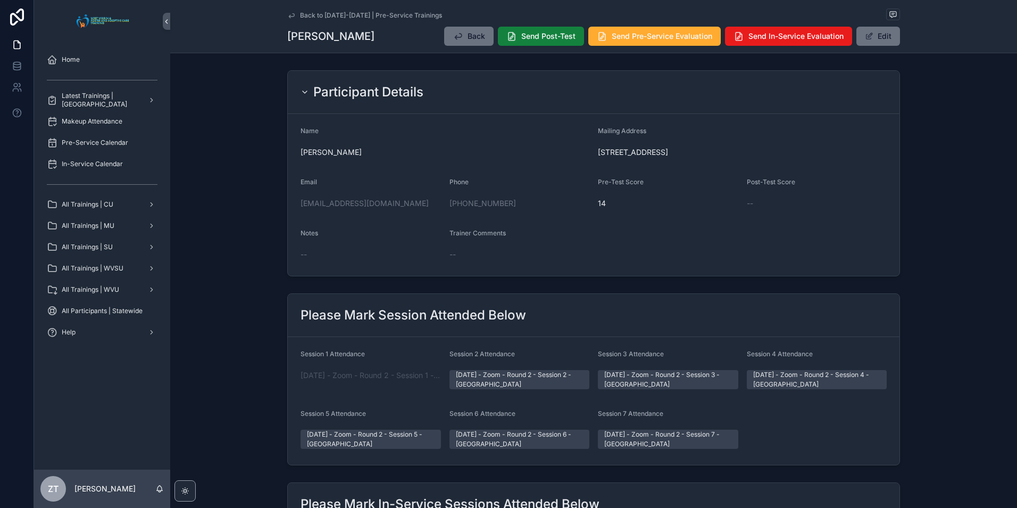
click at [533, 40] on span "Send Post-Test" at bounding box center [548, 36] width 54 height 11
click at [636, 40] on span "Send Pre-Service Evaluation" at bounding box center [662, 36] width 101 height 11
click at [294, 14] on link "Back to [DATE]-[DATE] | Pre-Service Trainings" at bounding box center [364, 15] width 155 height 9
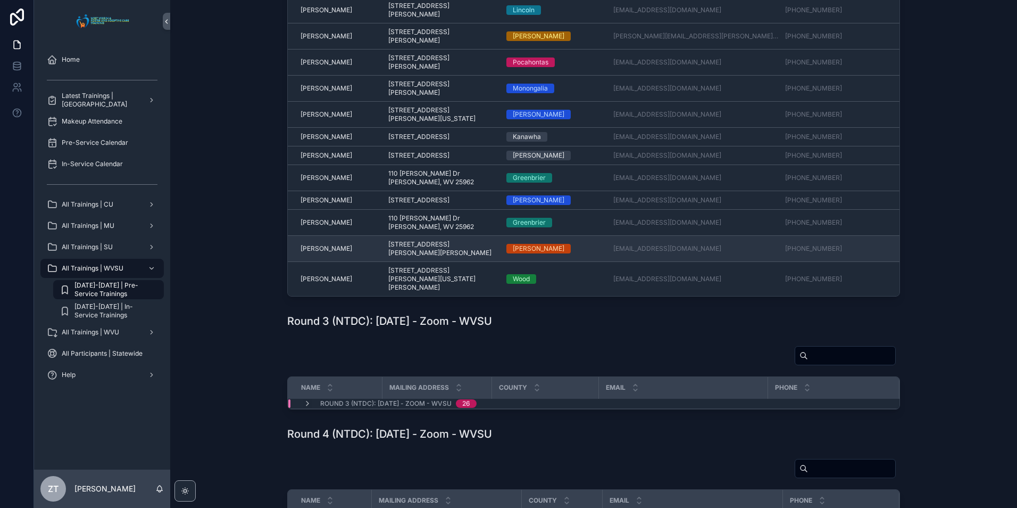
scroll to position [362, 0]
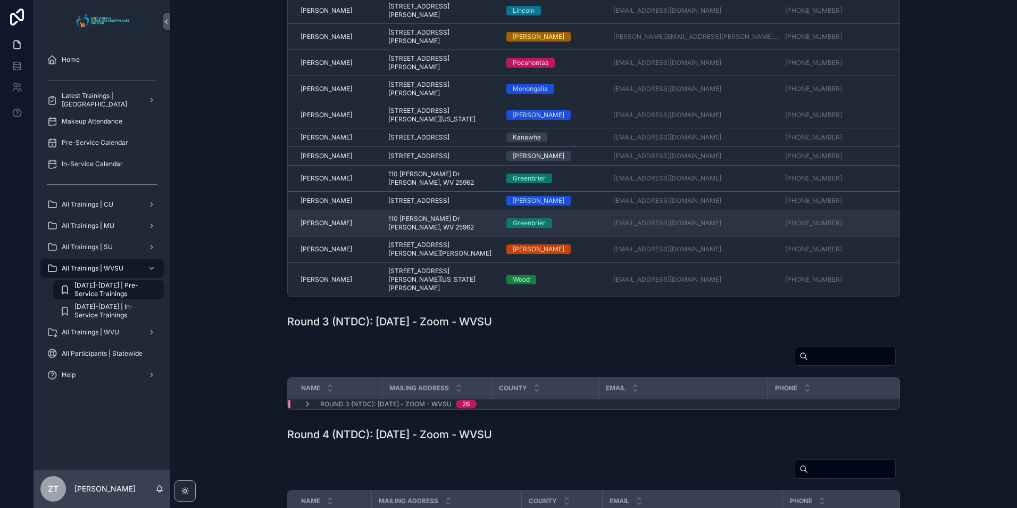
click at [312, 227] on span "Terry Simmons" at bounding box center [327, 223] width 52 height 9
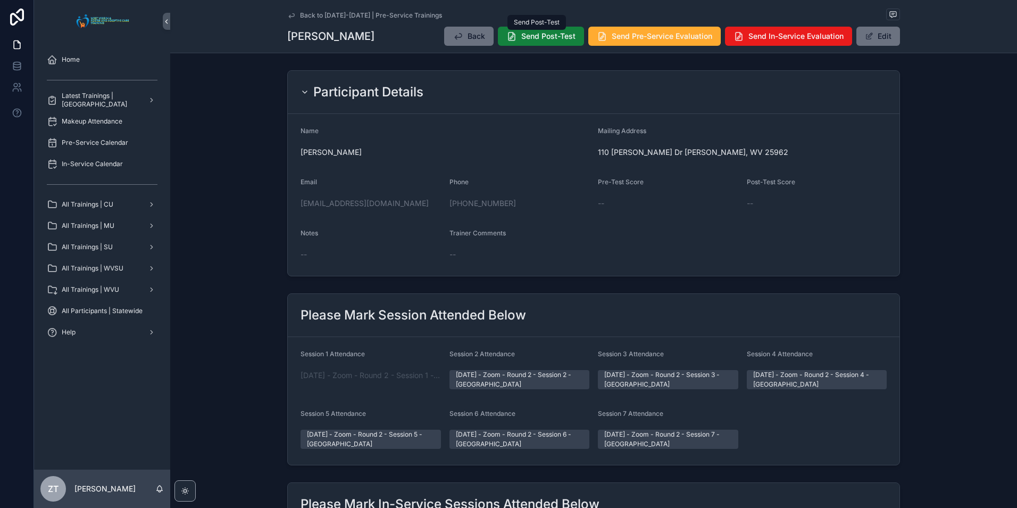
click at [531, 44] on button "Send Post-Test" at bounding box center [541, 36] width 86 height 19
click at [618, 42] on button "Send Pre-Service Evaluation" at bounding box center [654, 36] width 132 height 19
click at [287, 13] on icon "scrollable content" at bounding box center [291, 15] width 9 height 9
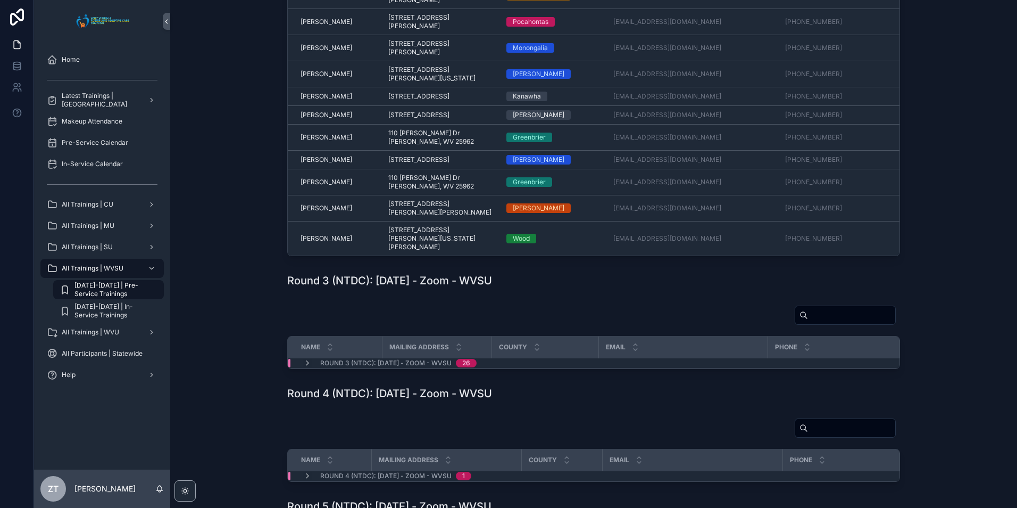
scroll to position [372, 0]
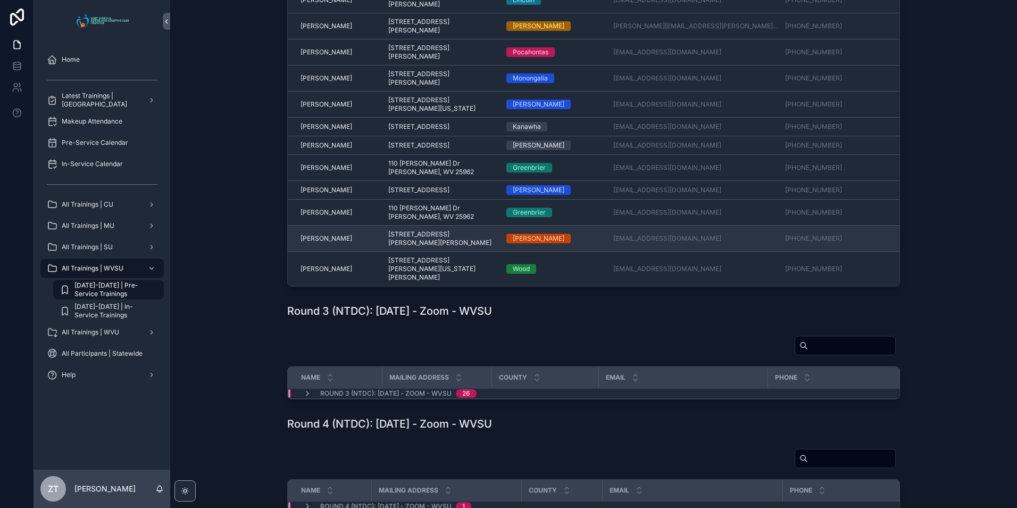
click at [310, 243] on span "Travis Shannon" at bounding box center [327, 238] width 52 height 9
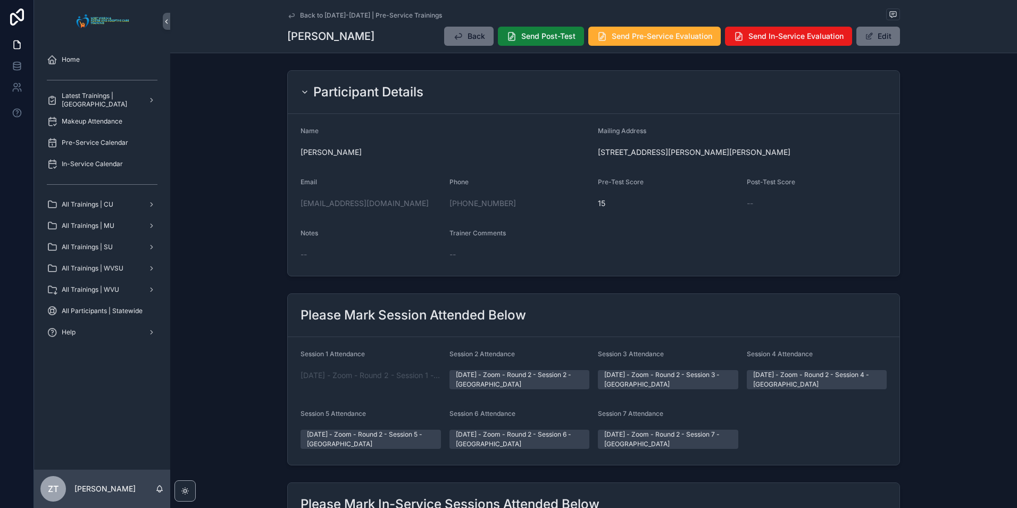
click at [517, 43] on button "Send Post-Test" at bounding box center [541, 36] width 86 height 19
click at [635, 38] on span "Send Pre-Service Evaluation" at bounding box center [662, 36] width 101 height 11
click at [289, 16] on icon "scrollable content" at bounding box center [291, 15] width 5 height 4
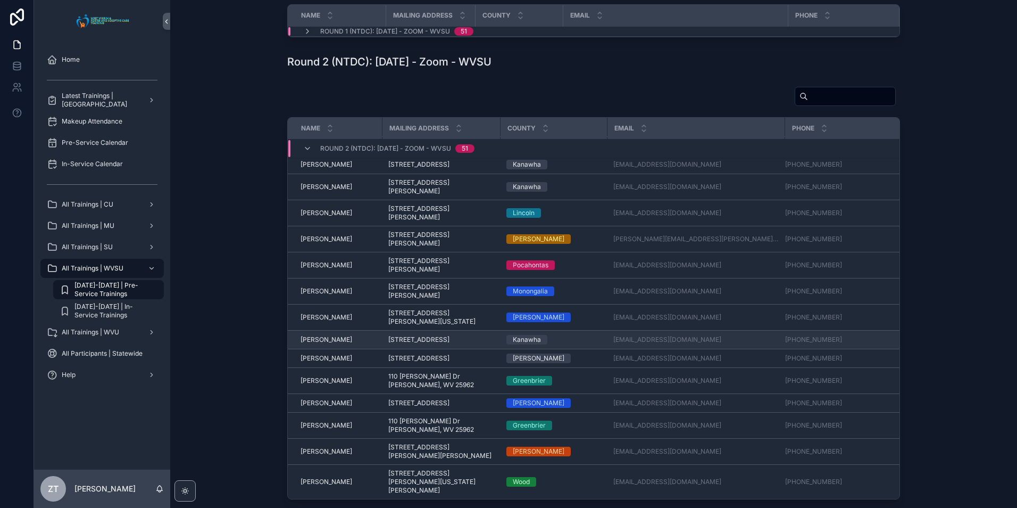
scroll to position [964, 0]
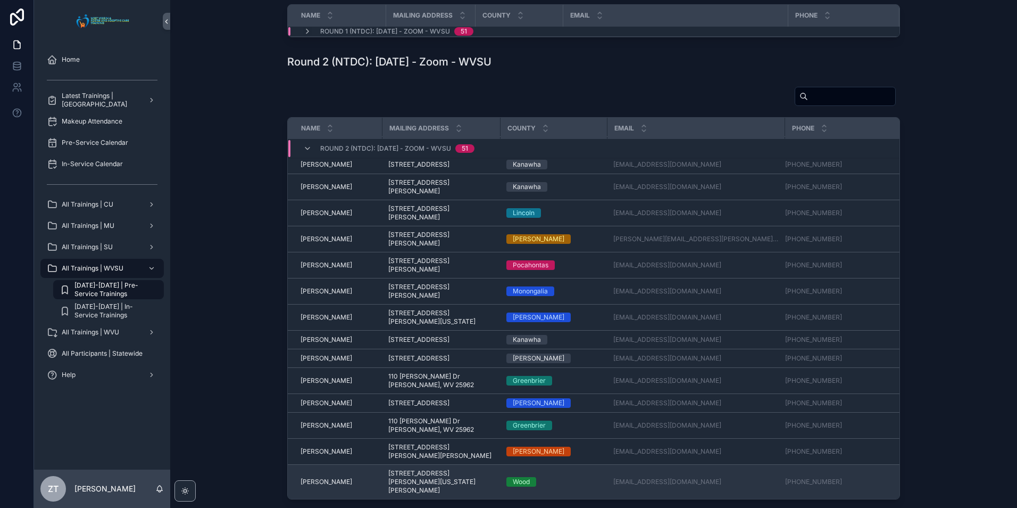
click at [305, 478] on span "Tyler Jones" at bounding box center [327, 481] width 52 height 9
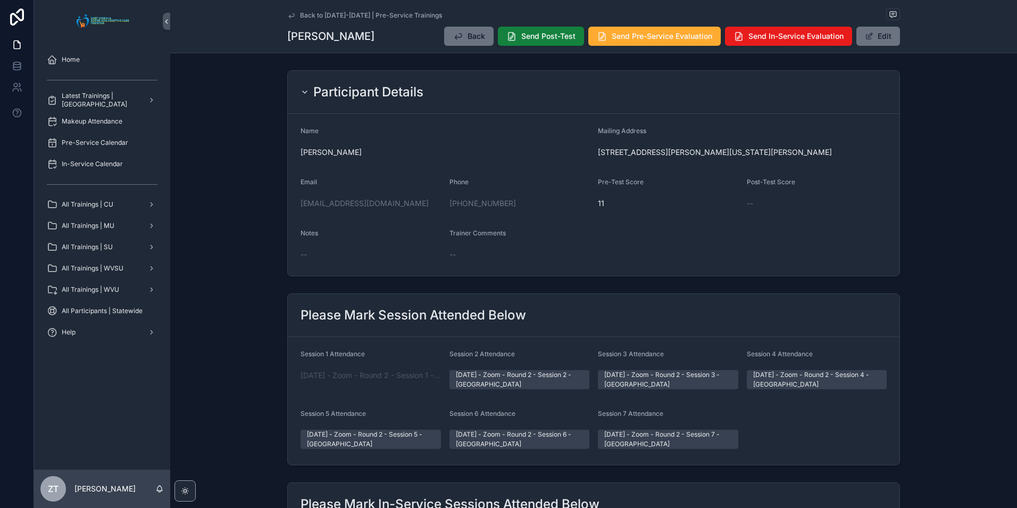
click at [529, 40] on span "Send Post-Test" at bounding box center [548, 36] width 54 height 11
click at [617, 37] on span "Send Pre-Service Evaluation" at bounding box center [662, 36] width 101 height 11
click at [291, 15] on icon "scrollable content" at bounding box center [291, 15] width 9 height 9
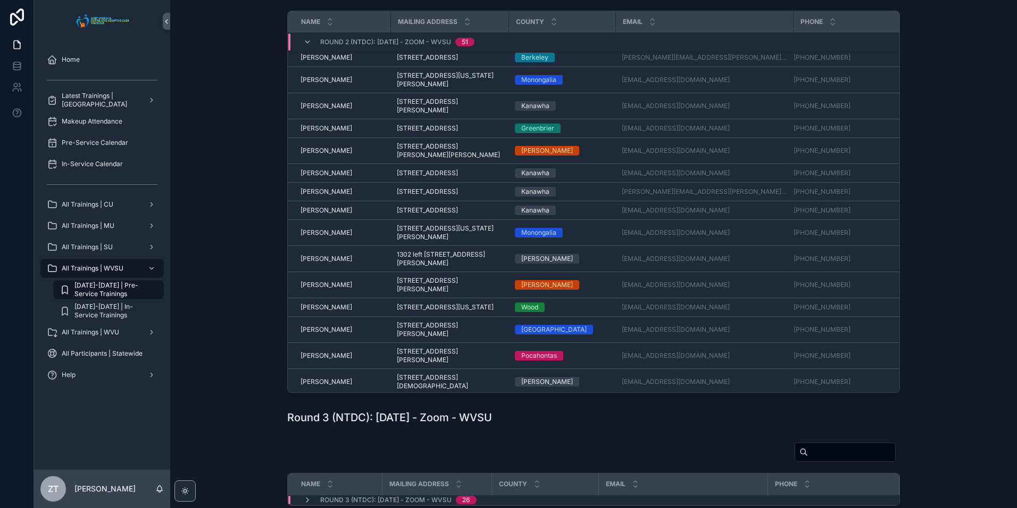
scroll to position [547, 0]
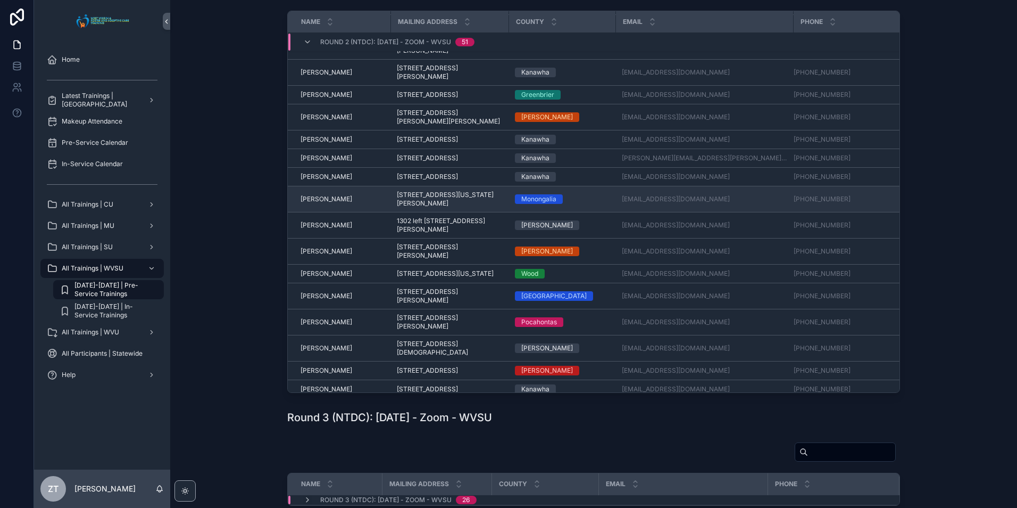
click at [334, 203] on span "Krystall Amerman" at bounding box center [327, 199] width 52 height 9
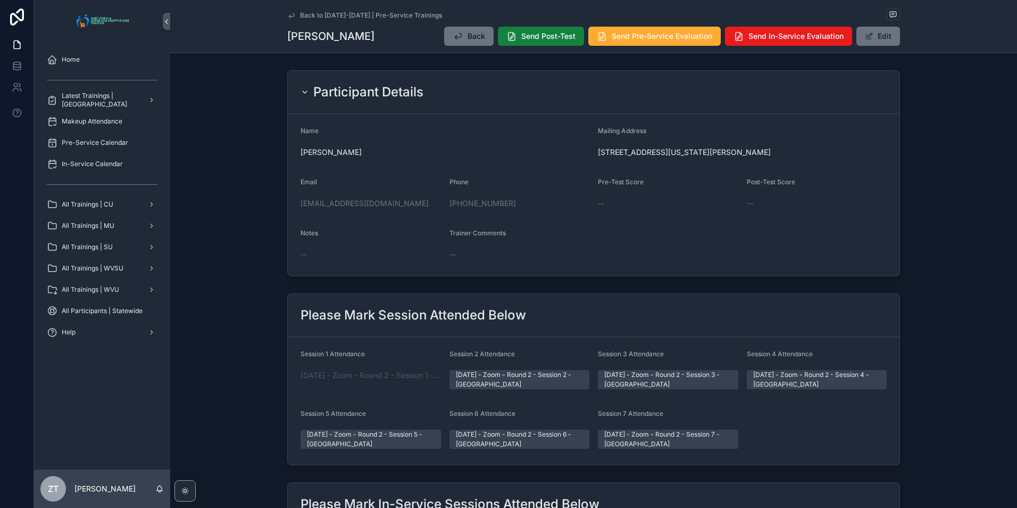
click at [534, 43] on button "Send Post-Test" at bounding box center [541, 36] width 86 height 19
click at [611, 42] on button "Send Pre-Service Evaluation" at bounding box center [654, 36] width 132 height 19
click at [289, 11] on icon "scrollable content" at bounding box center [291, 15] width 9 height 9
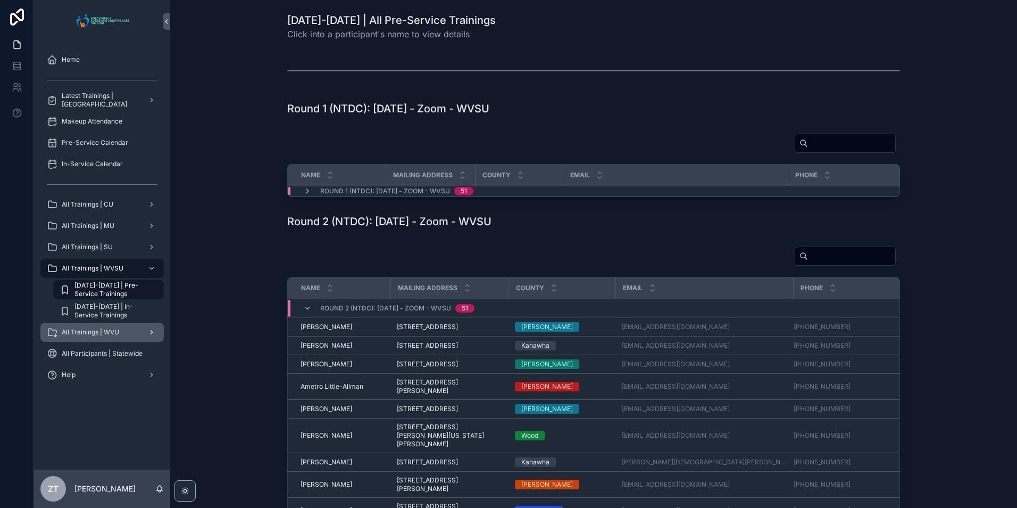
click at [96, 328] on span "All Trainings | WVU" at bounding box center [90, 332] width 57 height 9
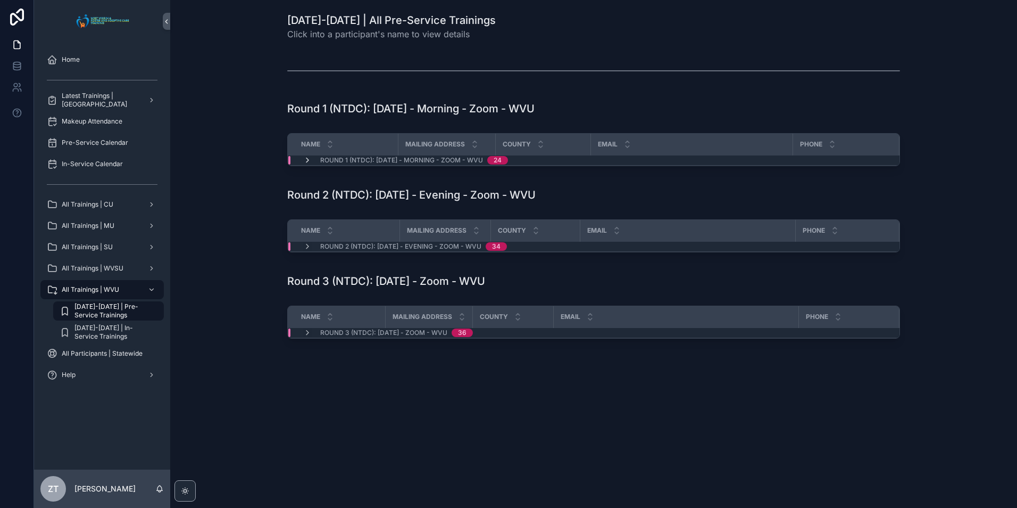
click at [306, 160] on icon "scrollable content" at bounding box center [307, 160] width 9 height 9
